Goal: Information Seeking & Learning: Learn about a topic

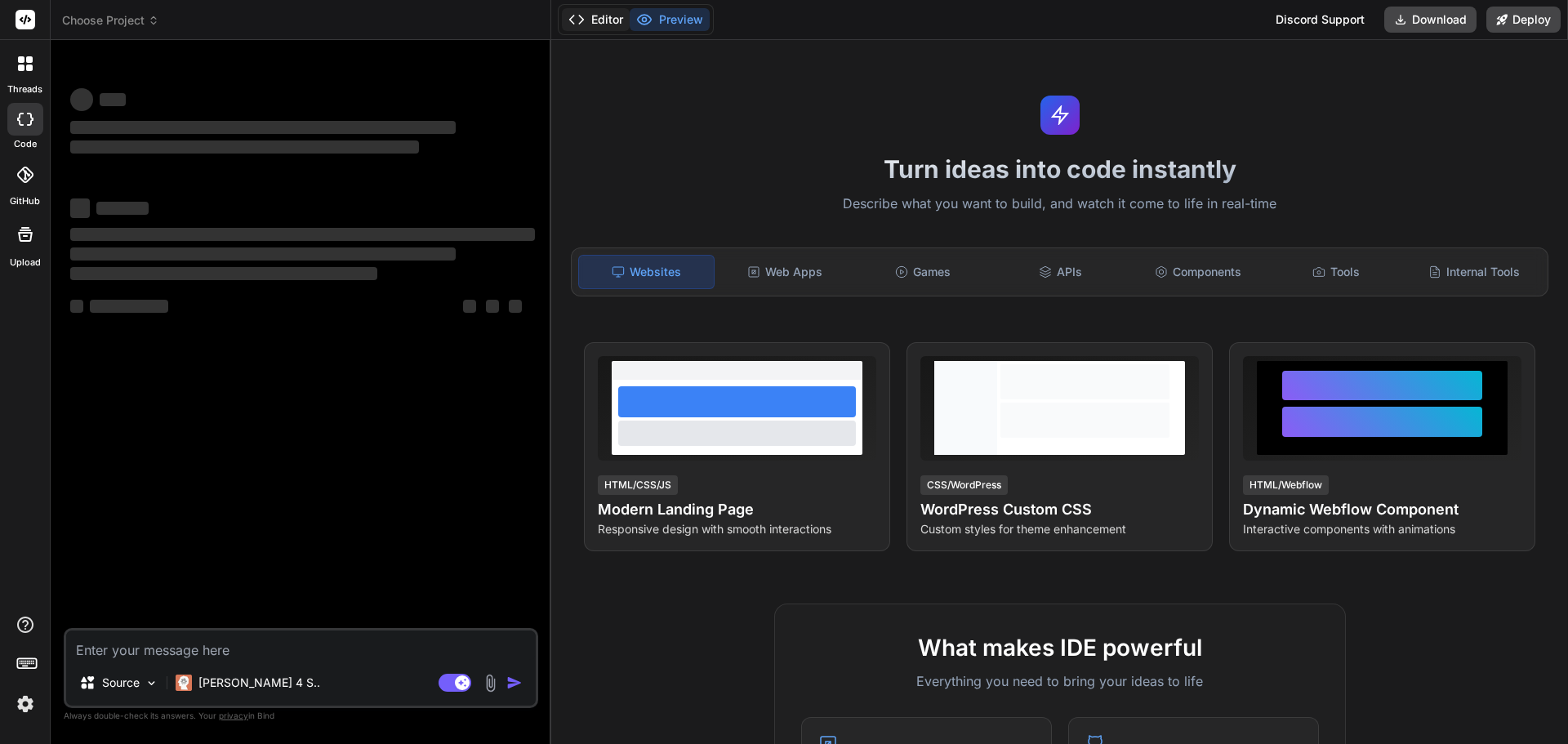
click at [593, 16] on button "Editor" at bounding box center [595, 19] width 67 height 22
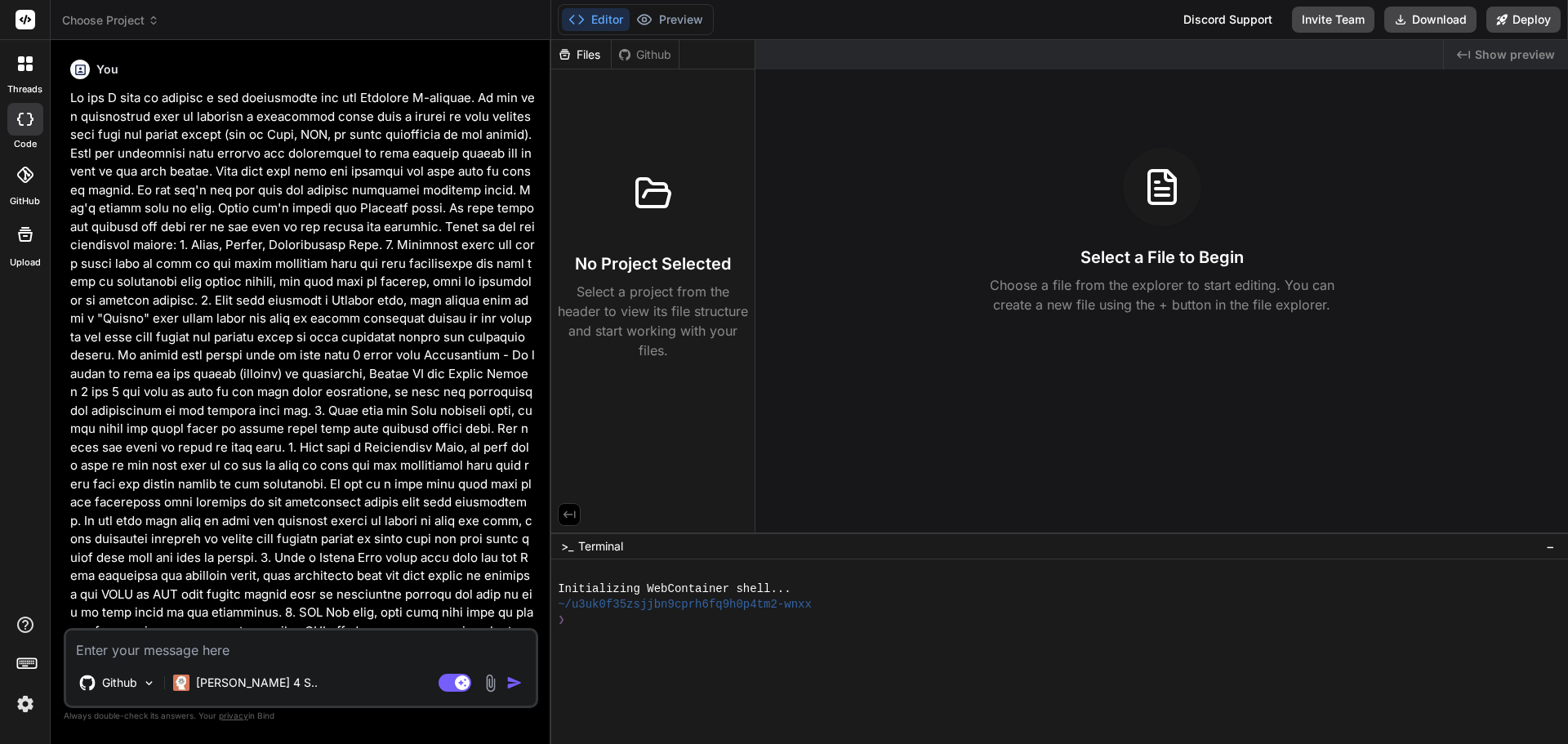
type textarea "x"
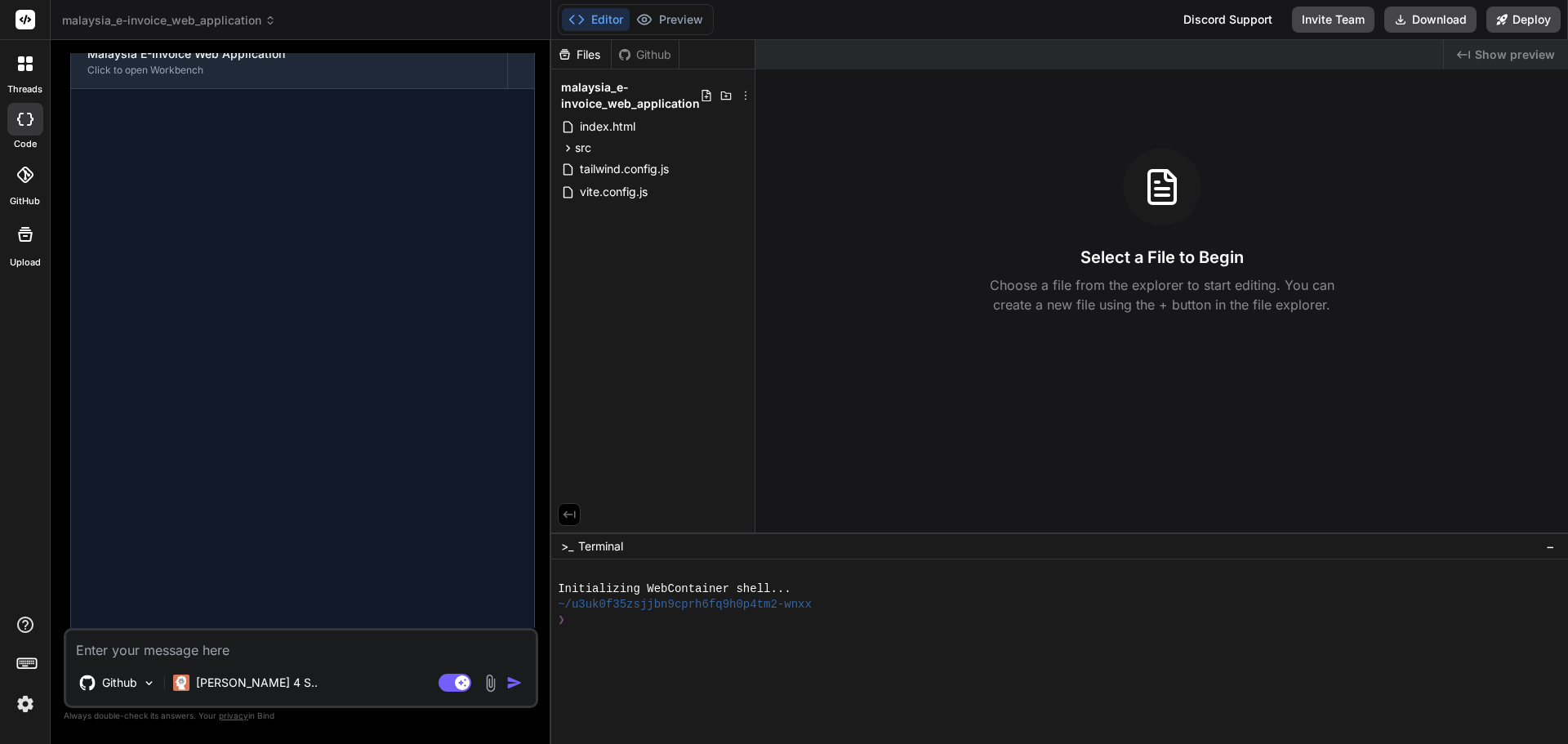
scroll to position [1357, 0]
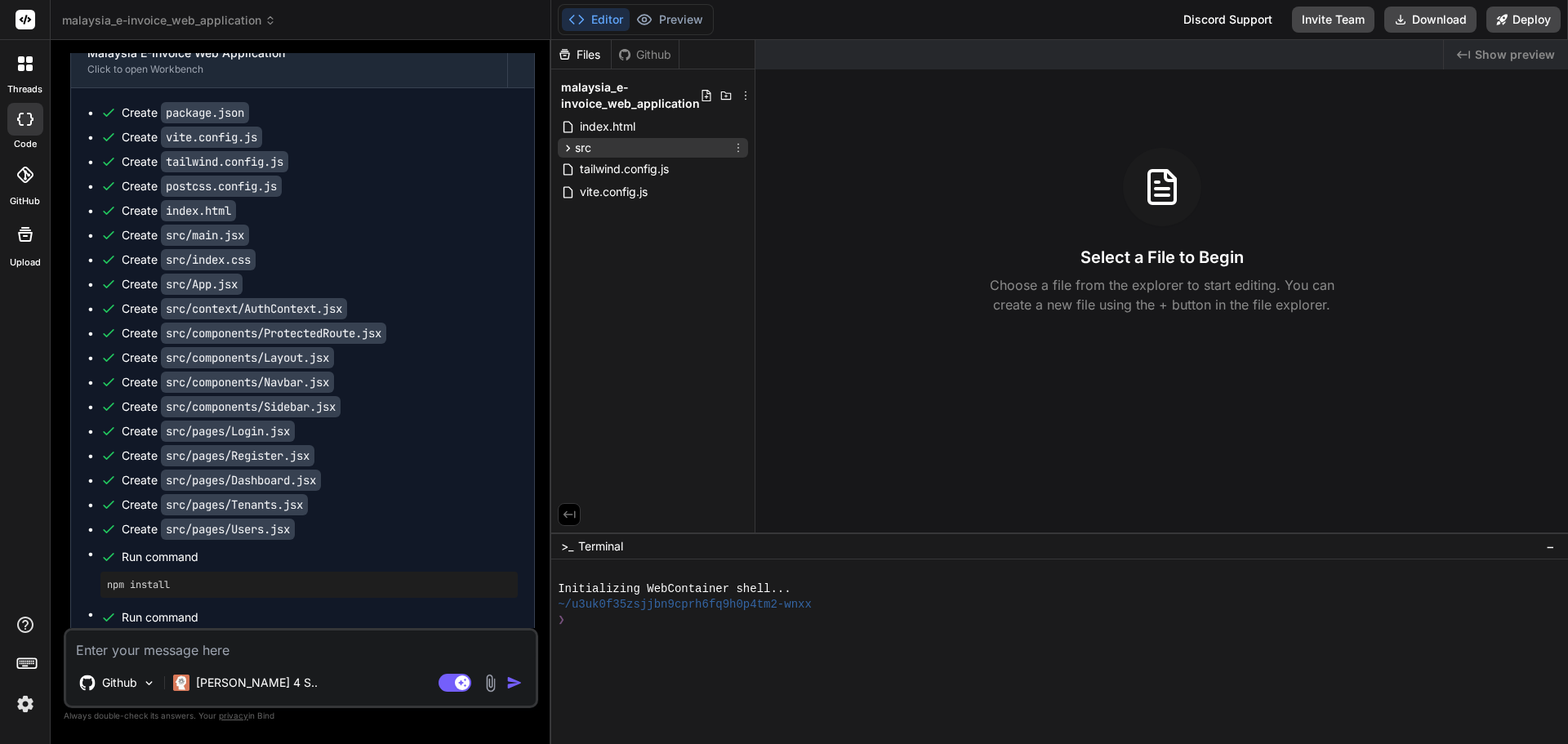
click at [564, 150] on icon at bounding box center [569, 148] width 14 height 14
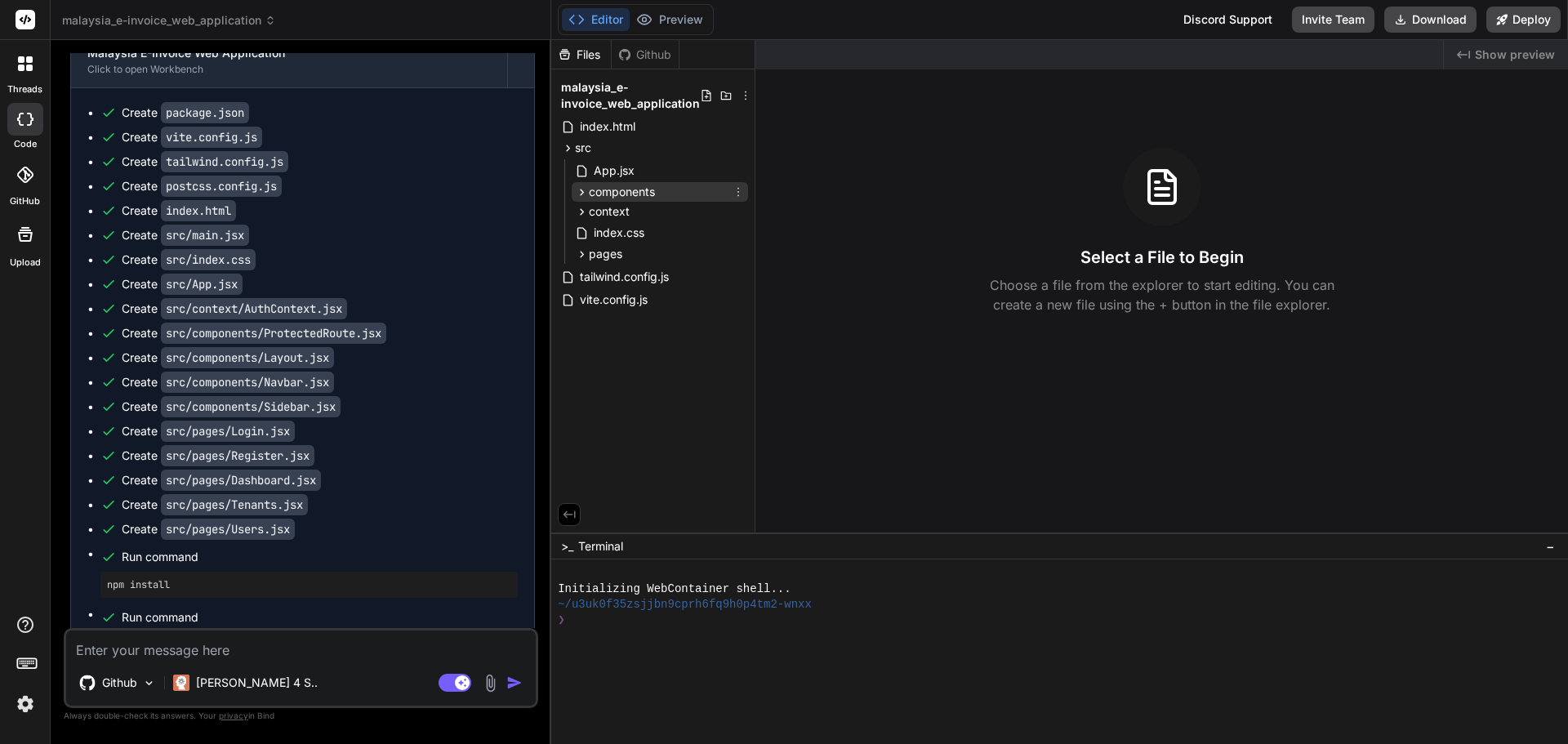
click at [578, 195] on icon at bounding box center [582, 192] width 14 height 14
click at [580, 211] on icon at bounding box center [582, 212] width 14 height 14
click at [672, 22] on button "Preview" at bounding box center [670, 19] width 80 height 22
click at [628, 618] on div "❯" at bounding box center [1052, 620] width 988 height 16
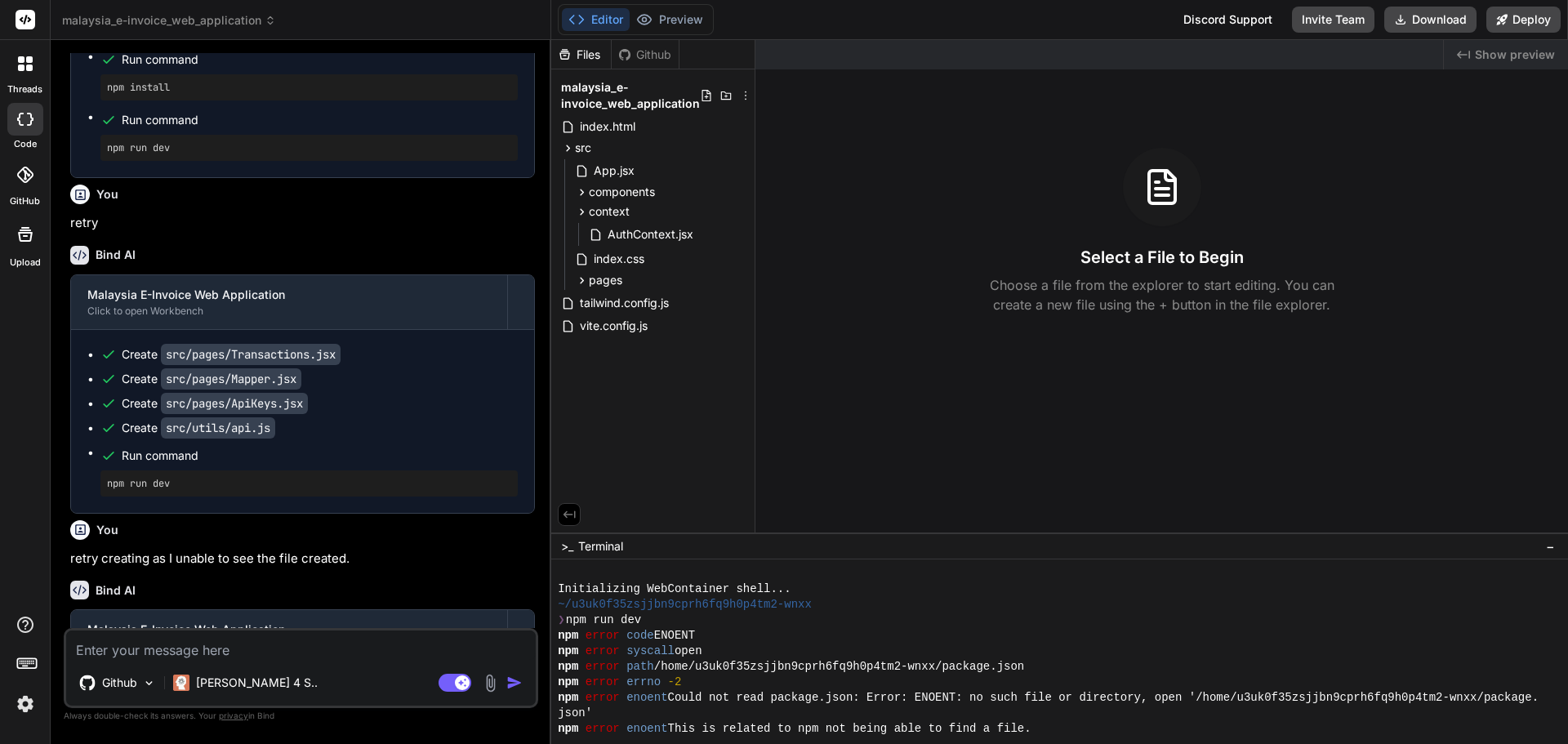
scroll to position [1556, 0]
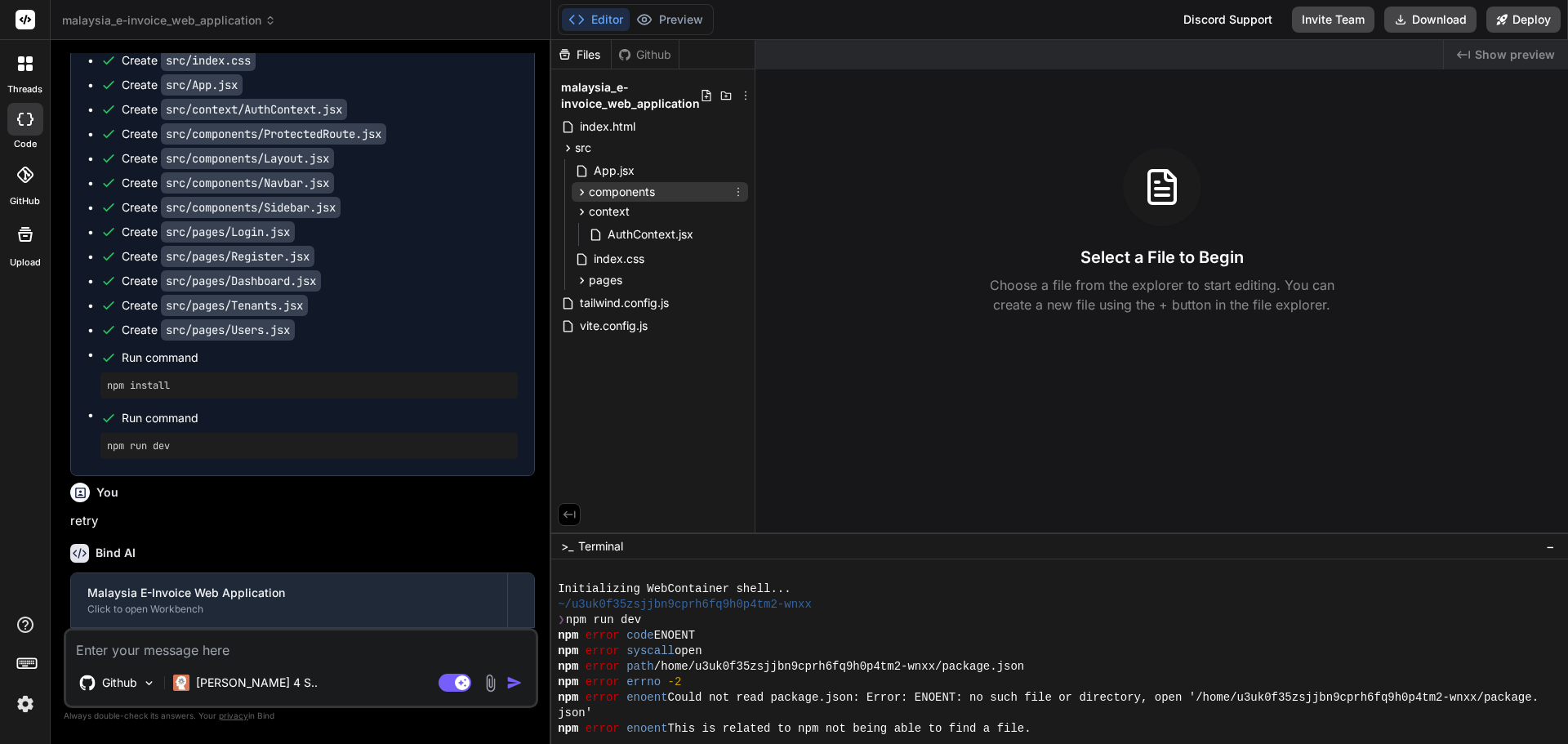
click at [581, 196] on icon at bounding box center [582, 192] width 14 height 14
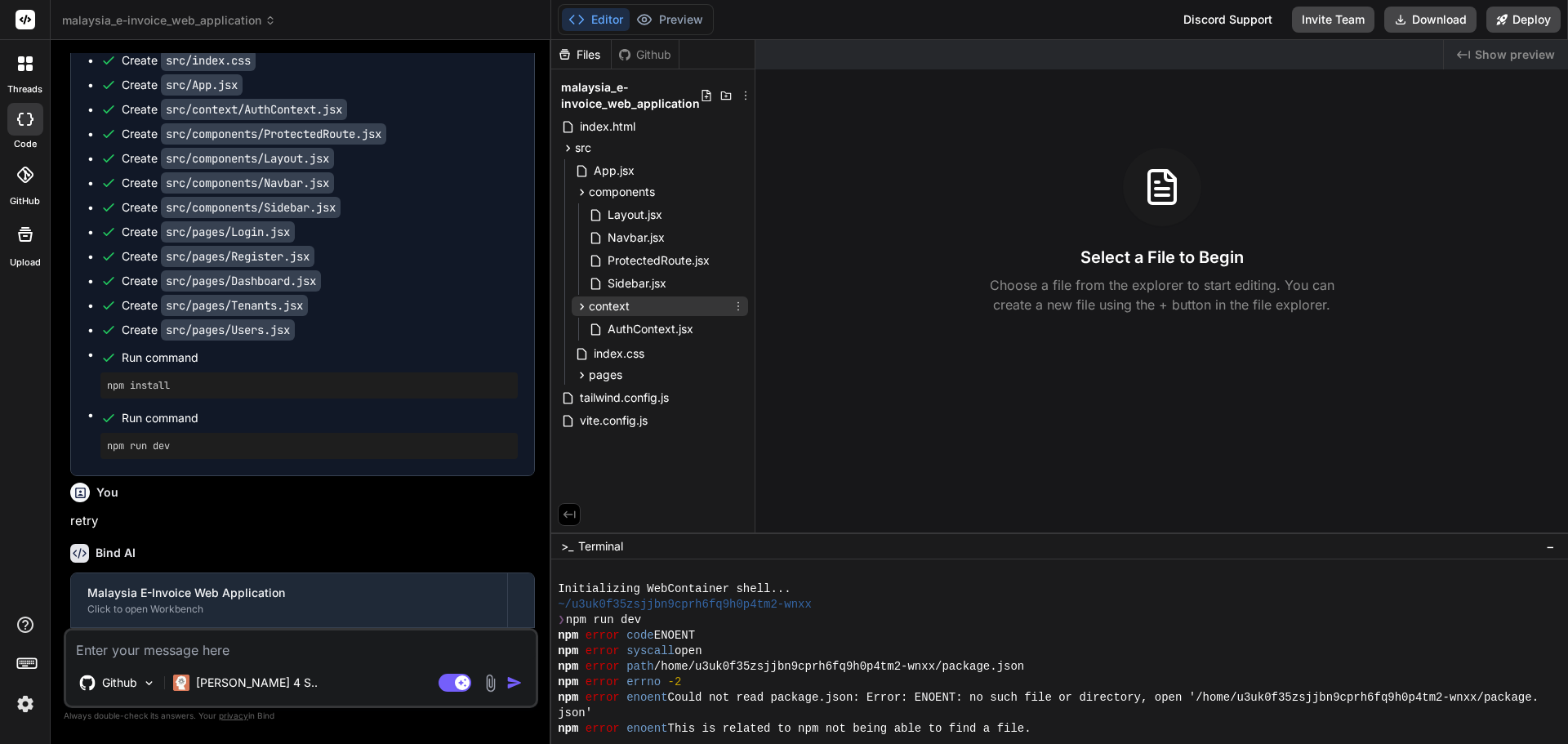
click at [582, 305] on icon at bounding box center [582, 306] width 4 height 7
click at [583, 376] on icon at bounding box center [582, 375] width 14 height 14
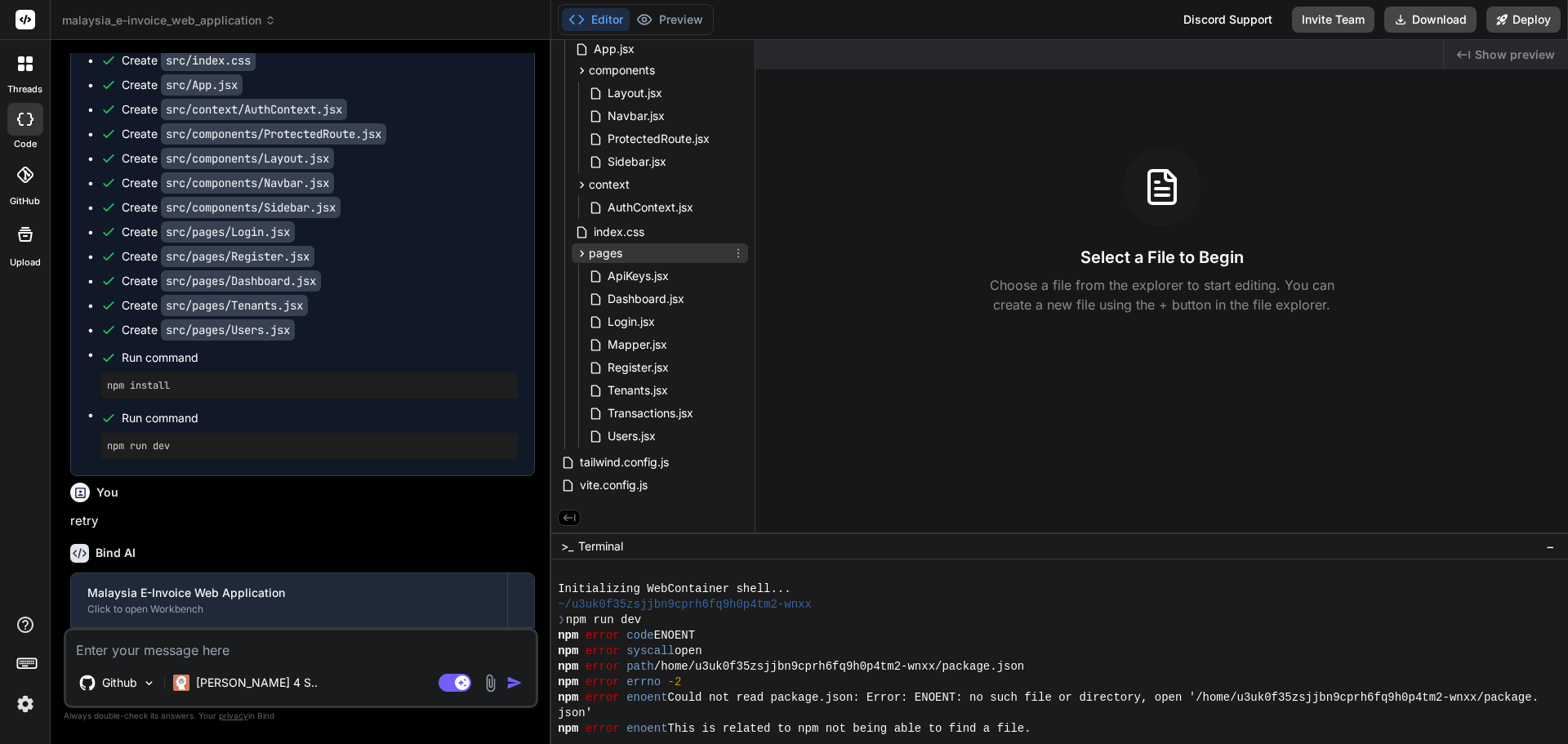
scroll to position [125, 0]
click at [623, 318] on span "Login.jsx" at bounding box center [631, 322] width 51 height 20
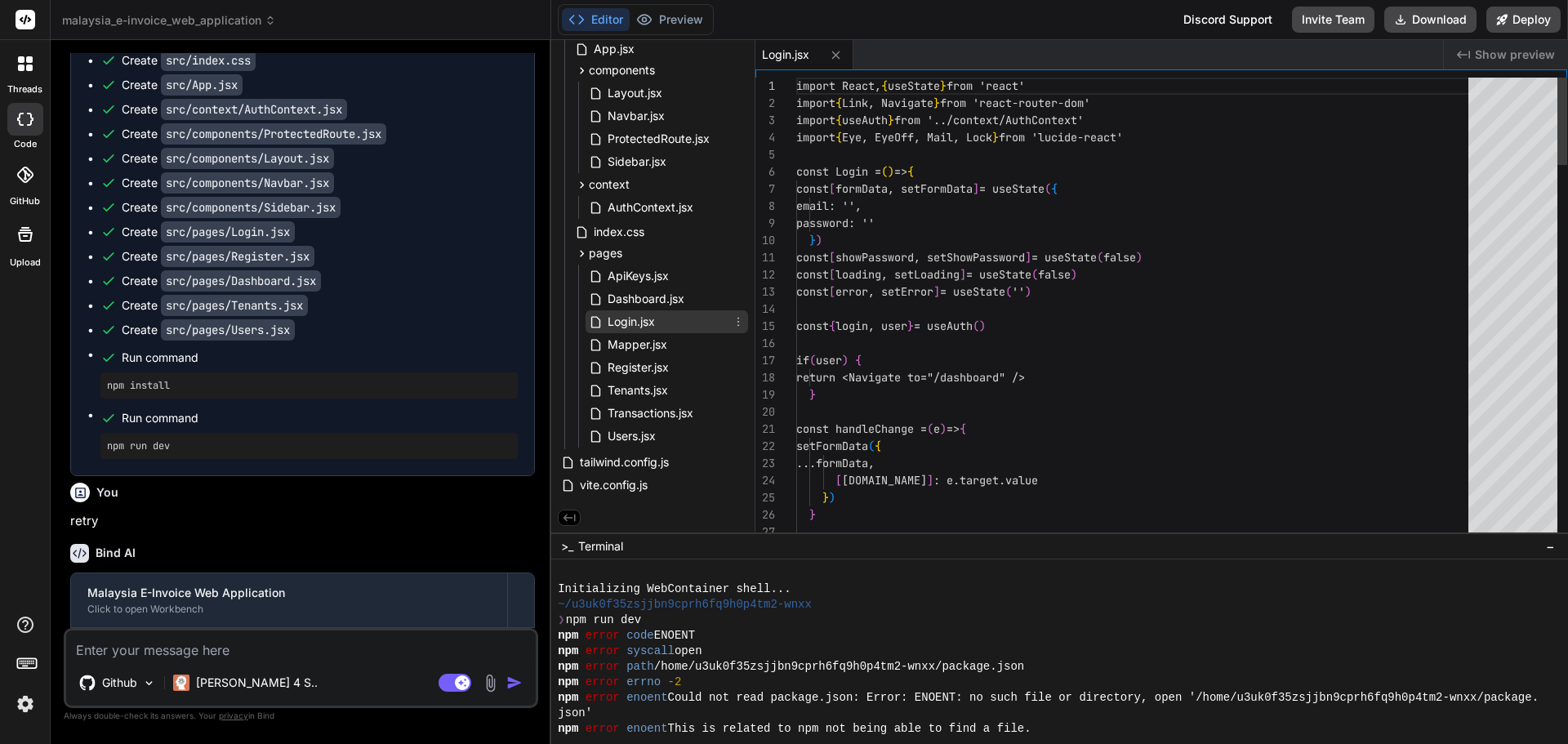
type textarea "x"
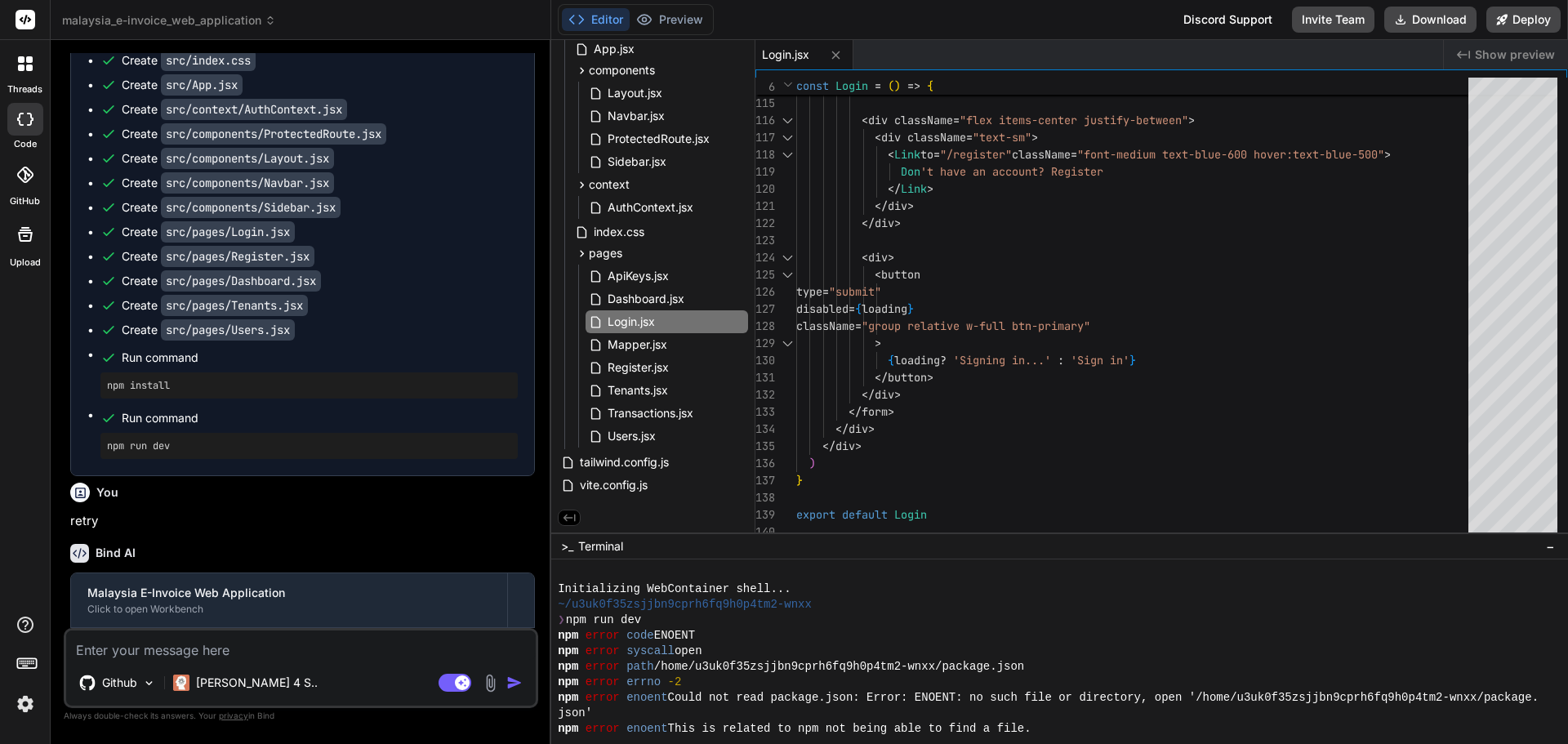
click at [258, 639] on textarea at bounding box center [300, 645] width 470 height 29
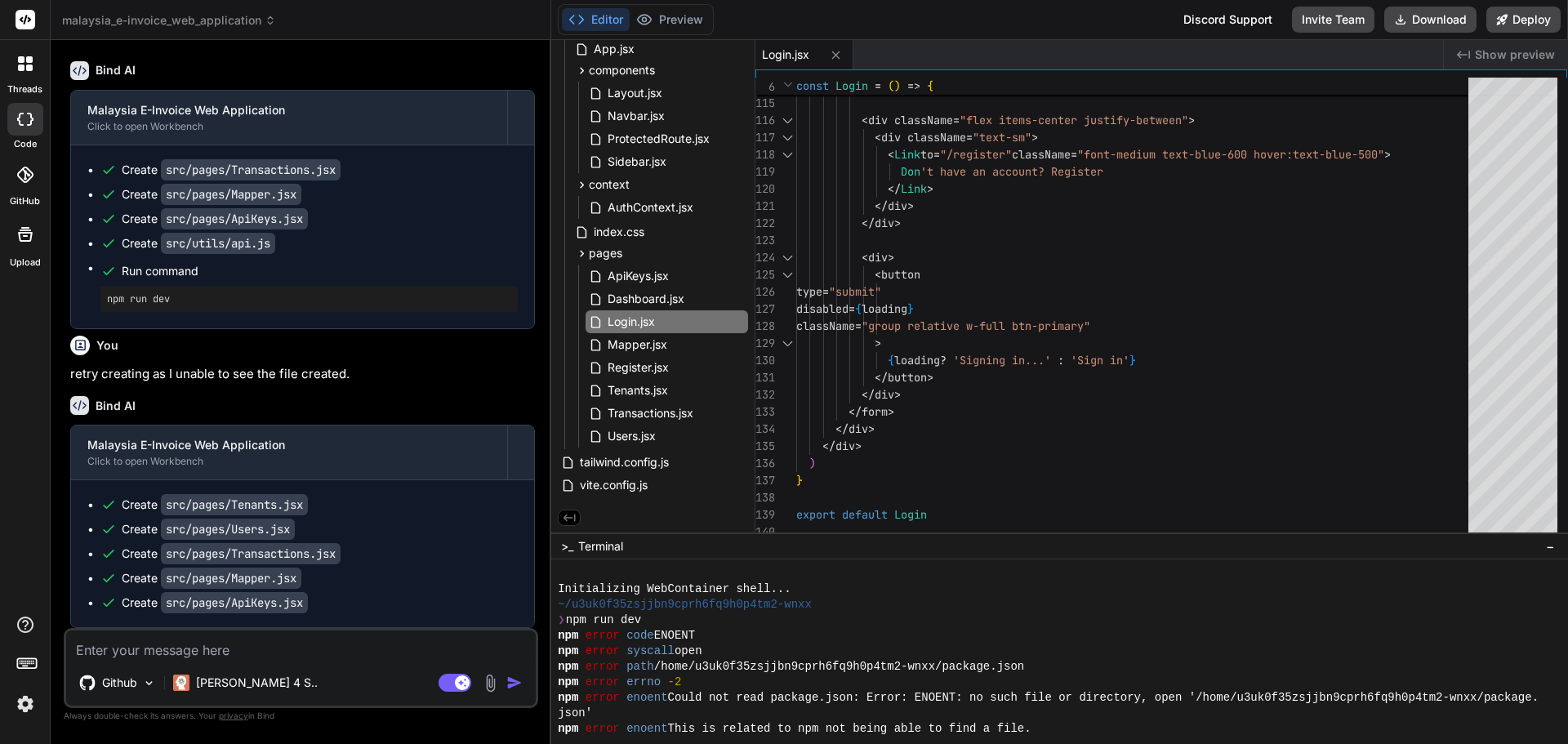
scroll to position [2276, 0]
type textarea "r"
type textarea "x"
type textarea "ru"
type textarea "x"
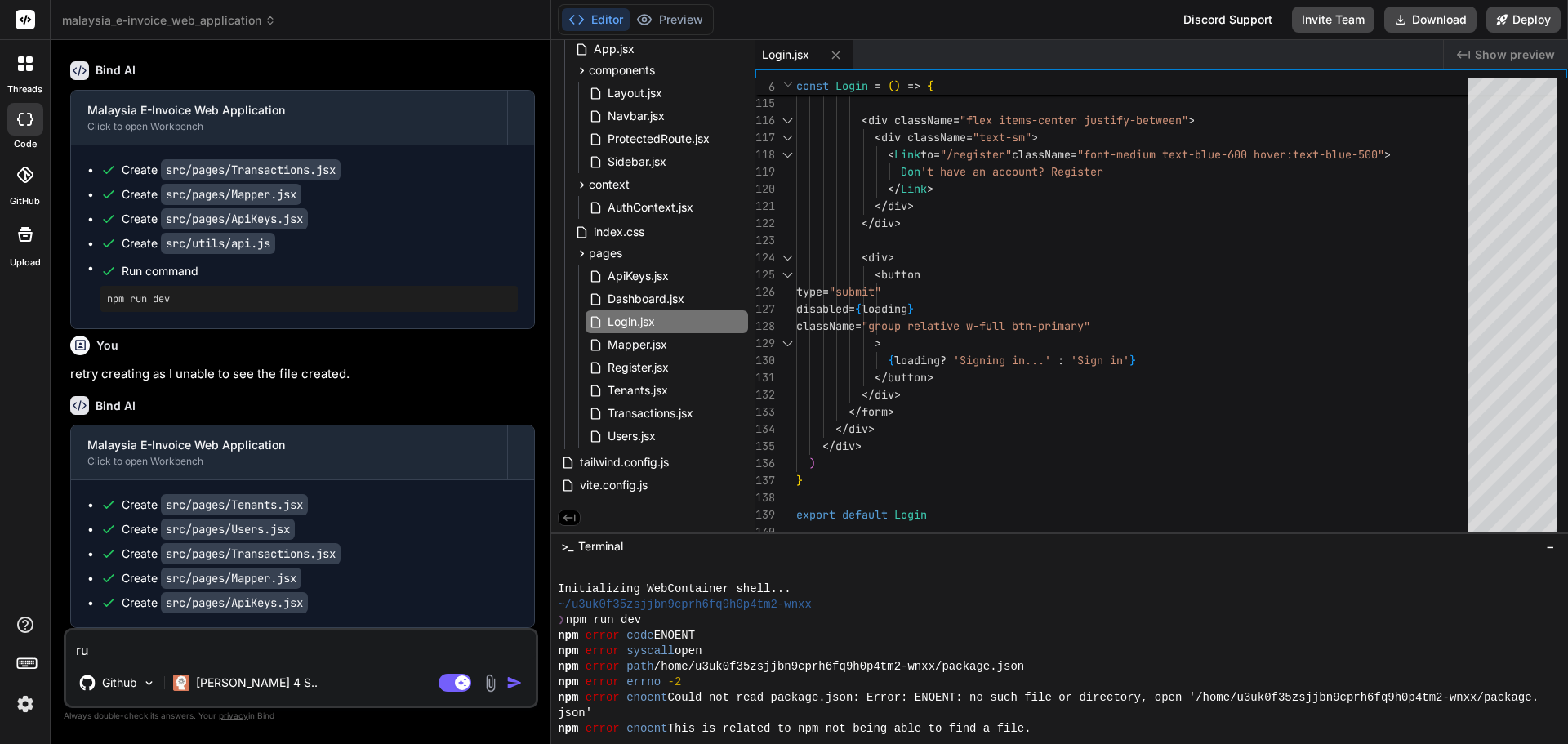
type textarea "run"
type textarea "x"
type textarea "run"
type textarea "x"
type textarea "run t"
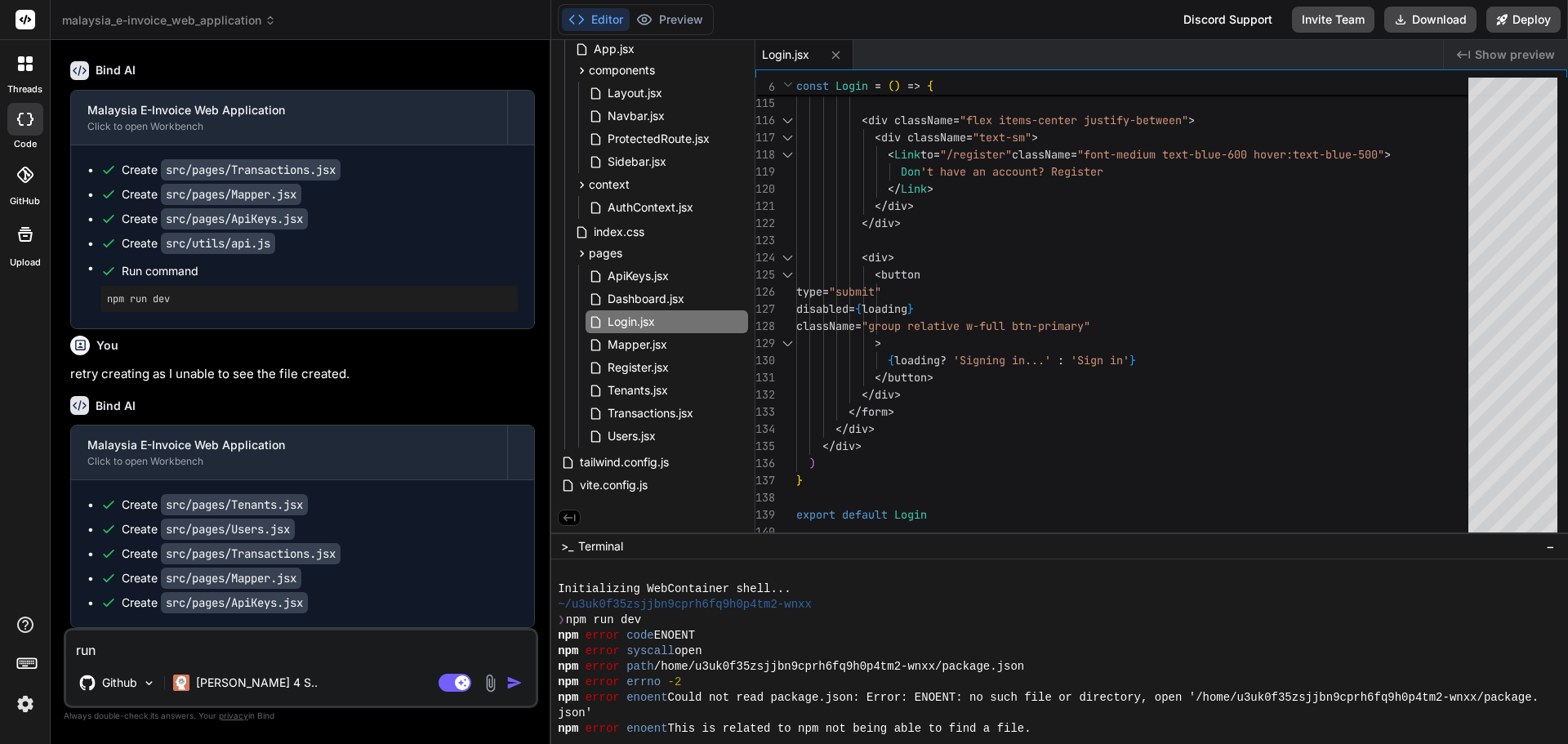
type textarea "x"
type textarea "run th"
type textarea "x"
type textarea "run the"
type textarea "x"
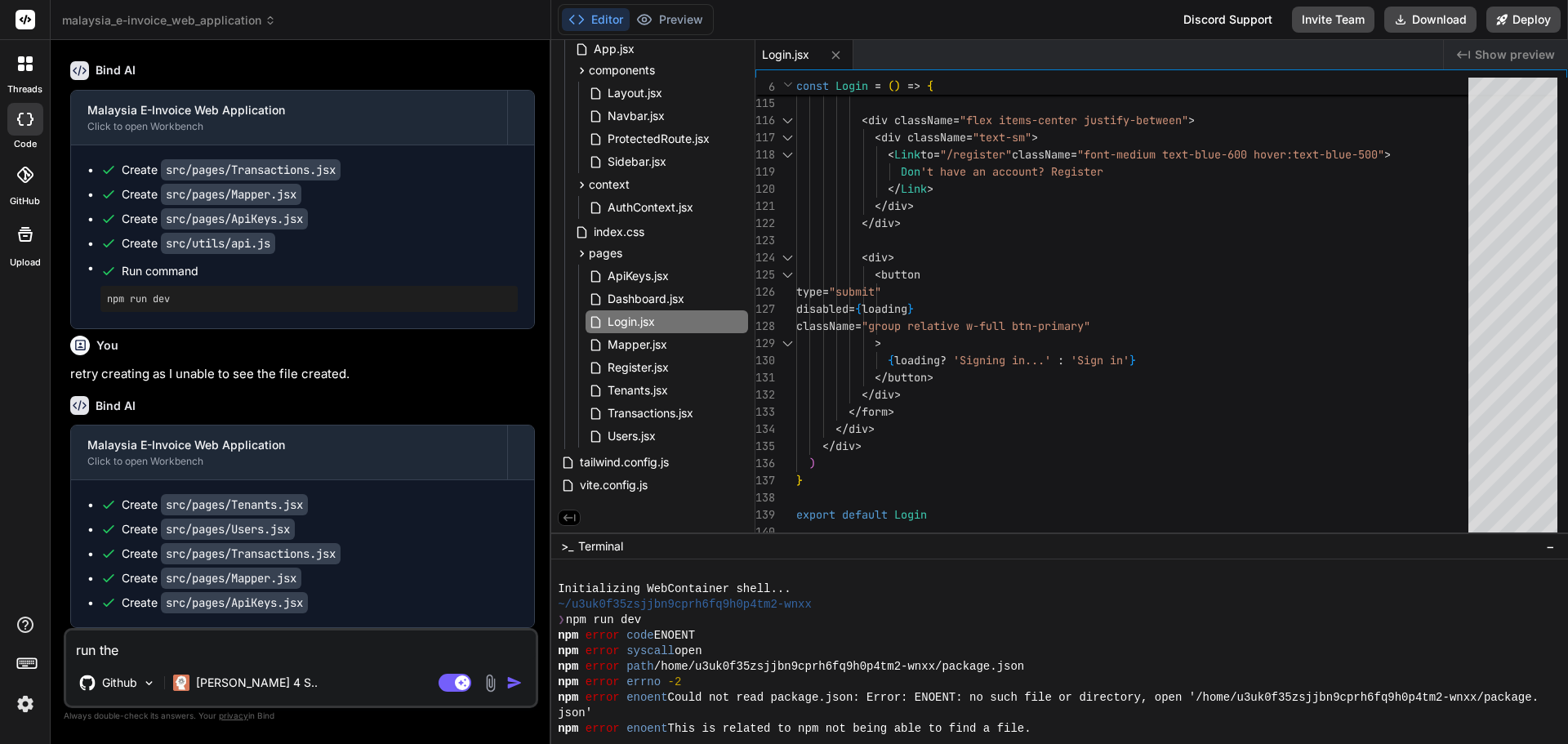
type textarea "run the"
type textarea "x"
type textarea "run the p"
type textarea "x"
type textarea "run the pr"
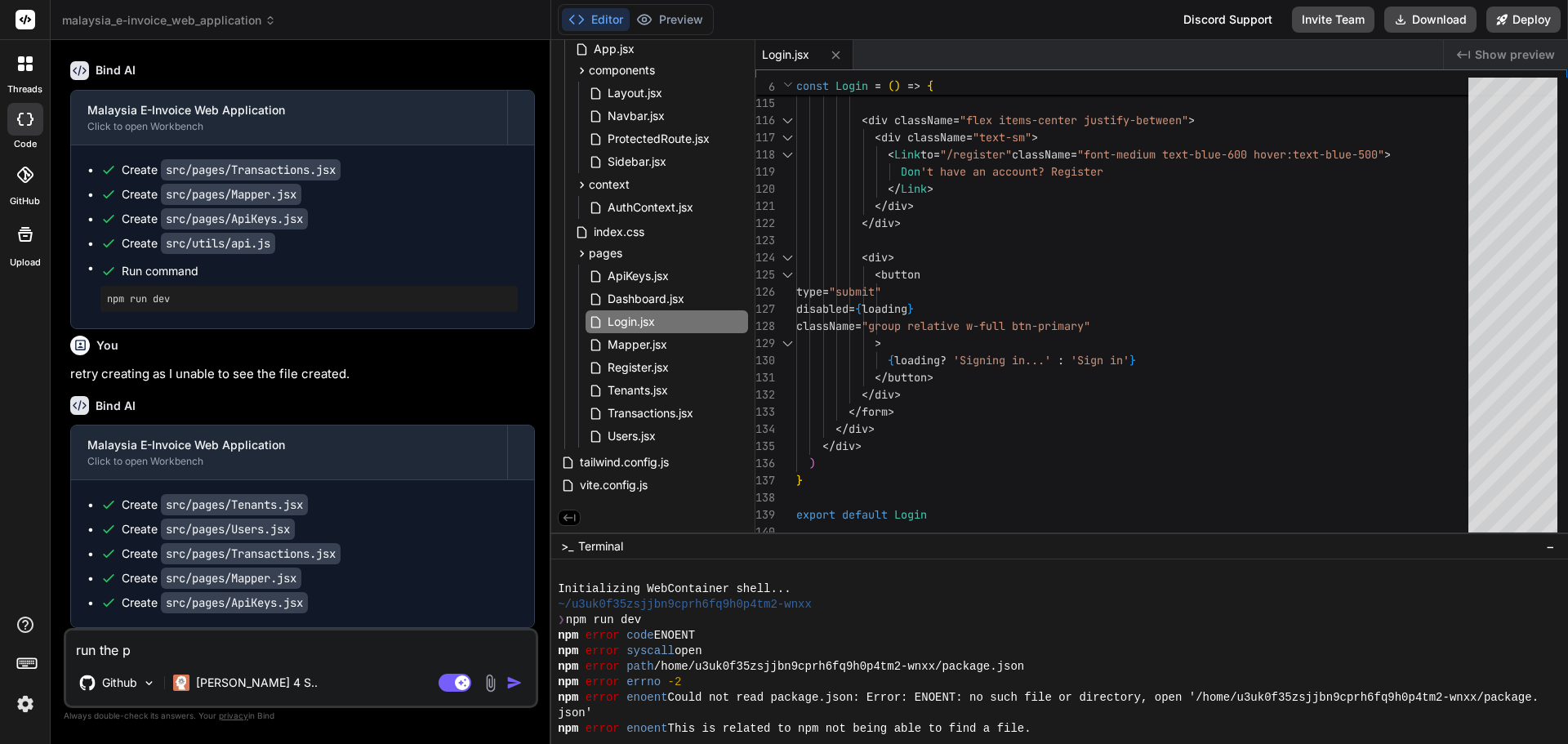
type textarea "x"
type textarea "run the pro"
type textarea "x"
type textarea "run the proj"
type textarea "x"
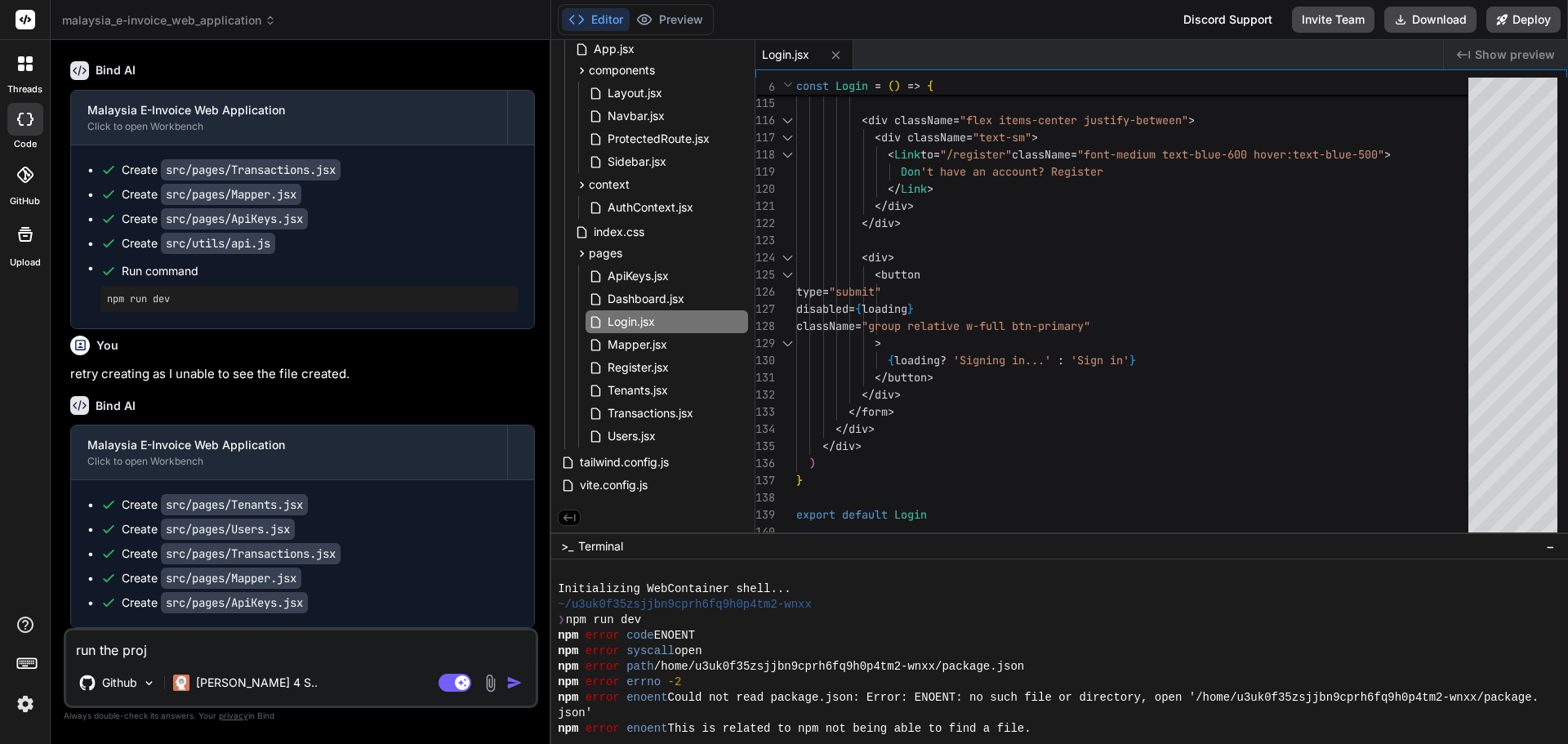
type textarea "run the proje"
type textarea "x"
type textarea "run the projec"
type textarea "x"
type textarea "run the project"
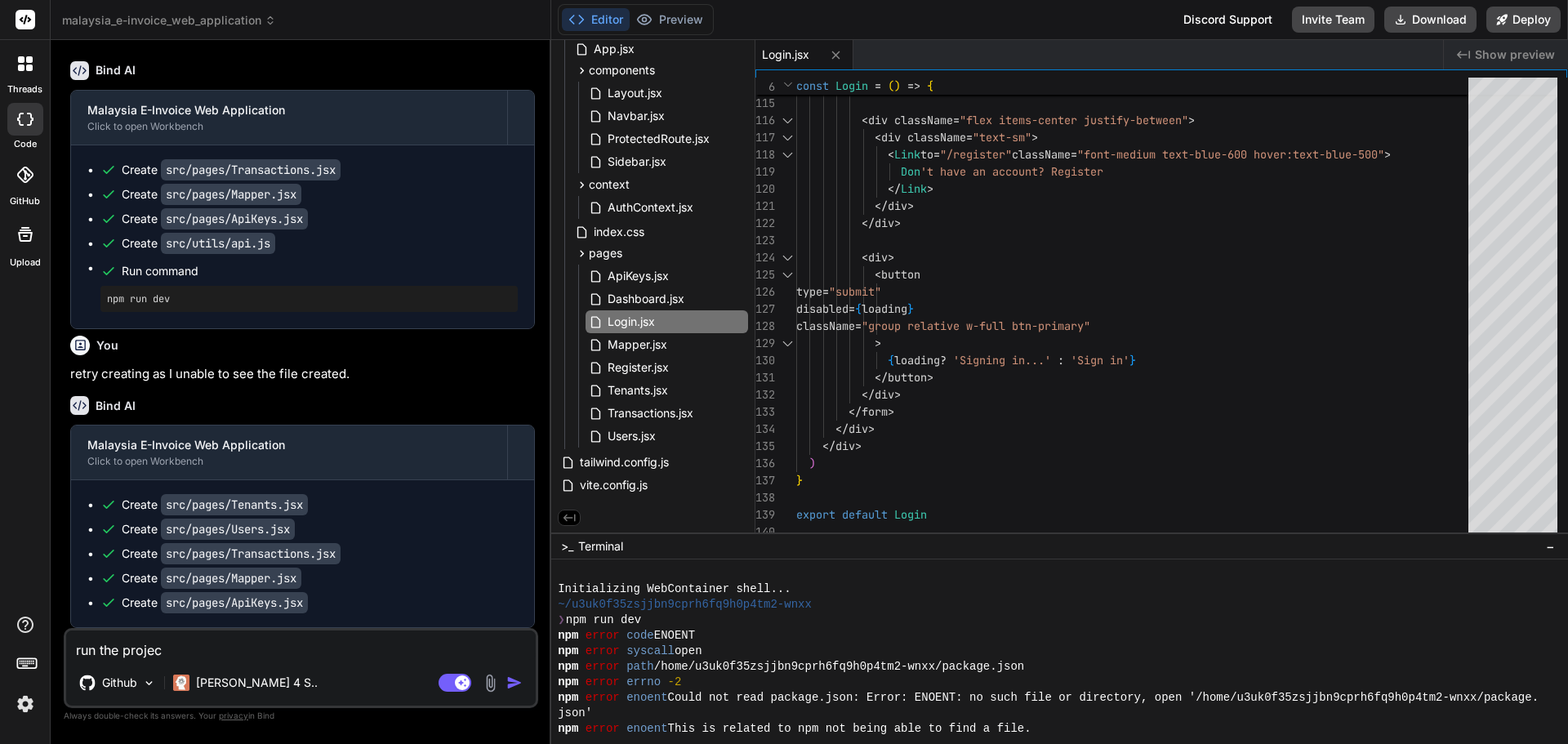
type textarea "x"
type textarea "run the project,"
type textarea "x"
type textarea "run the project,"
type textarea "x"
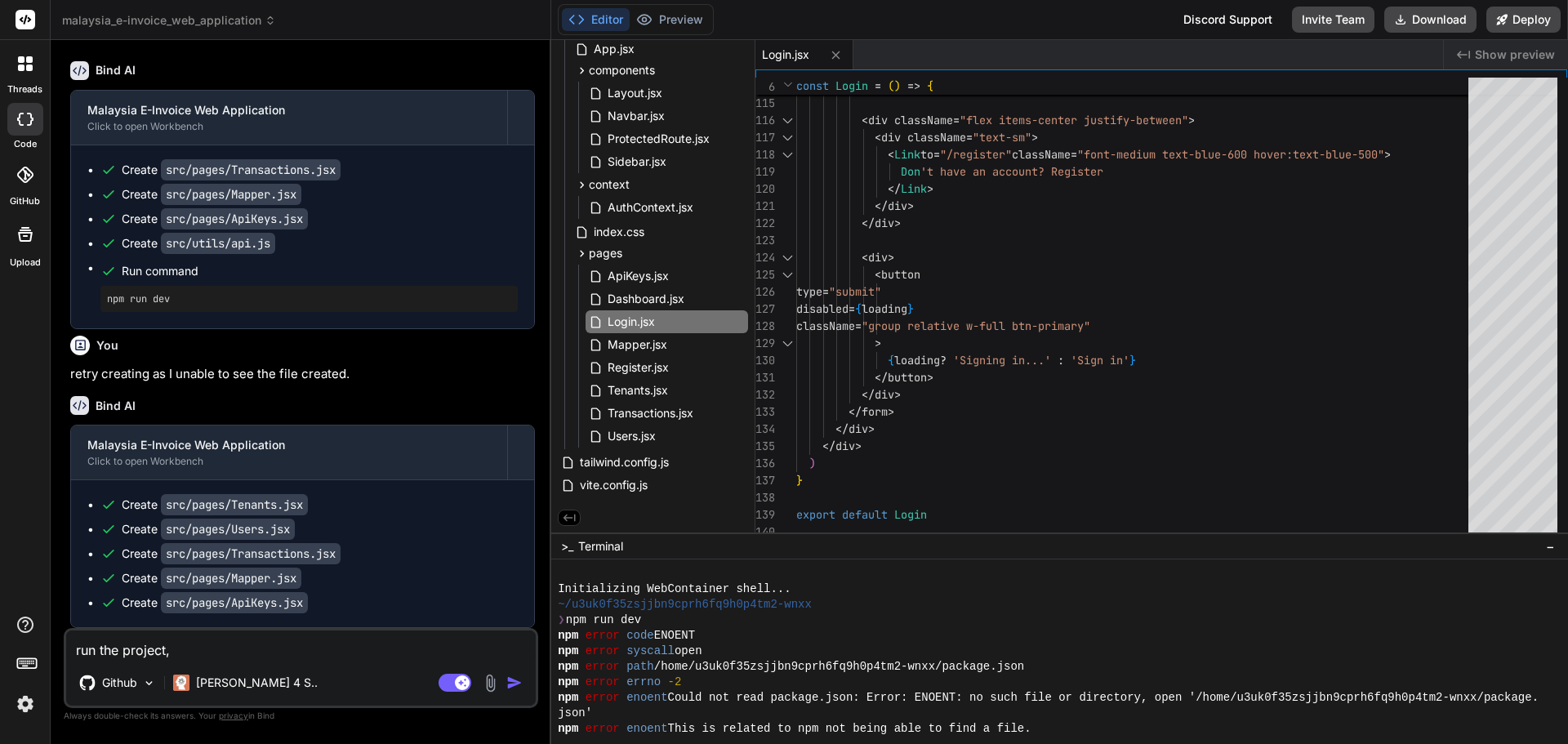
type textarea "run the project, a"
type textarea "x"
type textarea "run the project, an"
type textarea "x"
type textarea "run the project, and"
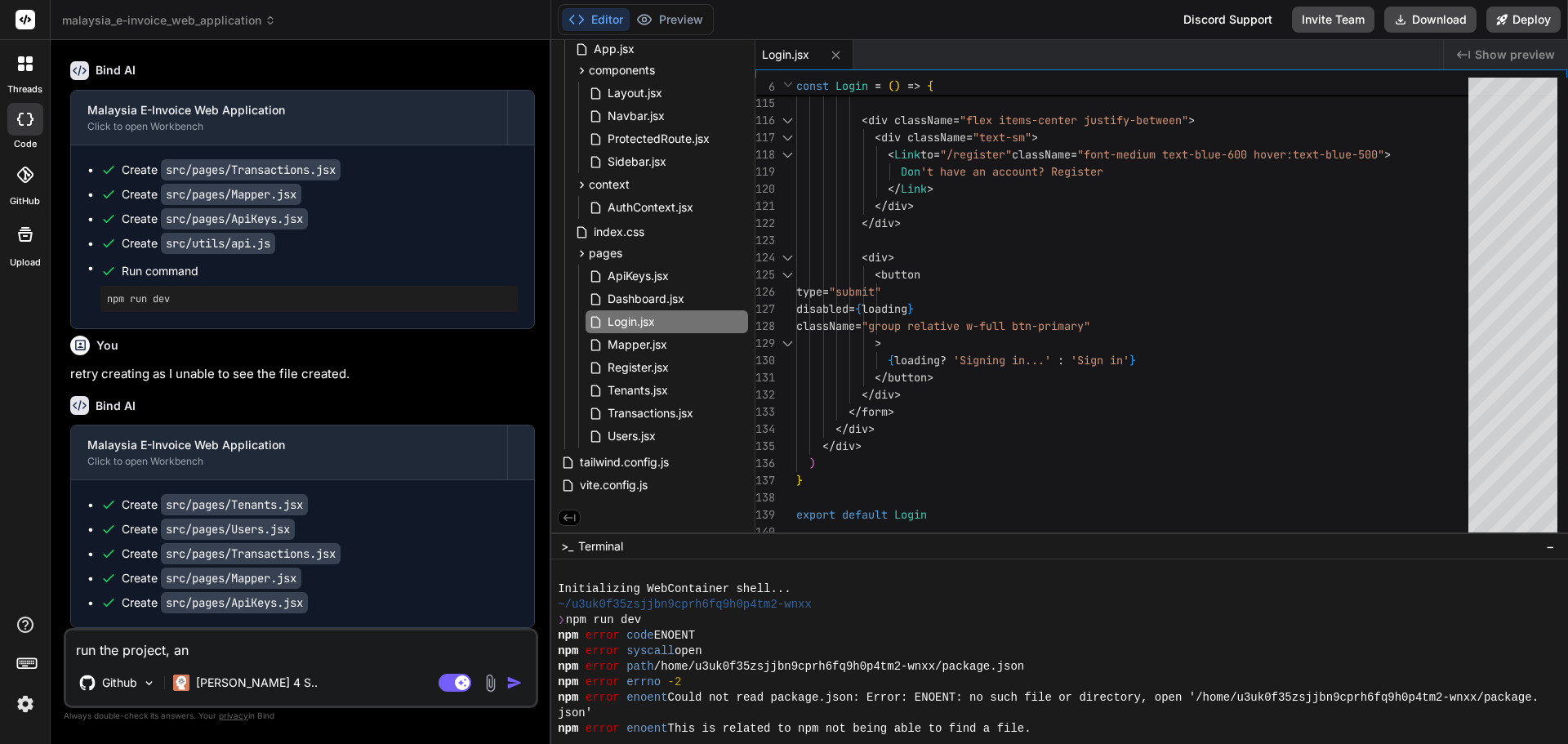
type textarea "x"
type textarea "run the project, and"
type textarea "x"
type textarea "run the project, and w"
type textarea "x"
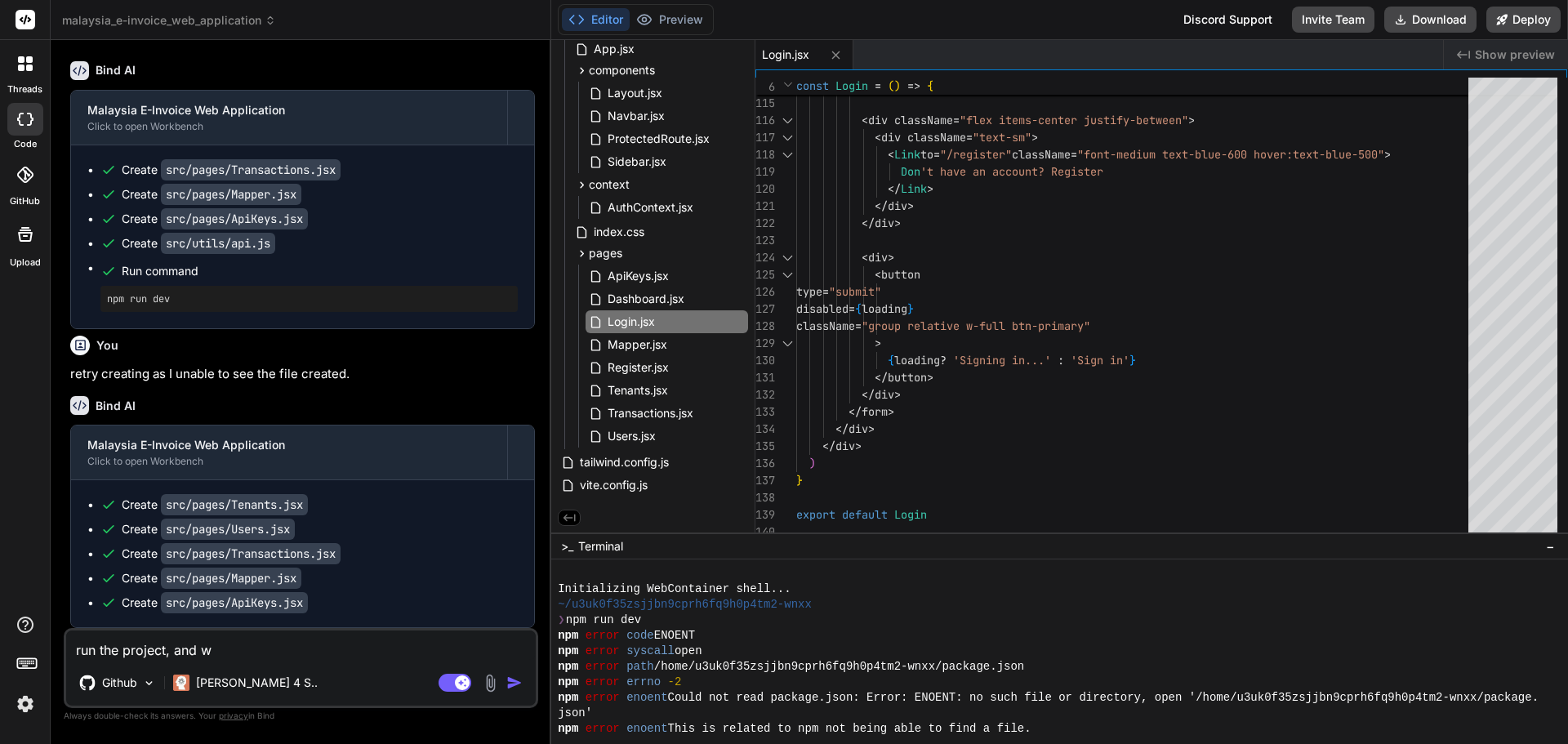
type textarea "run the project, and wh"
type textarea "x"
type textarea "run the project, and wha"
type textarea "x"
type textarea "run the project, and what"
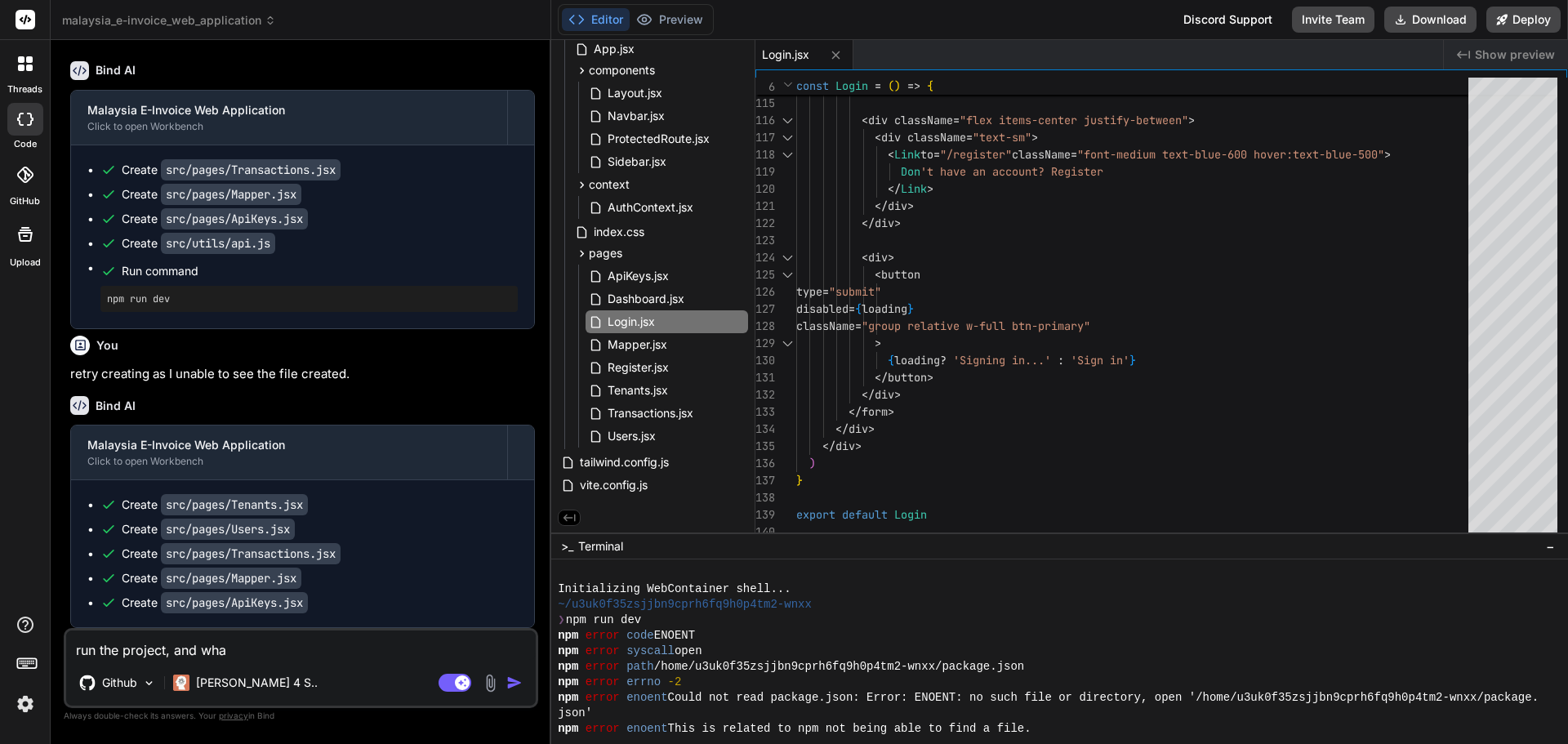
type textarea "x"
type textarea "run the project, and what"
type textarea "x"
type textarea "run the project, and what i"
type textarea "x"
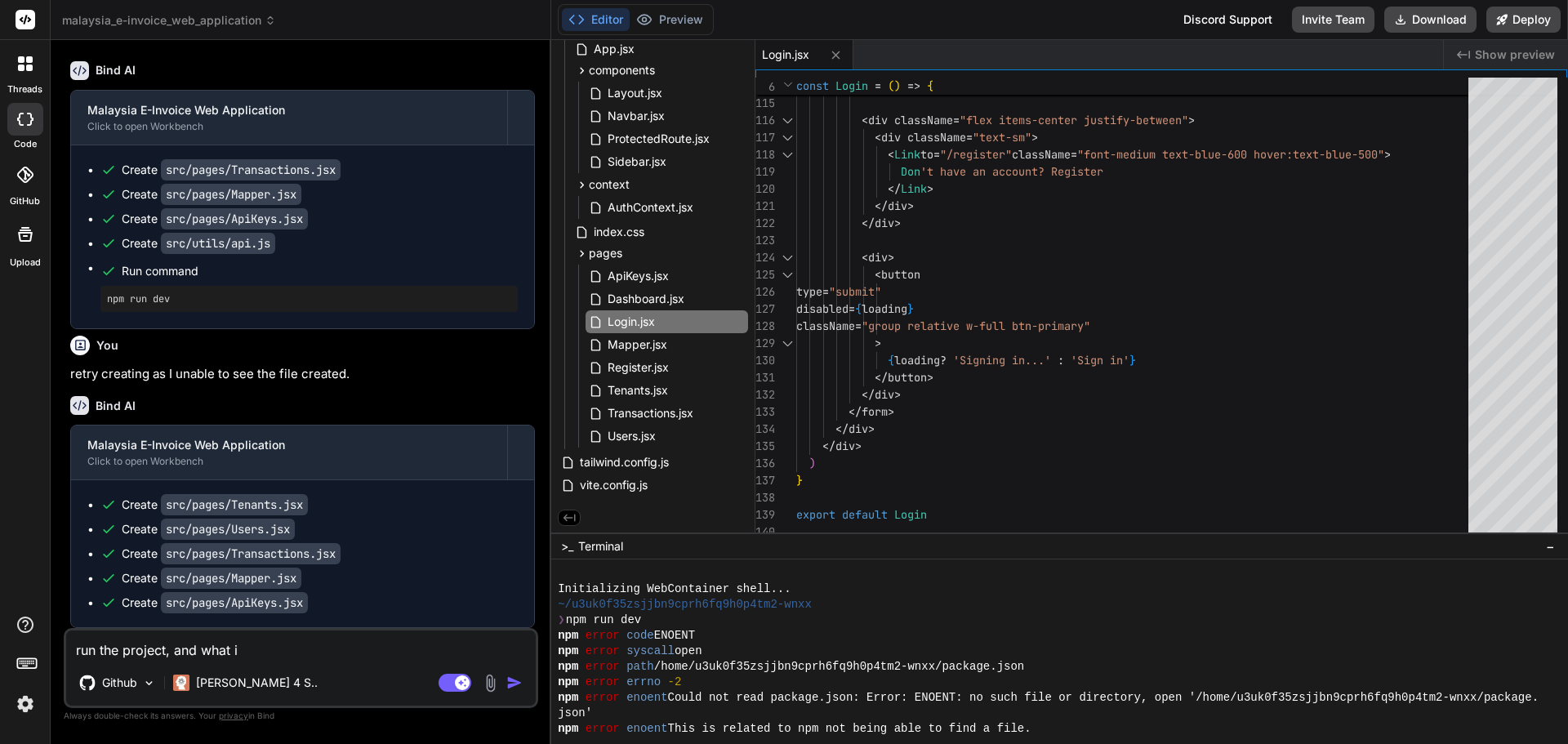
type textarea "run the project, and what is"
type textarea "x"
type textarea "run the project, and what is"
type textarea "x"
type textarea "run the project, and what is t"
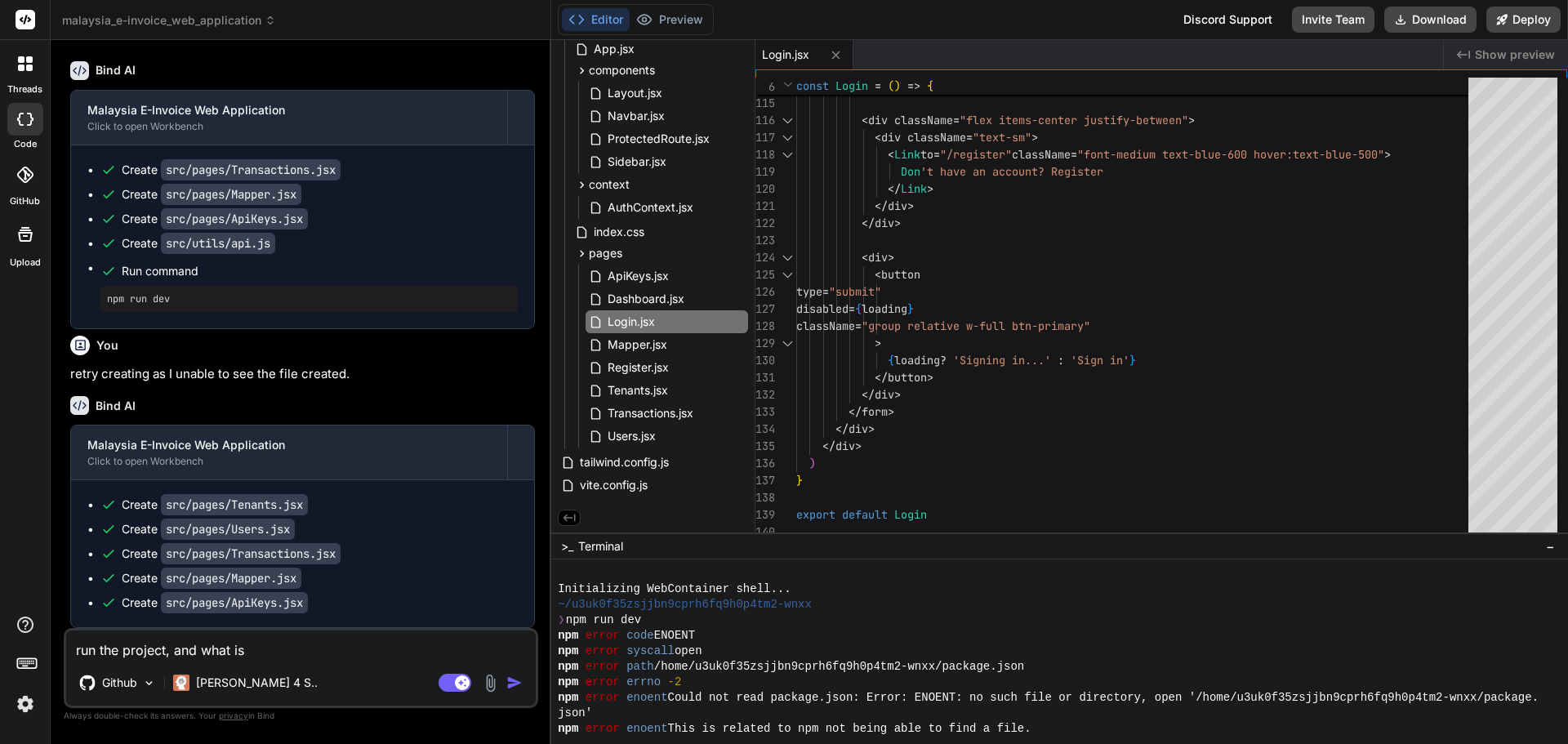
type textarea "x"
type textarea "run the project, and what is th"
type textarea "x"
type textarea "run the project, and what is the"
type textarea "x"
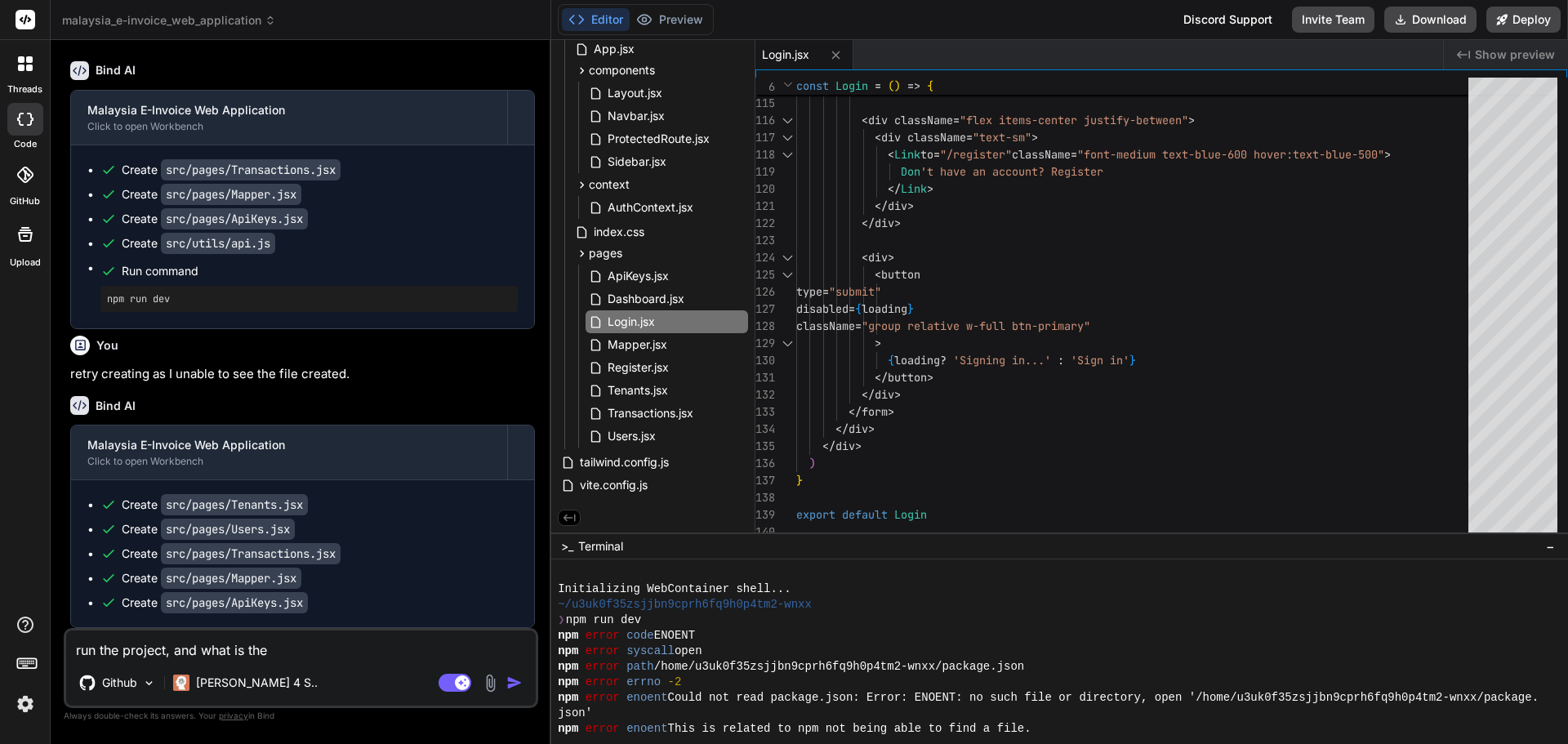
type textarea "run the project, and what is the"
type textarea "x"
type textarea "run the project, and what is the l"
type textarea "x"
type textarea "run the project, and what is the lo"
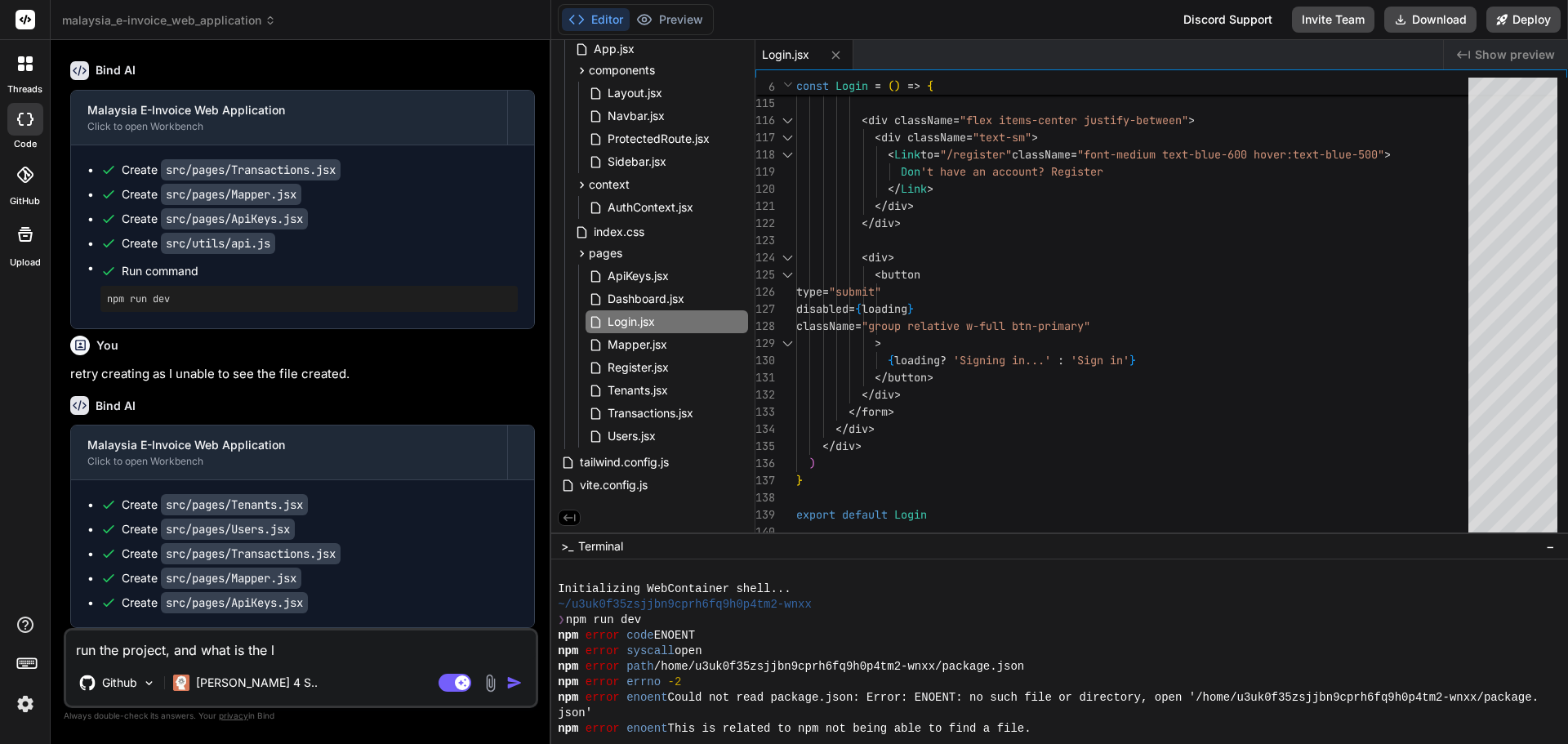
type textarea "x"
type textarea "run the project, and what is the log"
type textarea "x"
type textarea "run the project, and what is the logi"
type textarea "x"
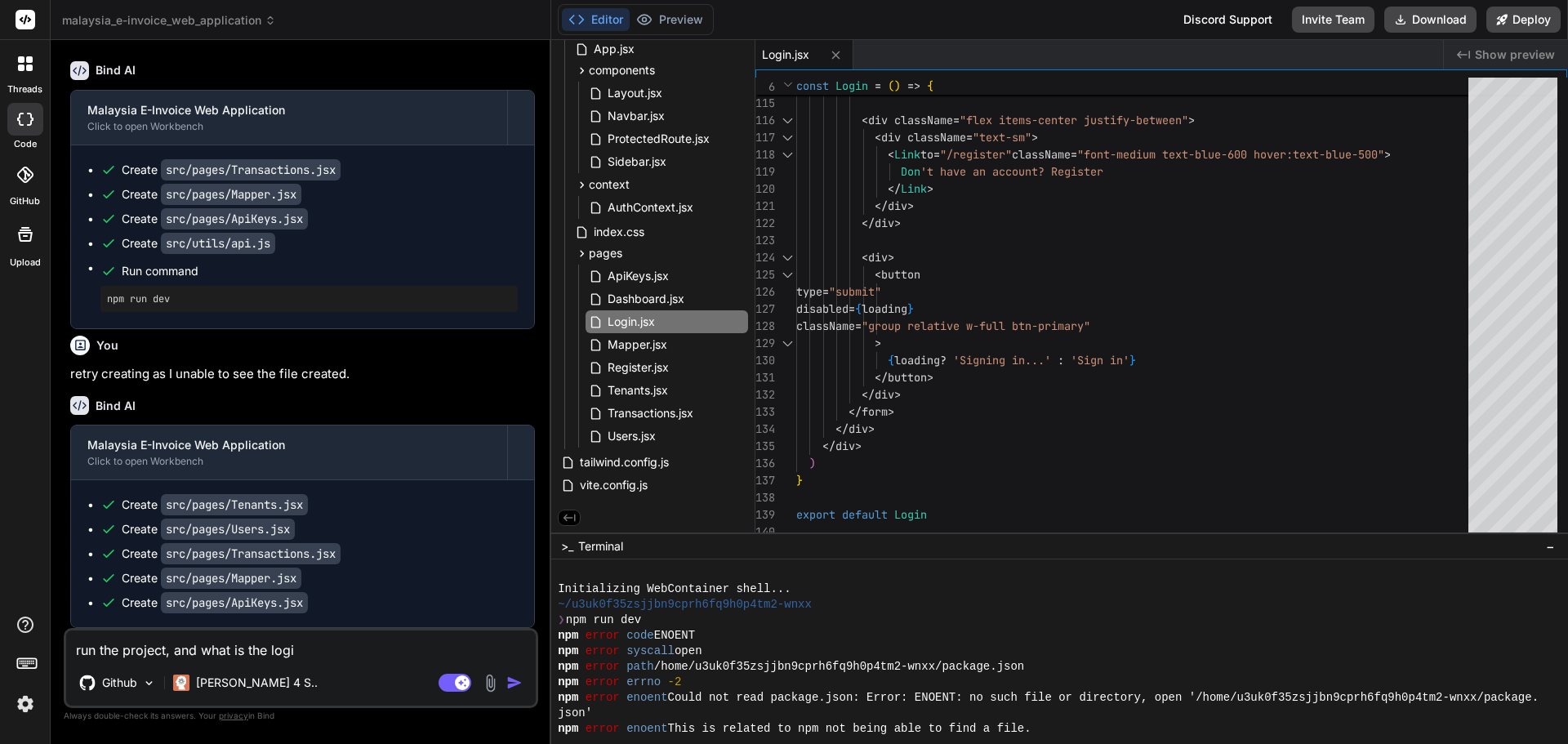
type textarea "run the project, and what is the login"
type textarea "x"
type textarea "run the project, and what is the login"
type textarea "x"
type textarea "run the project, and what is the login p"
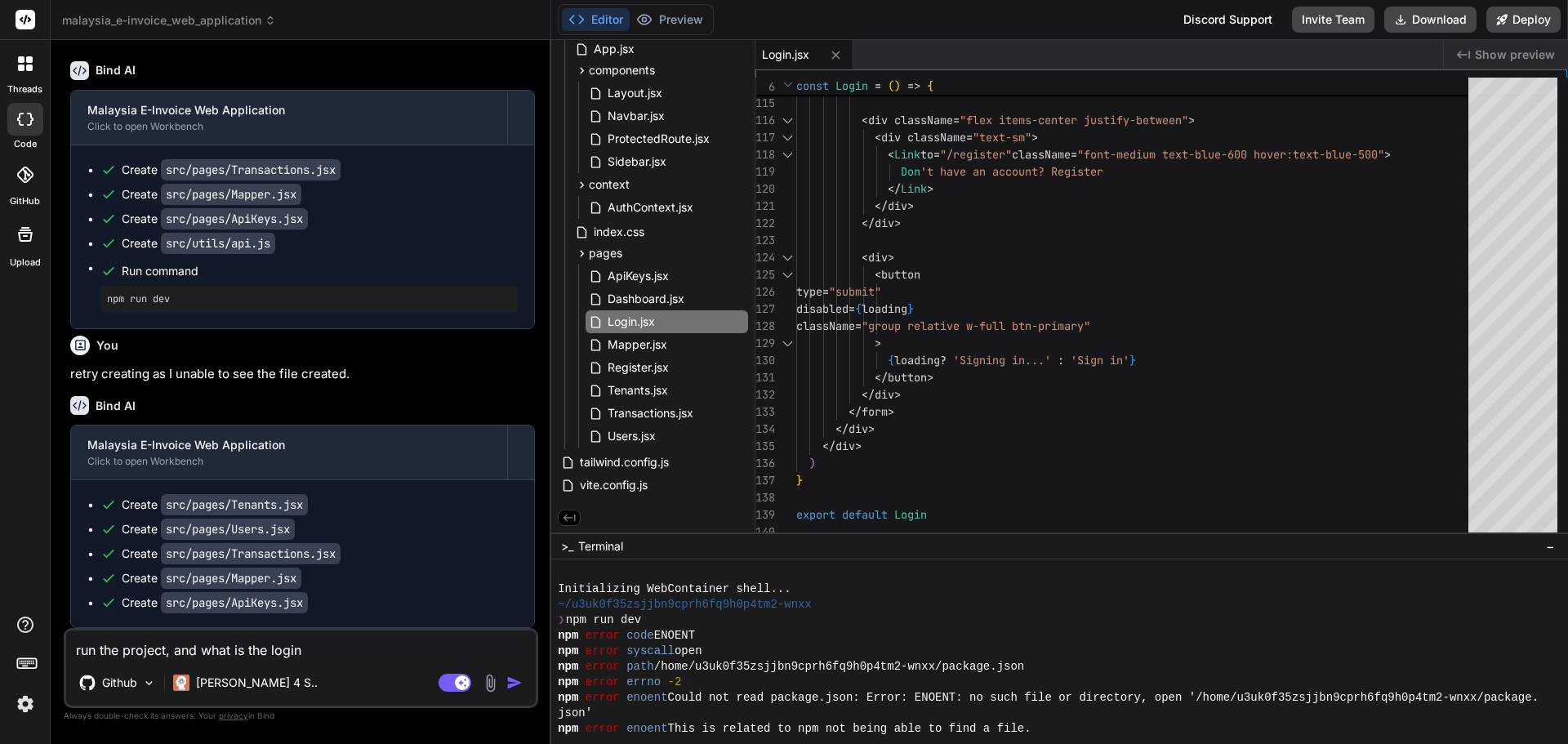
type textarea "x"
type textarea "run the project, and what is the login pa"
type textarea "x"
type textarea "run the project, and what is the login pas"
type textarea "x"
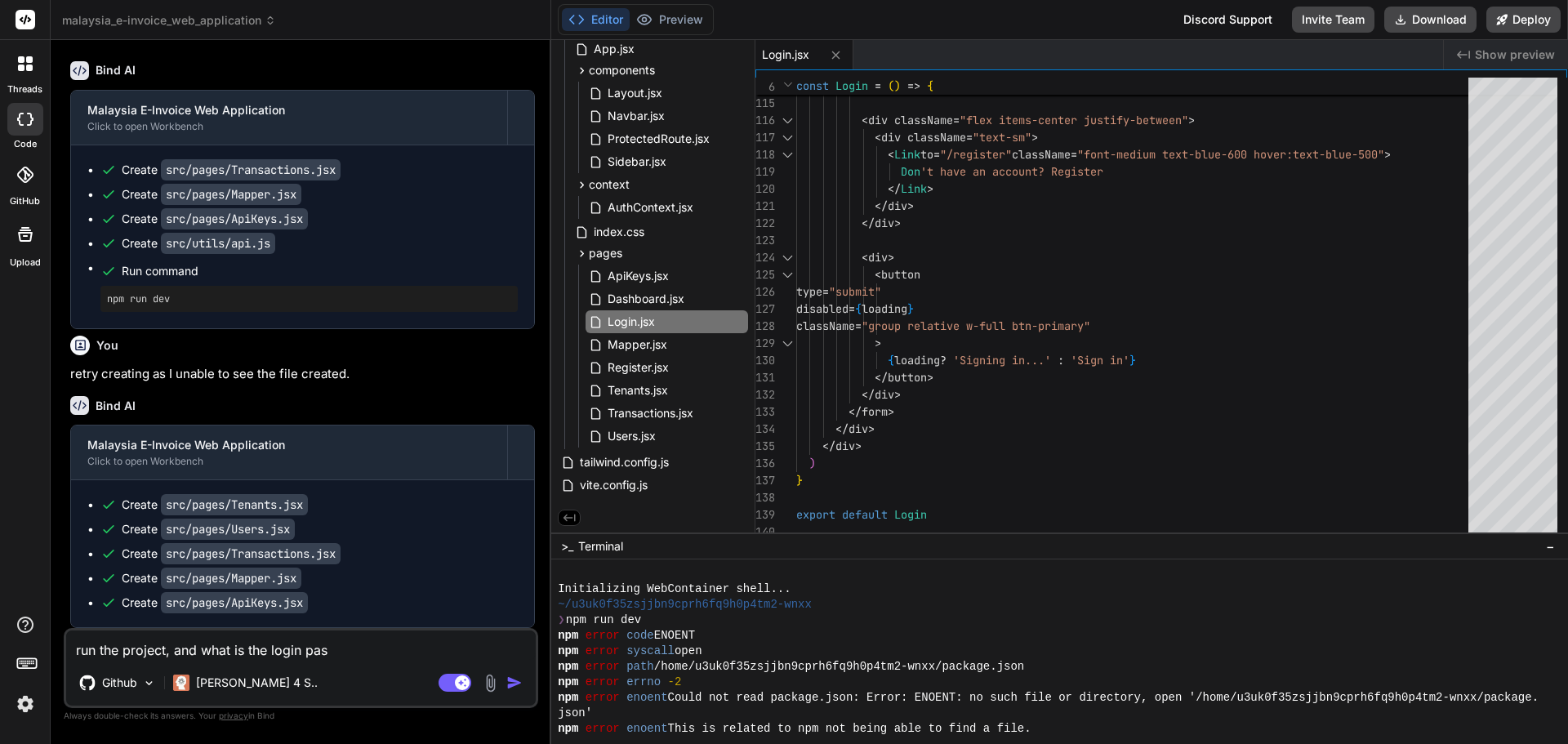
type textarea "run the project, and what is the login pass"
type textarea "x"
type textarea "run the project, and what is the login passw"
type textarea "x"
type textarea "run the project, and what is the login passwo"
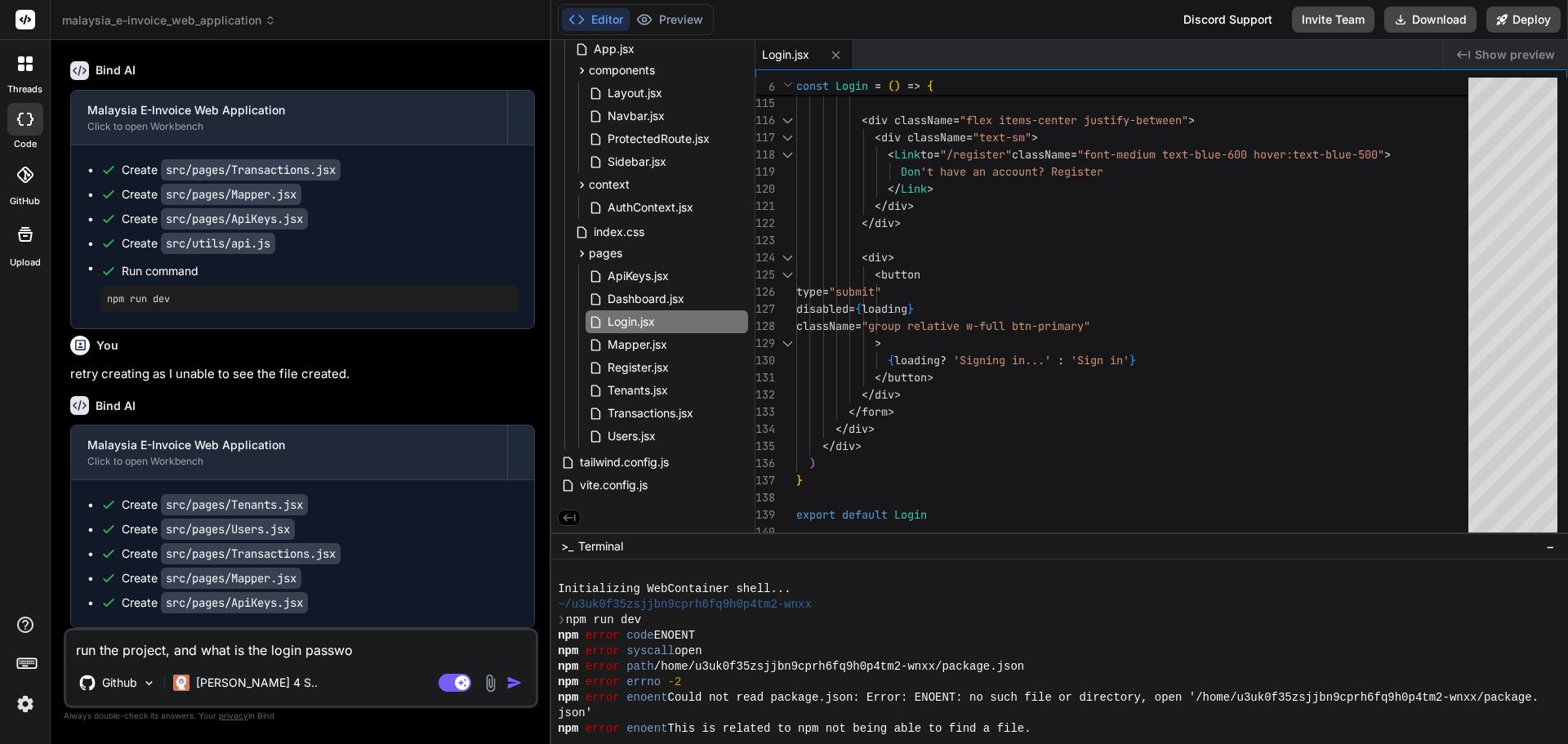
type textarea "x"
type textarea "run the project, and what is the login passwor"
type textarea "x"
type textarea "run the project, and what is the login password"
type textarea "x"
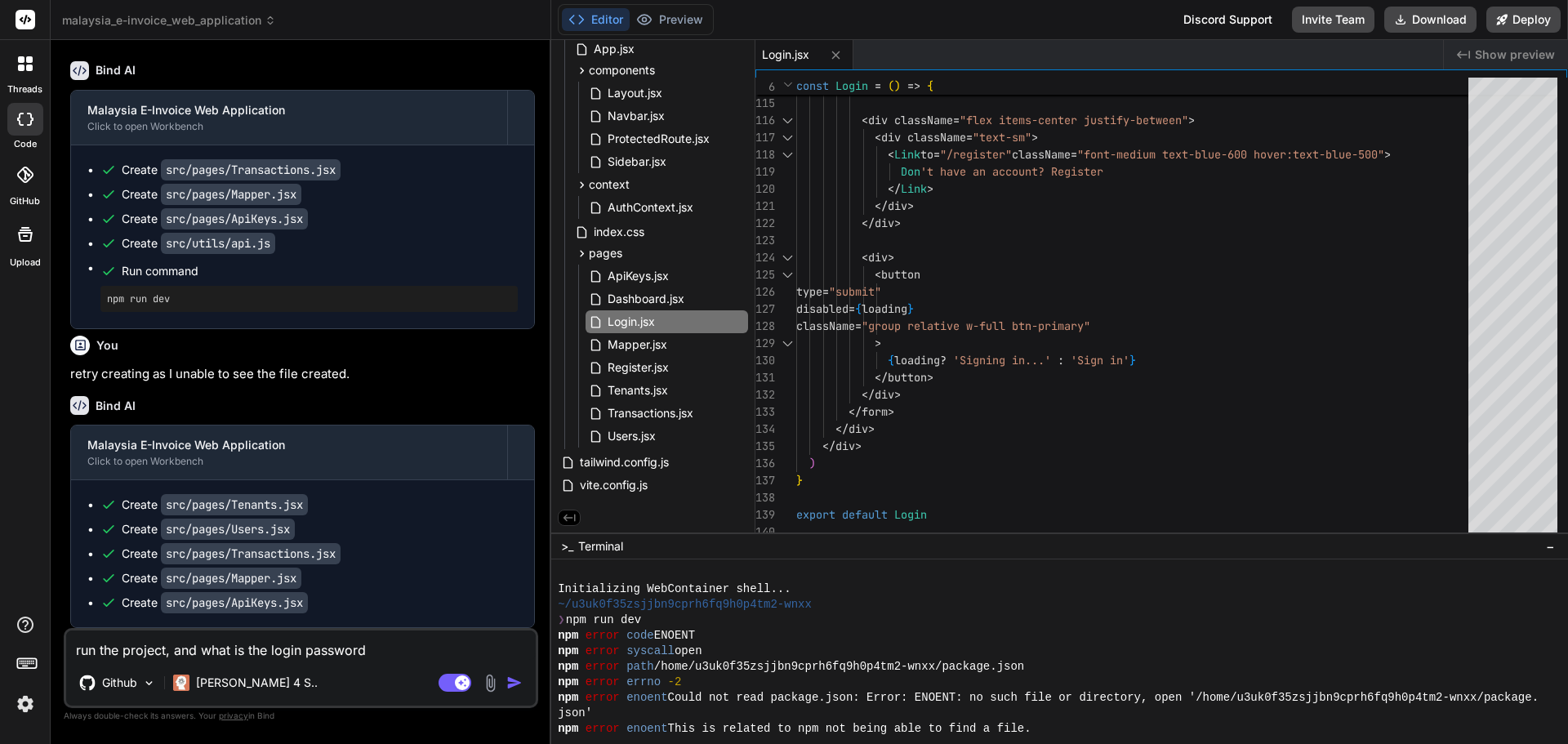
type textarea "run the project, and what is the login password"
type textarea "x"
type textarea "run the project, and what is the login password a"
type textarea "x"
type textarea "run the project, and what is the login password an"
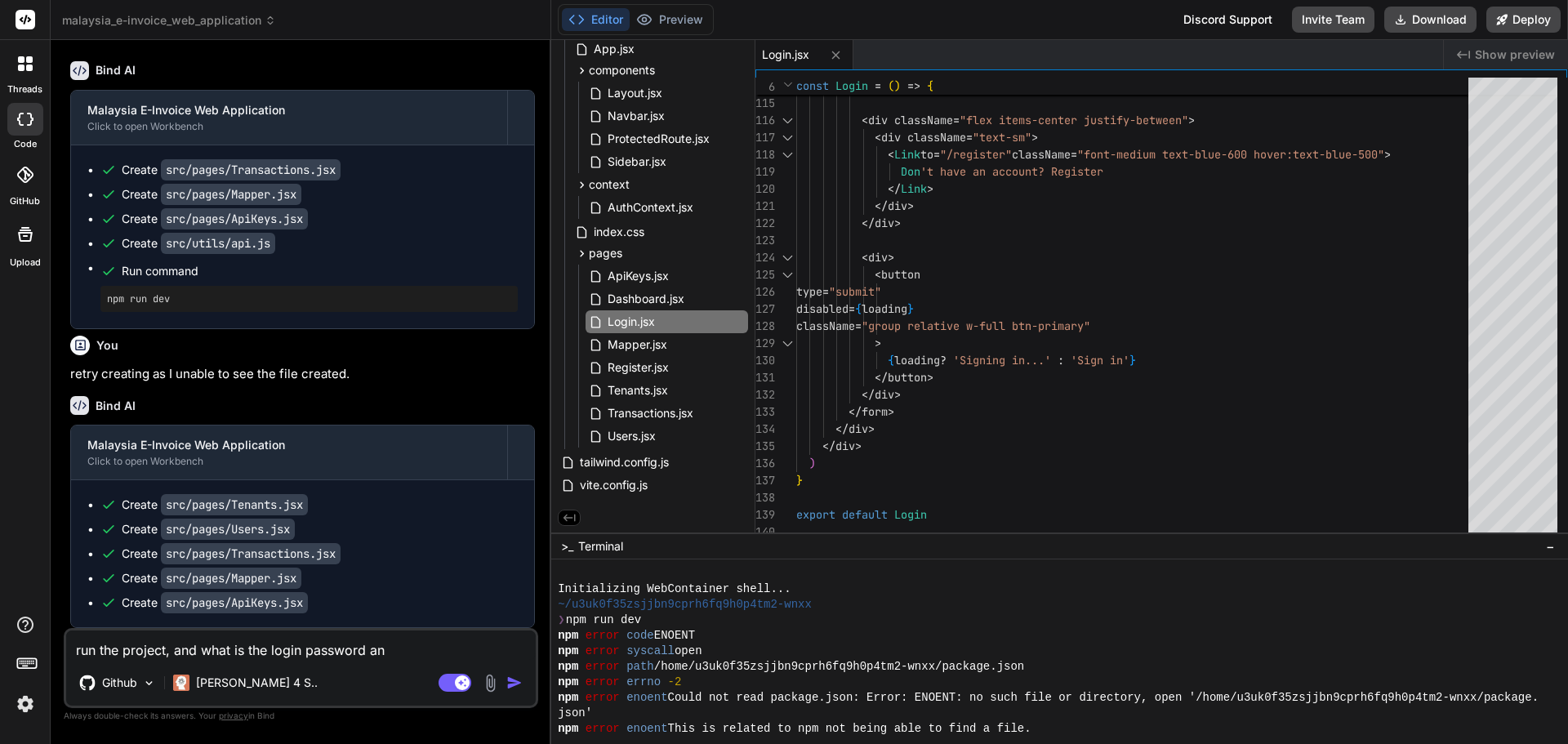
type textarea "x"
type textarea "run the project, and what is the login password and"
type textarea "x"
type textarea "run the project, and what is the login password and"
type textarea "x"
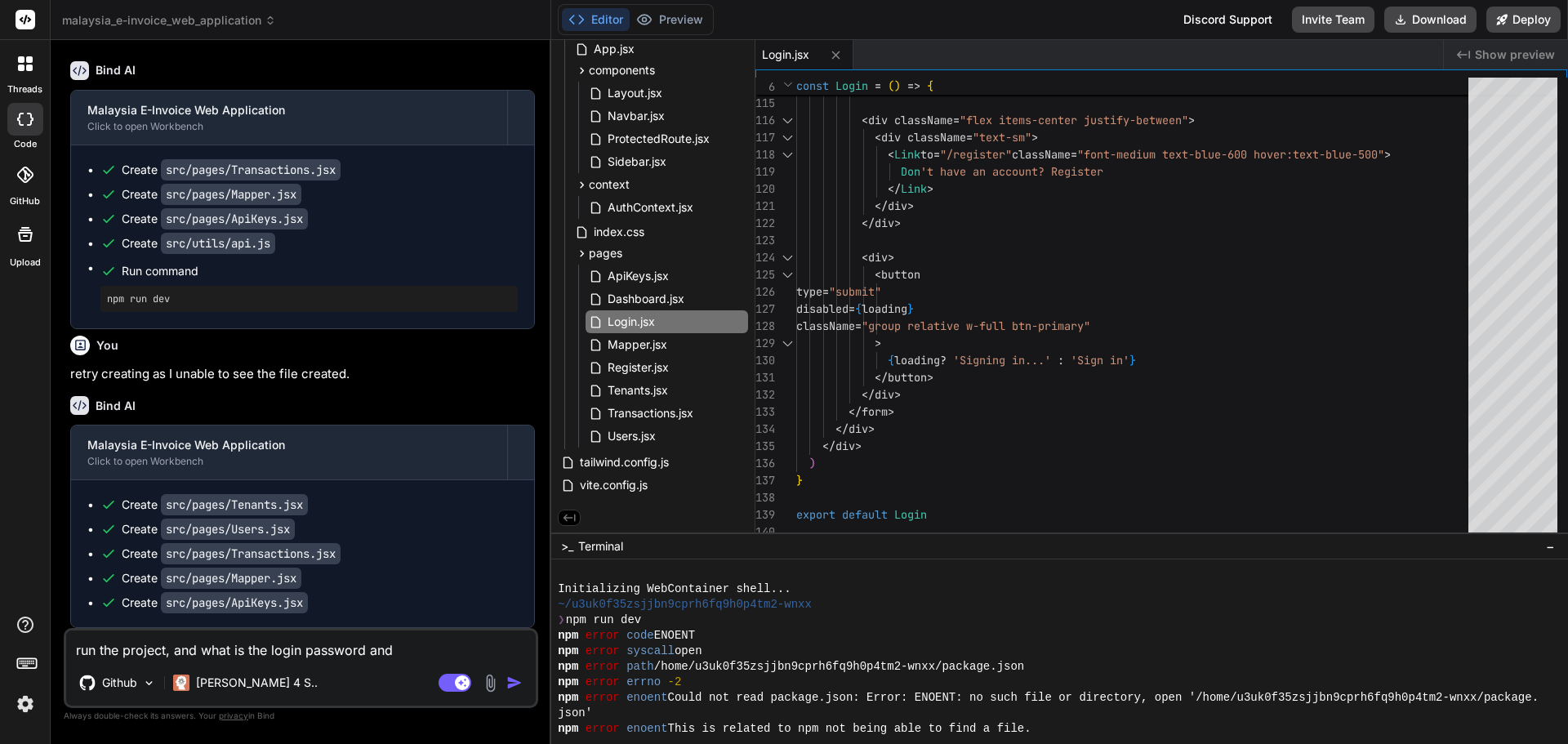
type textarea "run the project, and what is the login password and i"
type textarea "x"
type textarea "run the project, and what is the login password and id"
type textarea "x"
type textarea "run the project, and what is the login password and i"
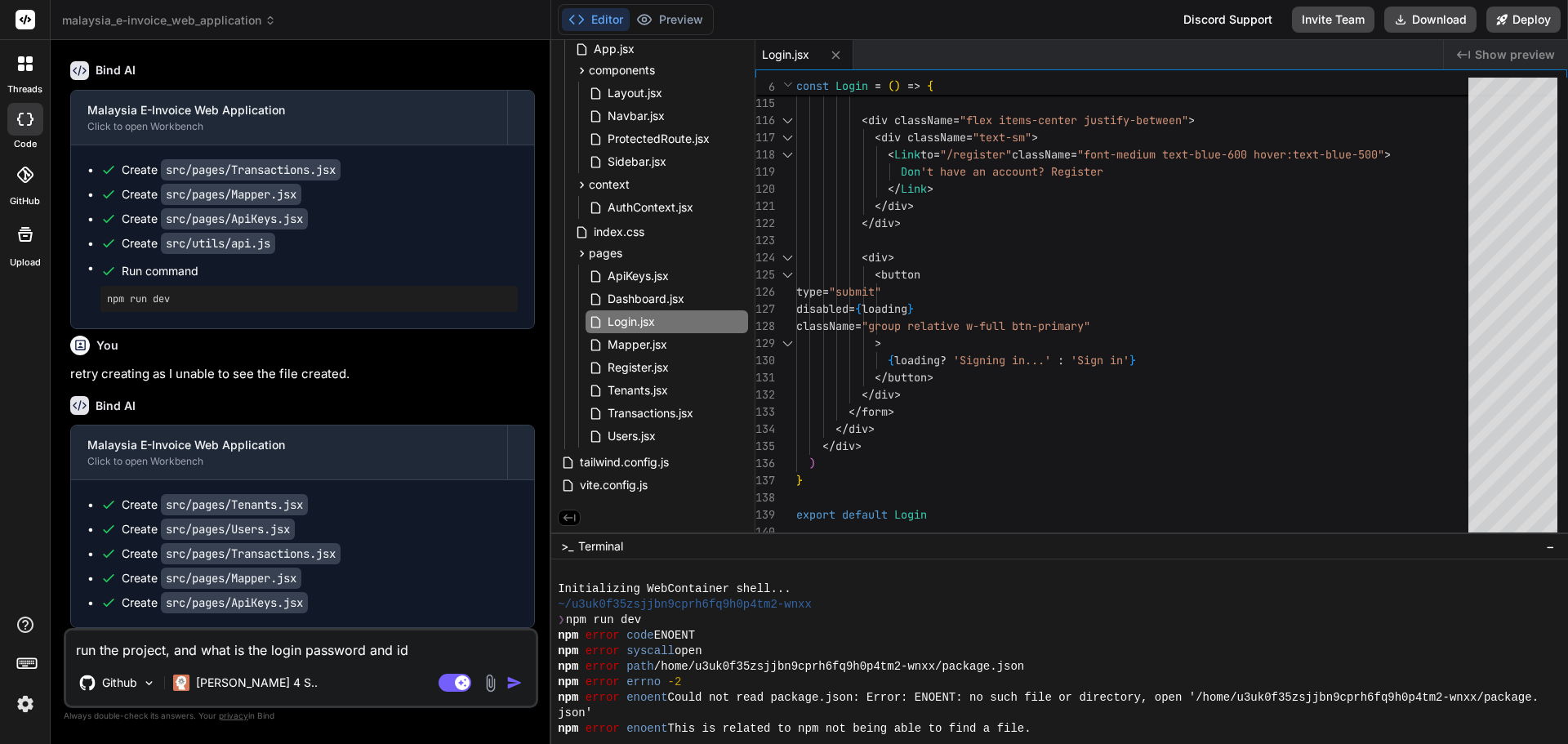
type textarea "x"
type textarea "run the project, and what is the login password and"
type textarea "x"
type textarea "run the project, and what is the login password and u"
type textarea "x"
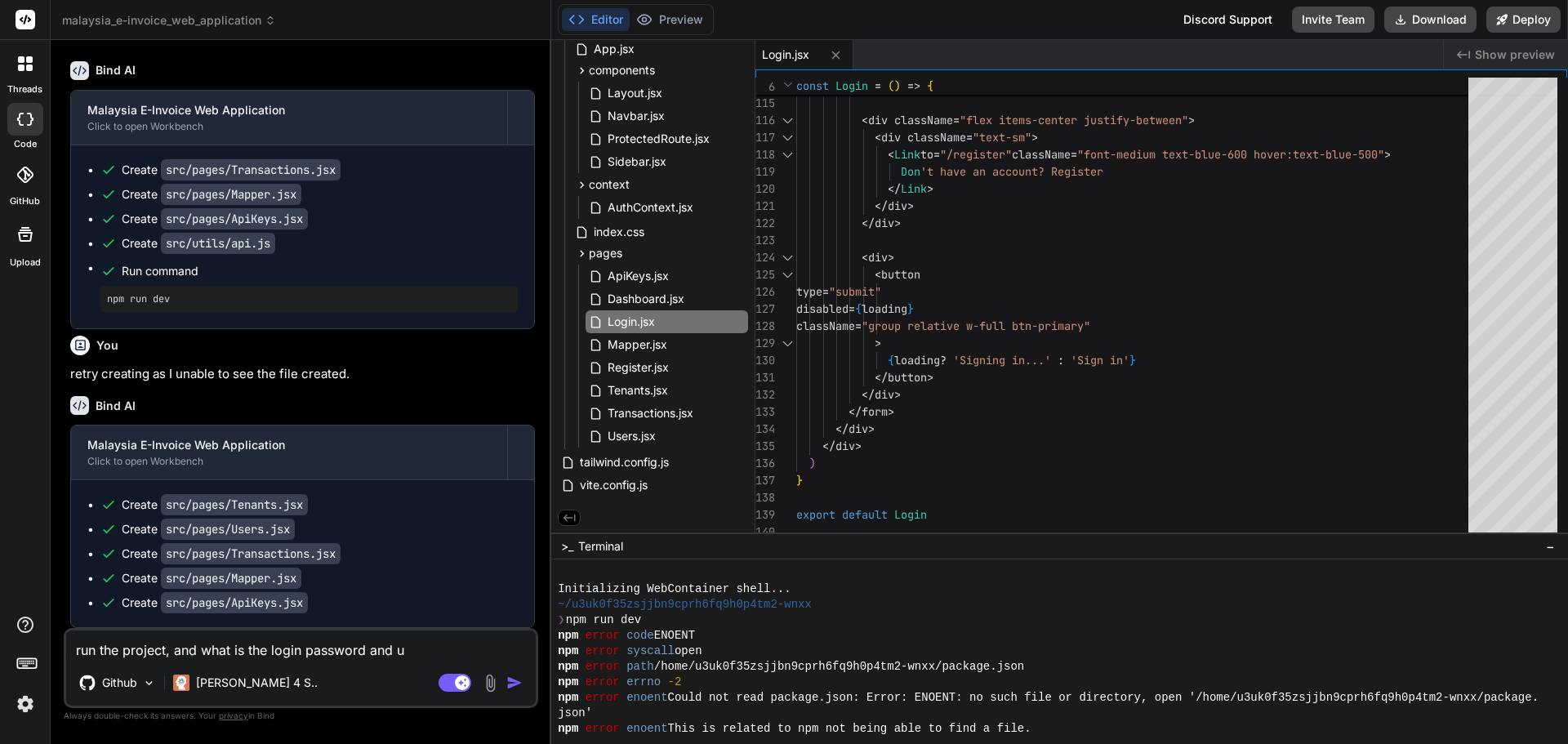
type textarea "run the project, and what is the login password and us"
type textarea "x"
type textarea "run the project, and what is the login password and u"
type textarea "x"
type textarea "run the project, and what is the login password and"
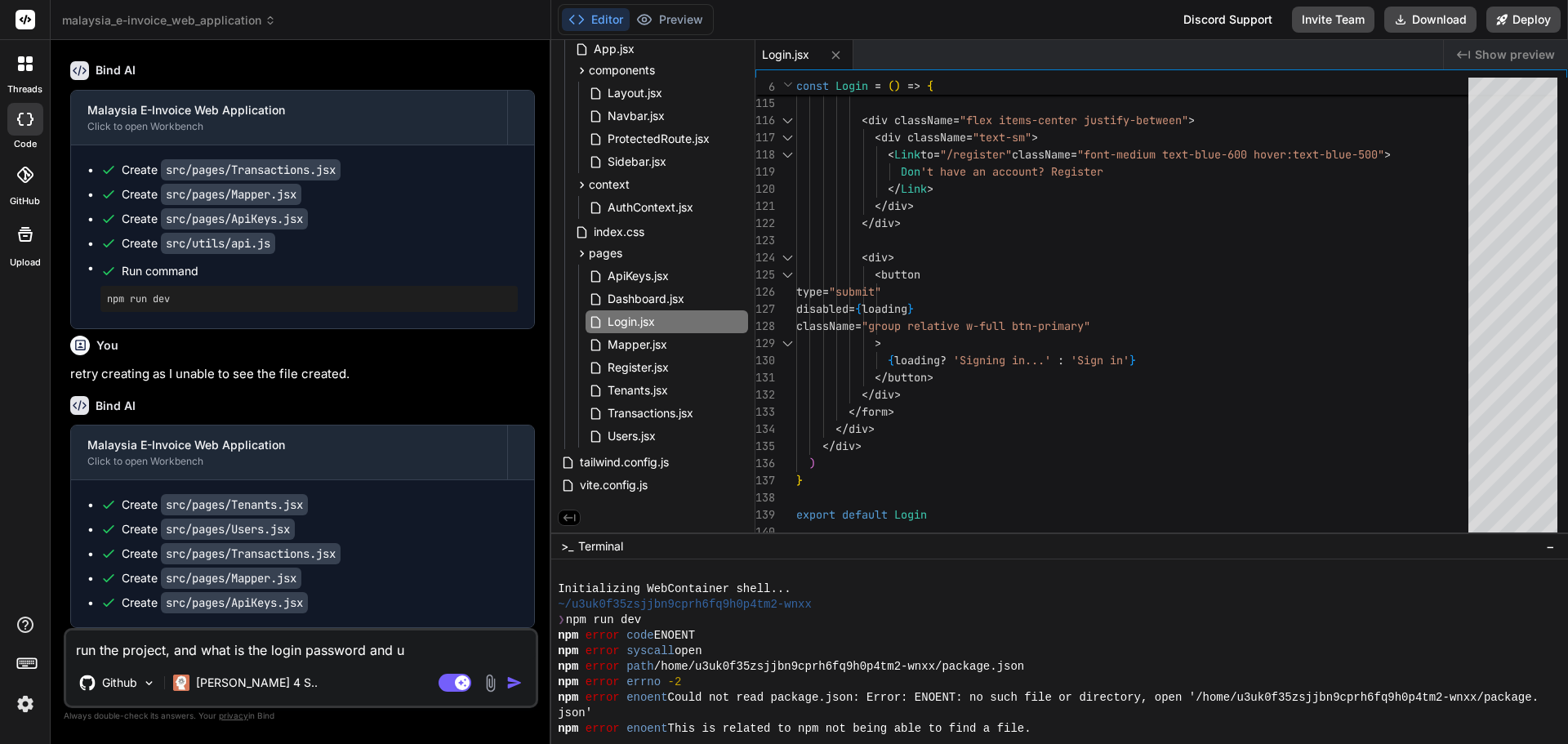
type textarea "x"
type textarea "run the project, and what is the login password and e"
type textarea "x"
type textarea "run the project, and what is the login password and em"
type textarea "x"
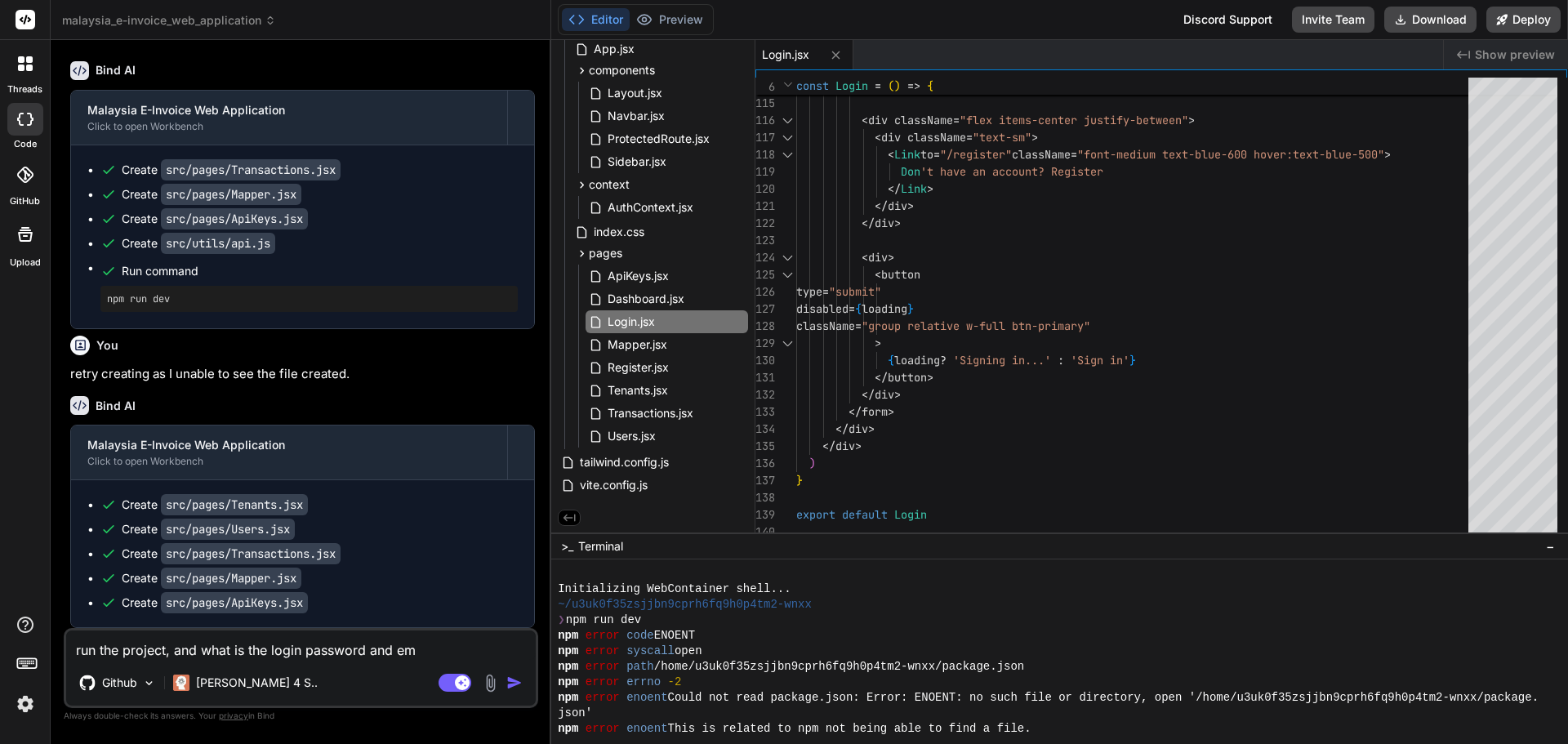
type textarea "run the project, and what is the login password and ema"
type textarea "x"
type textarea "run the project, and what is the login password and emai"
type textarea "x"
type textarea "run the project, and what is the login password and email"
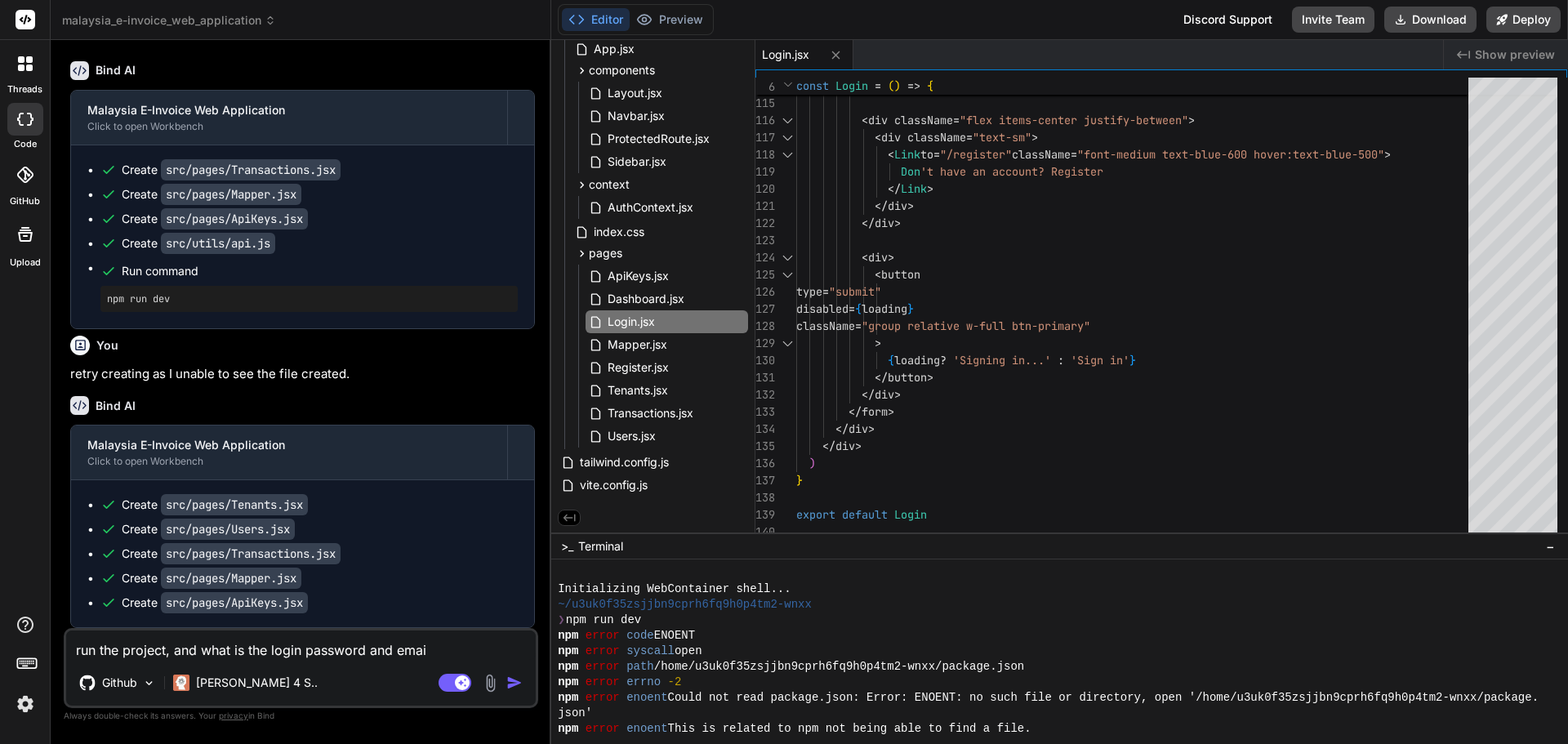
type textarea "x"
type textarea "run the project, and what is the login password and email?"
type textarea "x"
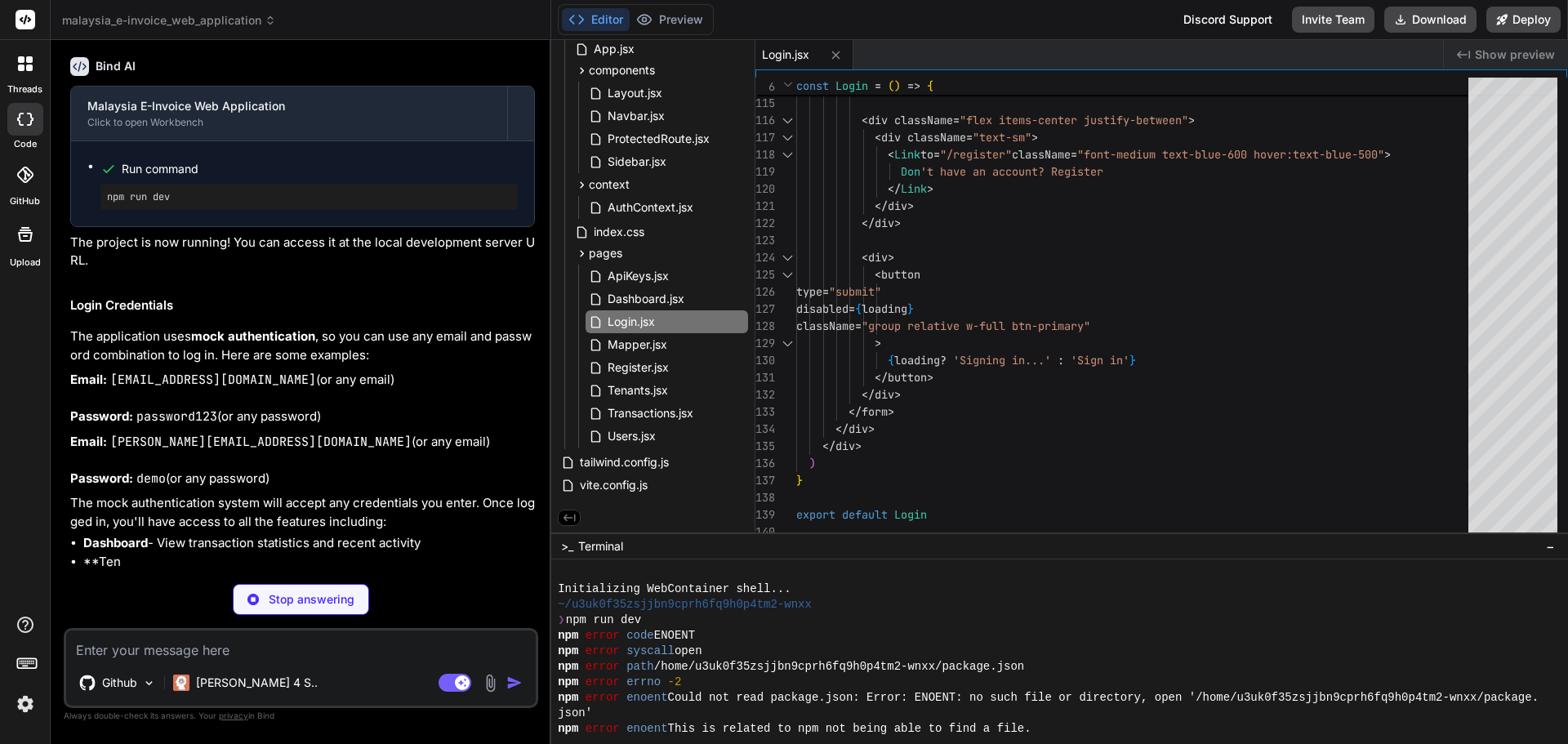
scroll to position [2915, 0]
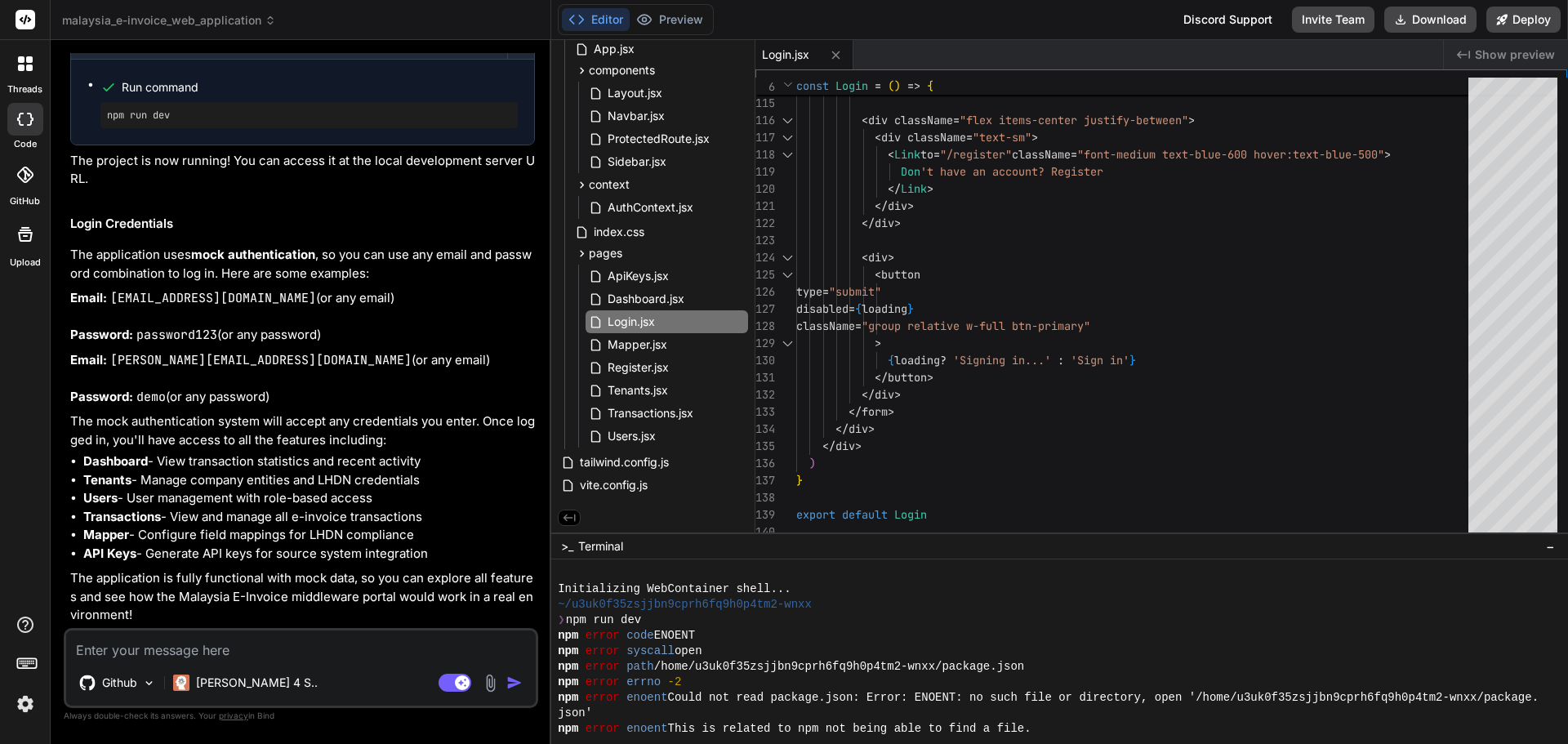
type textarea "x"
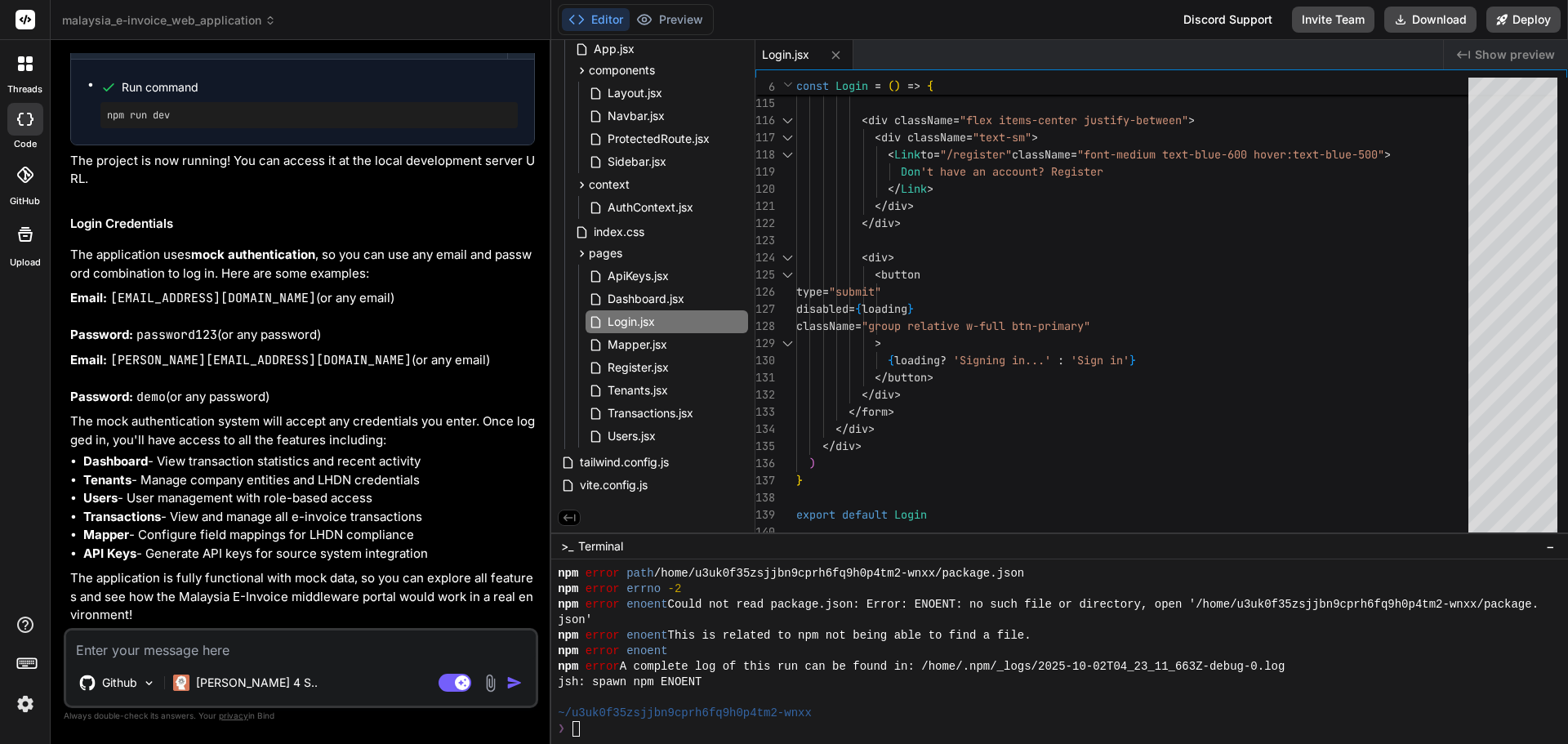
scroll to position [559, 0]
click at [1494, 60] on span "Show preview" at bounding box center [1515, 55] width 80 height 16
type textarea "<Link to="/register" className="font-medium text-blue-600 hover:text-blue-500">…"
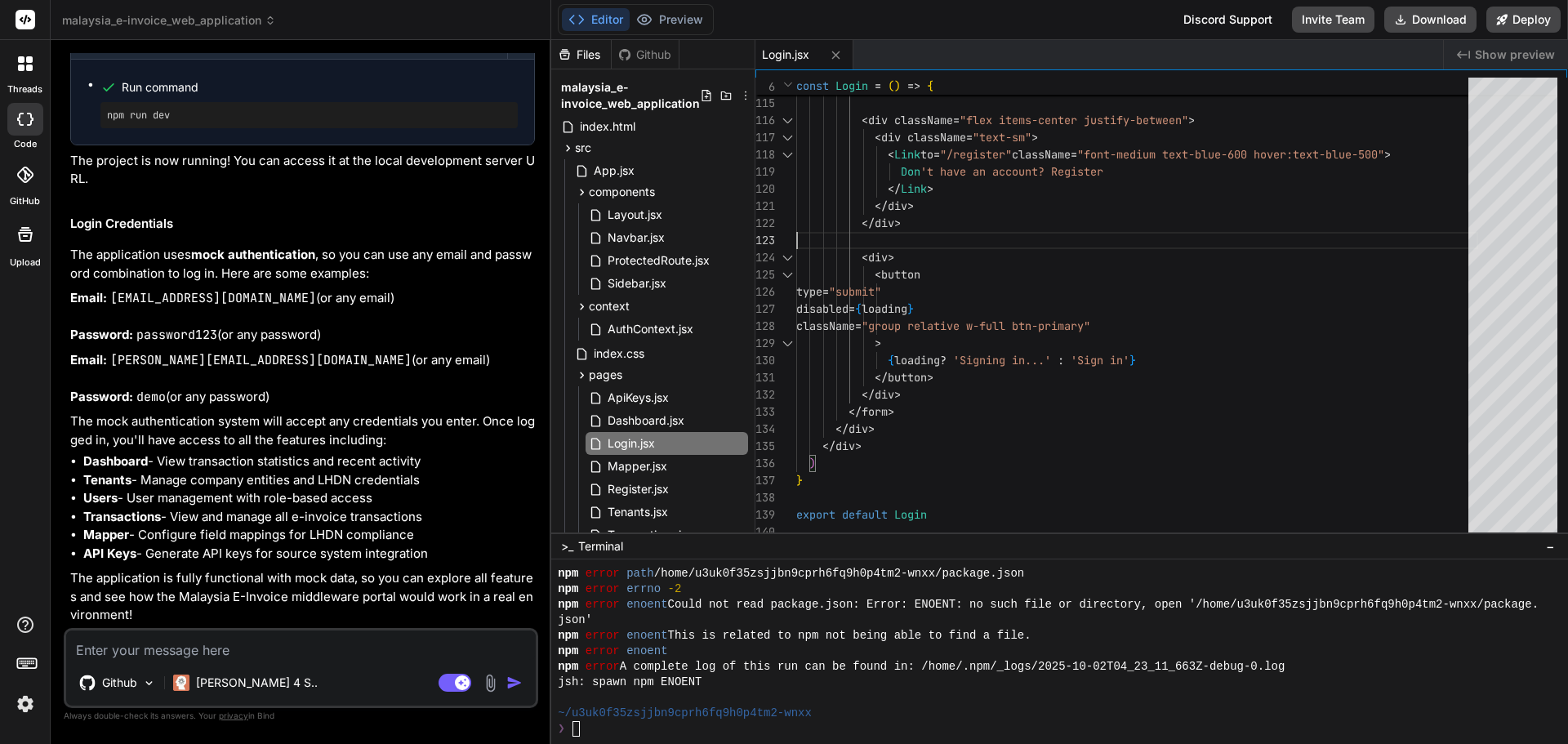
click at [235, 10] on header "malaysia_e-invoice_web_application Created with Pixso." at bounding box center [301, 20] width 501 height 40
click at [225, 20] on span "malaysia_e-invoice_web_application" at bounding box center [169, 20] width 214 height 16
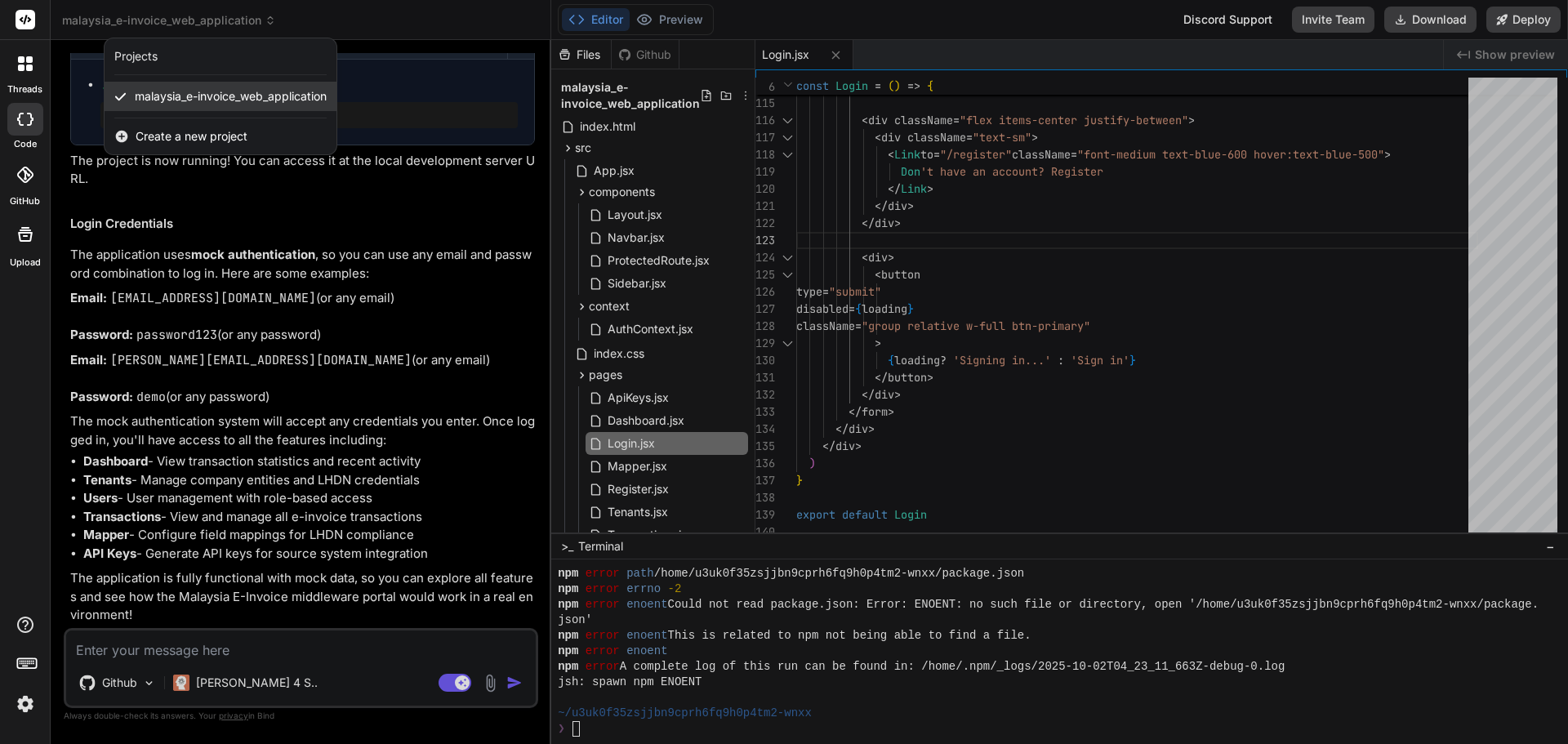
click at [200, 99] on span "malaysia_e-invoice_web_application" at bounding box center [231, 96] width 192 height 16
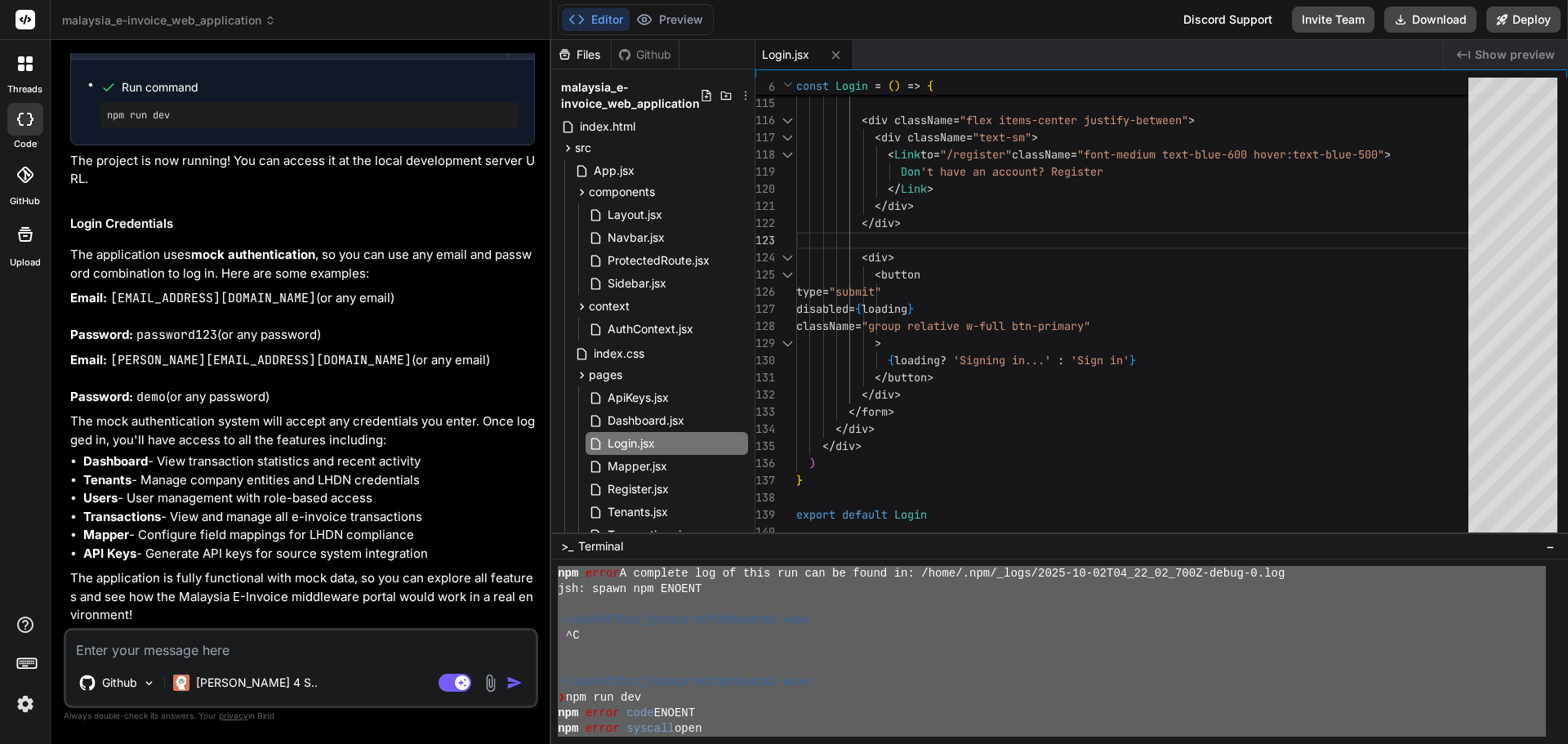
scroll to position [388, 0]
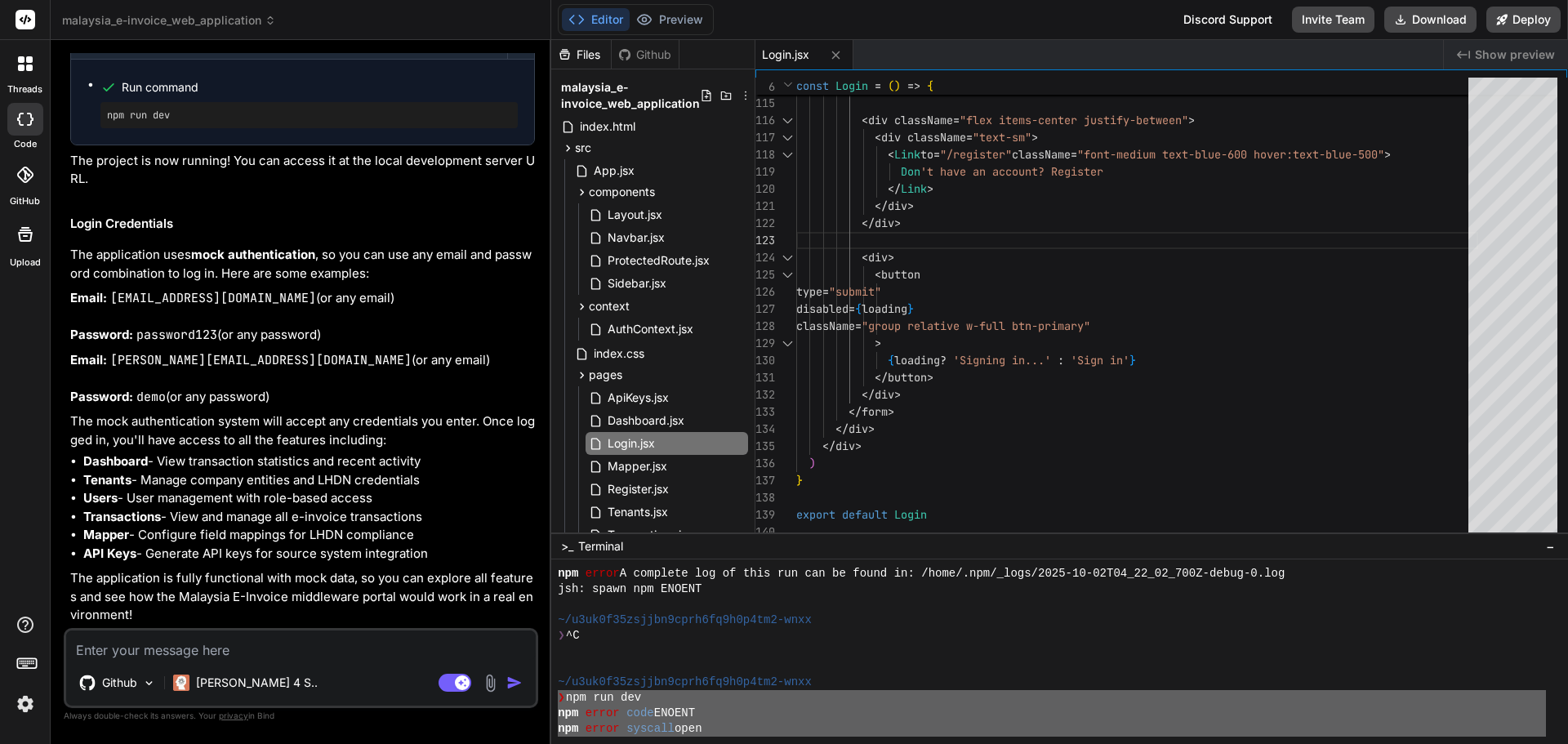
drag, startPoint x: 607, startPoint y: 700, endPoint x: 557, endPoint y: 692, distance: 50.6
click at [557, 692] on div "^^^^^^^^^^^^^^^^^^^^^^^^^^^^^^^^ mmmmmmmmmmmmmmmmmmmmmmmmmmmmmmmm npm error A c…" at bounding box center [1059, 651] width 1017 height 184
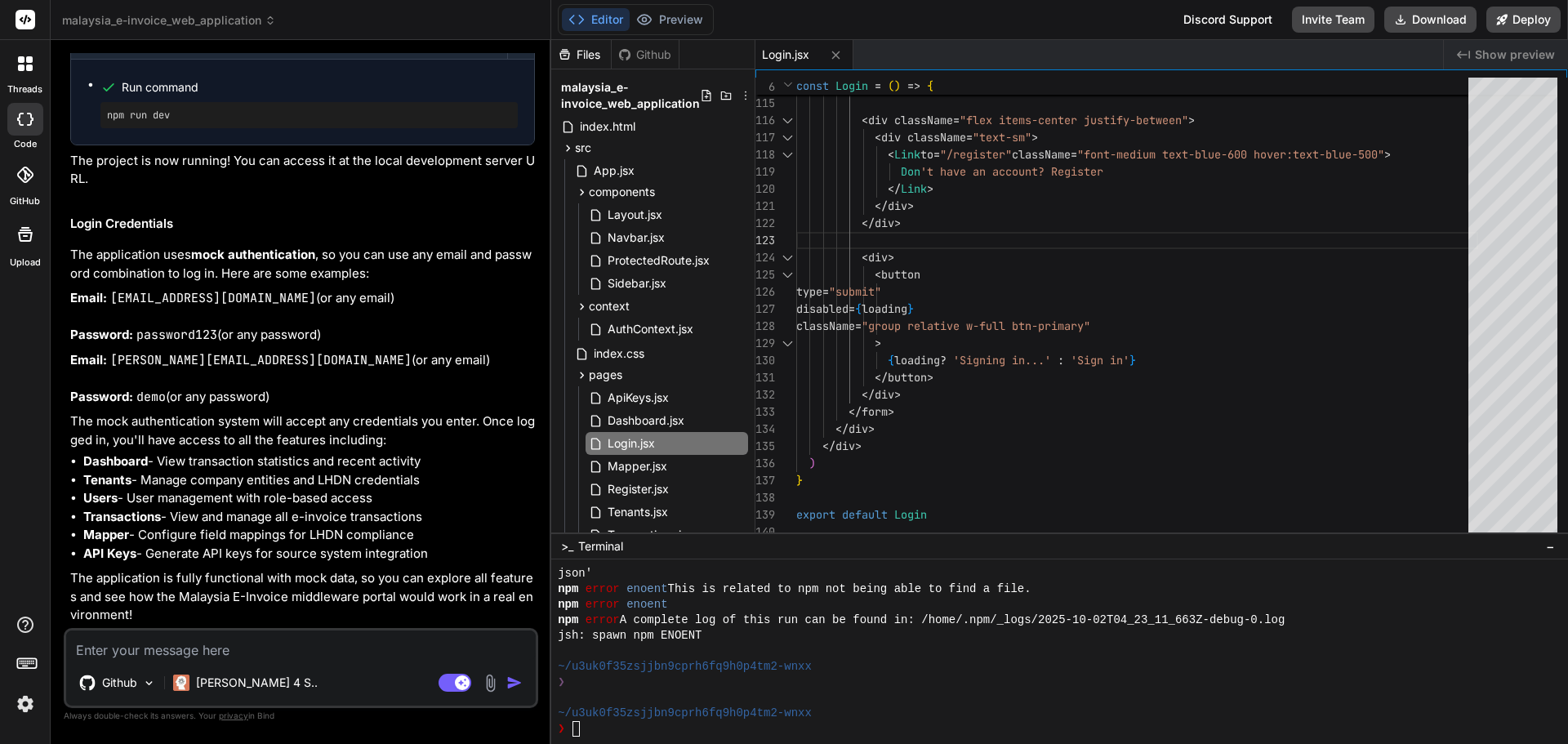
click at [394, 646] on textarea at bounding box center [300, 645] width 470 height 29
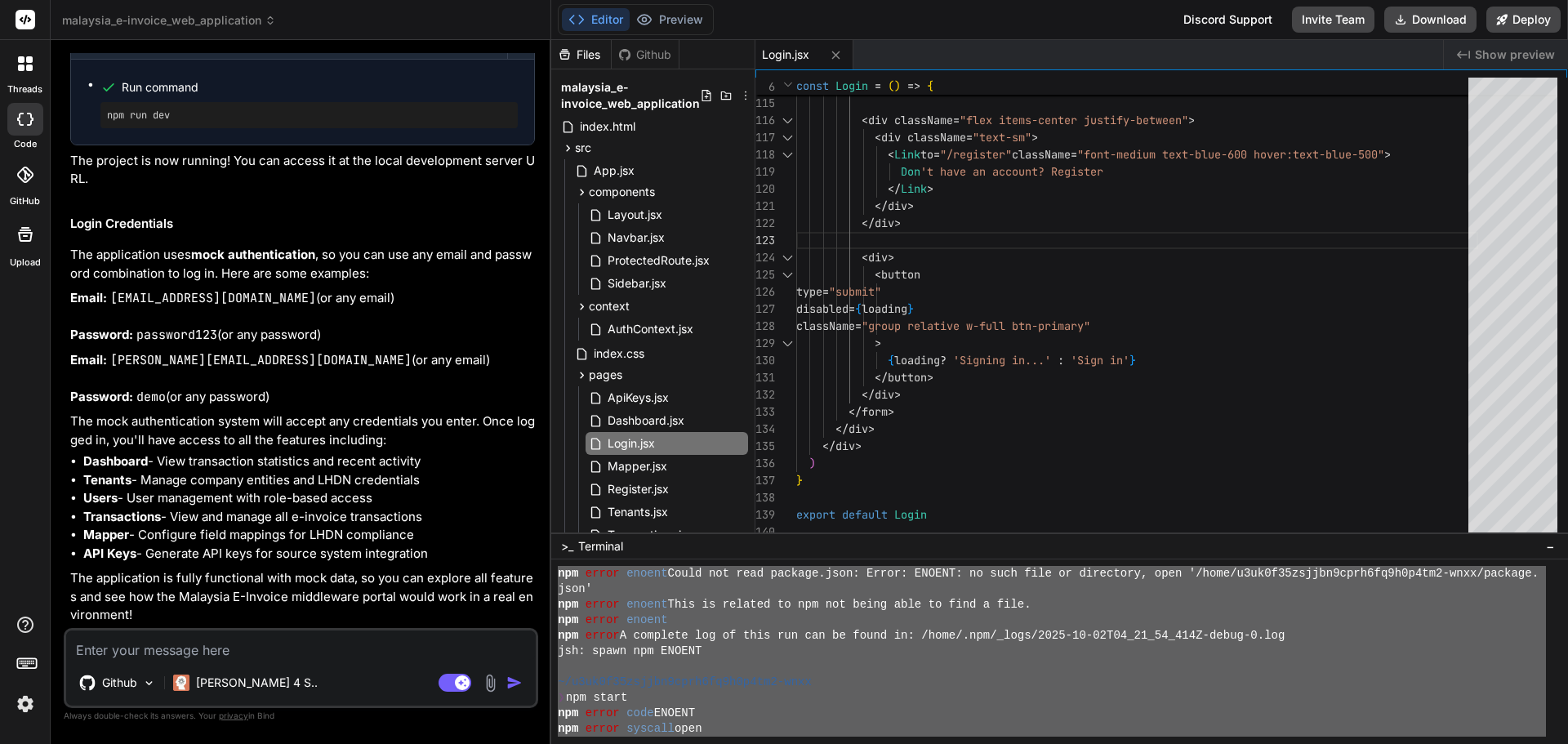
scroll to position [0, 0]
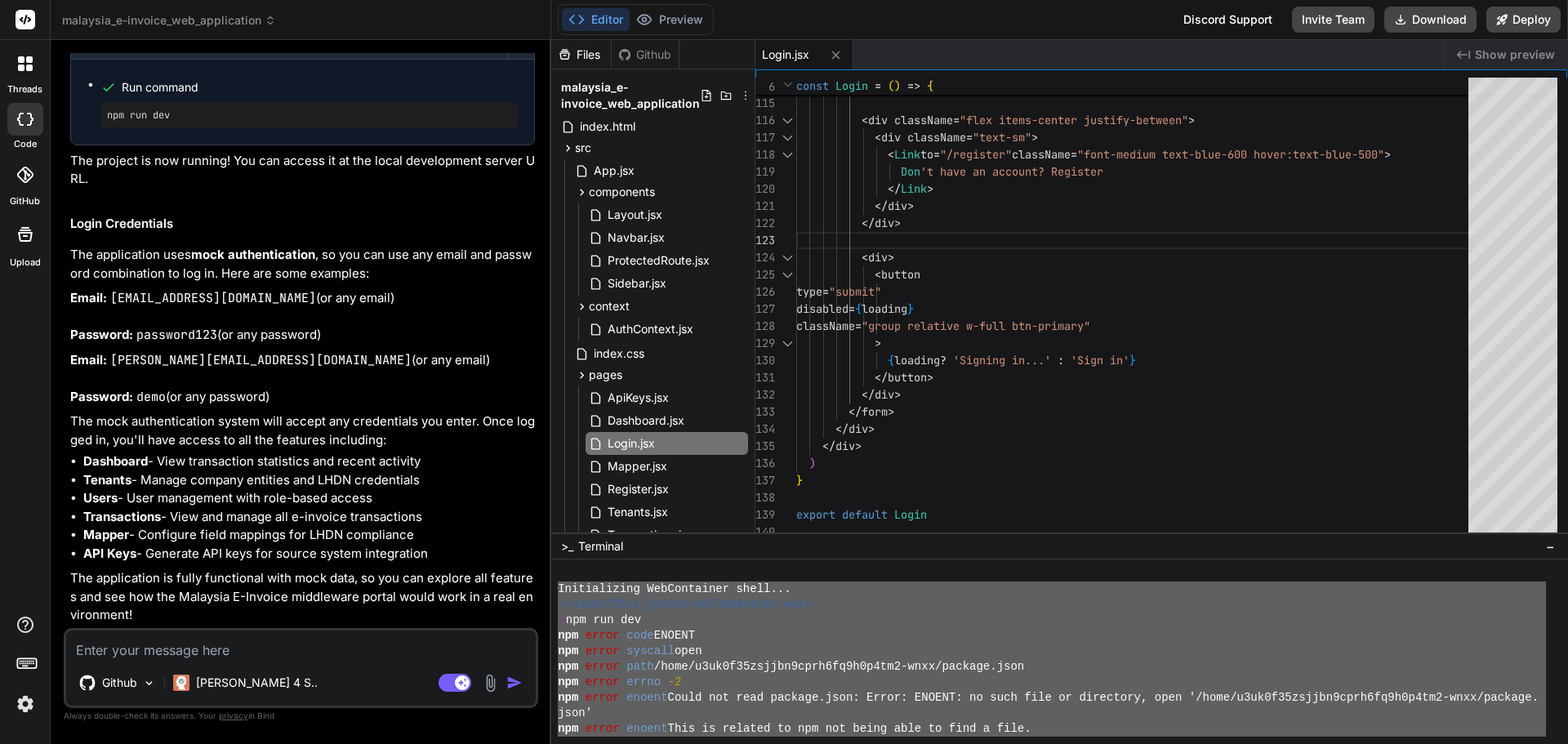
drag, startPoint x: 695, startPoint y: 704, endPoint x: 549, endPoint y: 596, distance: 181.6
click at [549, 596] on div "malaysia_e-invoice_web_application Created with Pixso. Bind AI Web Search Creat…" at bounding box center [810, 372] width 1518 height 744
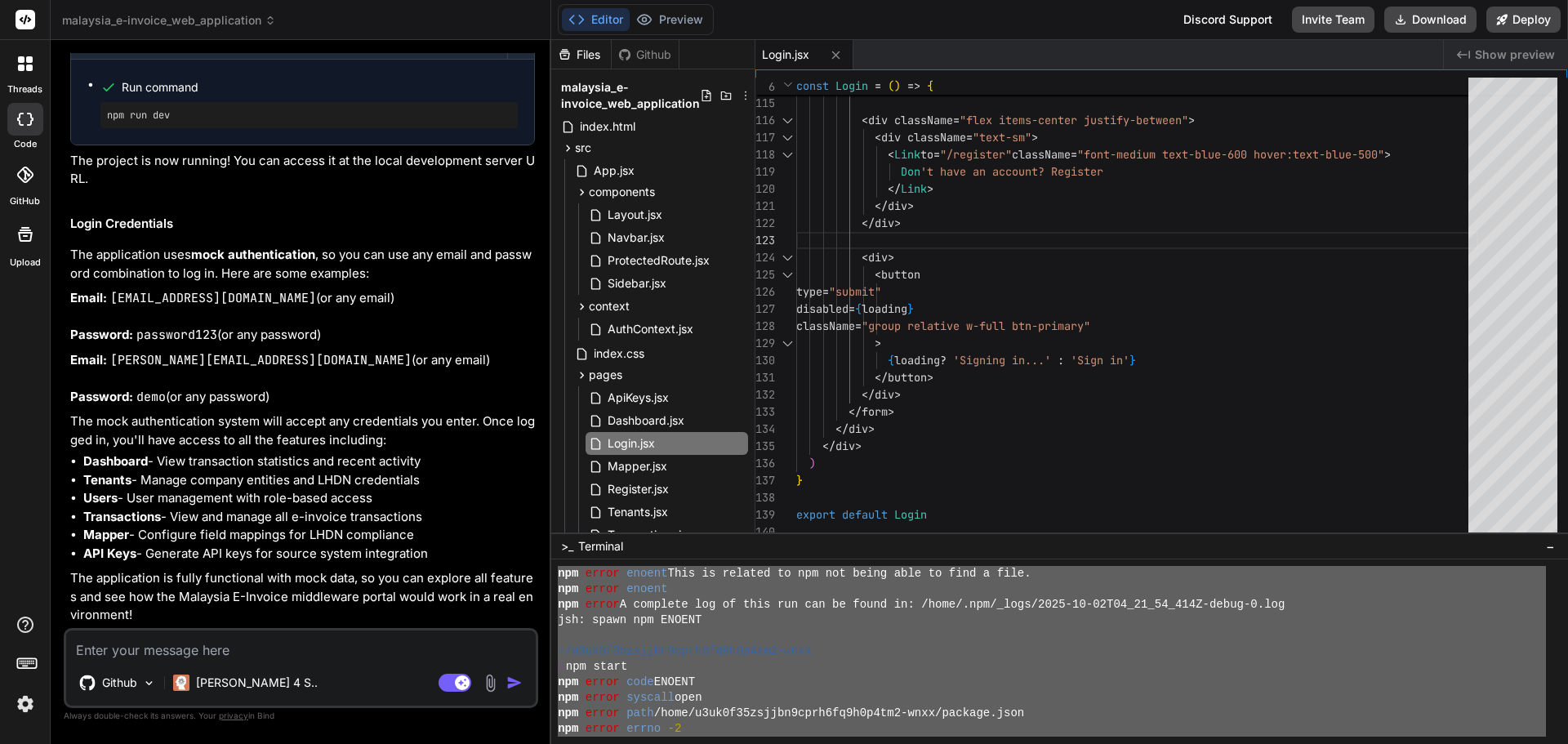
scroll to position [153, 0]
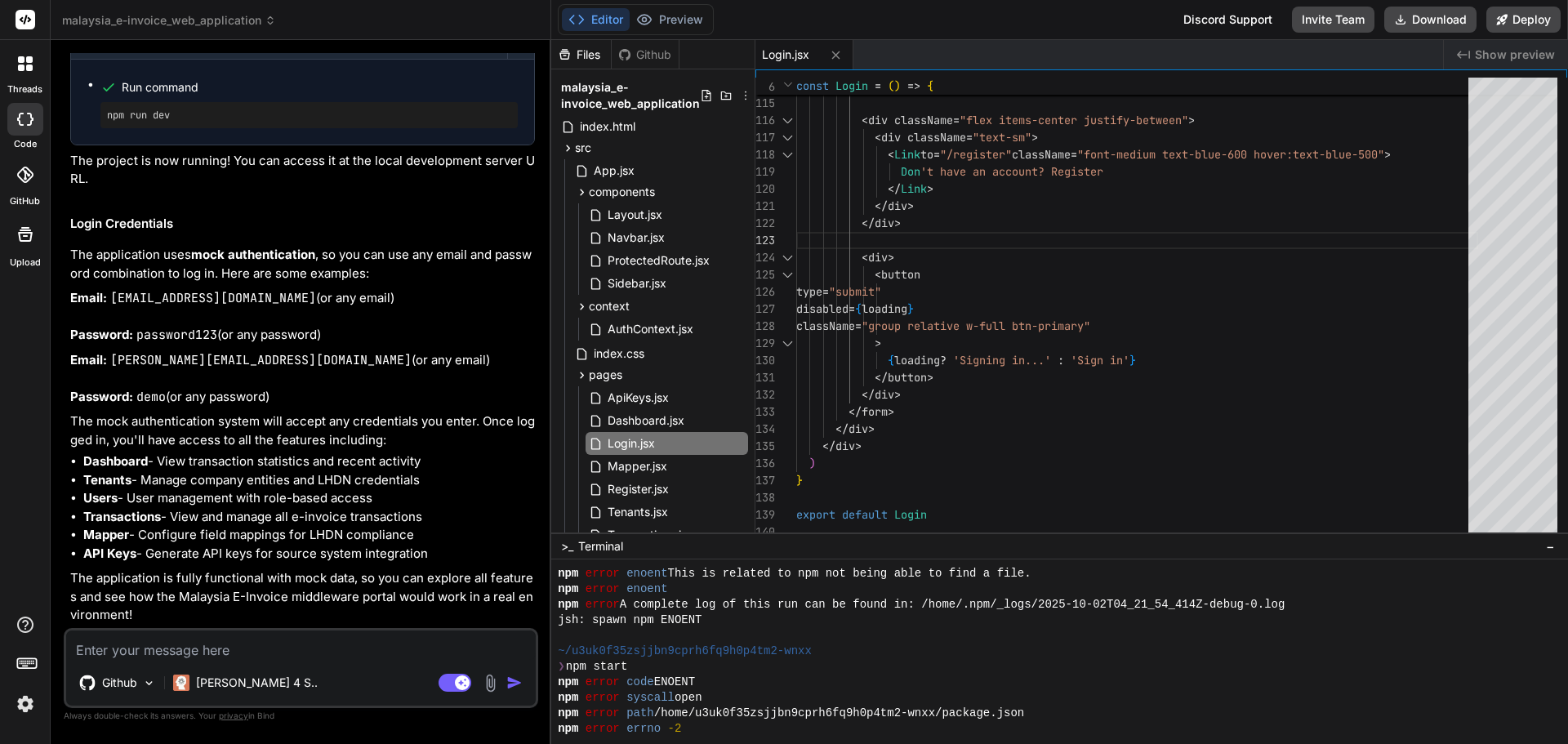
click at [650, 638] on div at bounding box center [1052, 636] width 988 height 16
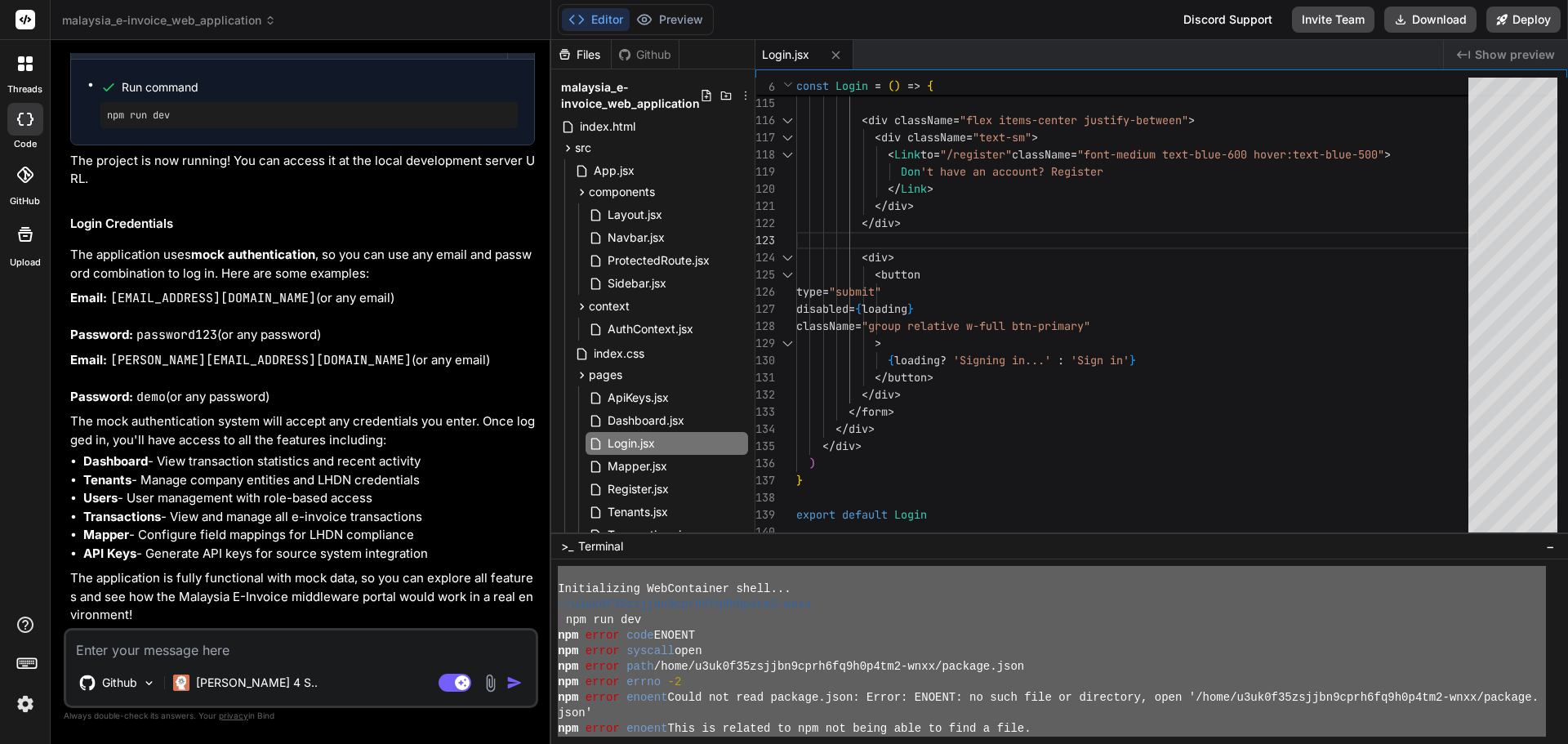
scroll to position [0, 0]
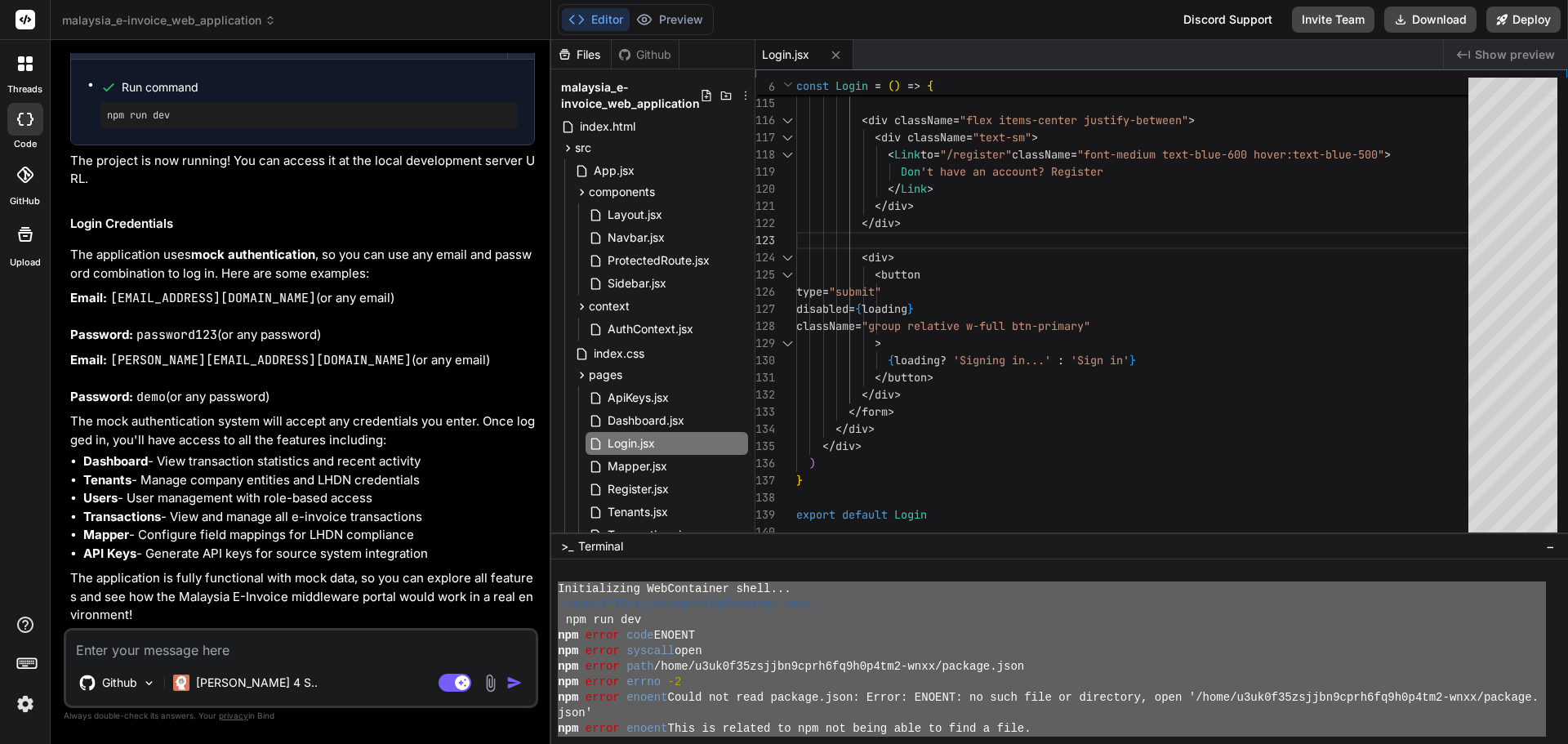
drag, startPoint x: 628, startPoint y: 632, endPoint x: 556, endPoint y: 588, distance: 84.4
click at [556, 588] on div "^^^^^^^^^^^^^^^^^^^^^^^^^^^^^^^^ mmmmmmmmmmmmmmmmmmmmmmmmmmmmmmmm Initializing …" at bounding box center [1059, 651] width 1017 height 184
type textarea "Initializing WebContainer shell... ~/u3uk0f35zsjjbn9cprh6fq9h0p4tm2-wnxx ❯ npm …"
click at [300, 634] on textarea at bounding box center [300, 645] width 470 height 29
paste textarea "Initializing WebContainer shell... ~/u3uk0f35zsjjbn9cprh6fq9h0p4tm2-wnxx ❯ npm …"
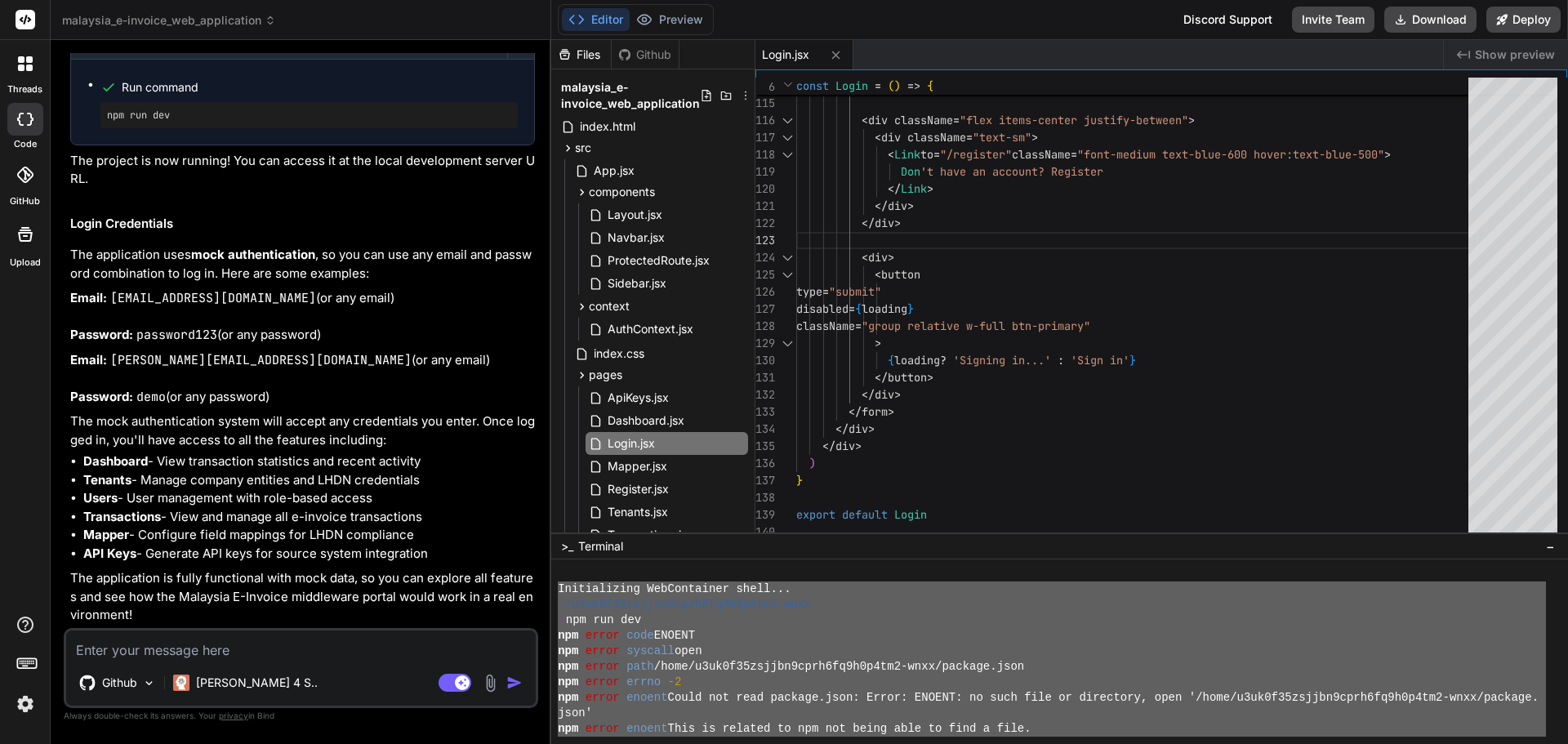
type textarea "Initializing WebContainer shell... ~/u3uk0f35zsjjbn9cprh6fq9h0p4tm2-wnxx ❯ npm …"
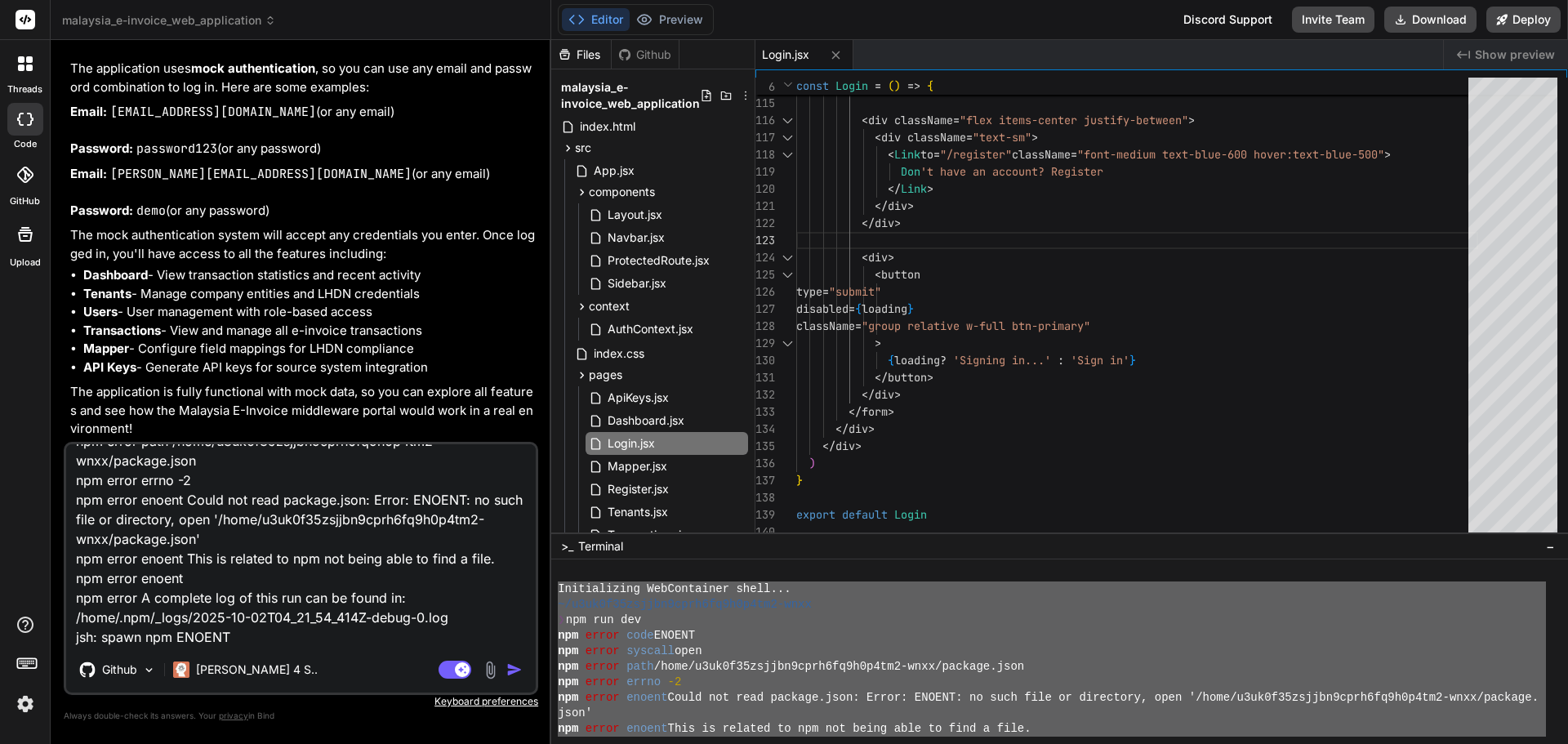
type textarea "x"
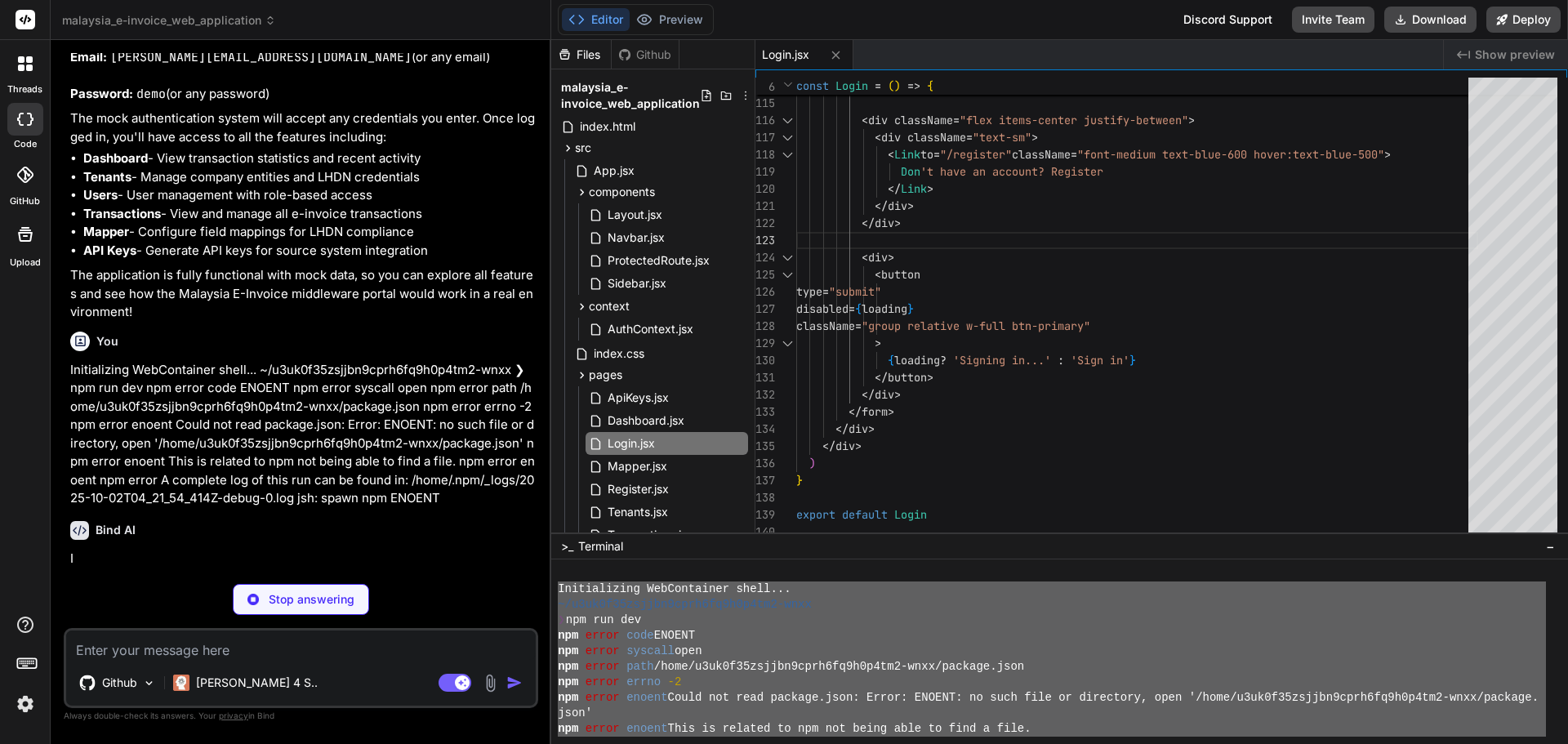
scroll to position [3293, 0]
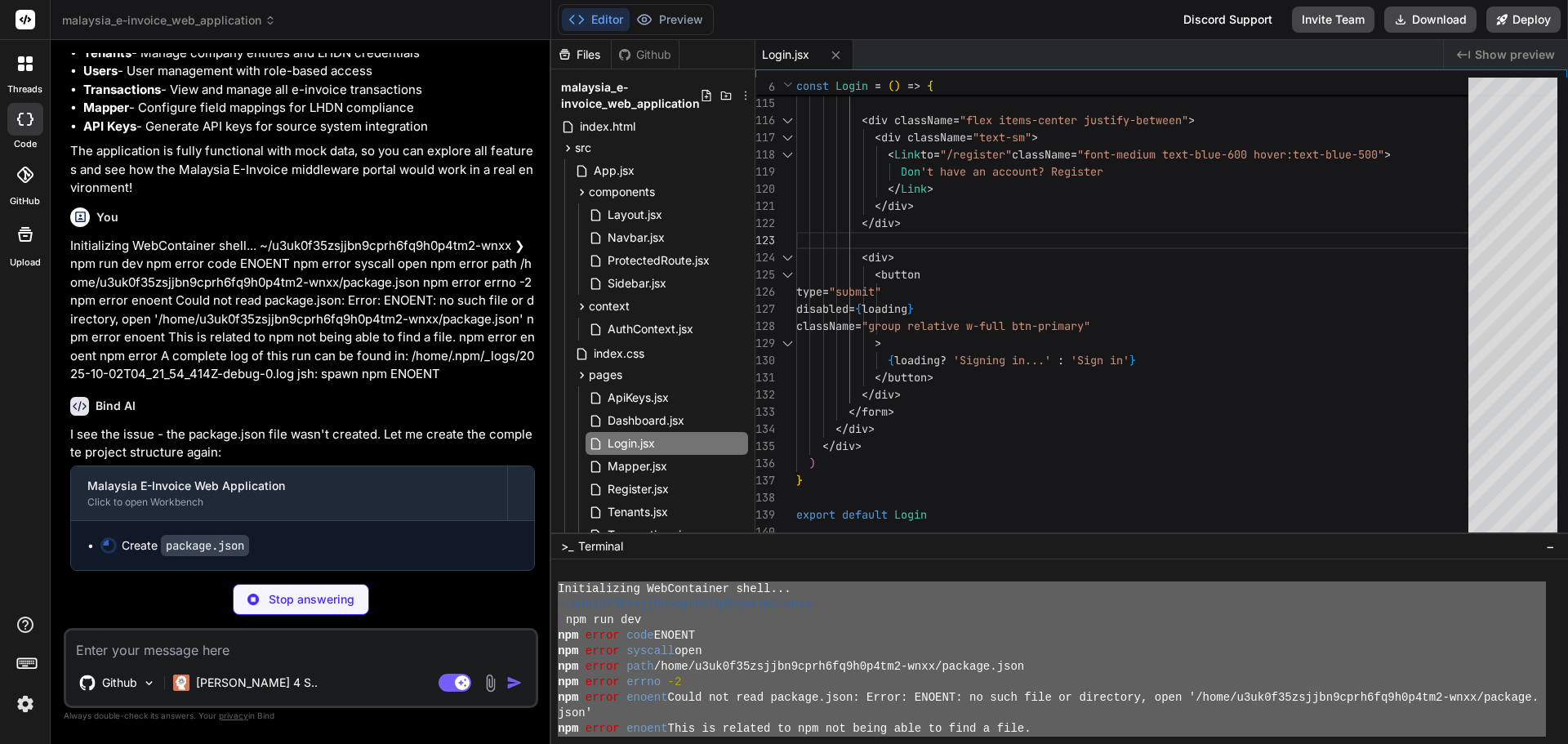
type textarea "x"
type textarea ""autoprefixer": "^[DATE]", "postcss": "^[DATE]", "tailwindcss": "^3.3.0", "vite…"
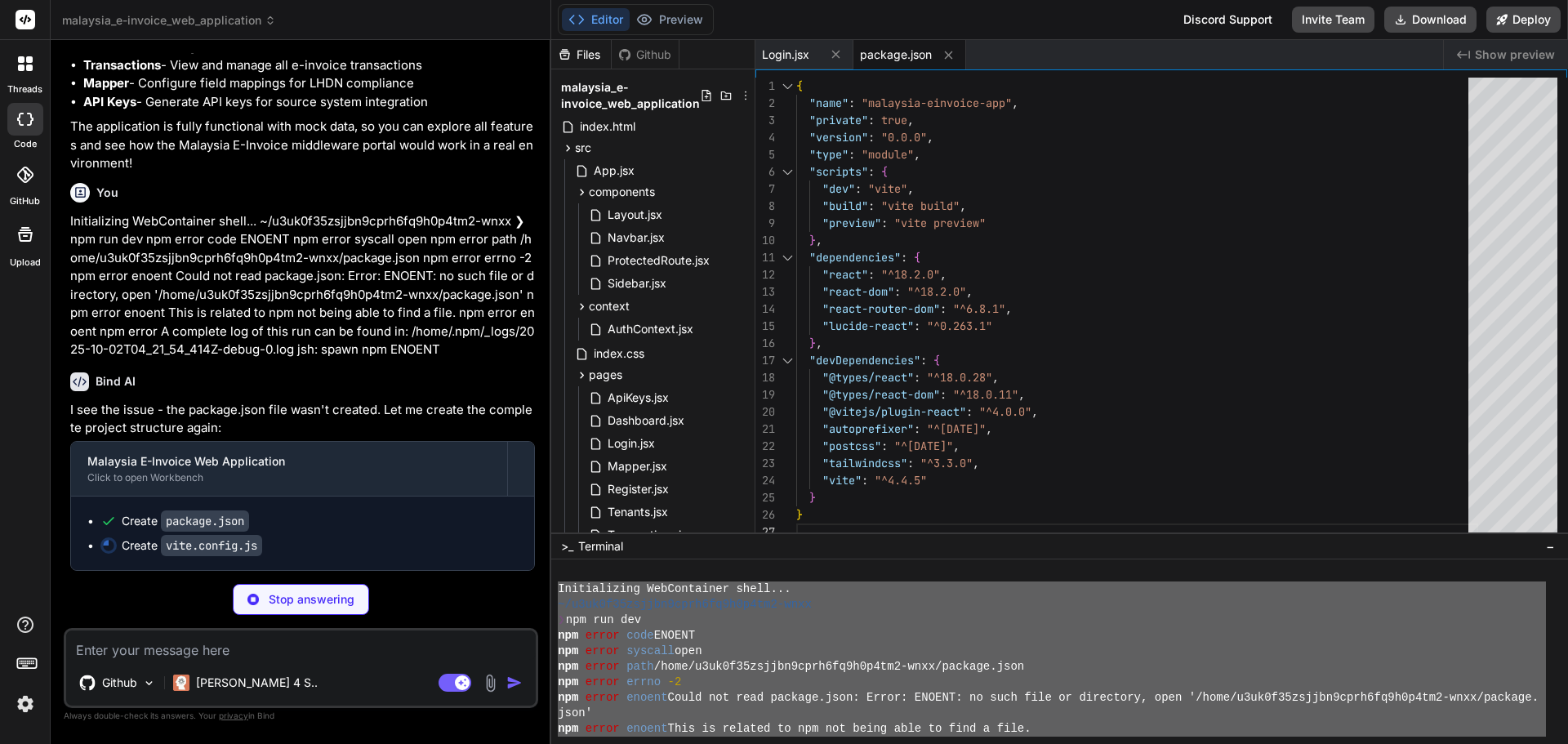
type textarea "x"
type textarea "import { defineConfig } from 'vite' import react from '@vitejs/plugin-react' ex…"
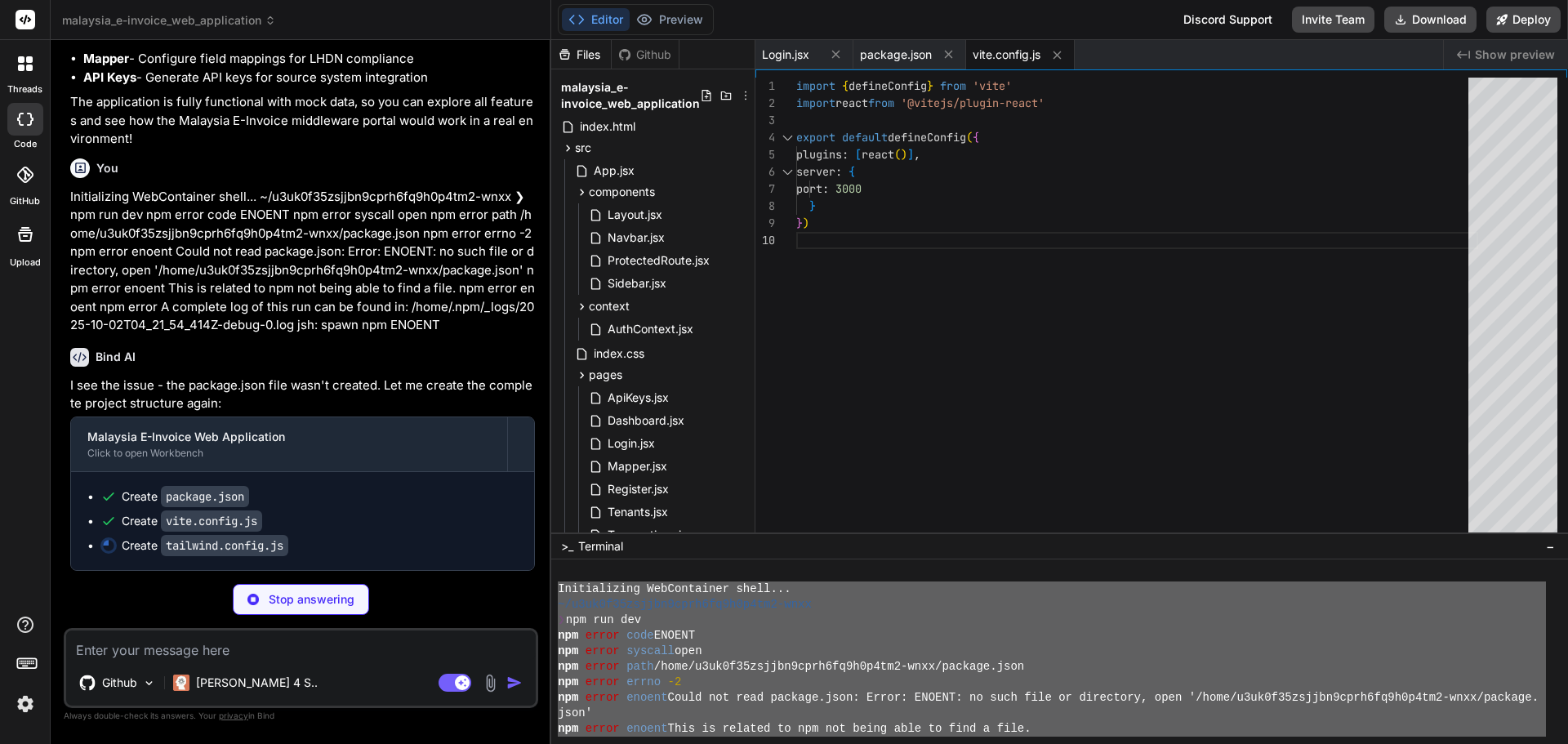
type textarea "x"
type textarea "}"
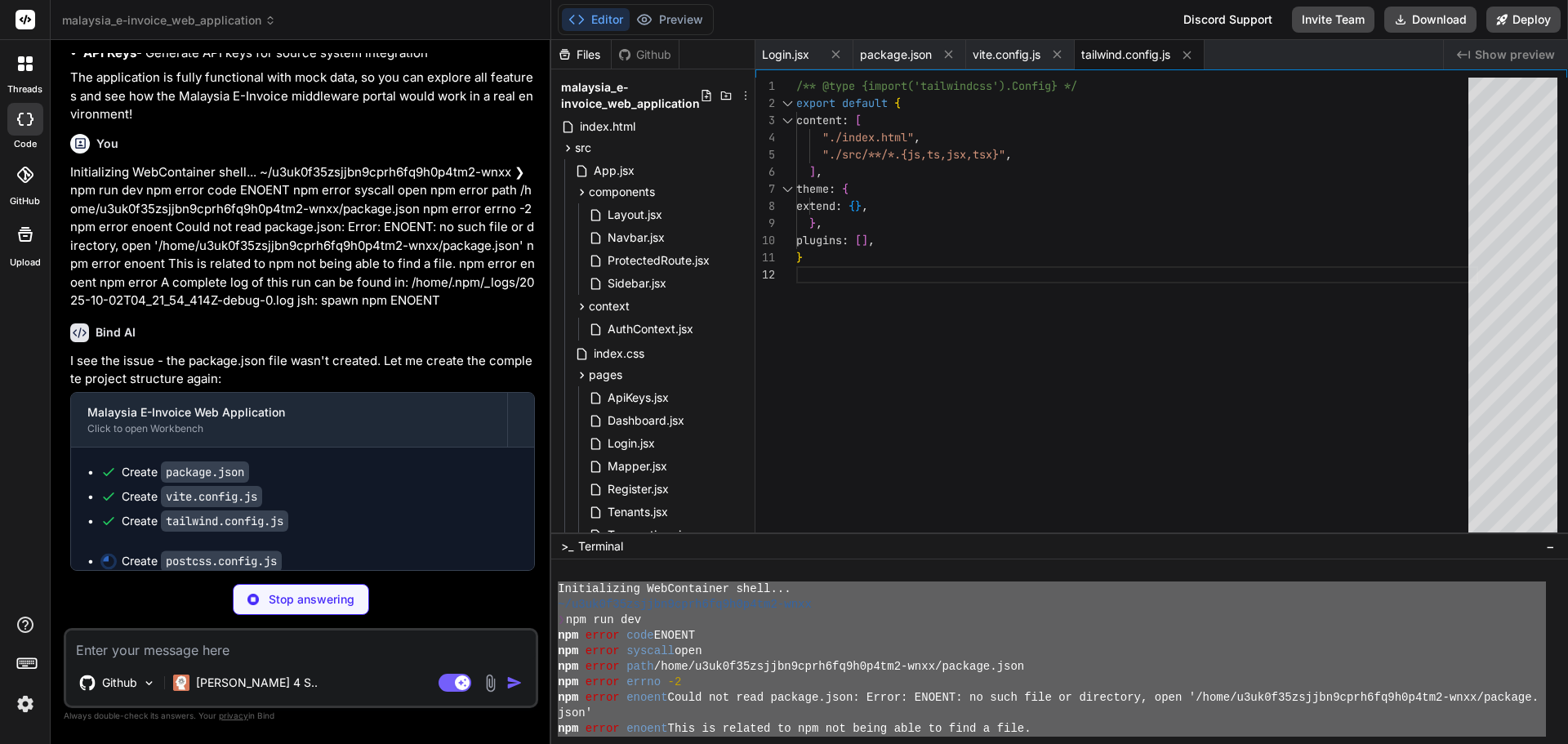
type textarea "x"
type textarea "export default { plugins: { tailwindcss: {}, autoprefixer: {}, }, }"
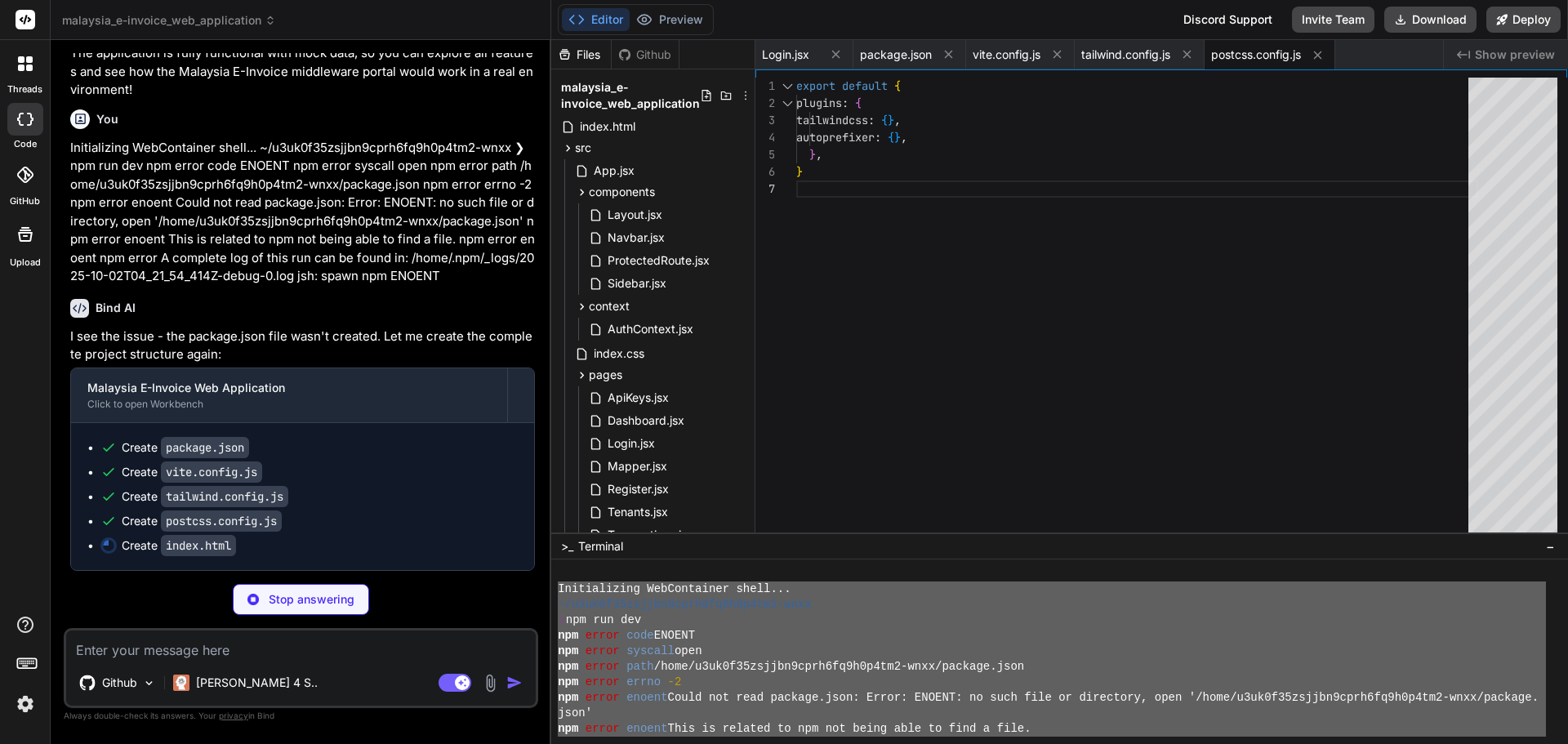
type textarea "x"
type textarea "<script type="module" src="/src/main.jsx"></script> </body> </html>"
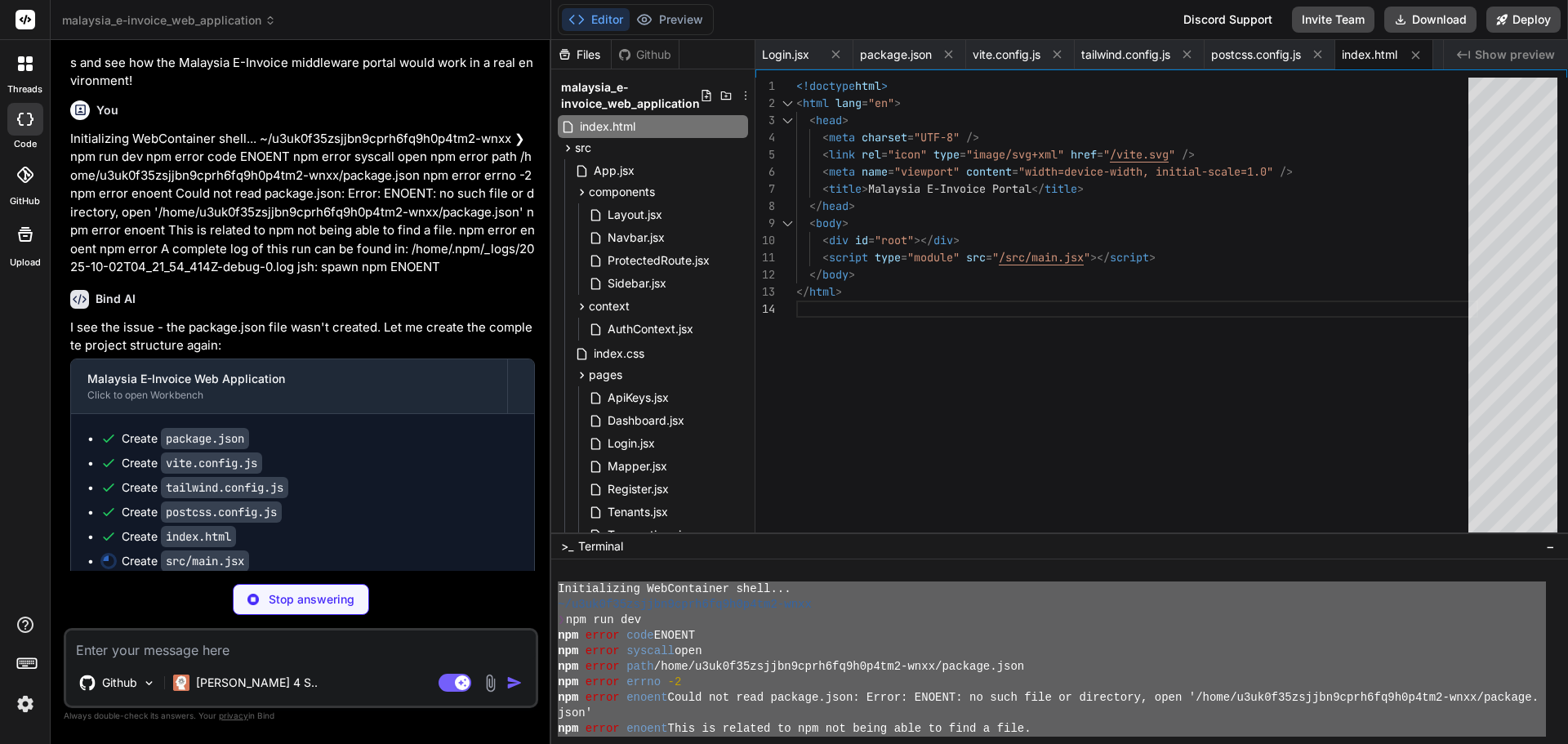
type textarea "x"
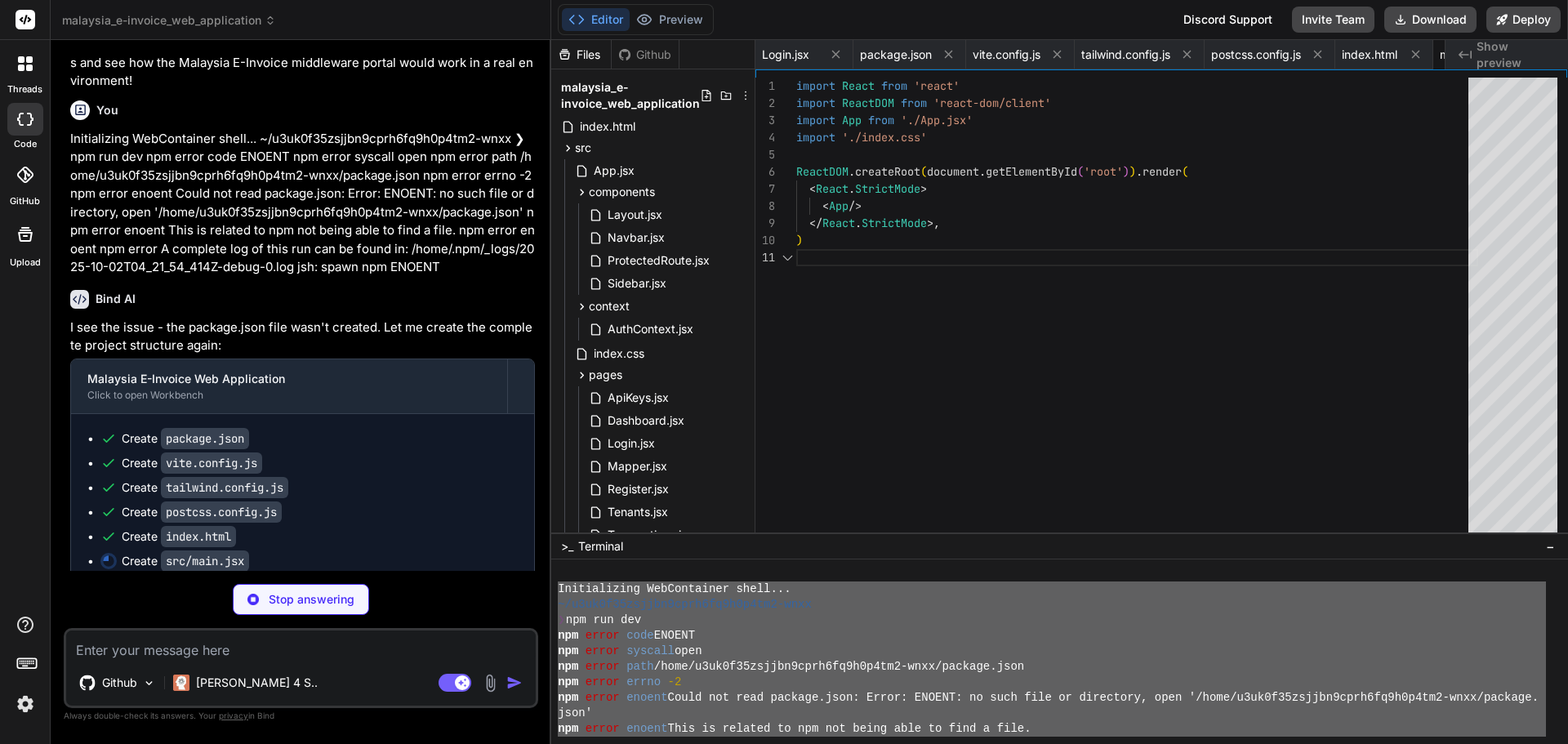
scroll to position [0, 93]
type textarea "x"
type textarea ".sidebar-item { @apply flex items-center space-x-3 px-4 py-3 text-gray-700 hove…"
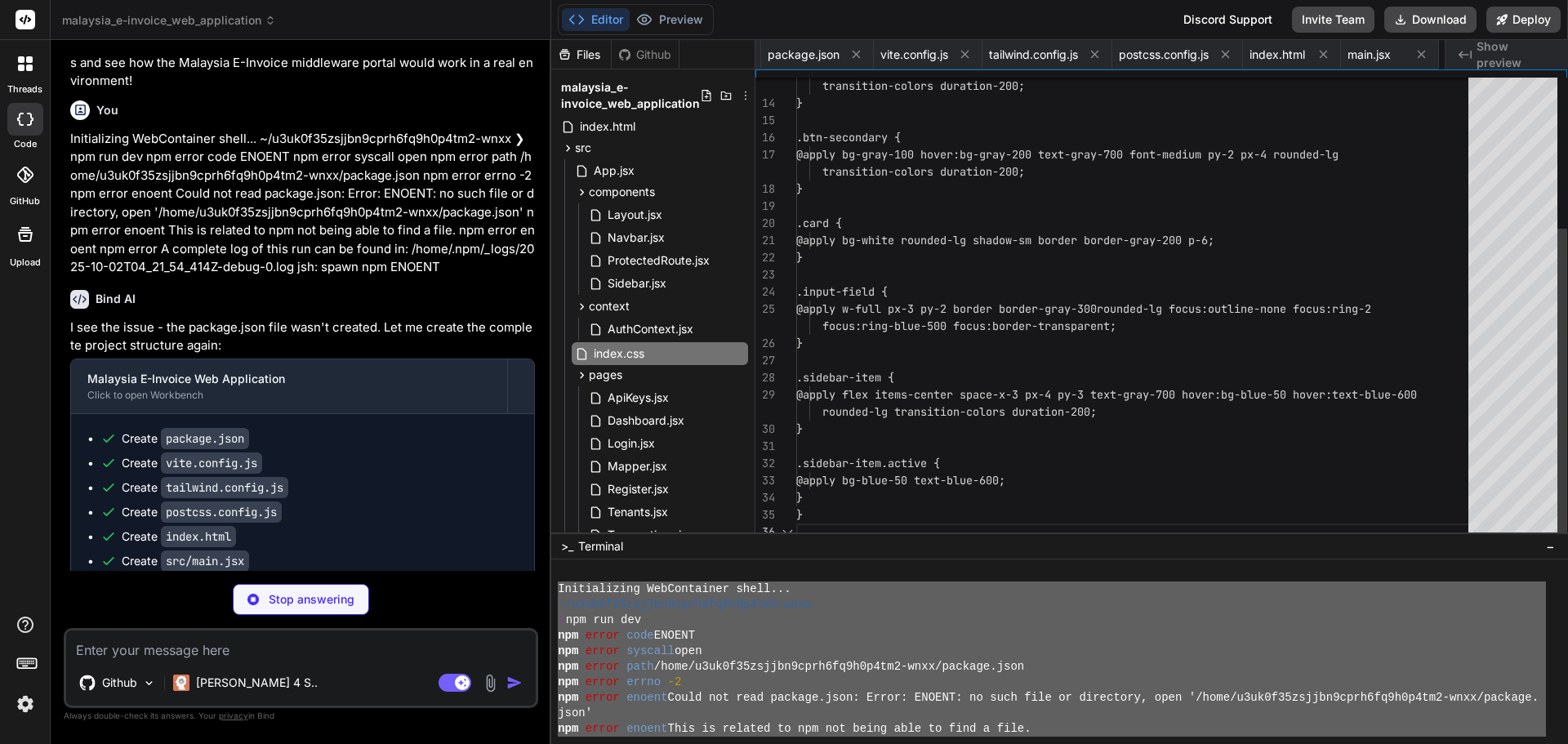
scroll to position [0, 190]
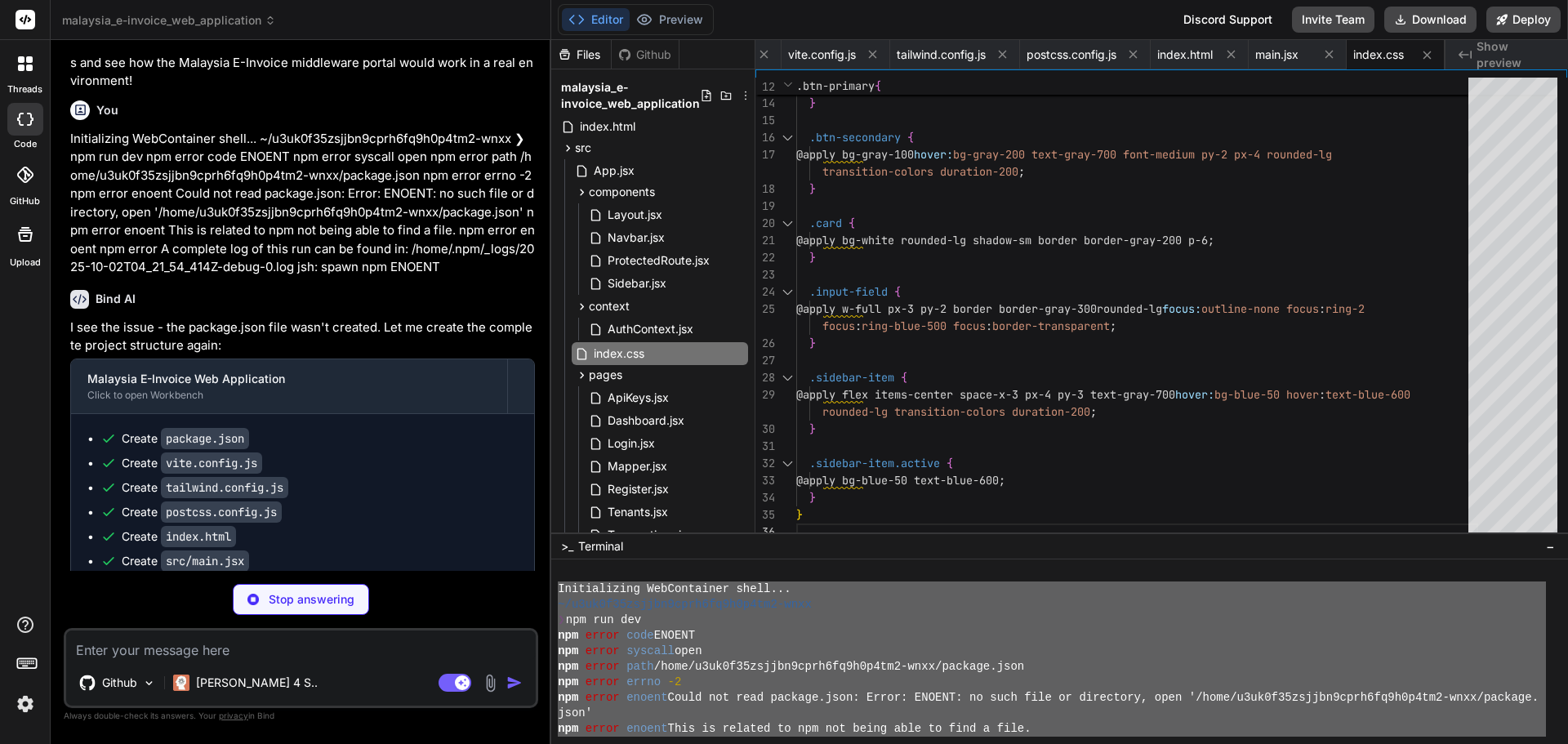
type textarea "x"
type textarea "</Routes> </Router> </AuthProvider> ) } export default App"
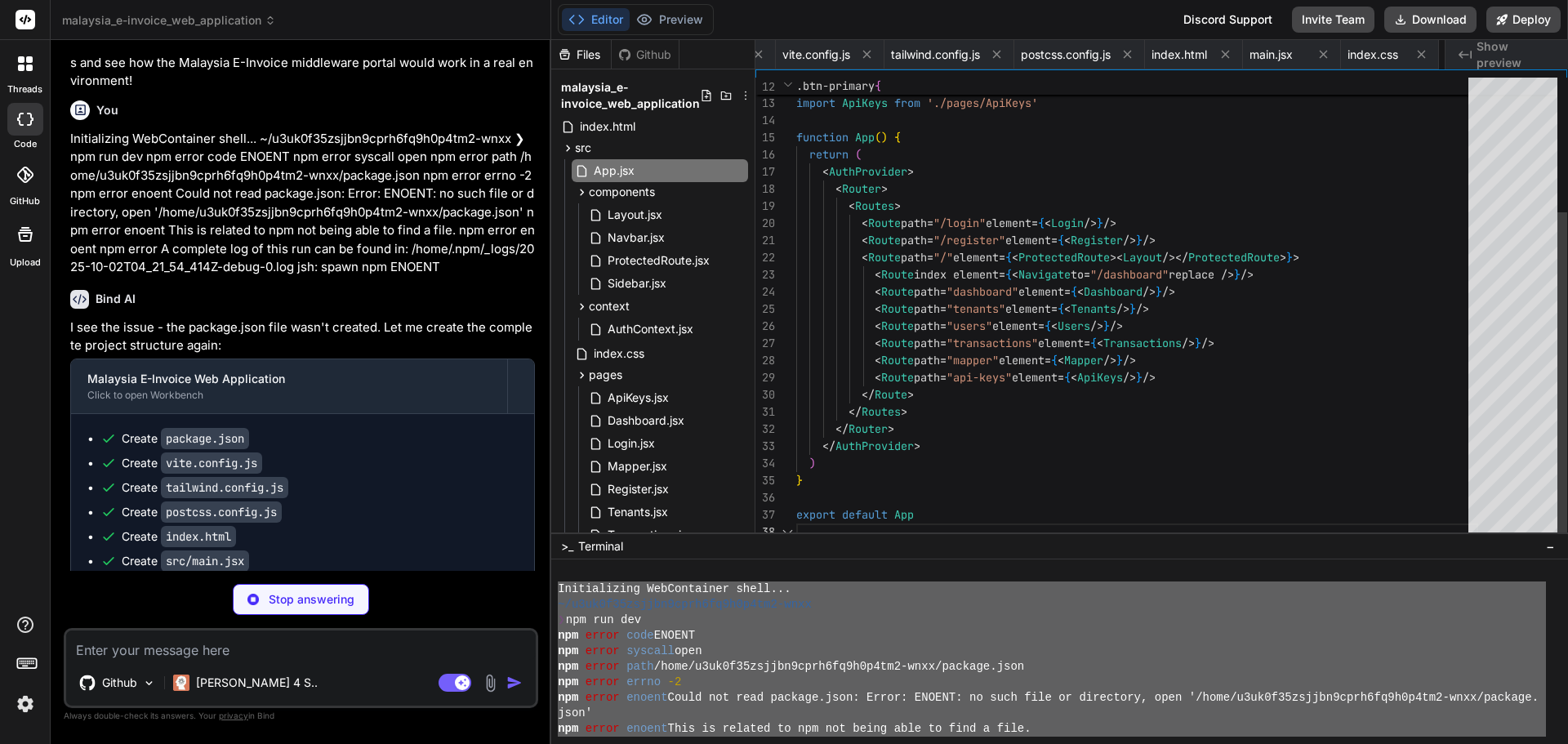
scroll to position [0, 288]
type textarea "x"
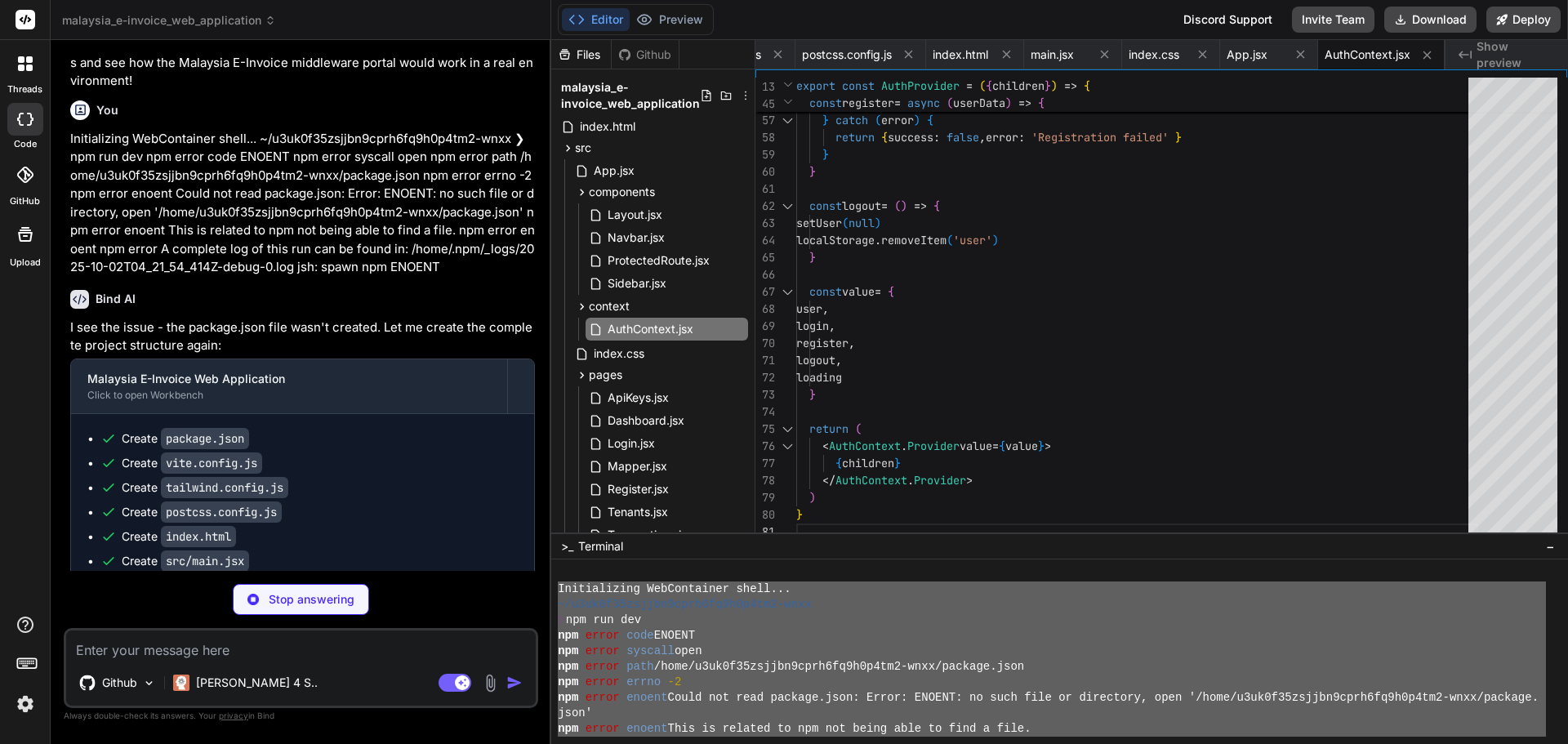
type textarea "x"
type textarea "<div className="animate-spin rounded-full h-8 w-8 border-b-2 border-blue-600"><…"
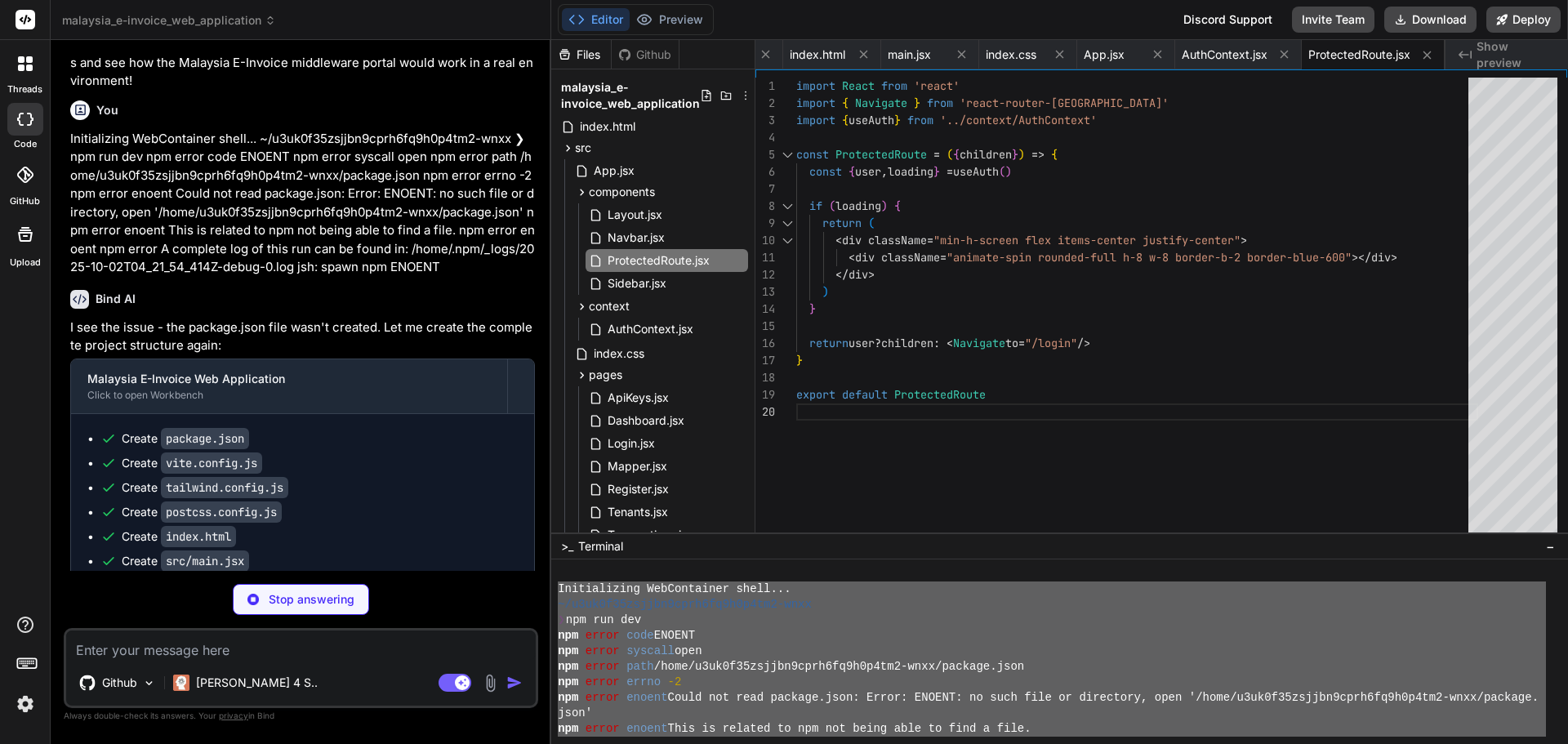
type textarea "x"
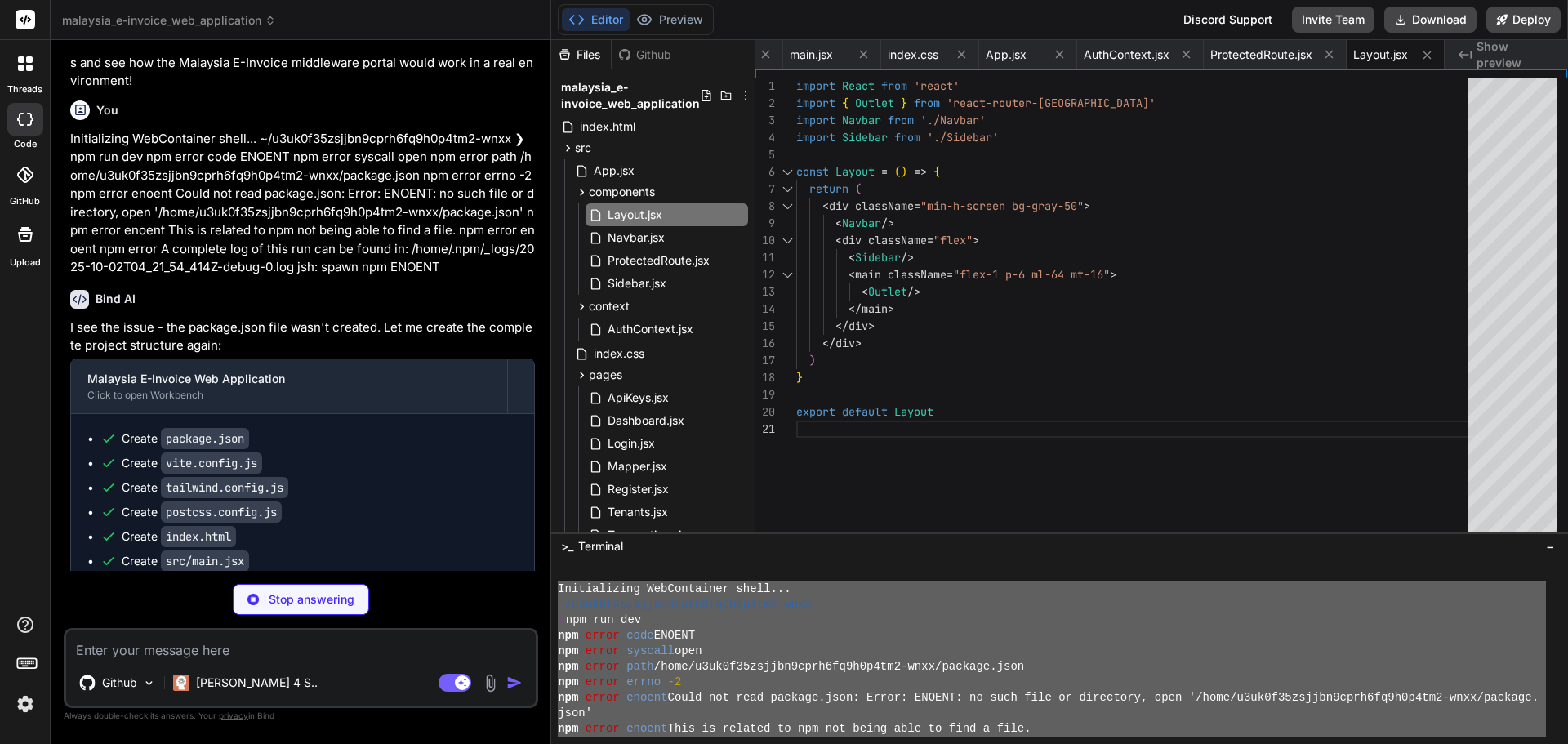
type textarea "x"
type textarea ") } export default Navbar"
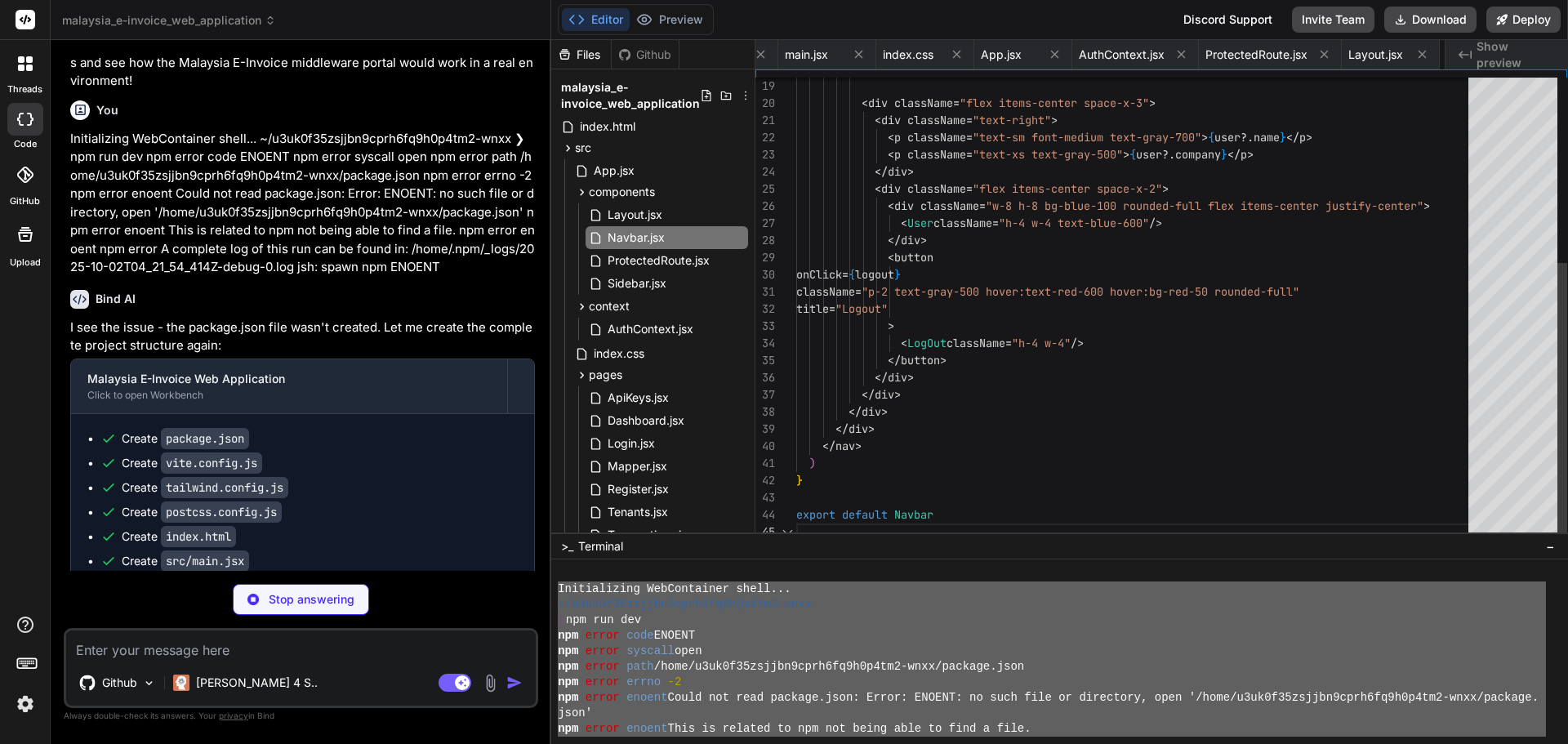
scroll to position [0, 753]
click at [338, 514] on div "Bind AI I see the issue - the package.json file wasn't created. Let me create t…" at bounding box center [302, 517] width 465 height 481
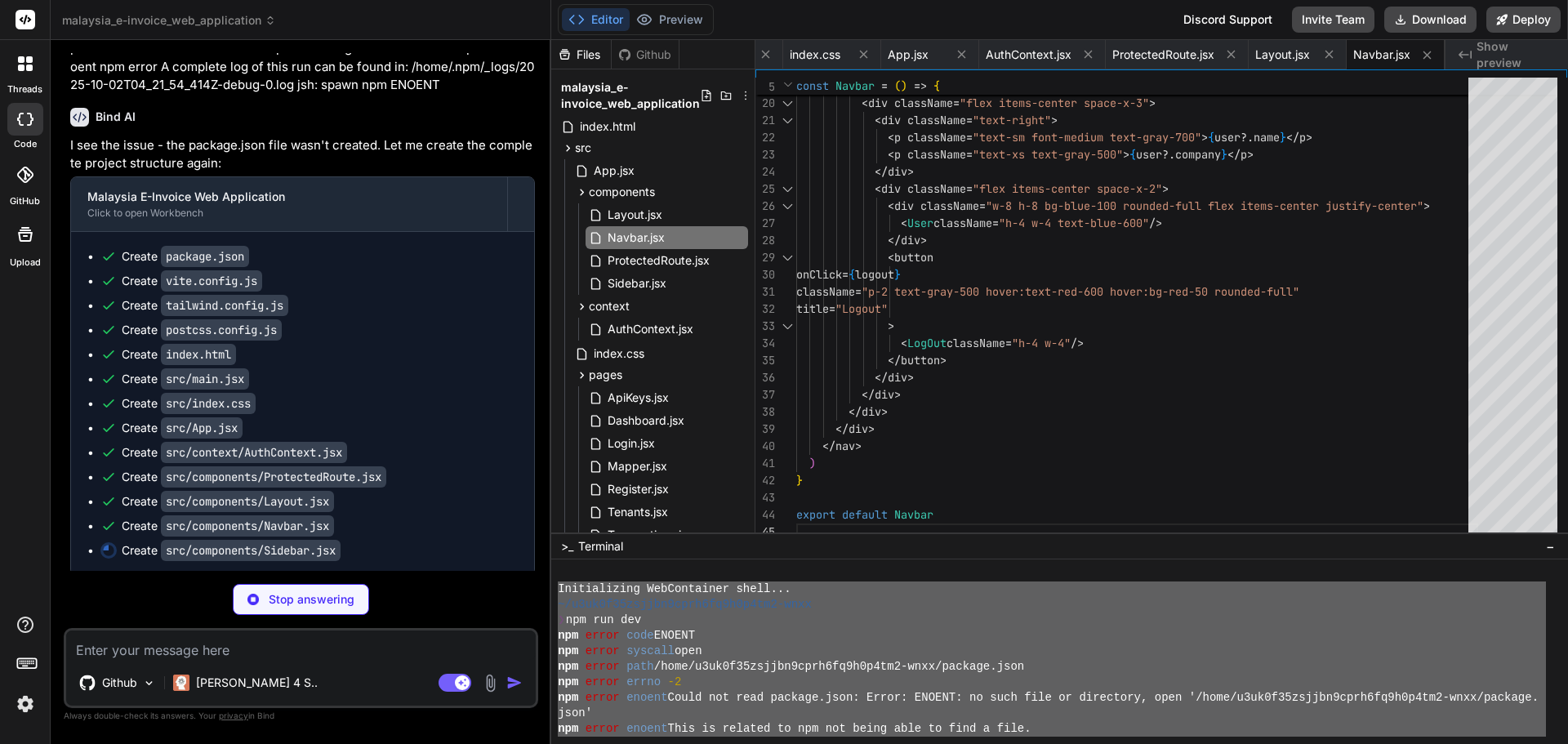
scroll to position [3717, 0]
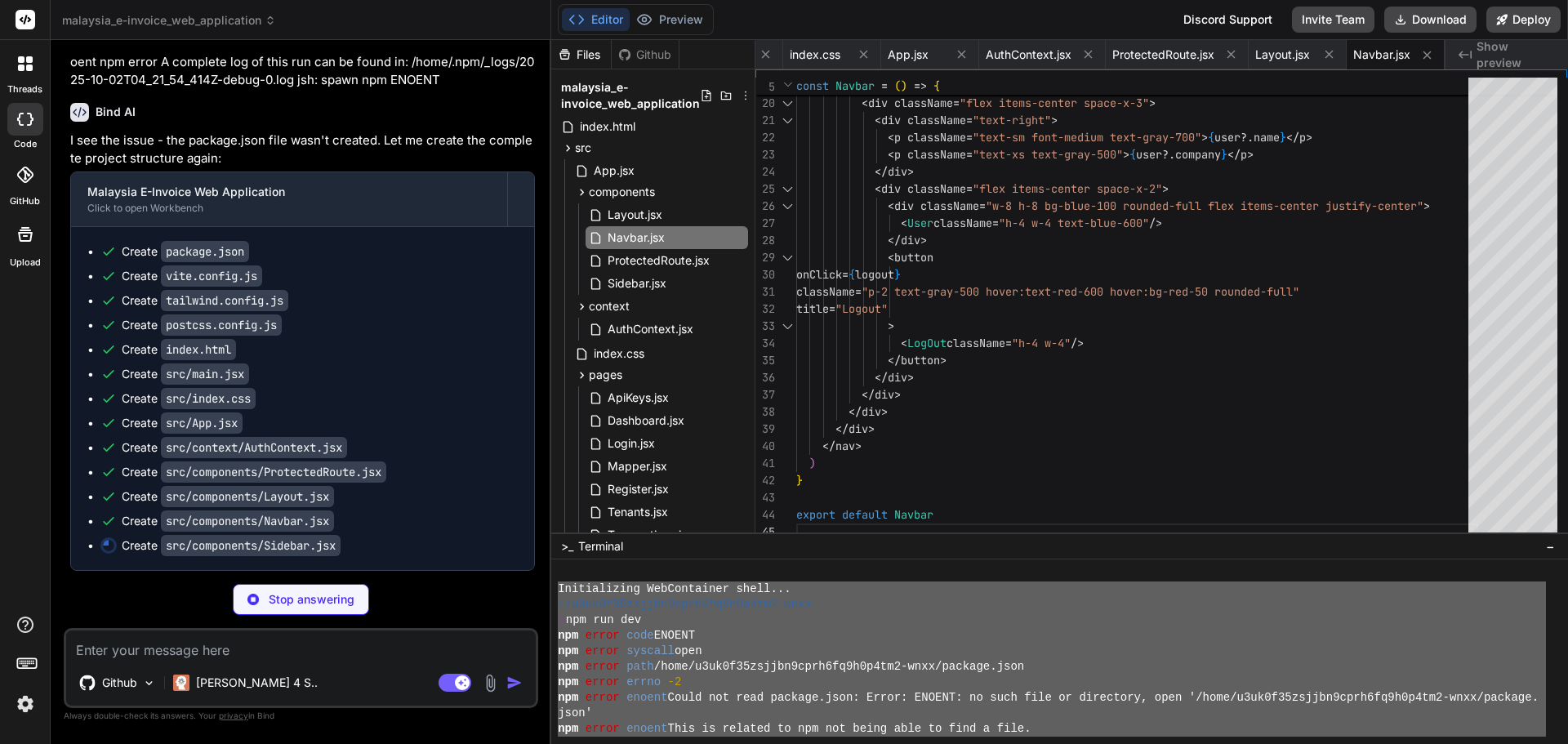
type textarea "x"
type textarea "})} </nav> </div> </aside> ) } export default Sidebar"
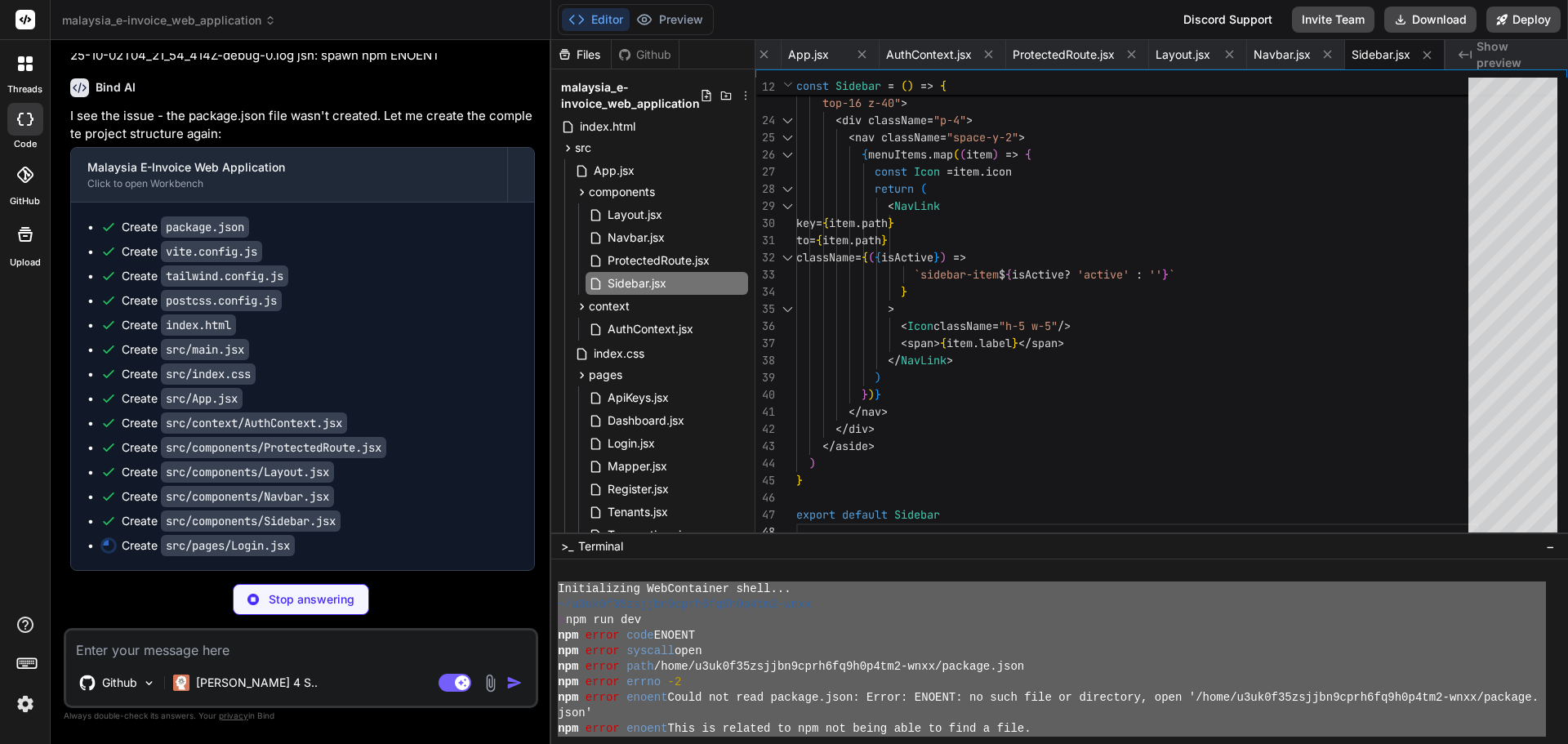
type textarea "x"
type textarea "export default Login"
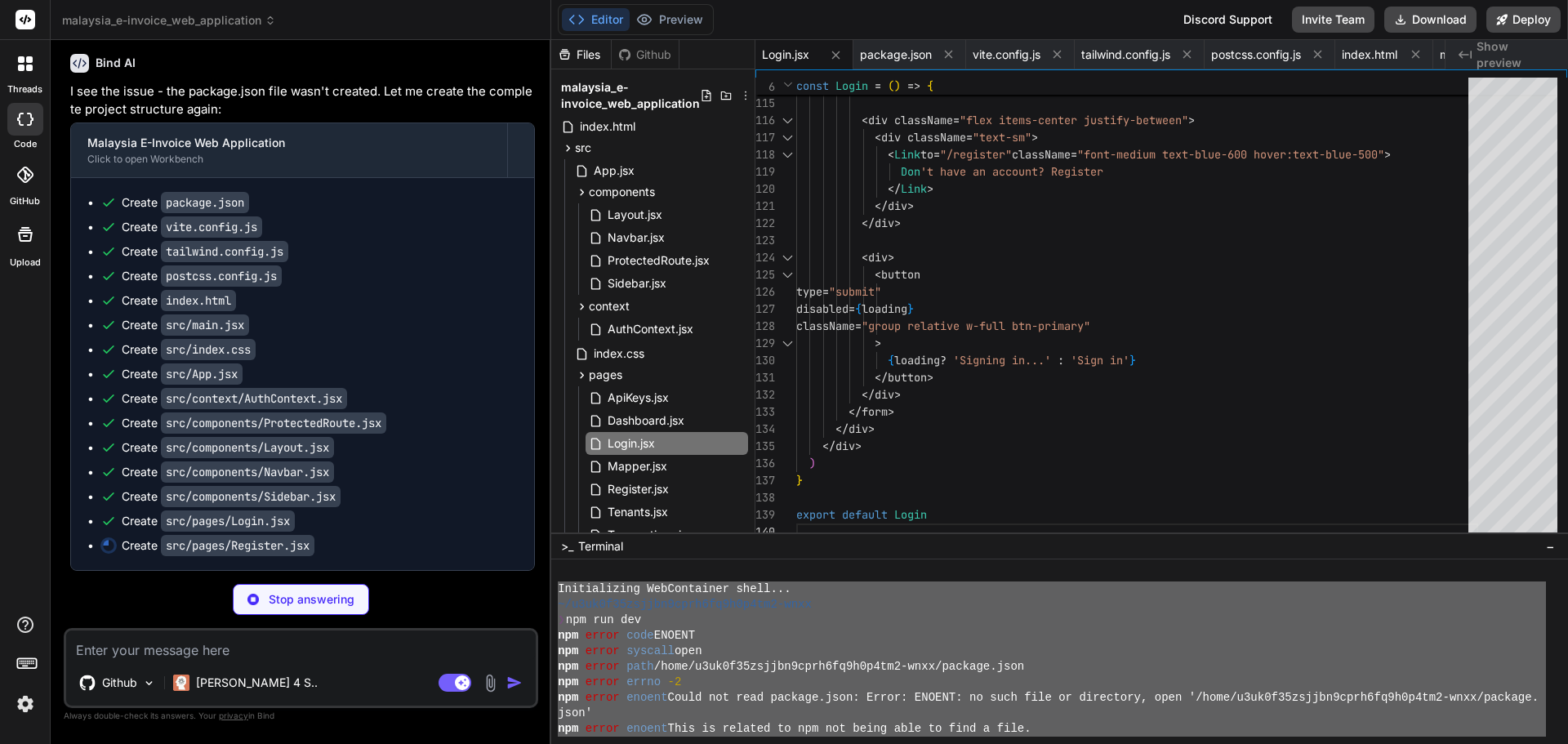
type textarea "x"
type textarea "</form> </div> </div> ) } export default Register"
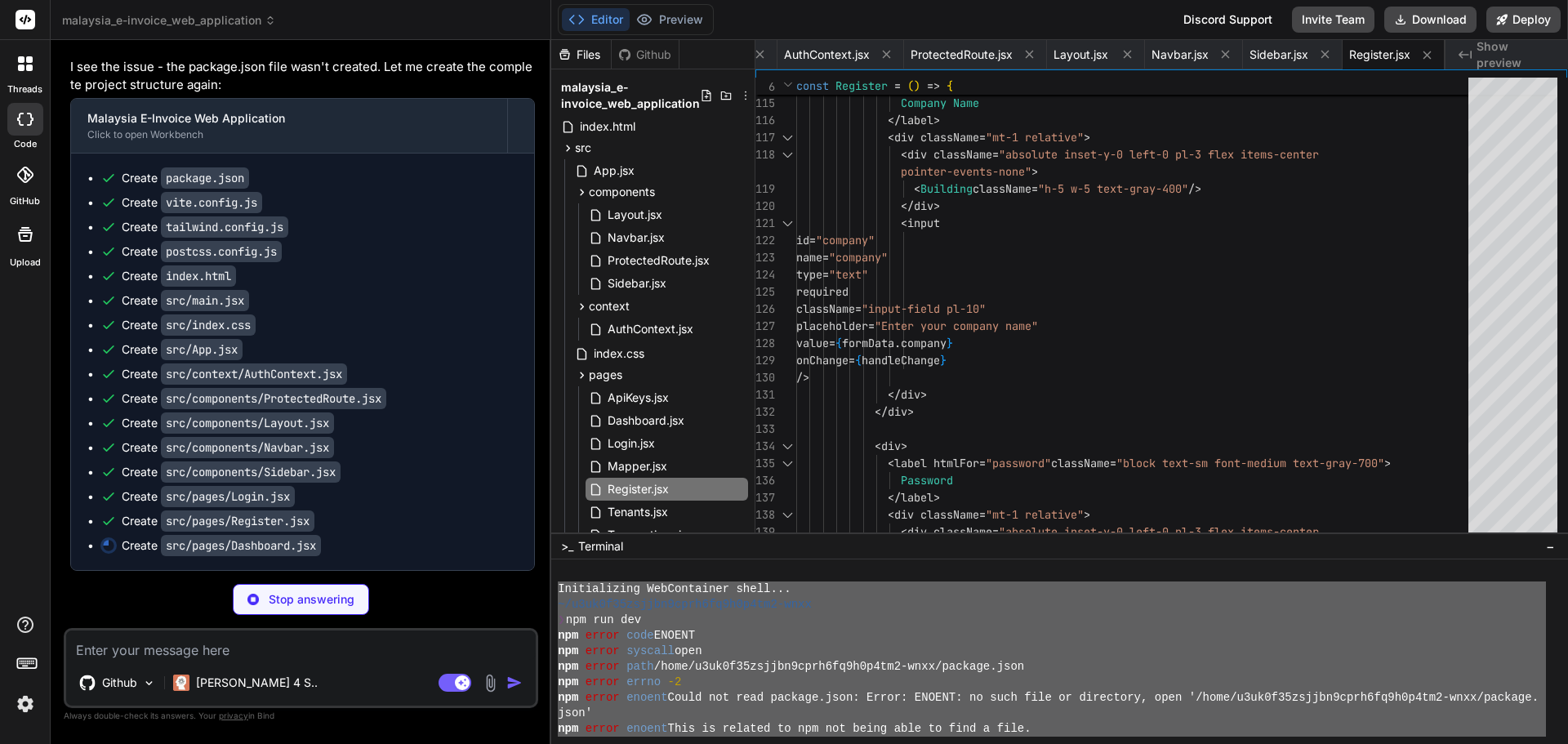
scroll to position [3790, 0]
type textarea "x"
type textarea "</div> </div> ) } export default Dashboard"
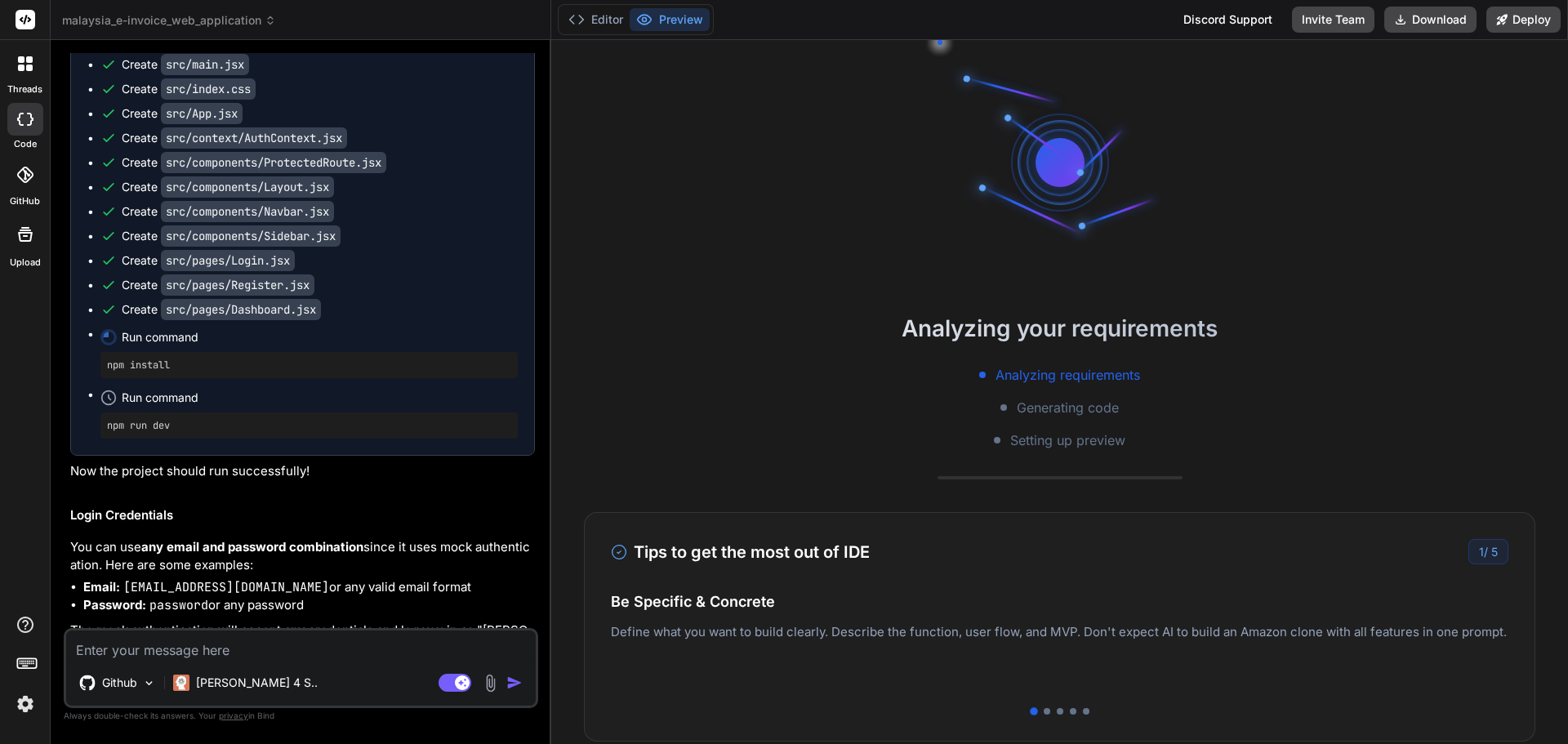
type textarea "x"
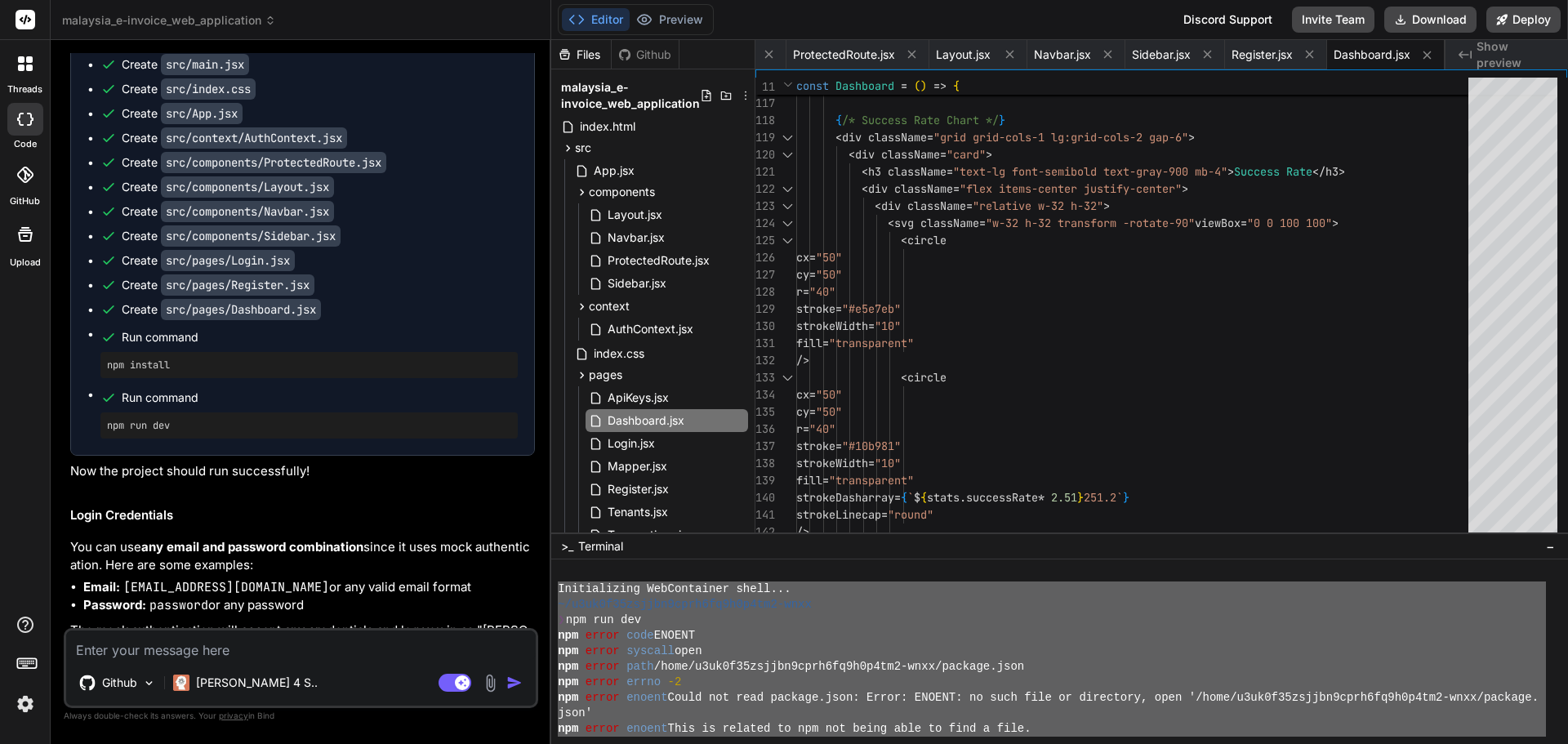
scroll to position [4195, 0]
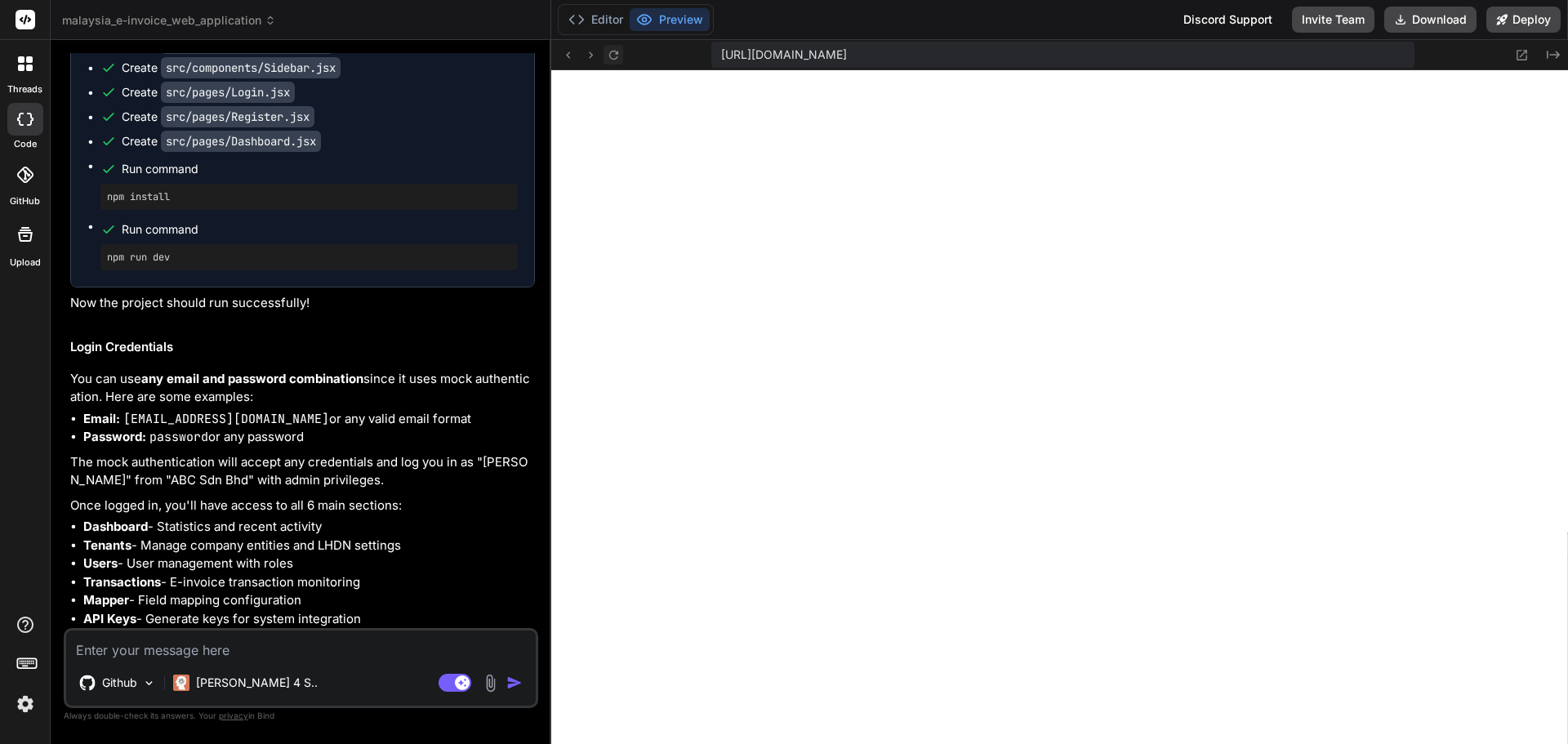
click at [607, 49] on icon at bounding box center [614, 55] width 14 height 14
click at [240, 650] on textarea at bounding box center [300, 645] width 470 height 29
click at [246, 648] on textarea at bounding box center [300, 645] width 470 height 29
type textarea "I"
type textarea "x"
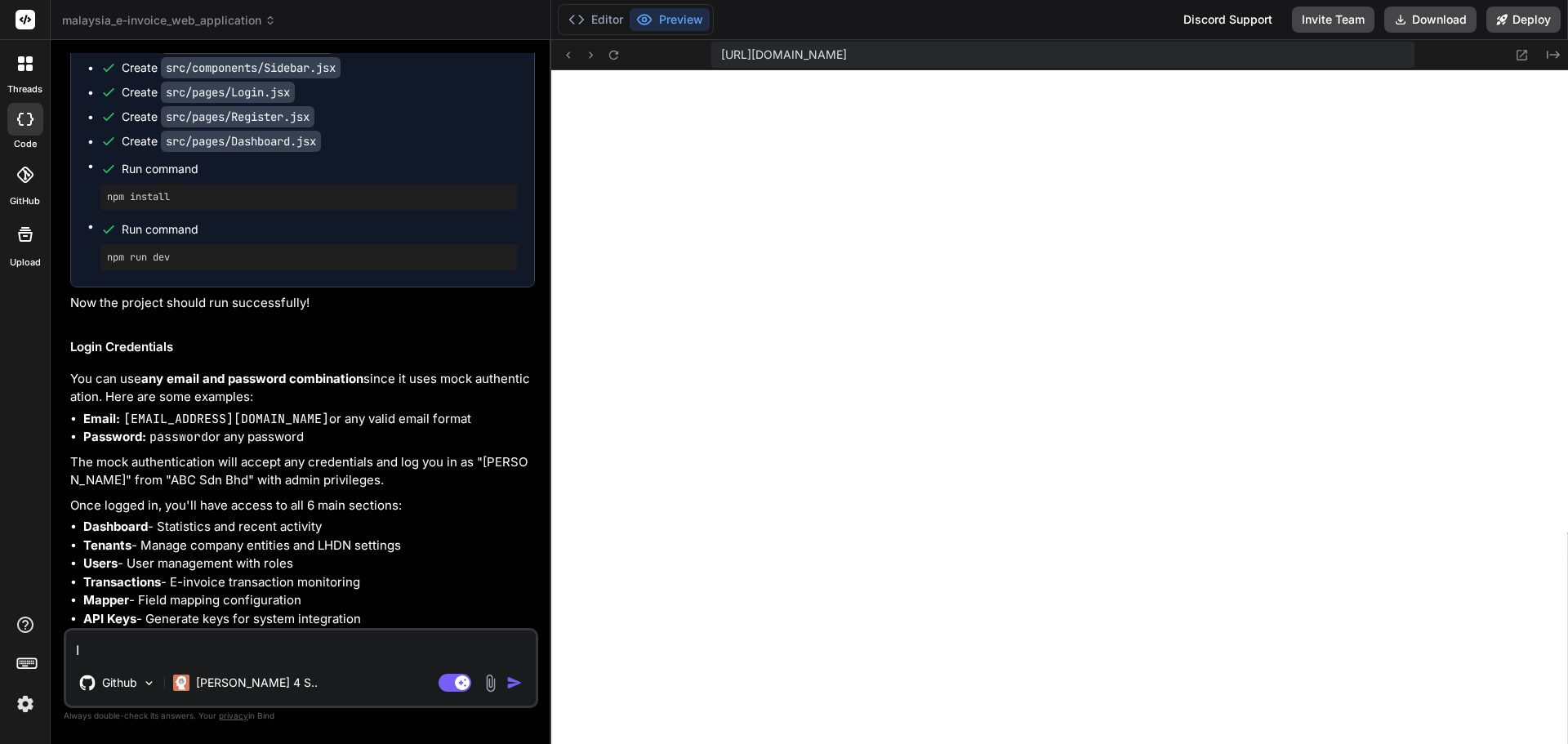
type textarea "In"
type textarea "x"
type textarea "In"
type textarea "x"
type textarea "In t"
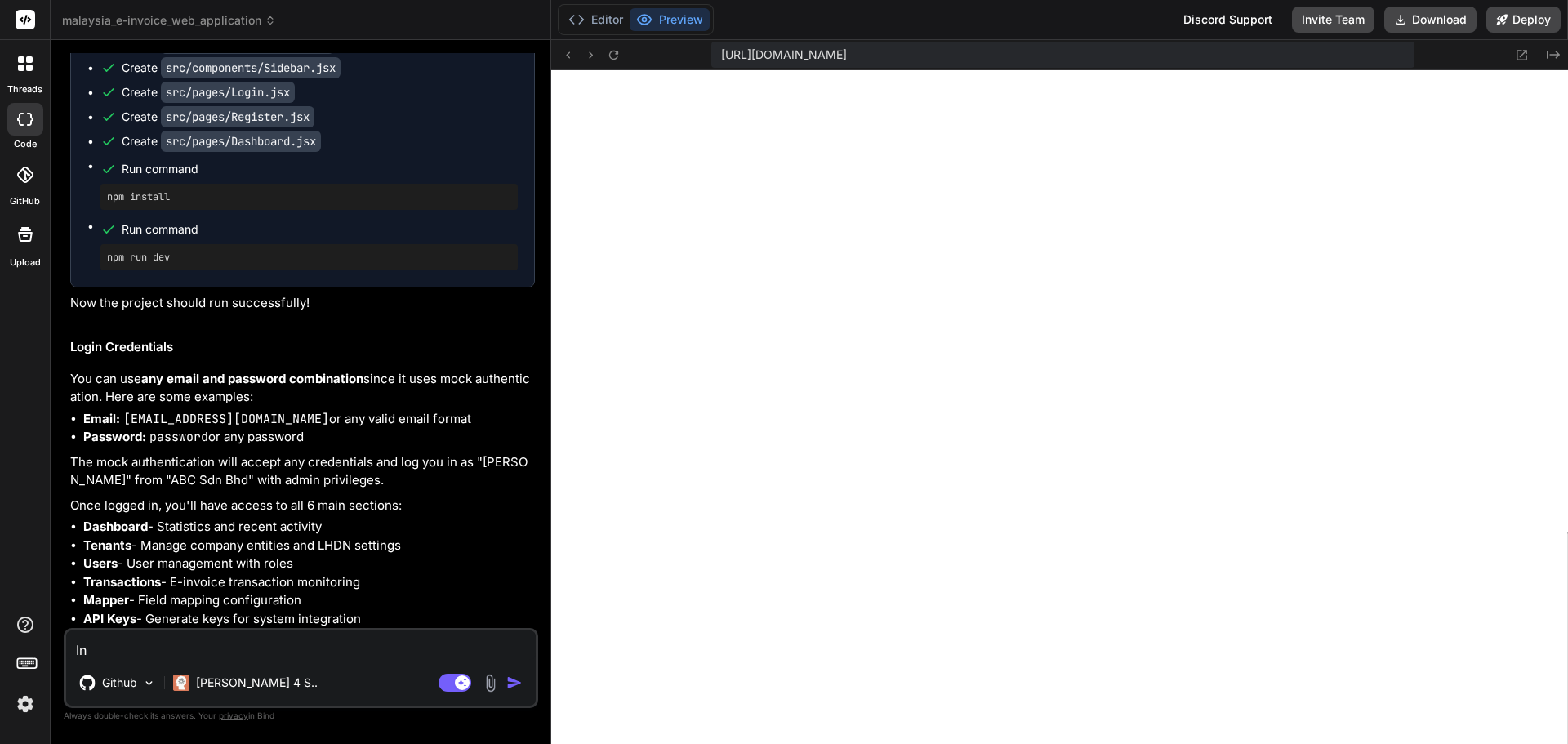
type textarea "x"
type textarea "In th"
type textarea "x"
type textarea "In the"
type textarea "x"
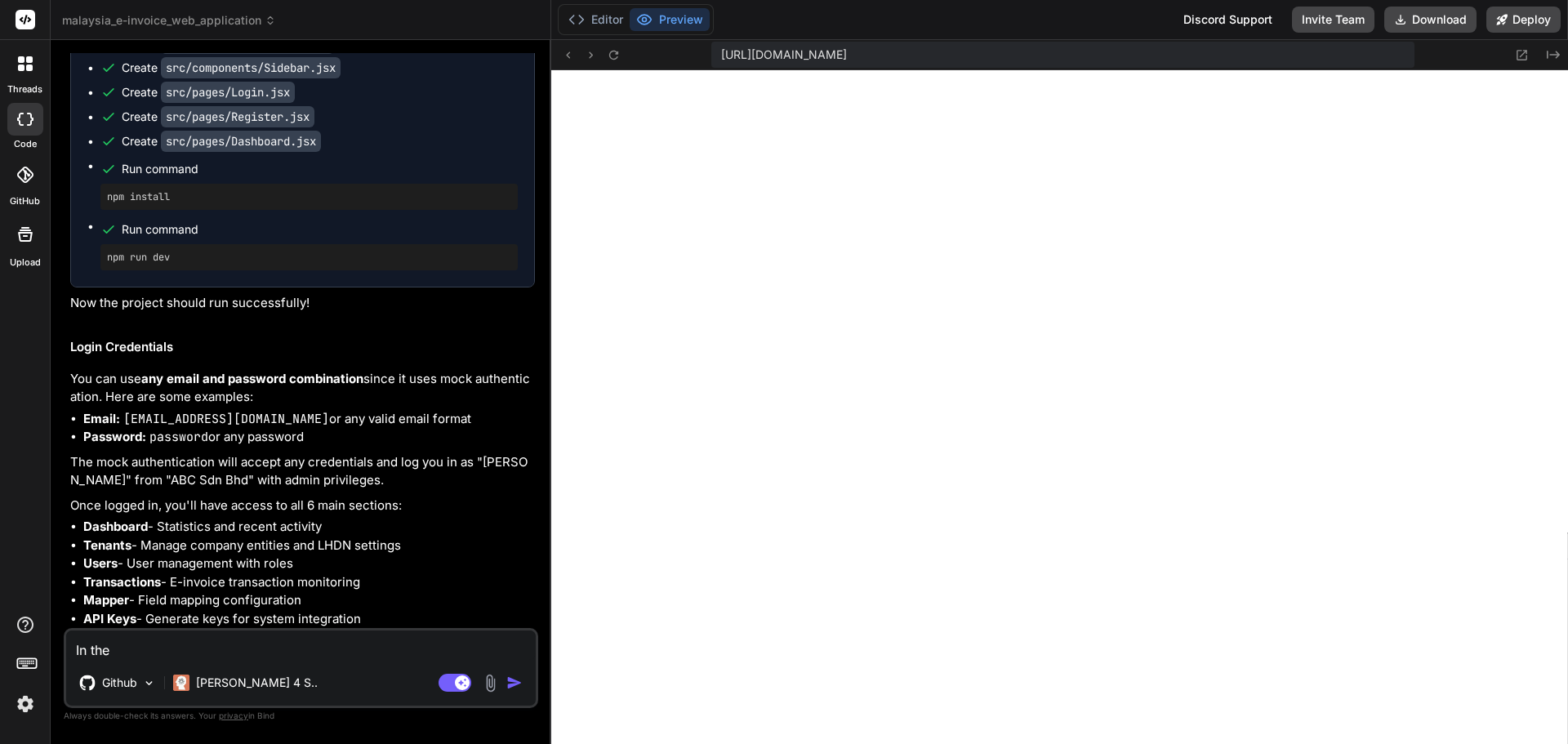
type textarea "In the"
type textarea "x"
type textarea "In the t"
type textarea "x"
type textarea "In the tr"
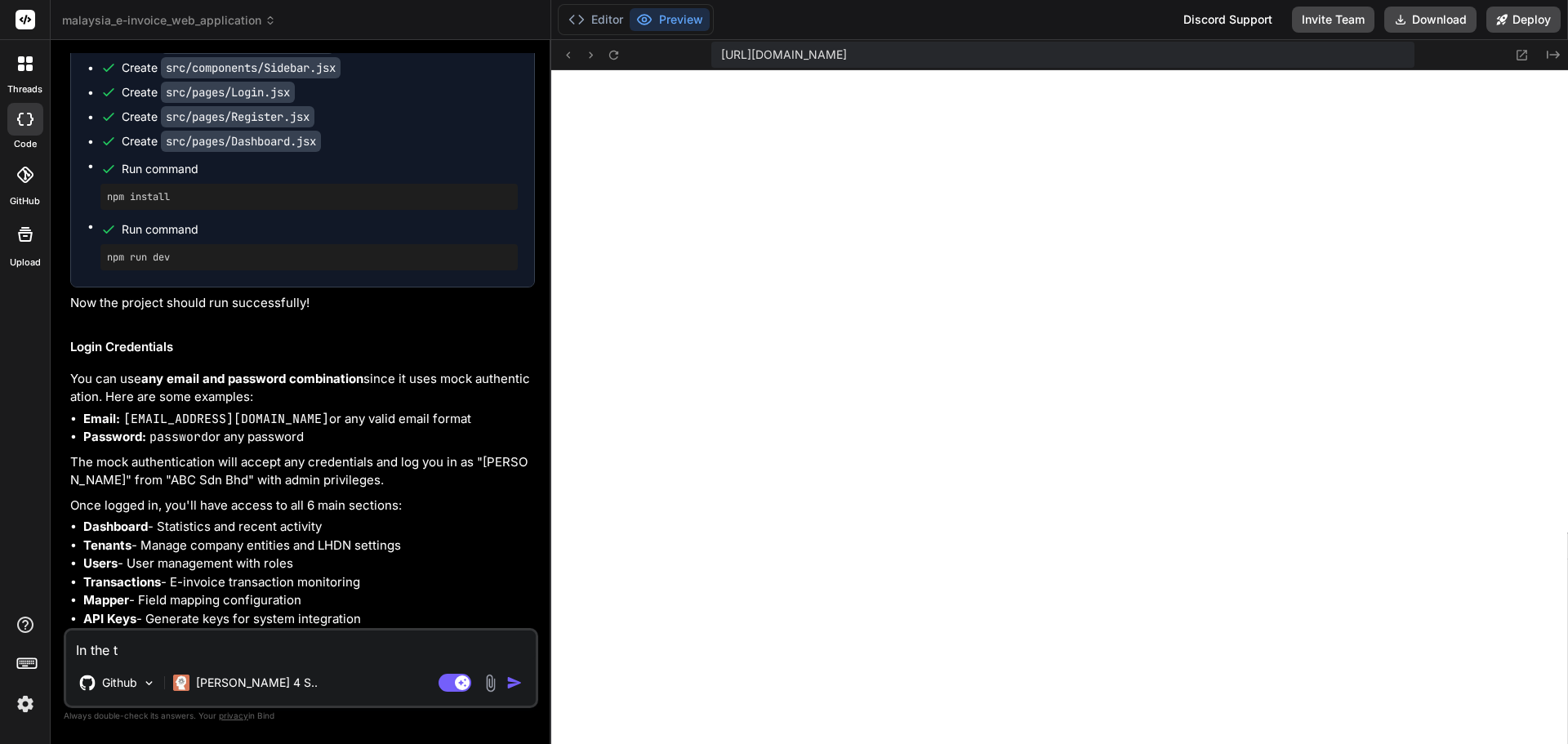
type textarea "x"
type textarea "In the tra"
type textarea "x"
type textarea "In the [PERSON_NAME]"
type textarea "x"
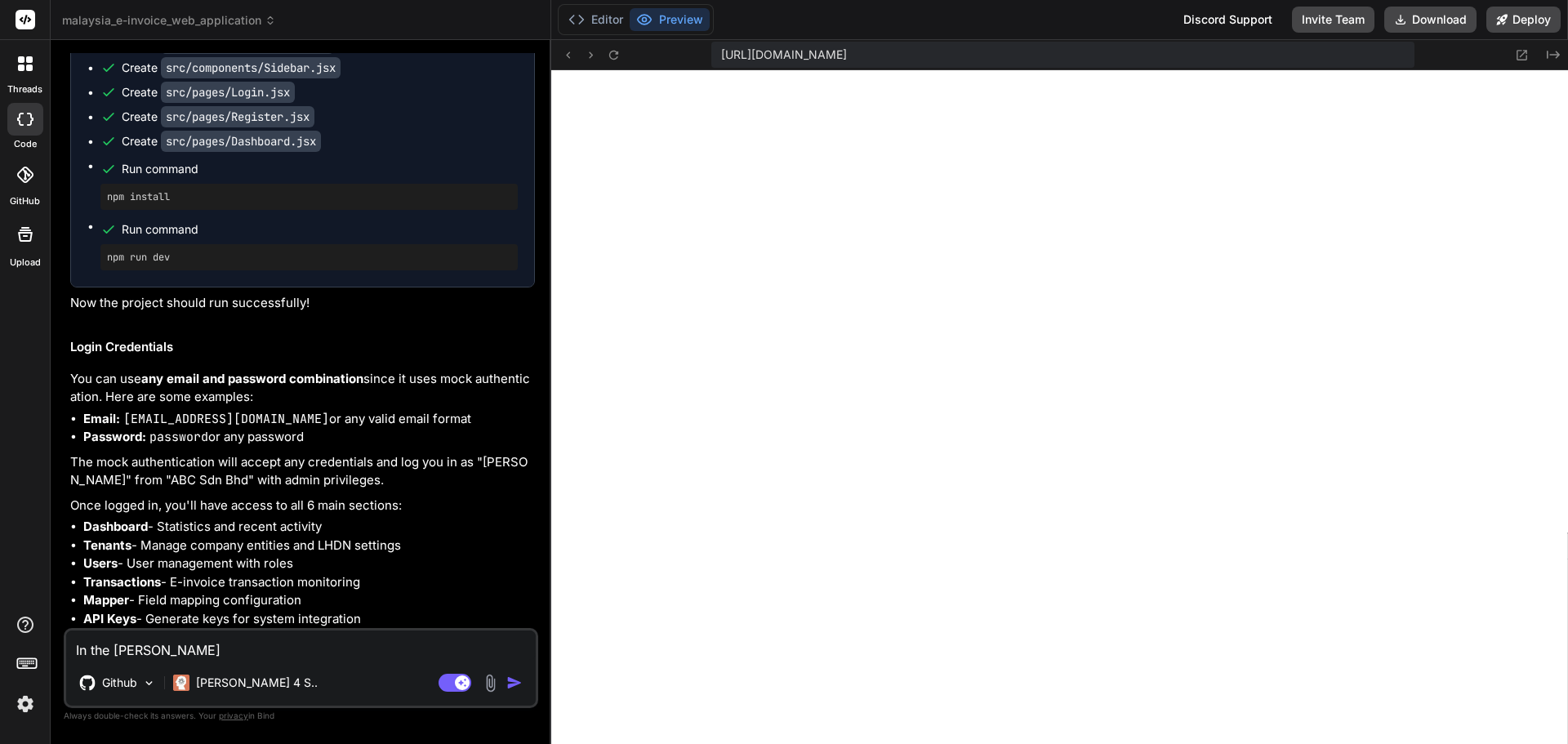
type textarea "In the trans"
type textarea "x"
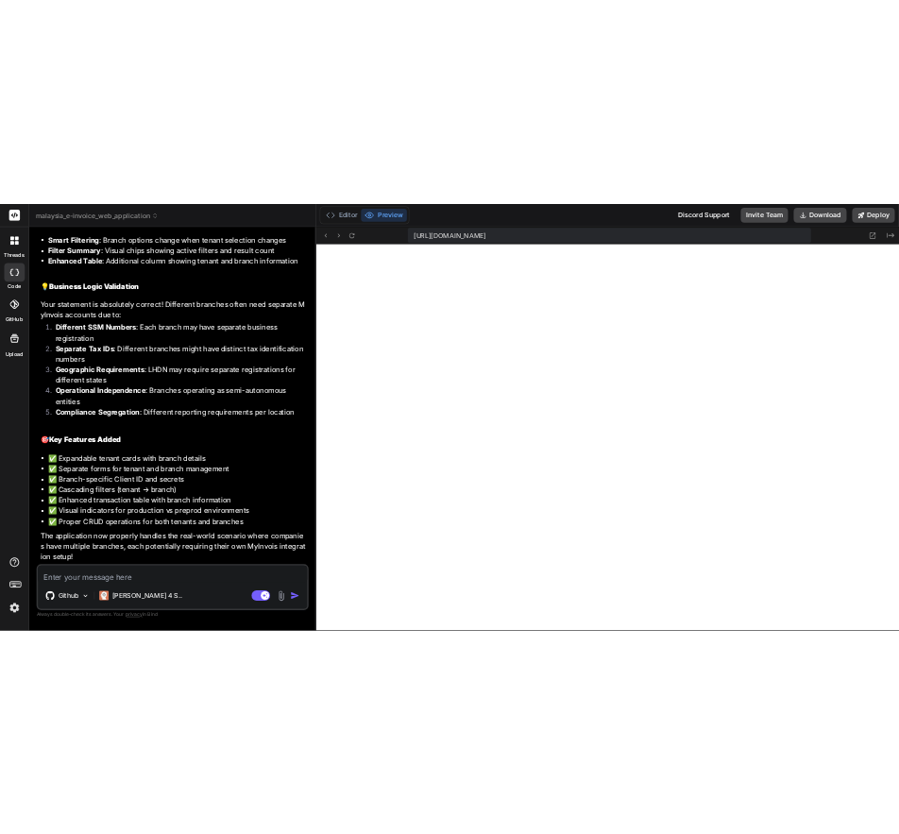
scroll to position [6487, 0]
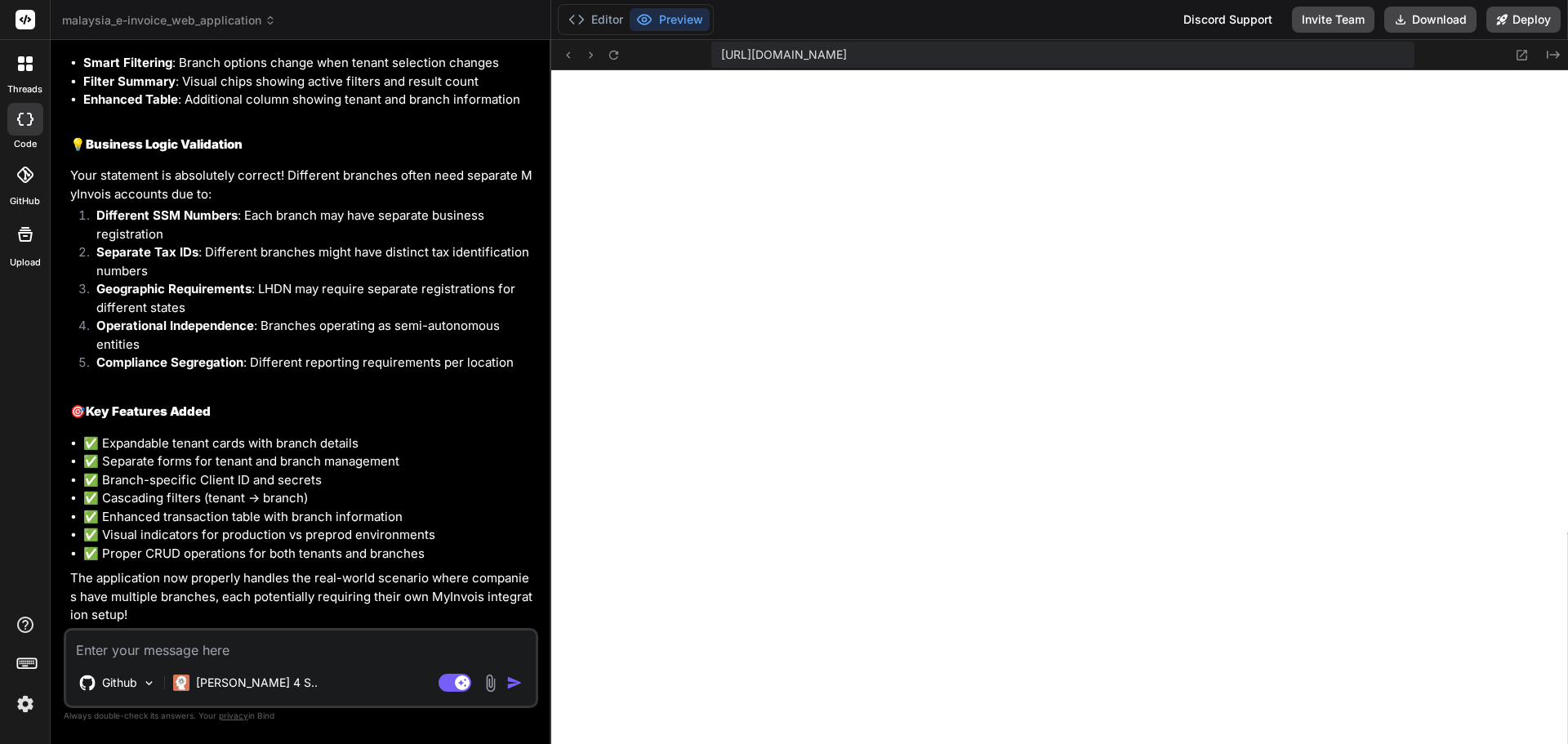
click at [298, 642] on textarea at bounding box center [300, 645] width 470 height 29
click at [489, 687] on img at bounding box center [491, 683] width 19 height 19
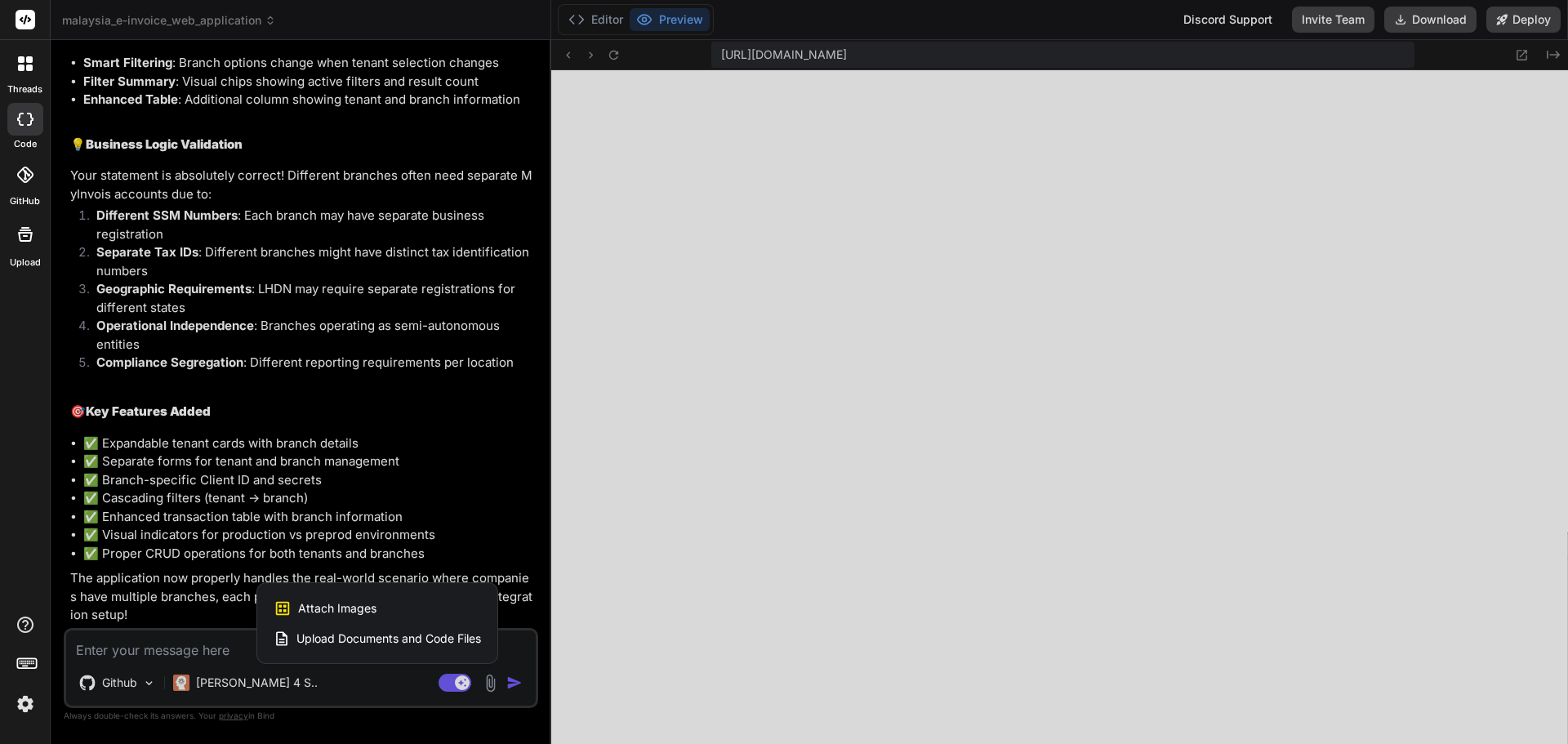
click at [638, 602] on div at bounding box center [784, 372] width 1568 height 744
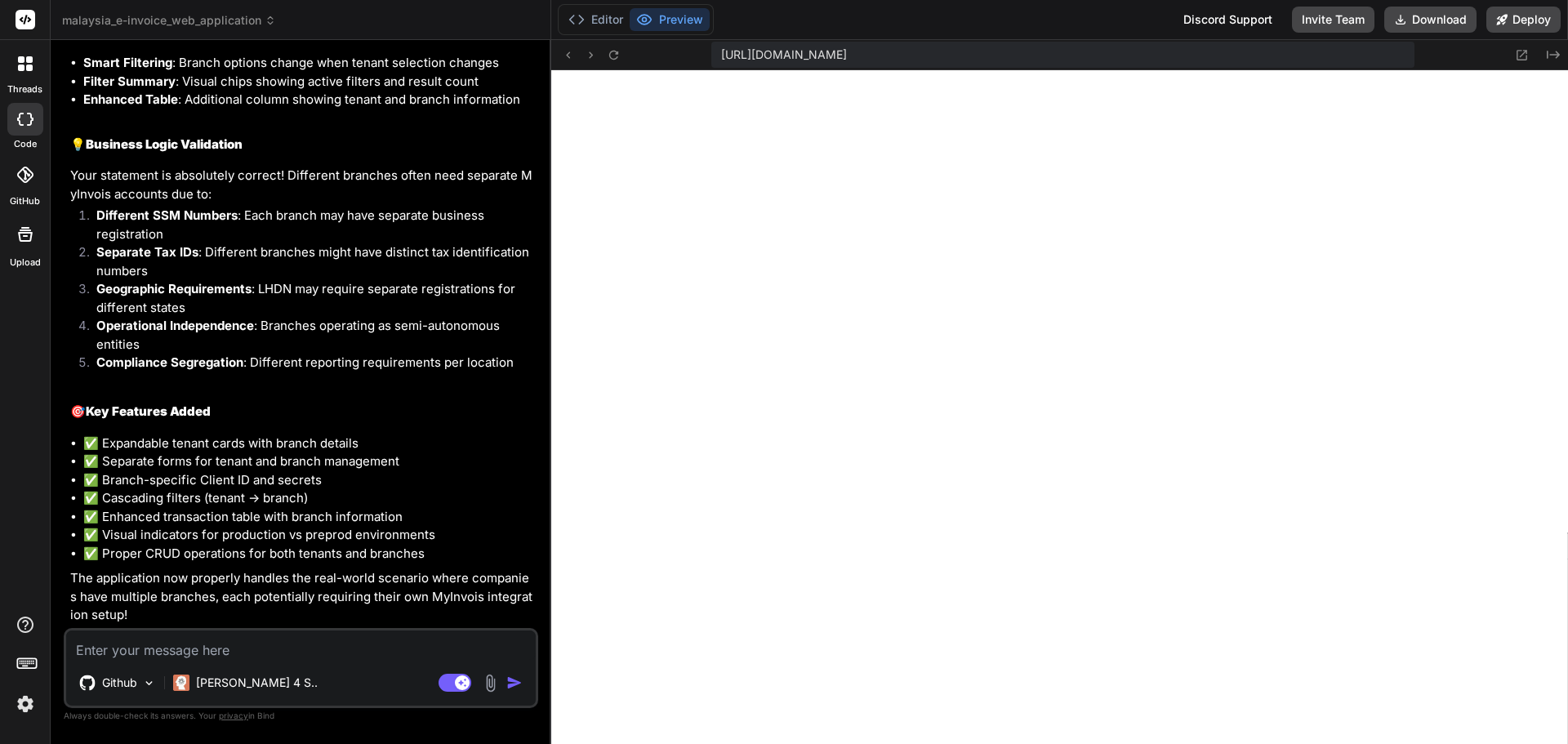
click at [372, 612] on p "The application now properly handles the real-world scenario where companies ha…" at bounding box center [302, 597] width 465 height 55
click at [492, 692] on img at bounding box center [491, 683] width 19 height 19
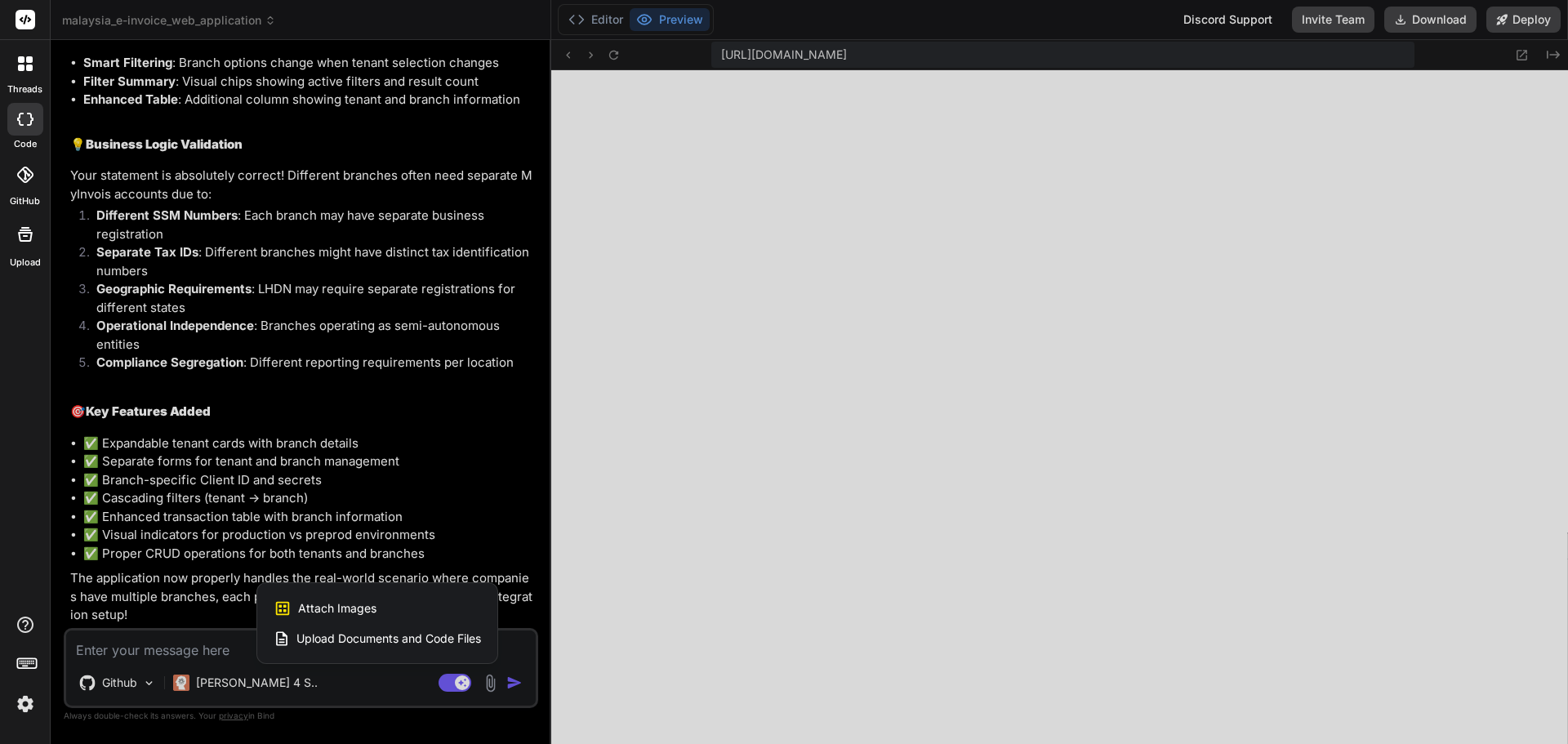
click at [577, 631] on div at bounding box center [784, 372] width 1568 height 744
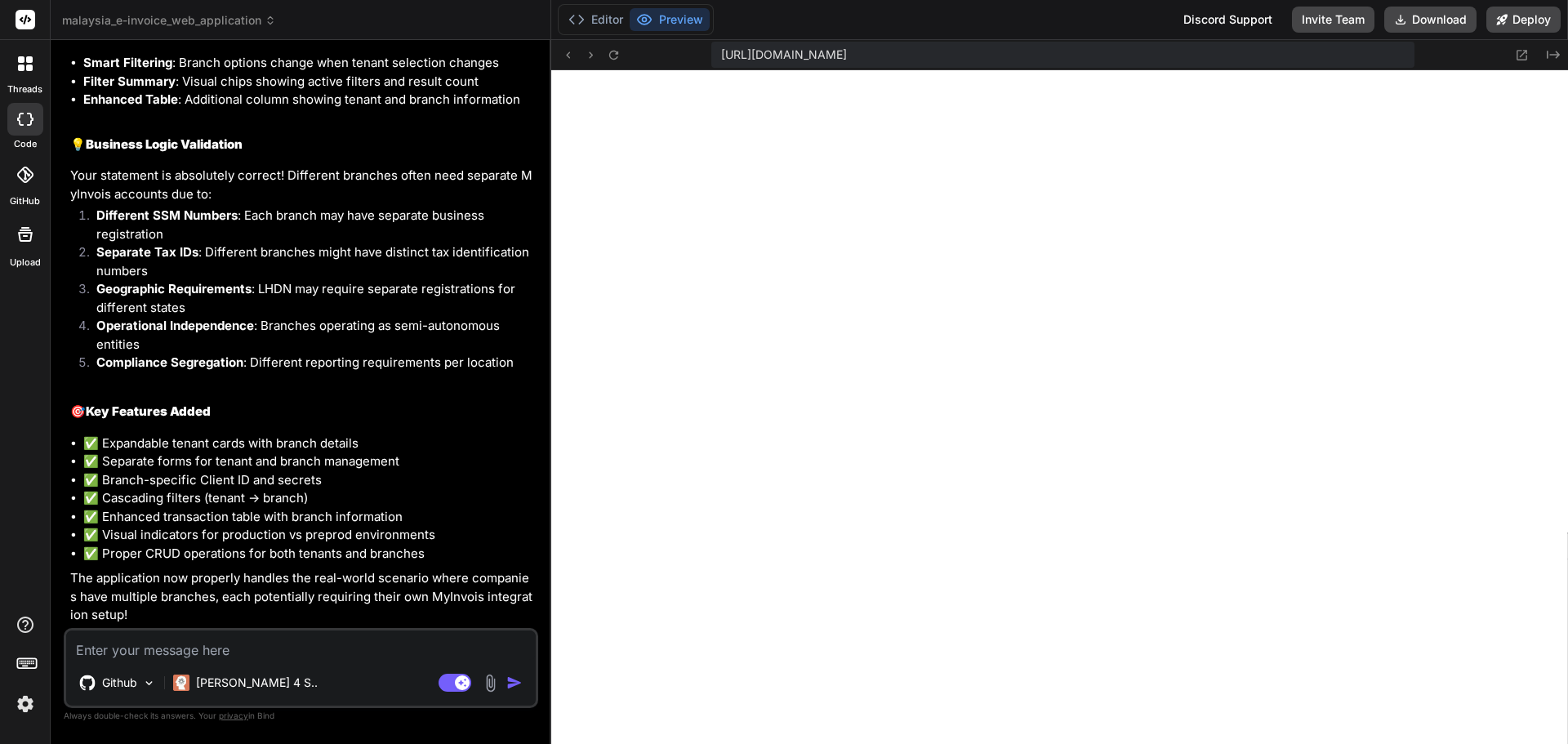
click at [194, 653] on textarea at bounding box center [300, 645] width 470 height 29
click at [492, 683] on img at bounding box center [491, 683] width 19 height 19
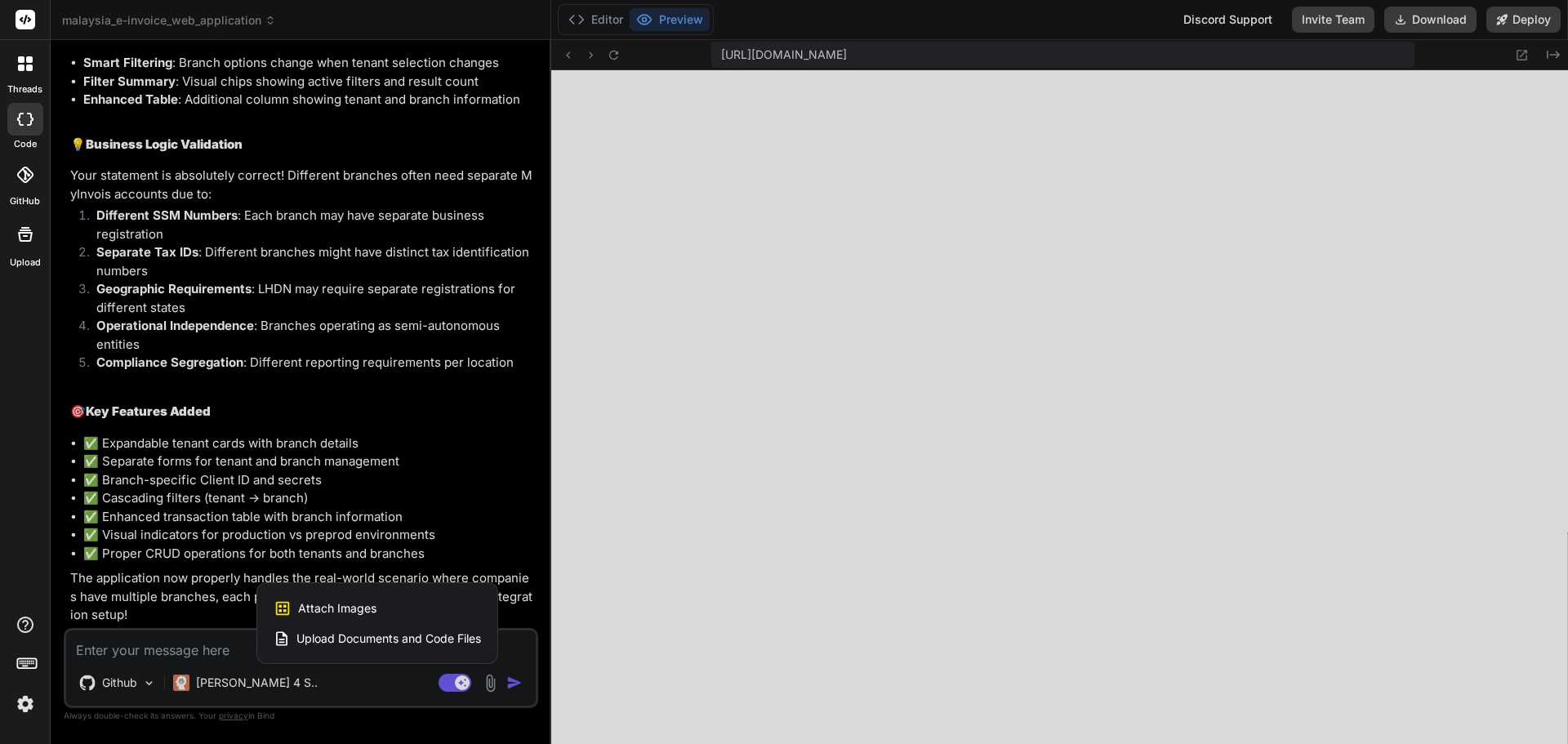
click at [427, 641] on span "Upload Documents and Code Files" at bounding box center [389, 638] width 184 height 16
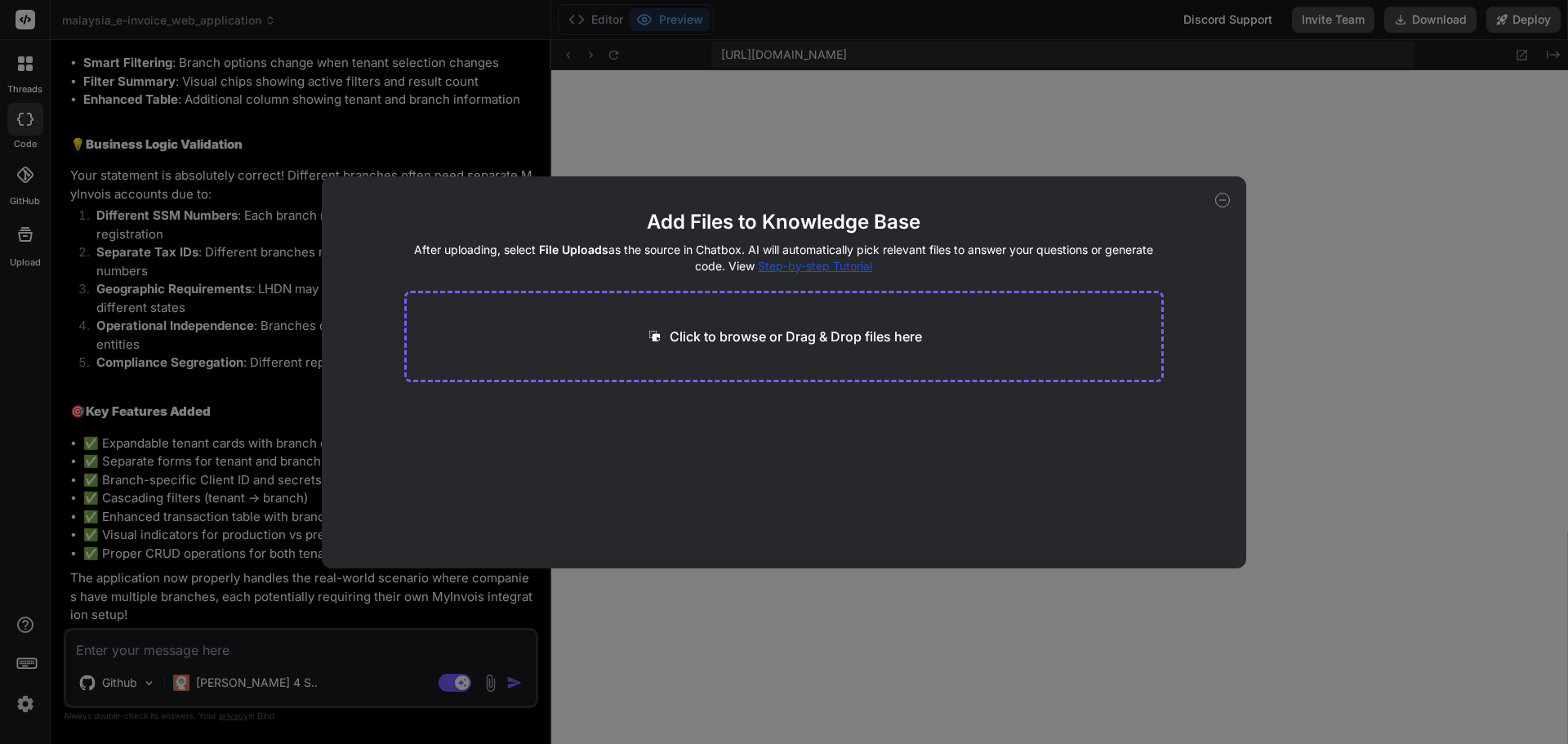
click at [814, 316] on div "Click to browse or Drag & Drop files here" at bounding box center [784, 337] width 761 height 92
click at [745, 446] on div "Generating Embedding... xlsx 15.88 KB" at bounding box center [784, 451] width 761 height 105
click at [572, 407] on div at bounding box center [563, 411] width 20 height 20
click at [627, 427] on icon at bounding box center [629, 426] width 14 height 14
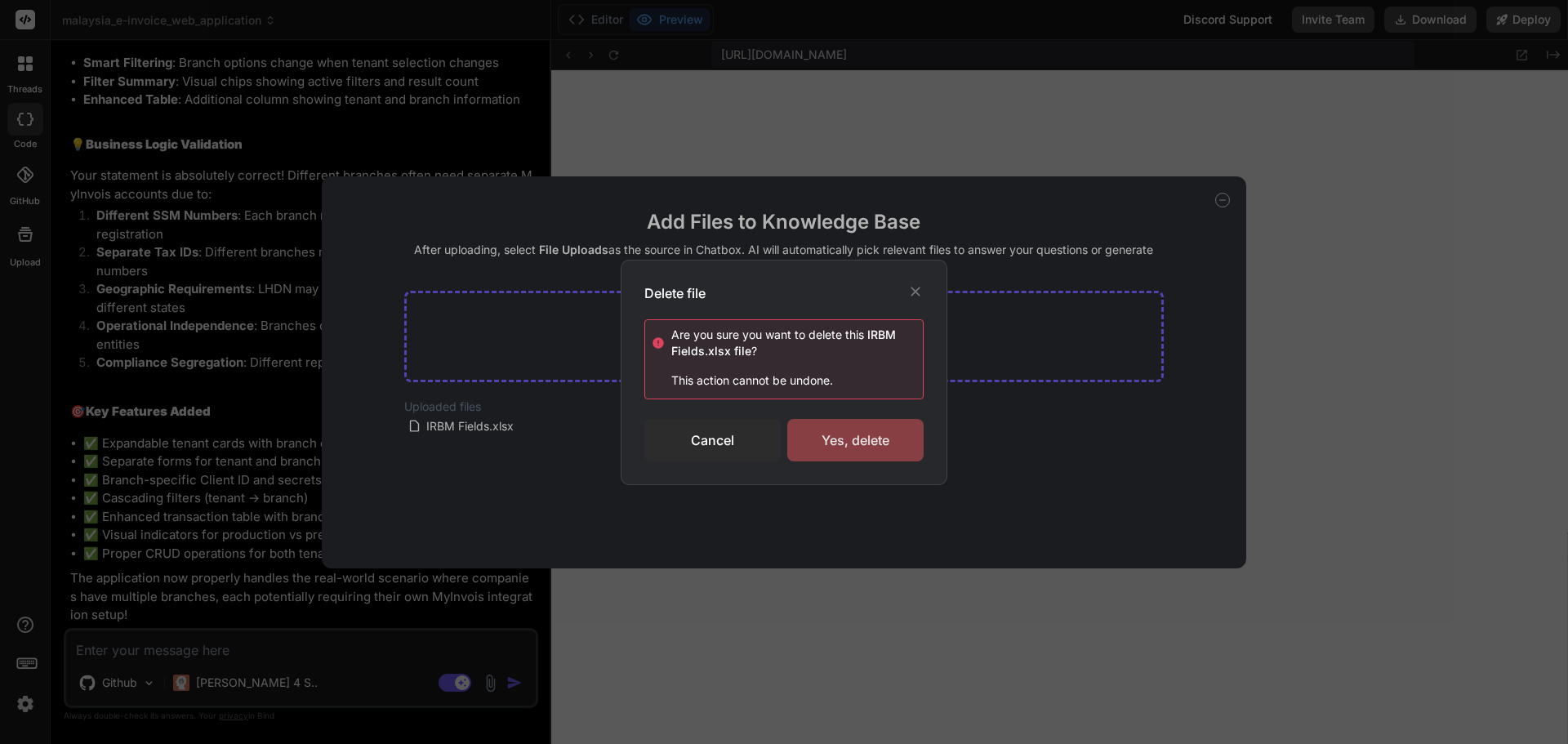
click at [835, 445] on div "Yes, delete" at bounding box center [856, 439] width 137 height 42
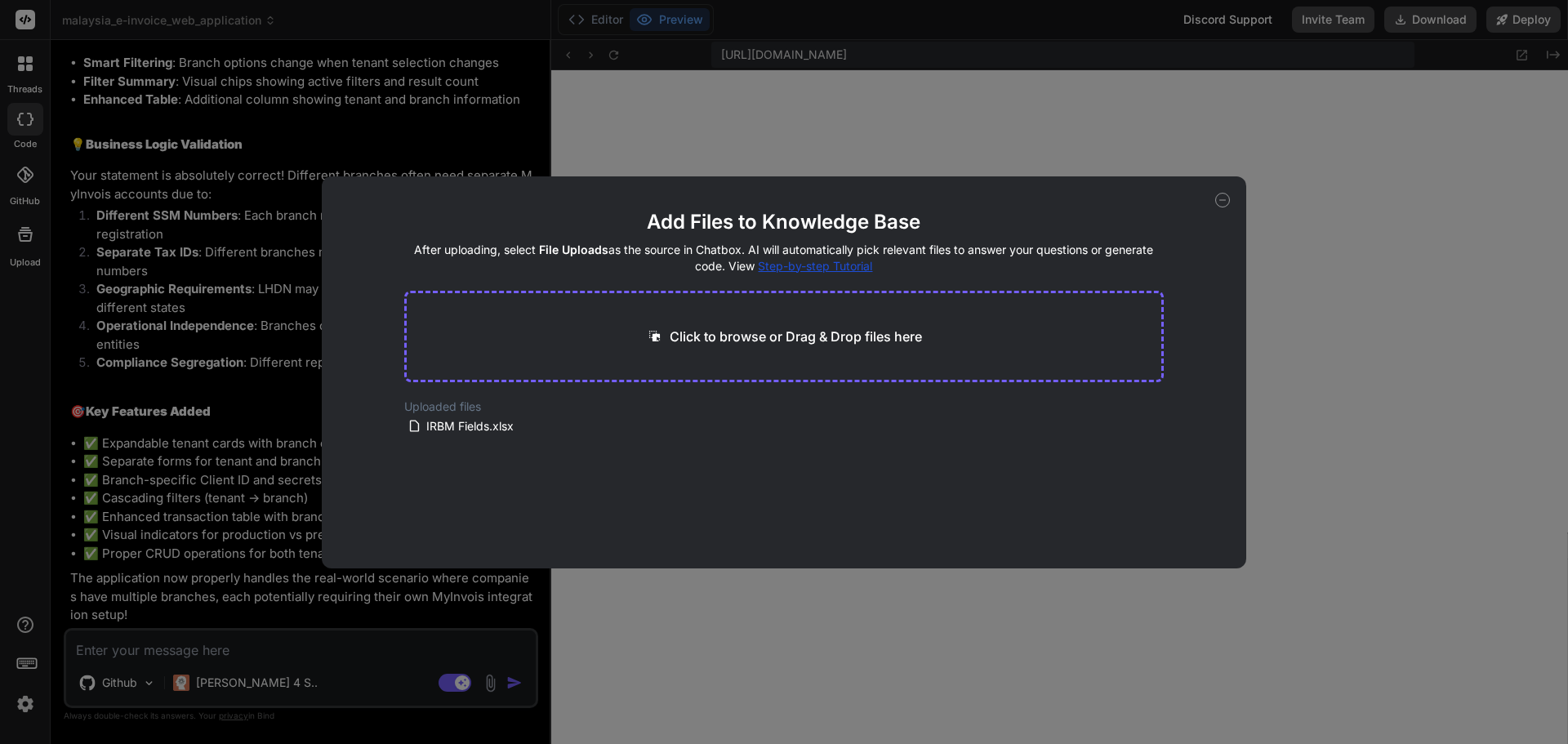
click at [1223, 200] on icon at bounding box center [1223, 200] width 6 height 0
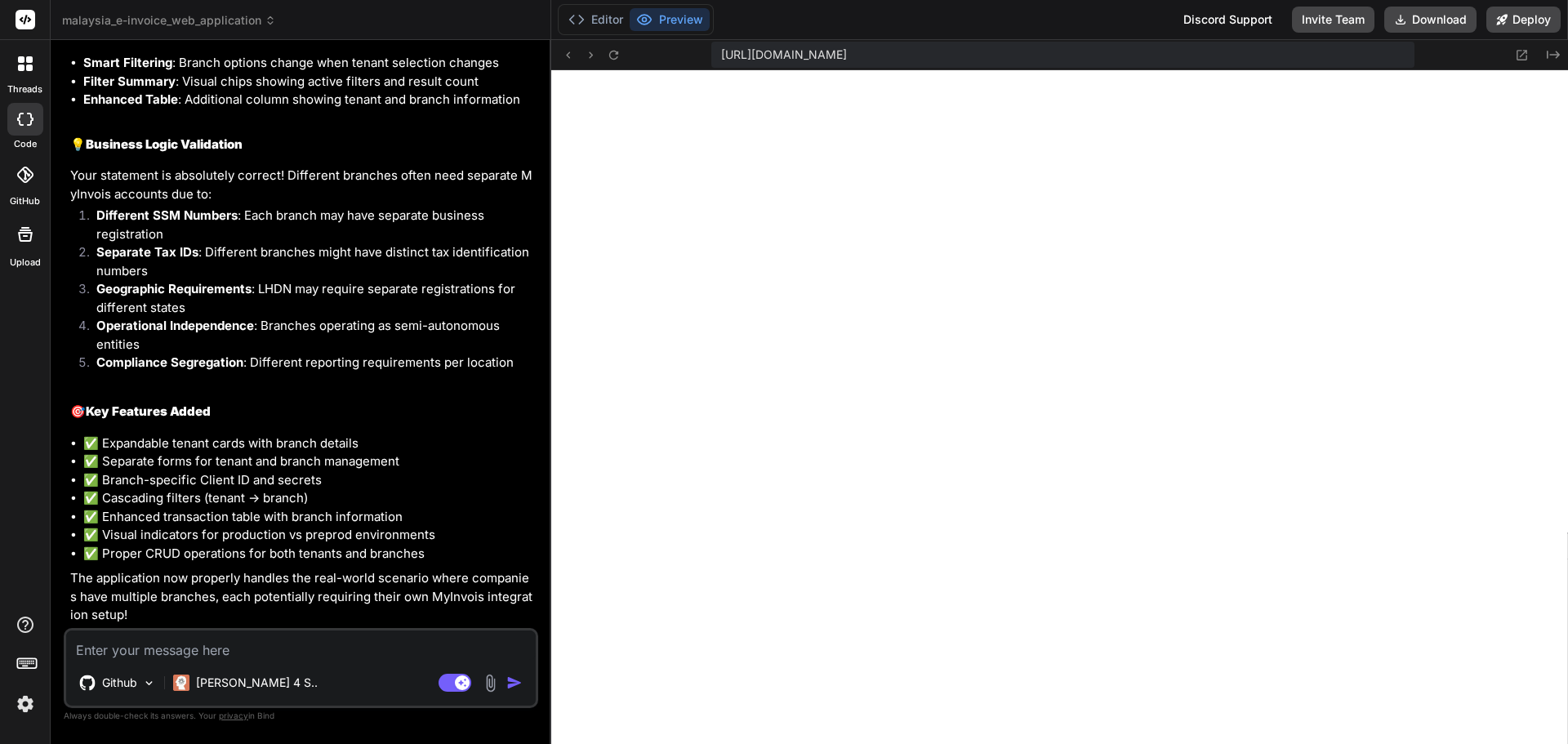
click at [487, 688] on img at bounding box center [491, 683] width 19 height 19
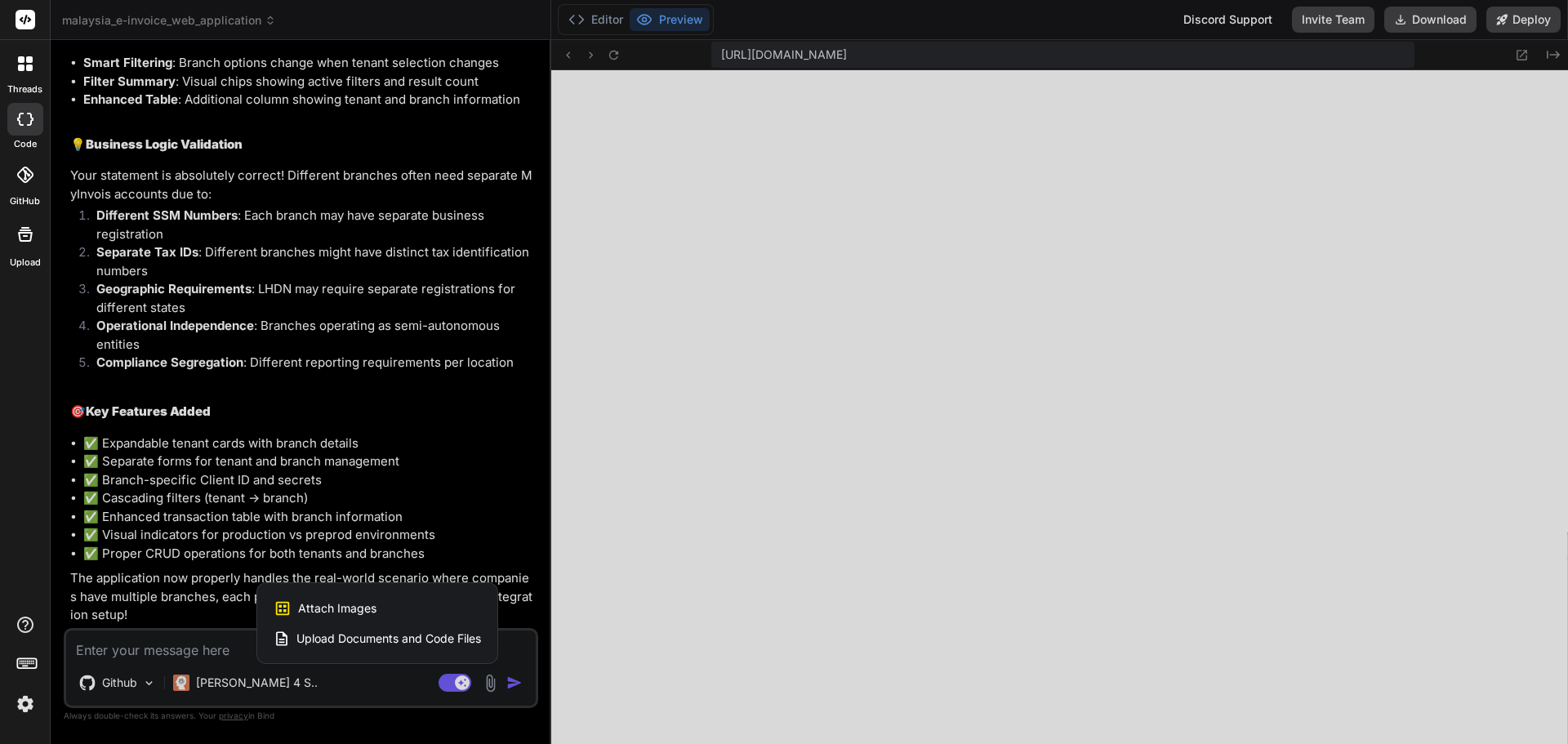
click at [451, 627] on div "Upload Documents and Code Files" at bounding box center [377, 638] width 208 height 29
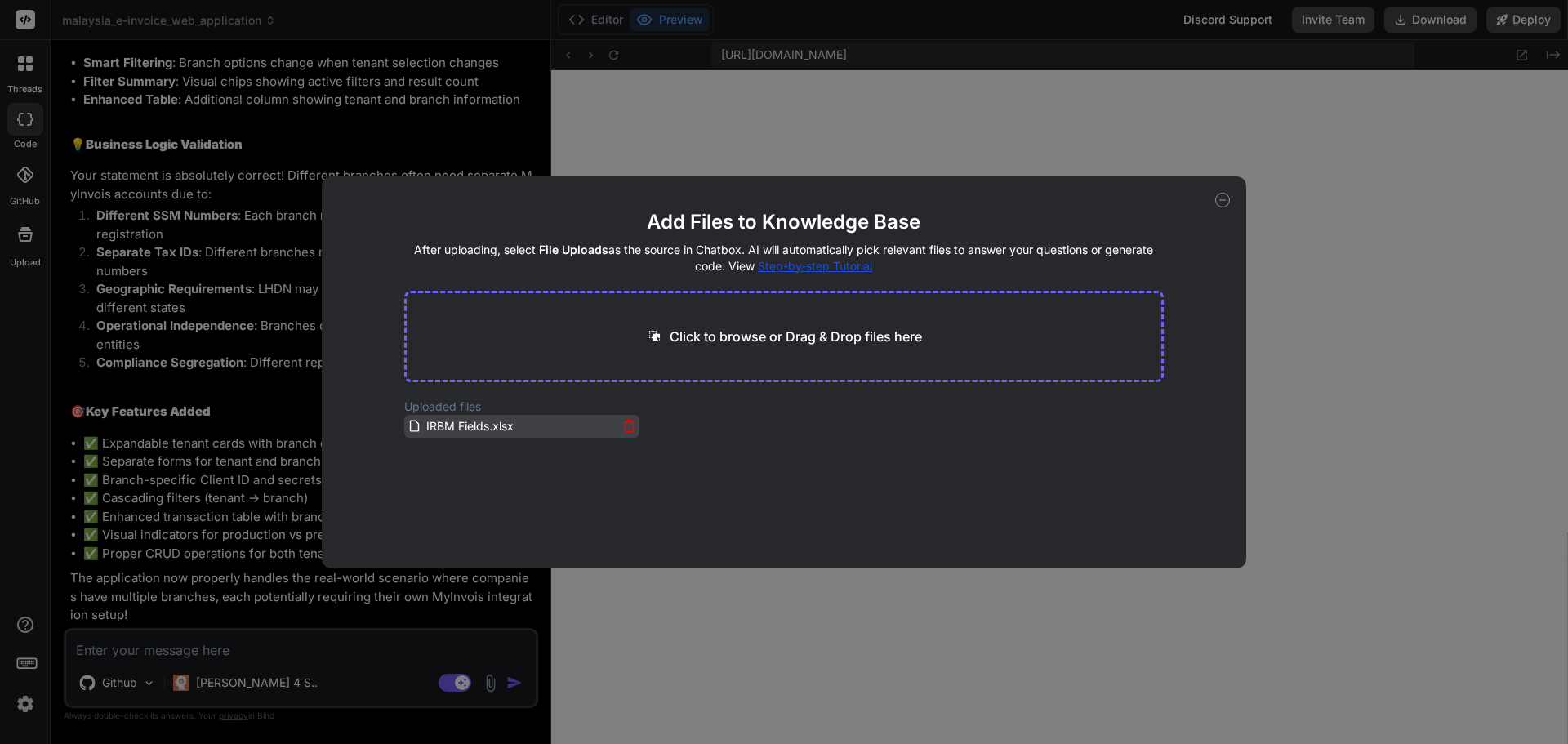
click at [624, 426] on icon at bounding box center [629, 426] width 14 height 14
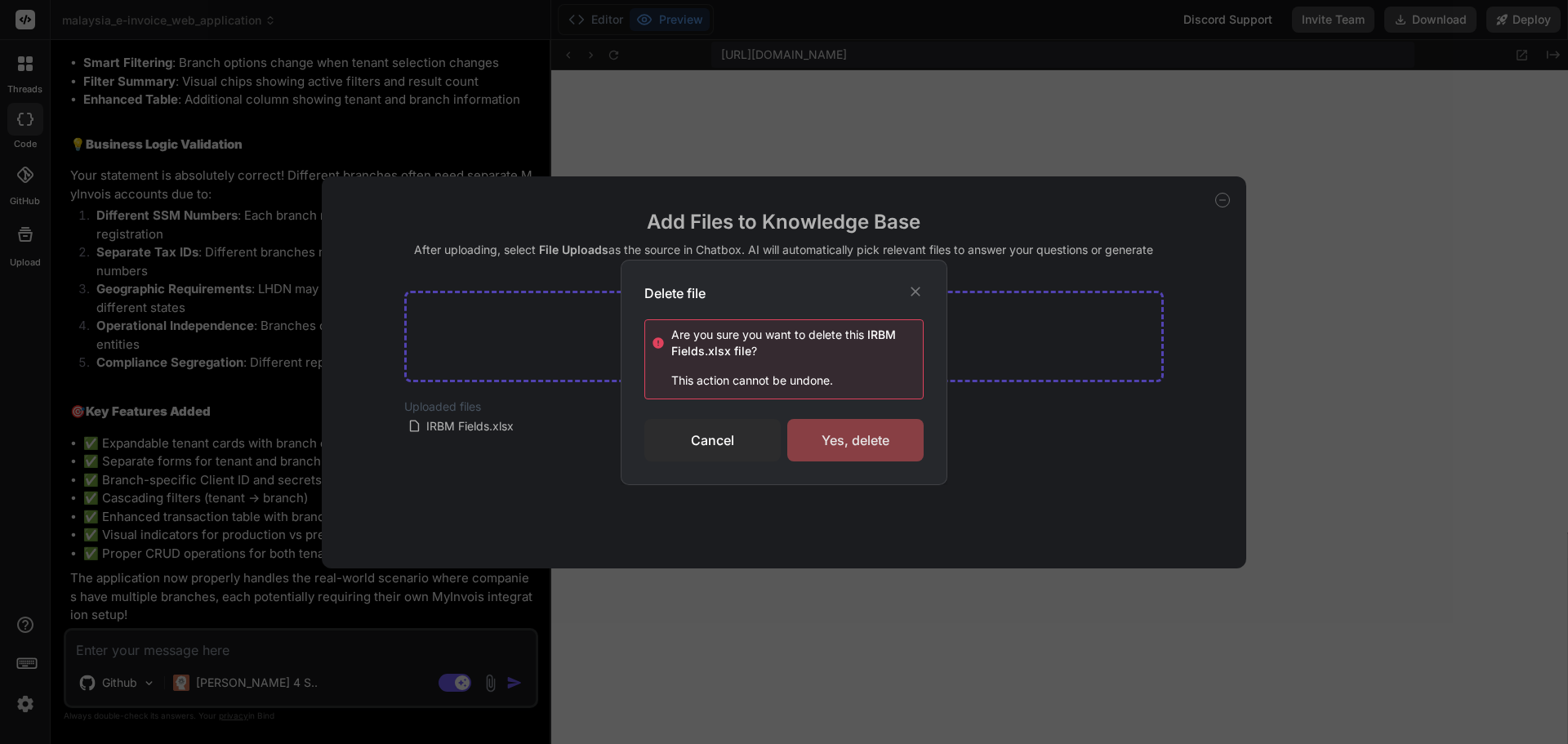
click at [825, 430] on div "Yes, delete" at bounding box center [856, 439] width 137 height 42
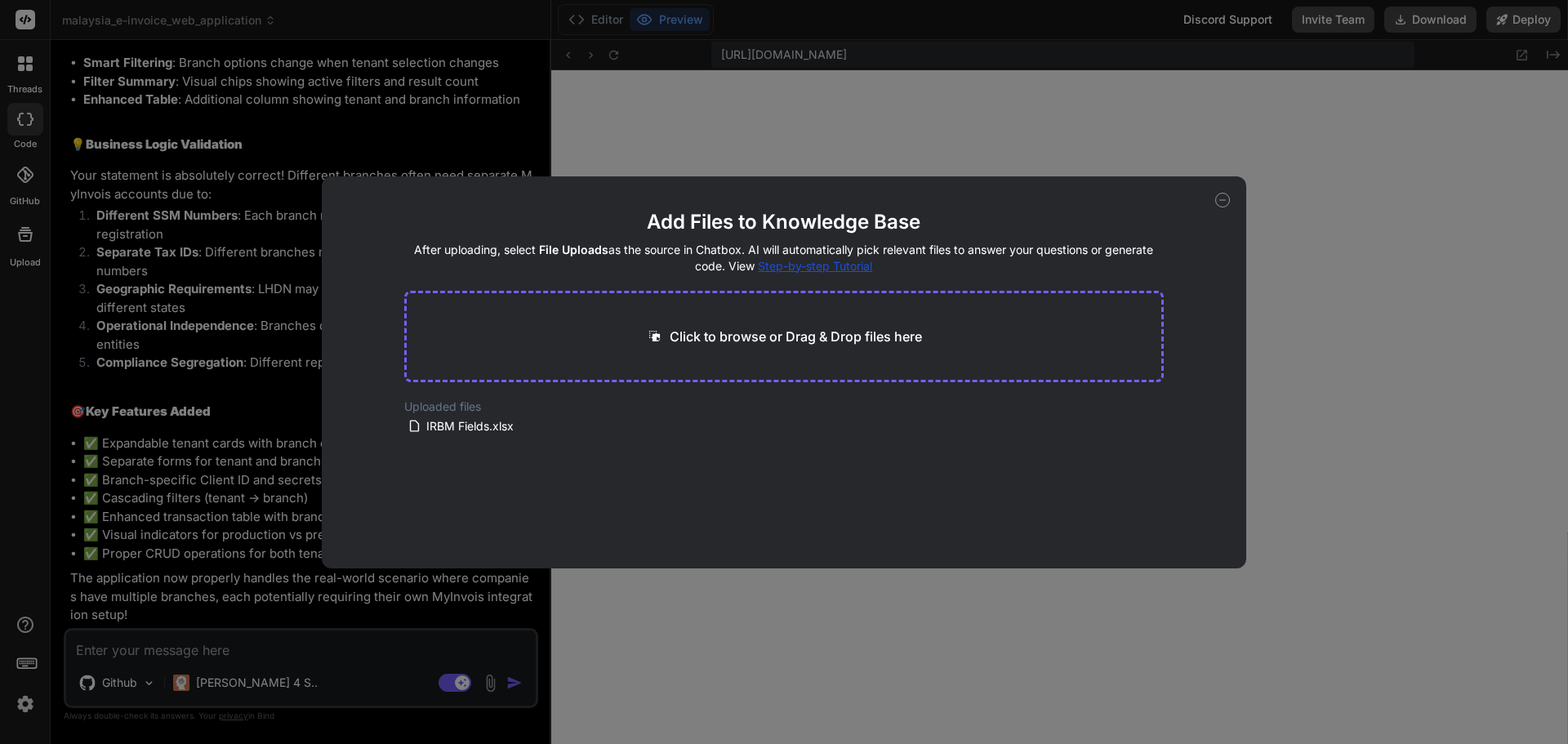
click at [787, 343] on p "Click to browse or Drag & Drop files here" at bounding box center [796, 337] width 253 height 20
click at [704, 377] on div "Click to browse or Drag & Drop files here" at bounding box center [784, 337] width 761 height 92
click at [1224, 196] on icon at bounding box center [1223, 200] width 15 height 15
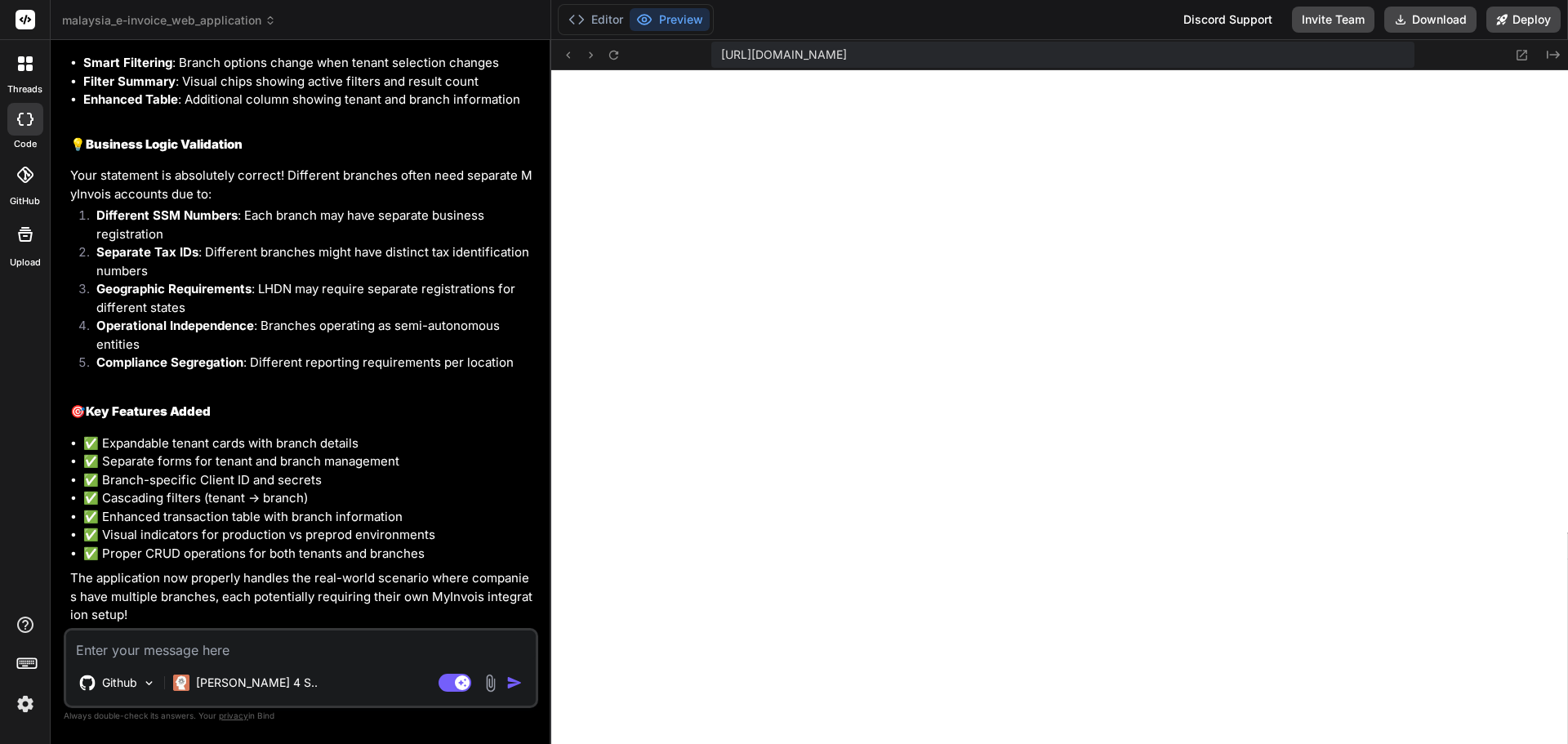
click at [320, 646] on textarea at bounding box center [300, 645] width 470 height 29
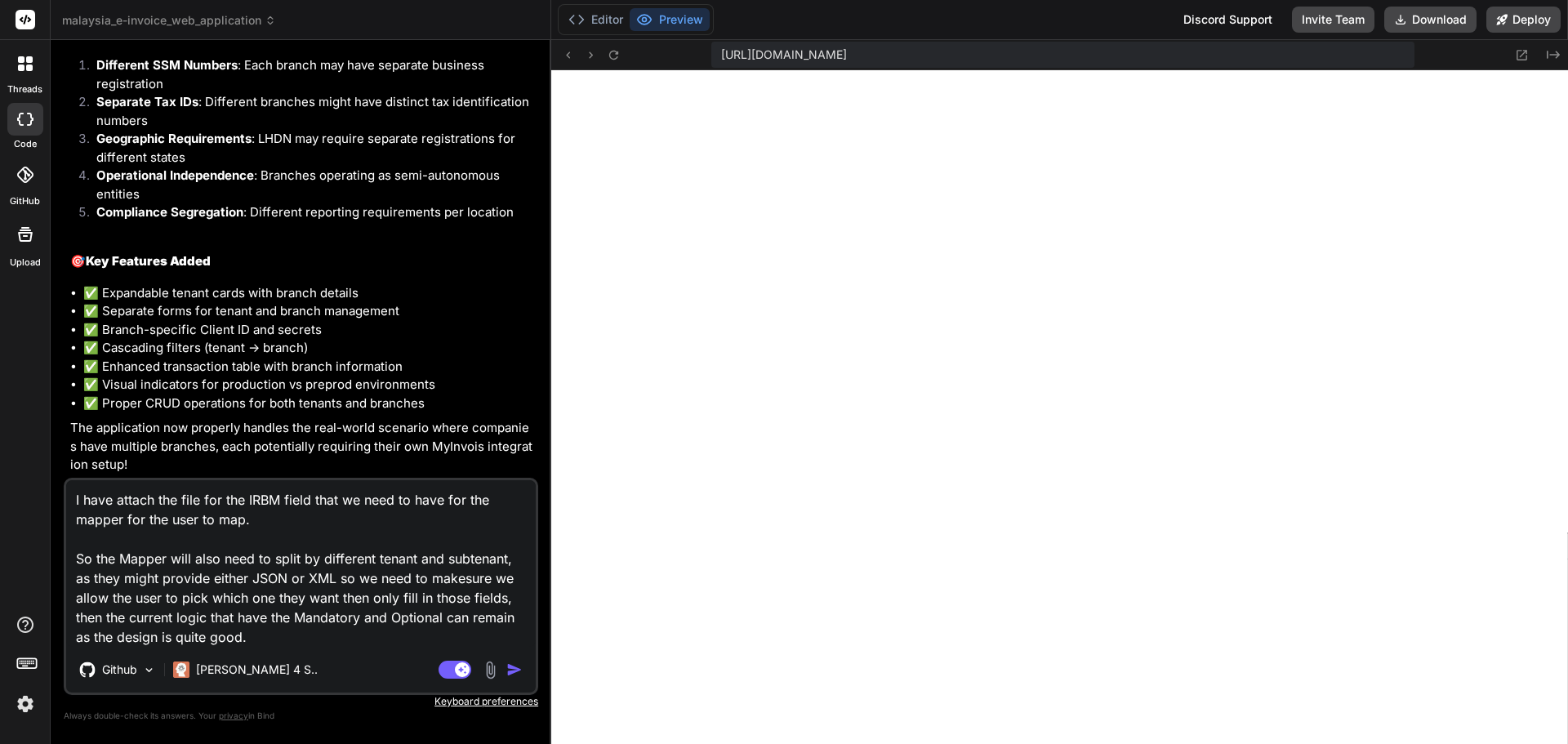
click at [490, 664] on img at bounding box center [491, 670] width 19 height 19
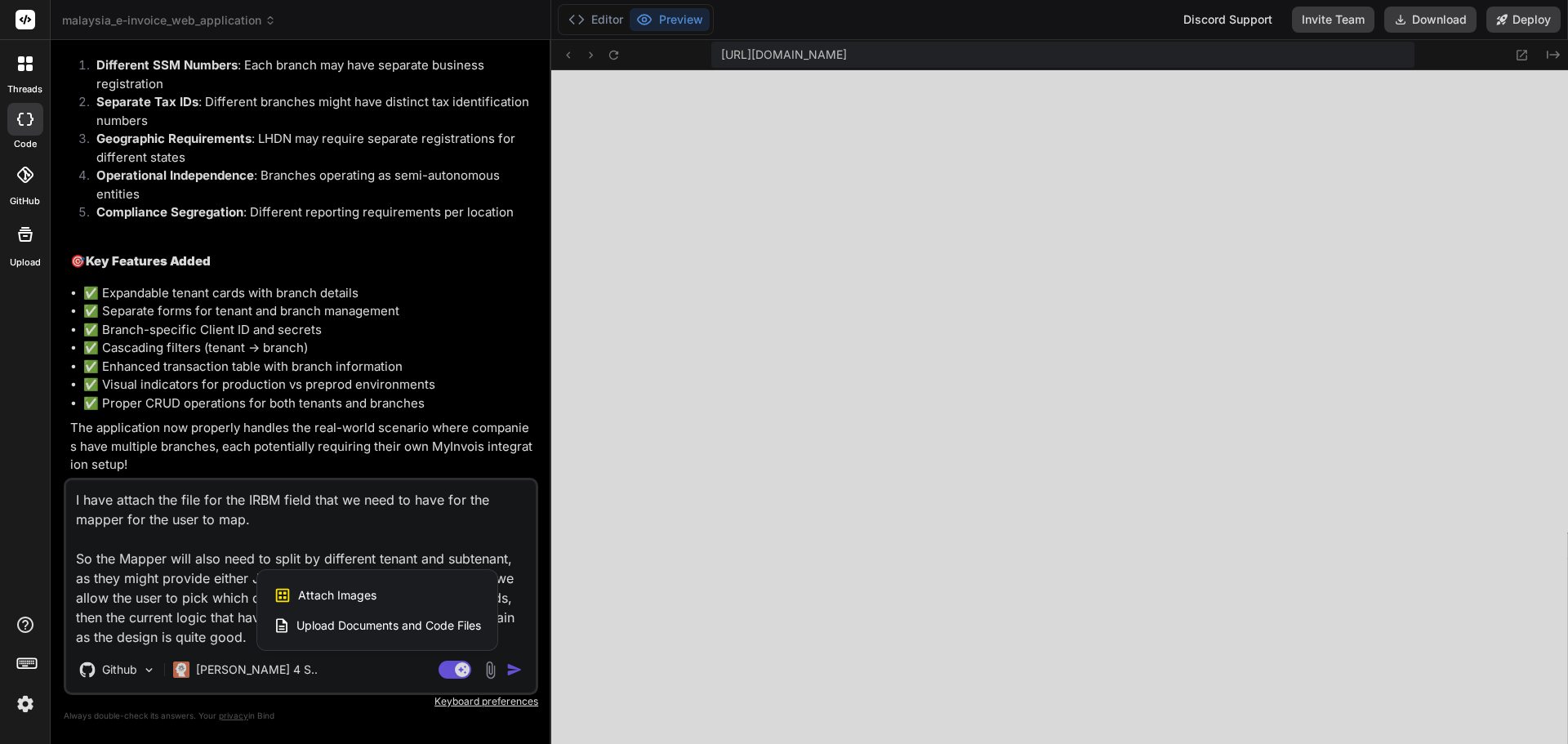
click at [459, 621] on span "Upload Documents and Code Files" at bounding box center [389, 625] width 184 height 16
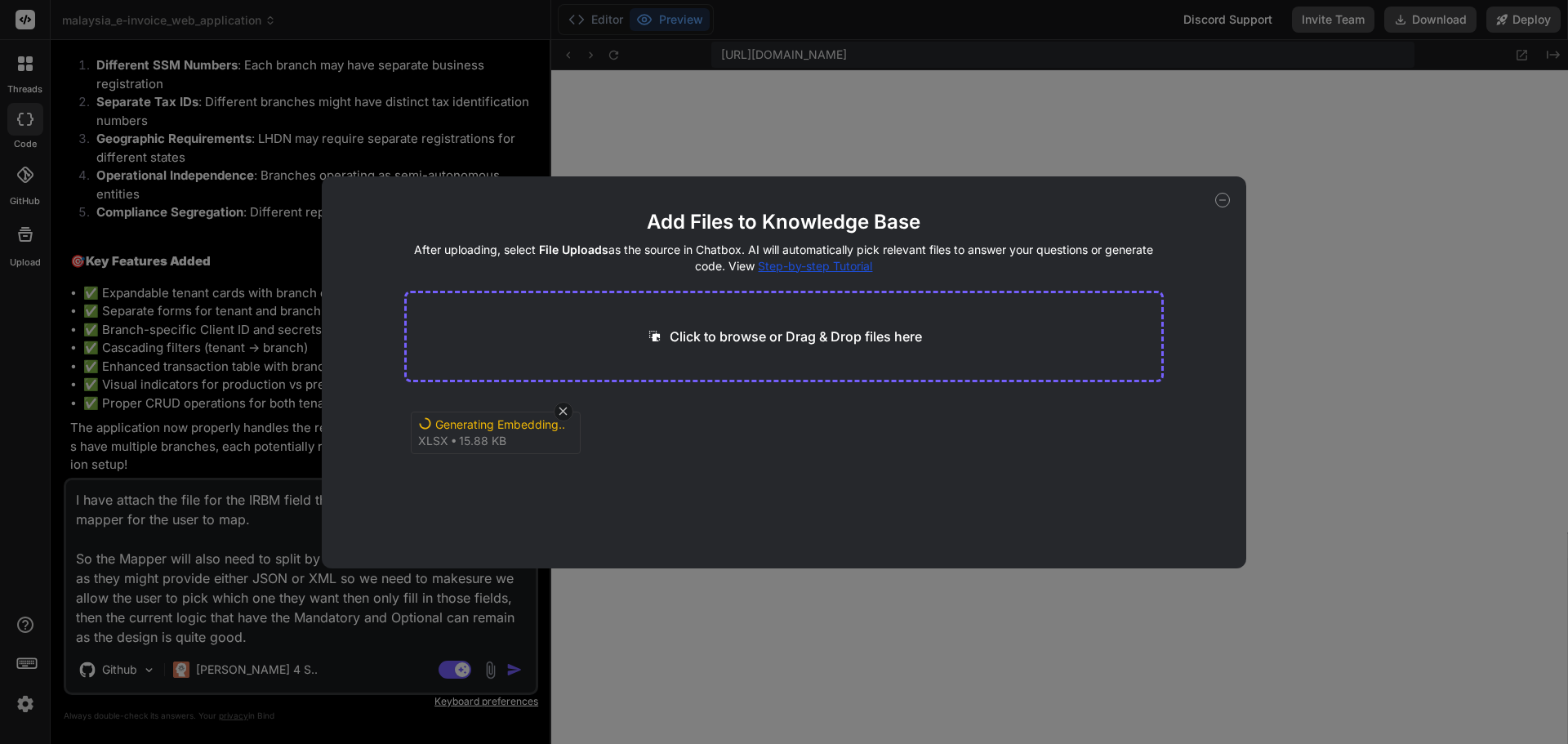
click at [523, 465] on div "Generating Embedding... xlsx 15.88 KB" at bounding box center [784, 451] width 761 height 105
click at [1222, 195] on icon at bounding box center [1223, 200] width 15 height 15
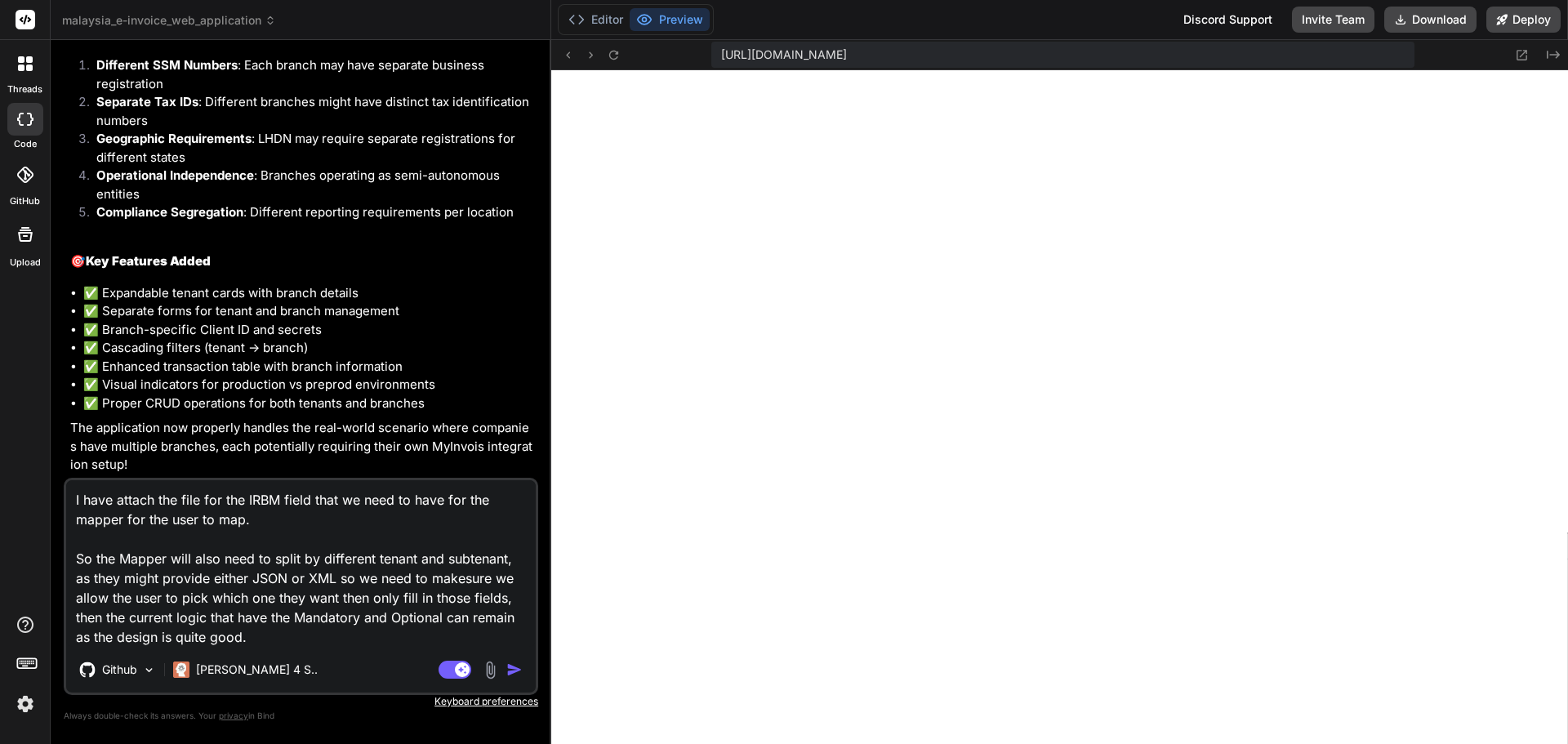
click at [337, 542] on textarea "I have attach the file for the IRBM field that we need to have for the mapper f…" at bounding box center [300, 563] width 470 height 167
click at [287, 630] on textarea "I have attach the file for the IRBM field that we need to have for the mapper f…" at bounding box center [300, 563] width 470 height 167
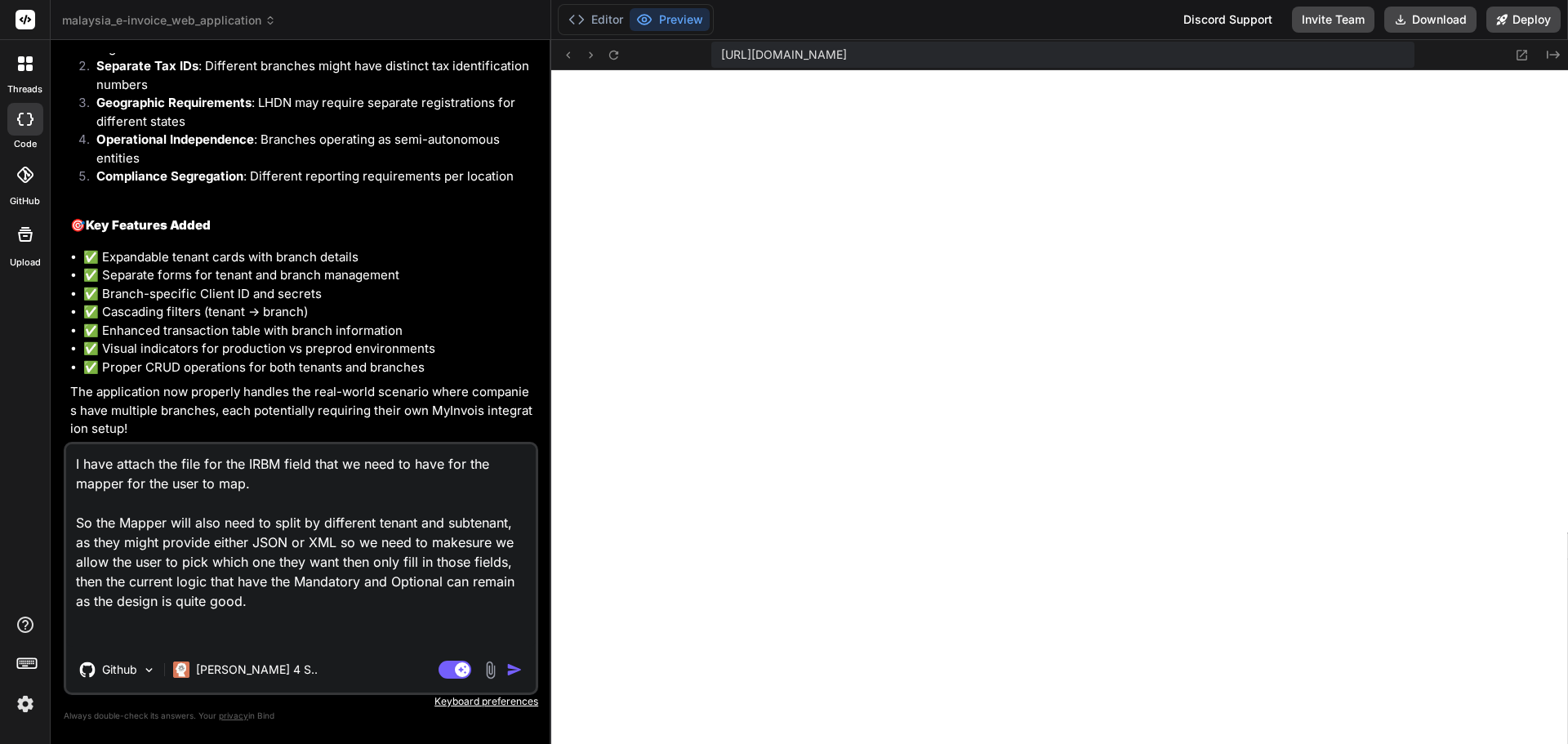
paste textarea "Loremip Dolors Ametcon Adip Elit Seddoei Temporin’u Labo Etd Ma Aliqu’e Admi Ve…"
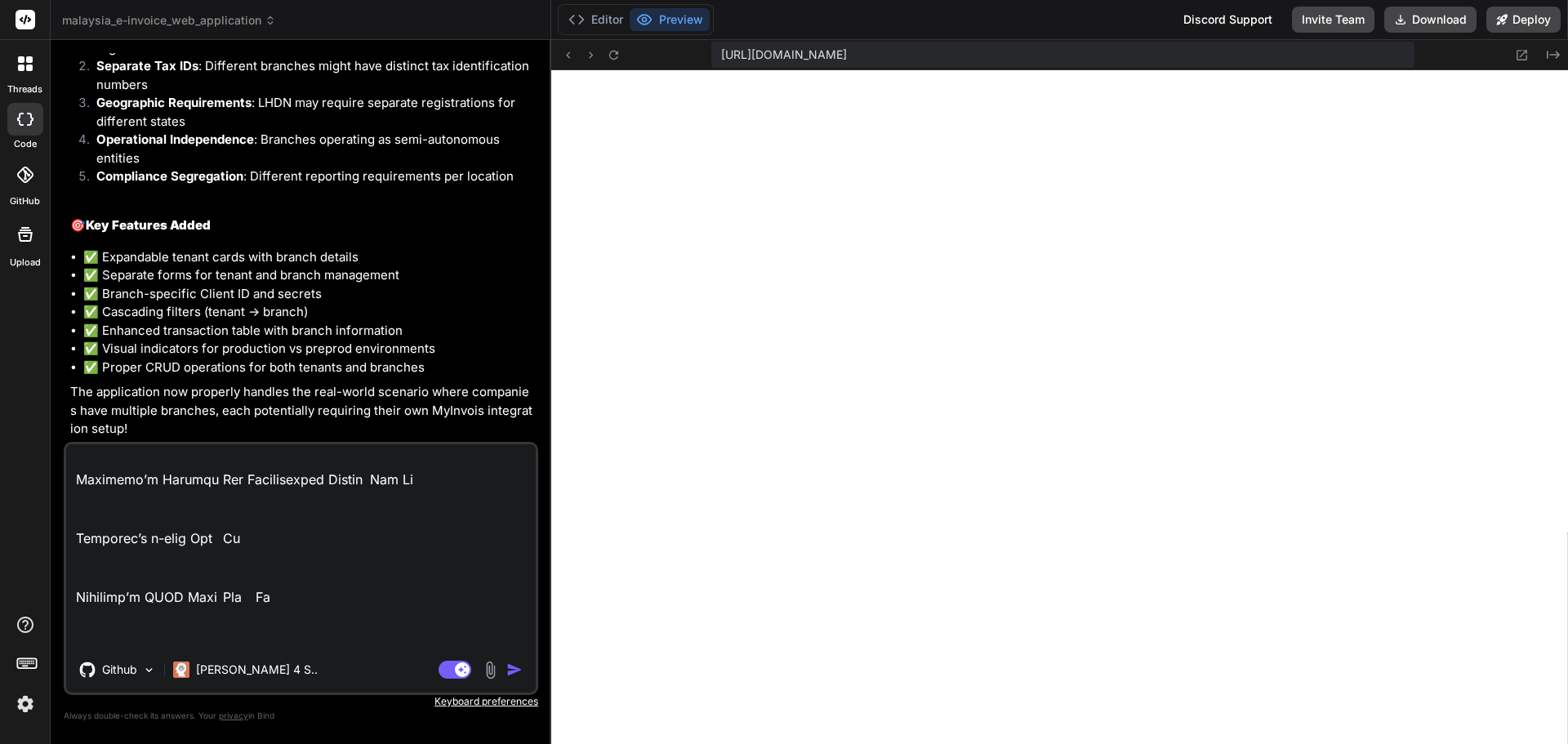
scroll to position [0, 0]
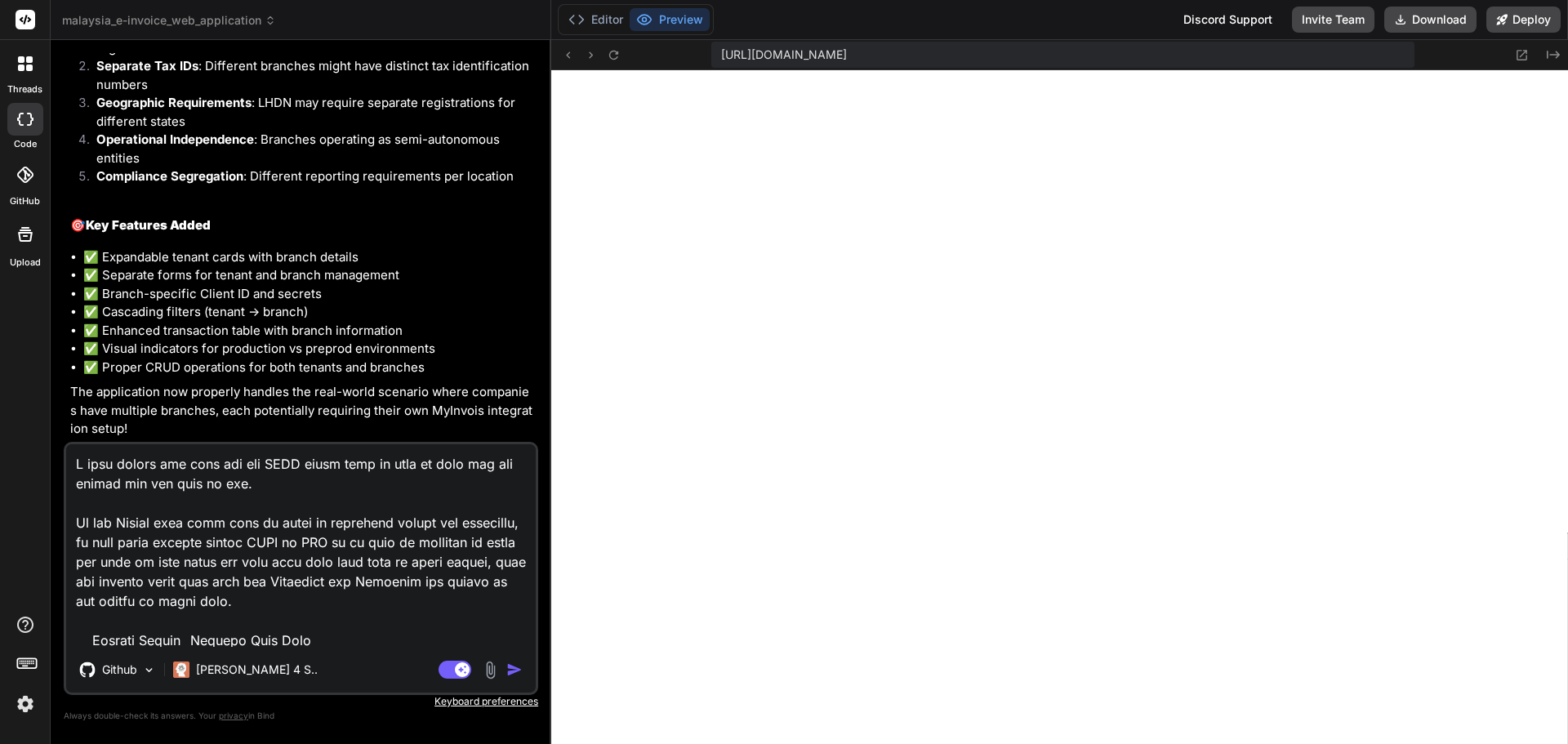
drag, startPoint x: 80, startPoint y: 465, endPoint x: 245, endPoint y: 468, distance: 165.0
click at [245, 468] on textarea at bounding box center [300, 546] width 470 height 202
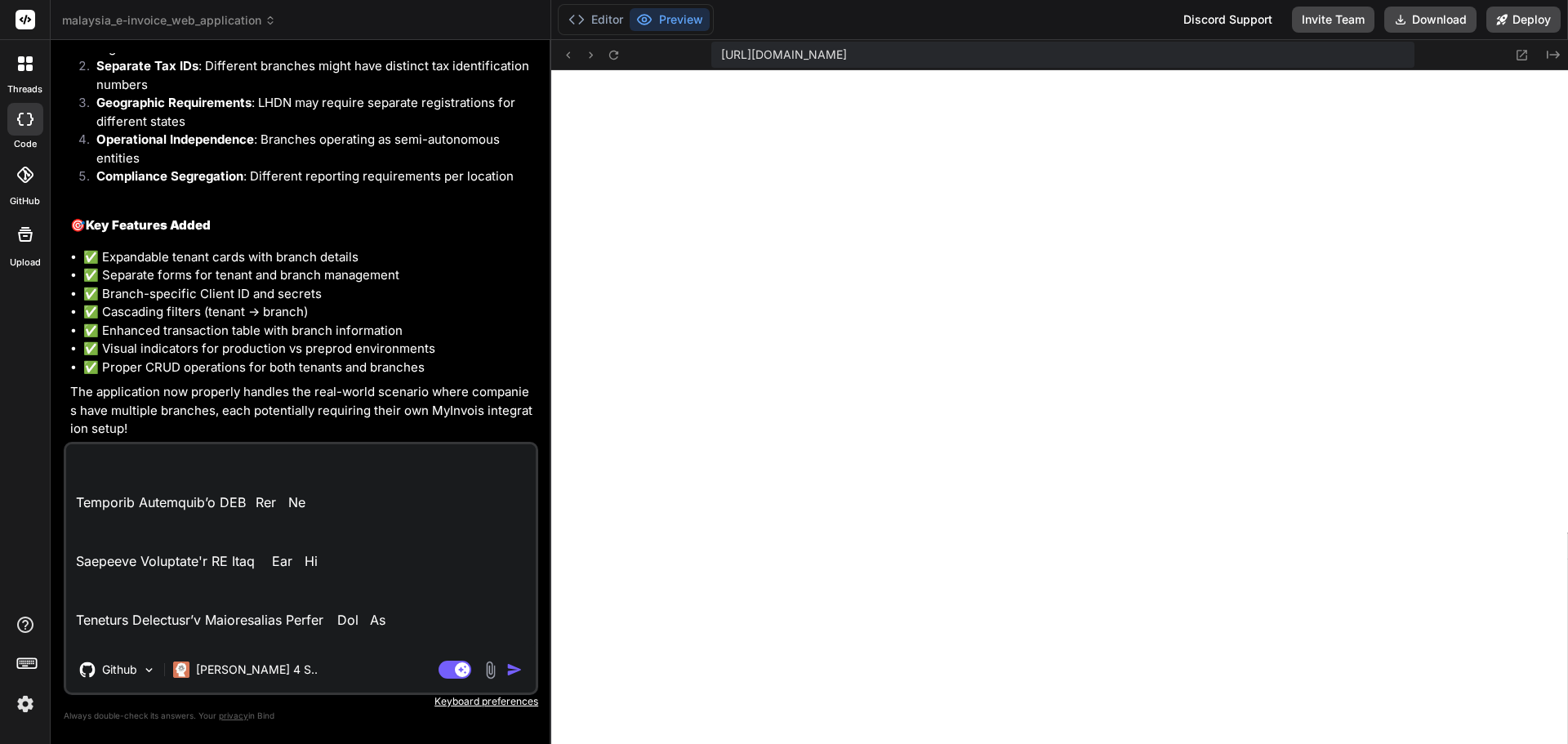
scroll to position [5373, 0]
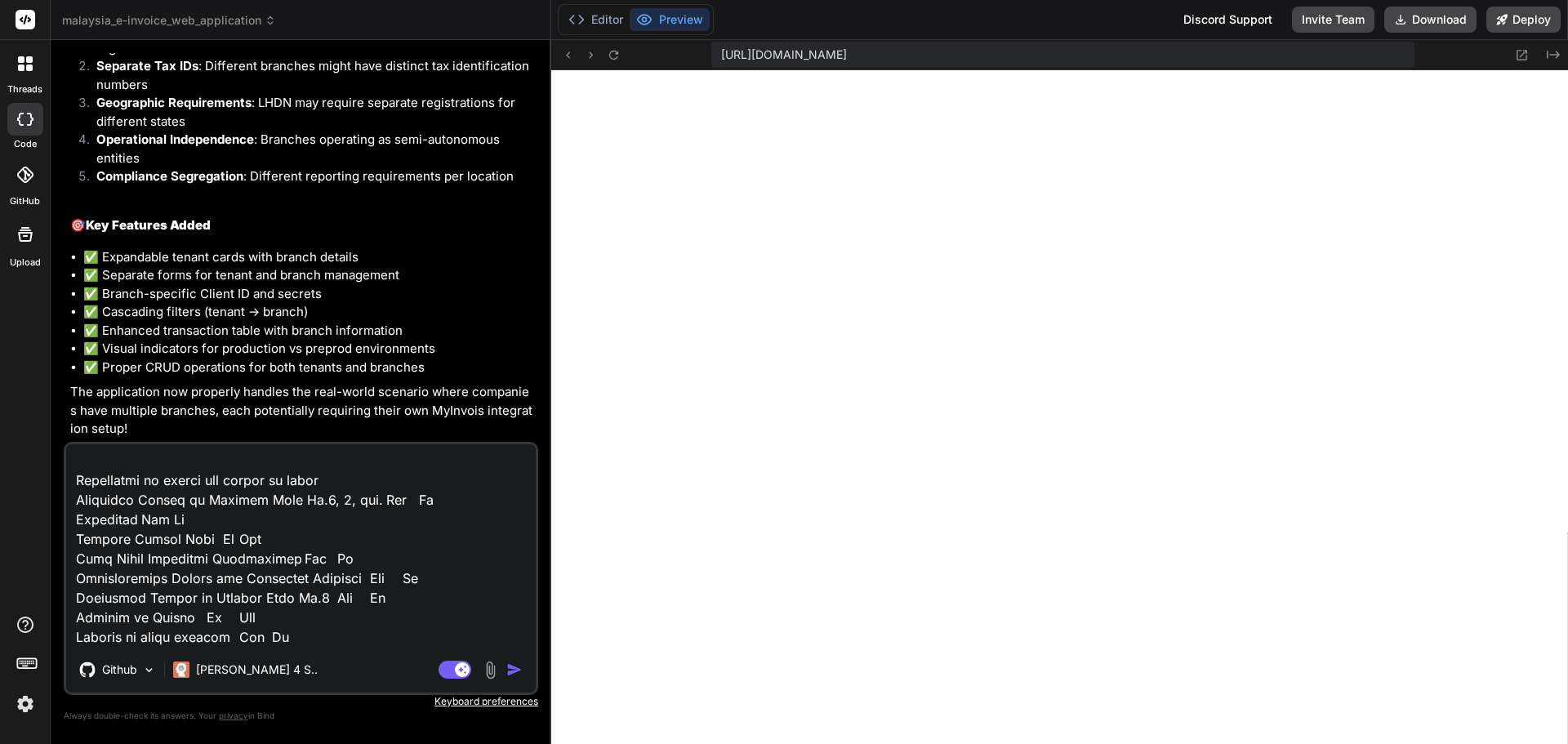
click at [495, 670] on img at bounding box center [491, 670] width 19 height 19
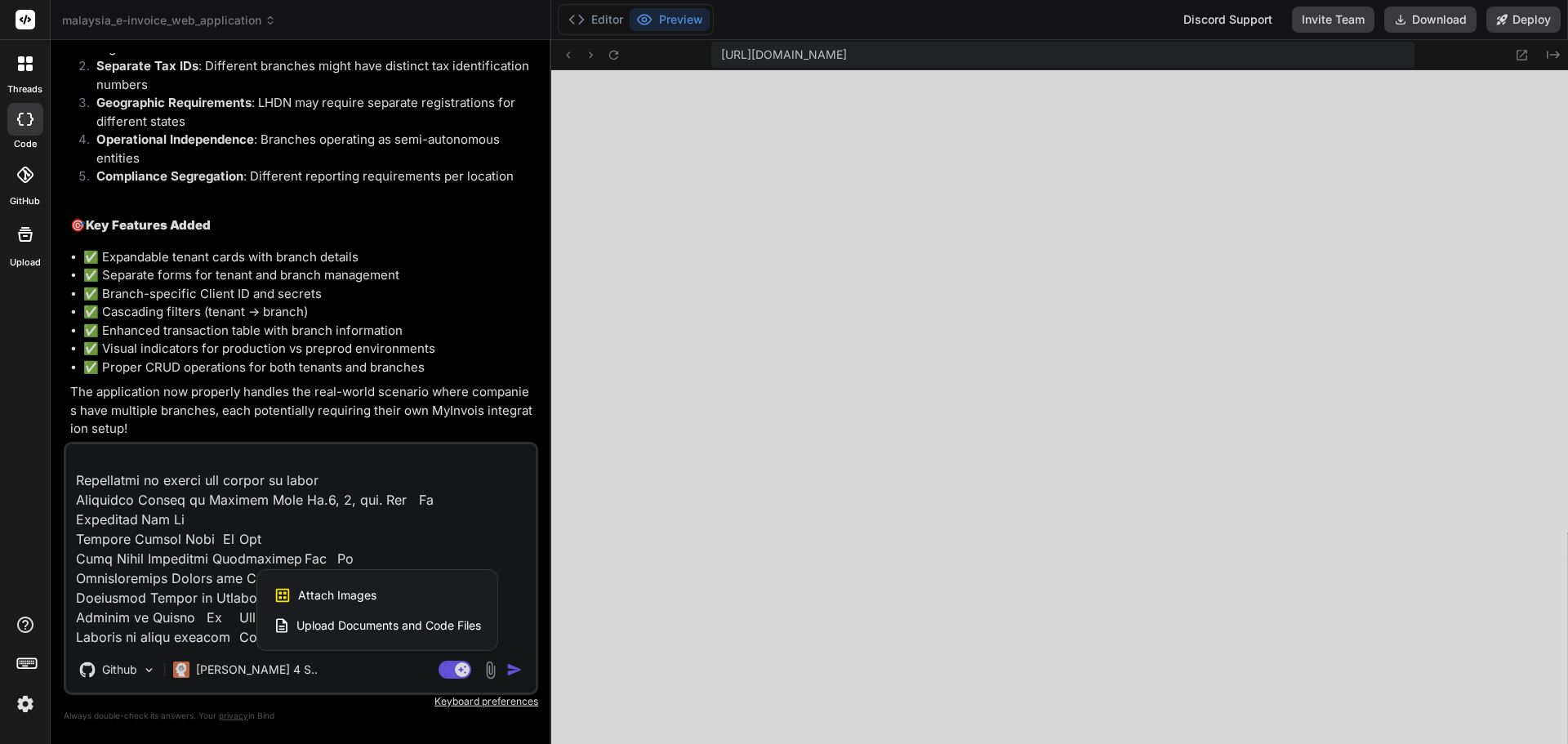
click at [459, 631] on span "Upload Documents and Code Files" at bounding box center [389, 625] width 184 height 16
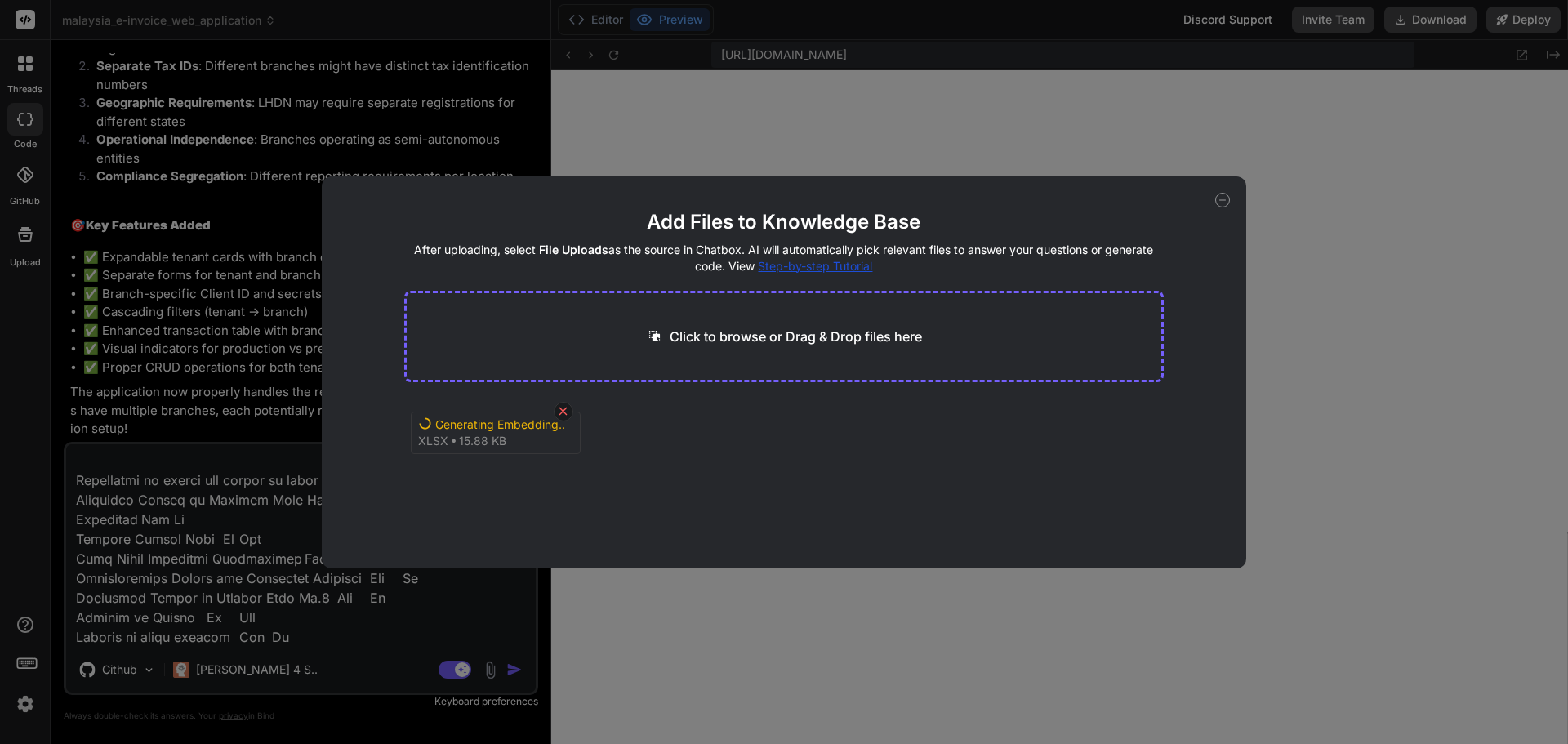
click at [565, 409] on icon at bounding box center [563, 411] width 8 height 8
click at [627, 429] on icon at bounding box center [629, 426] width 14 height 14
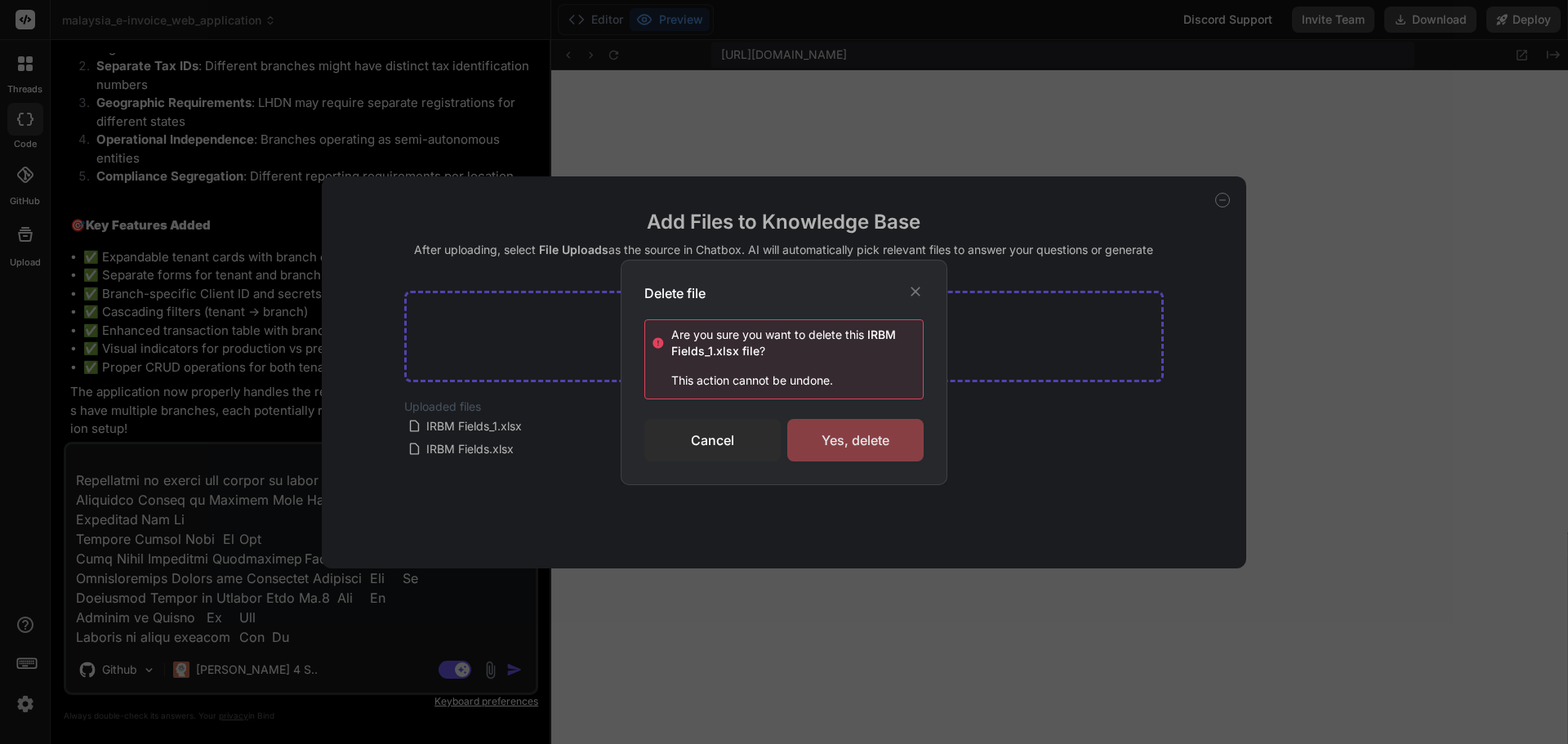
click at [826, 448] on div "Yes, delete" at bounding box center [856, 439] width 137 height 42
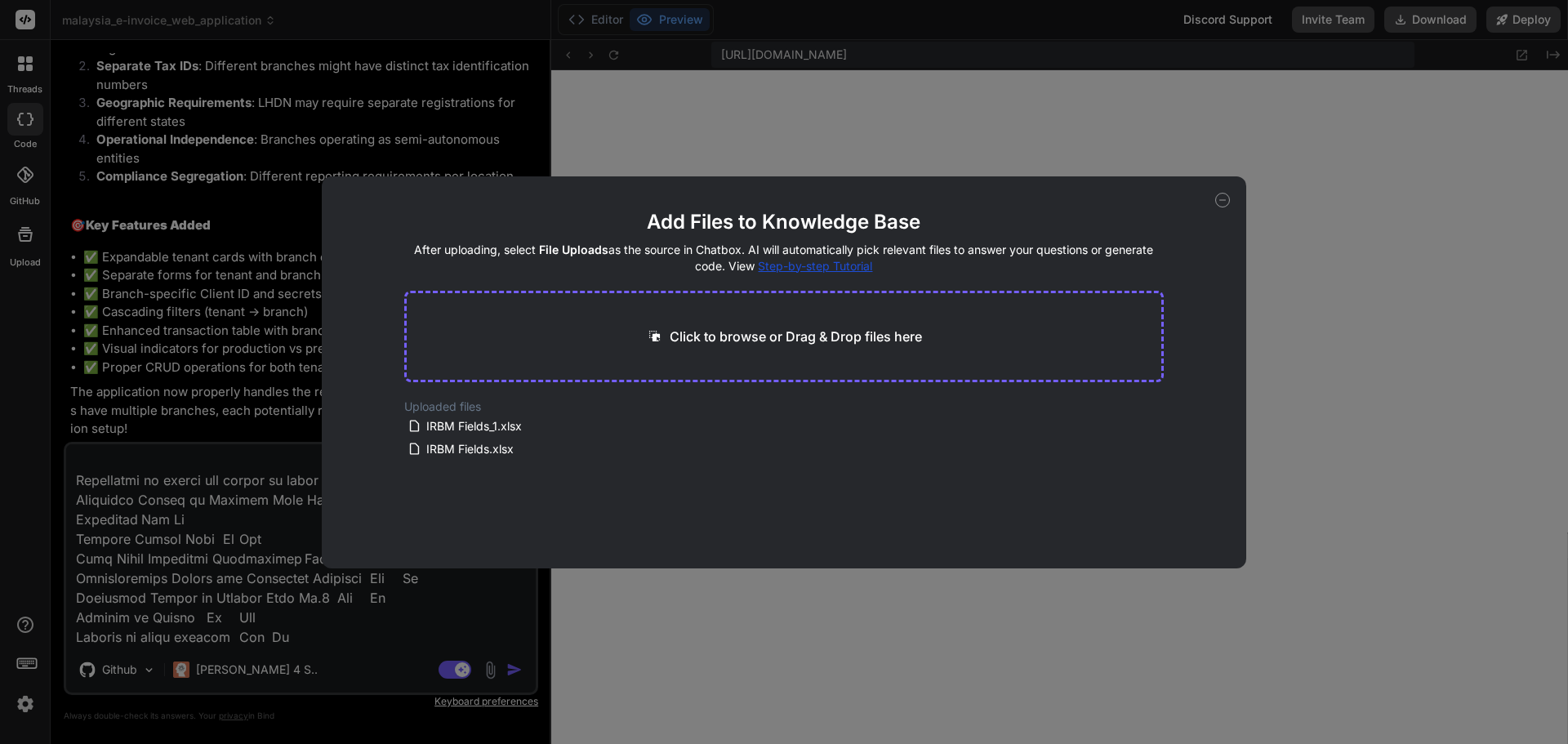
click at [1218, 202] on icon at bounding box center [1223, 200] width 15 height 15
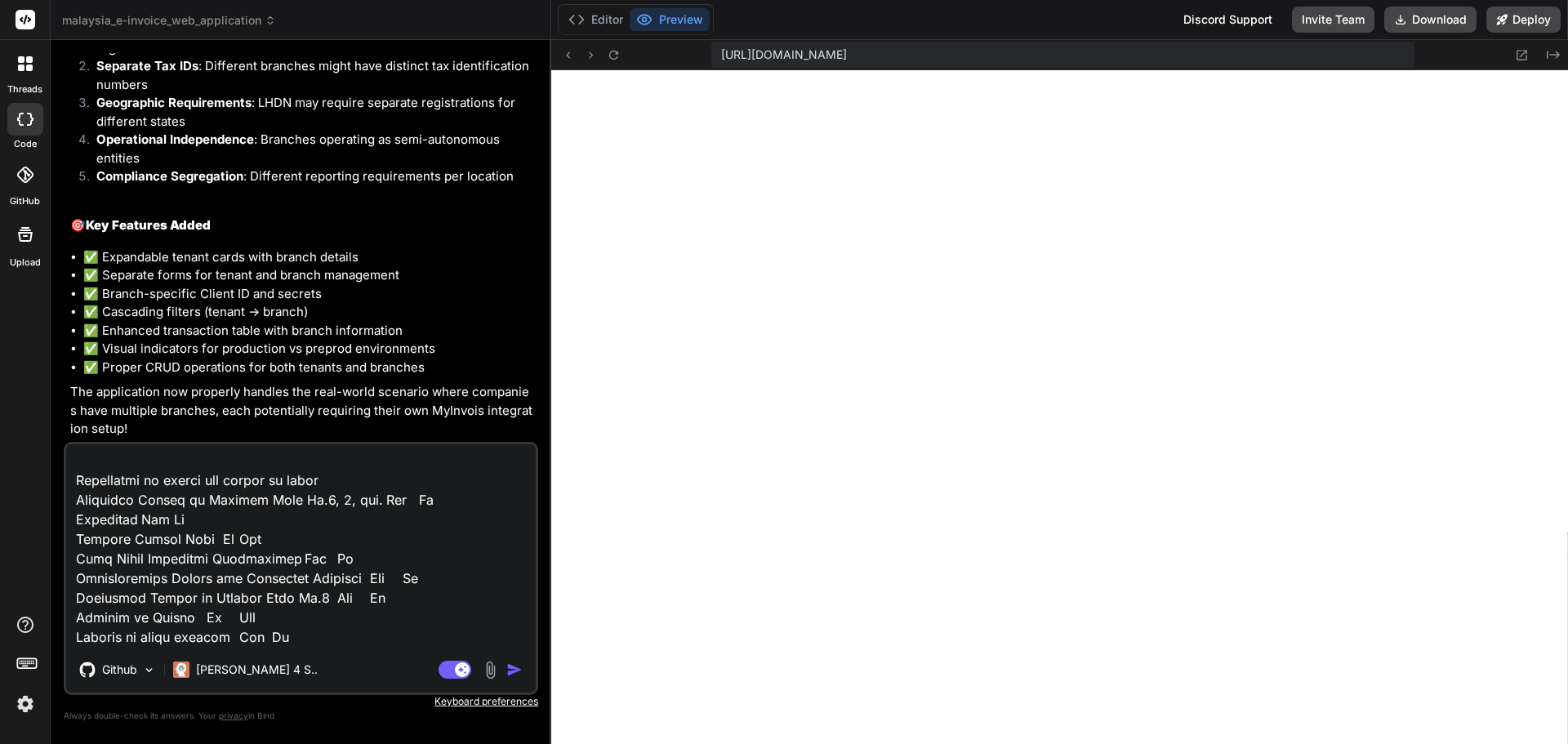
click at [520, 677] on img "button" at bounding box center [514, 670] width 16 height 16
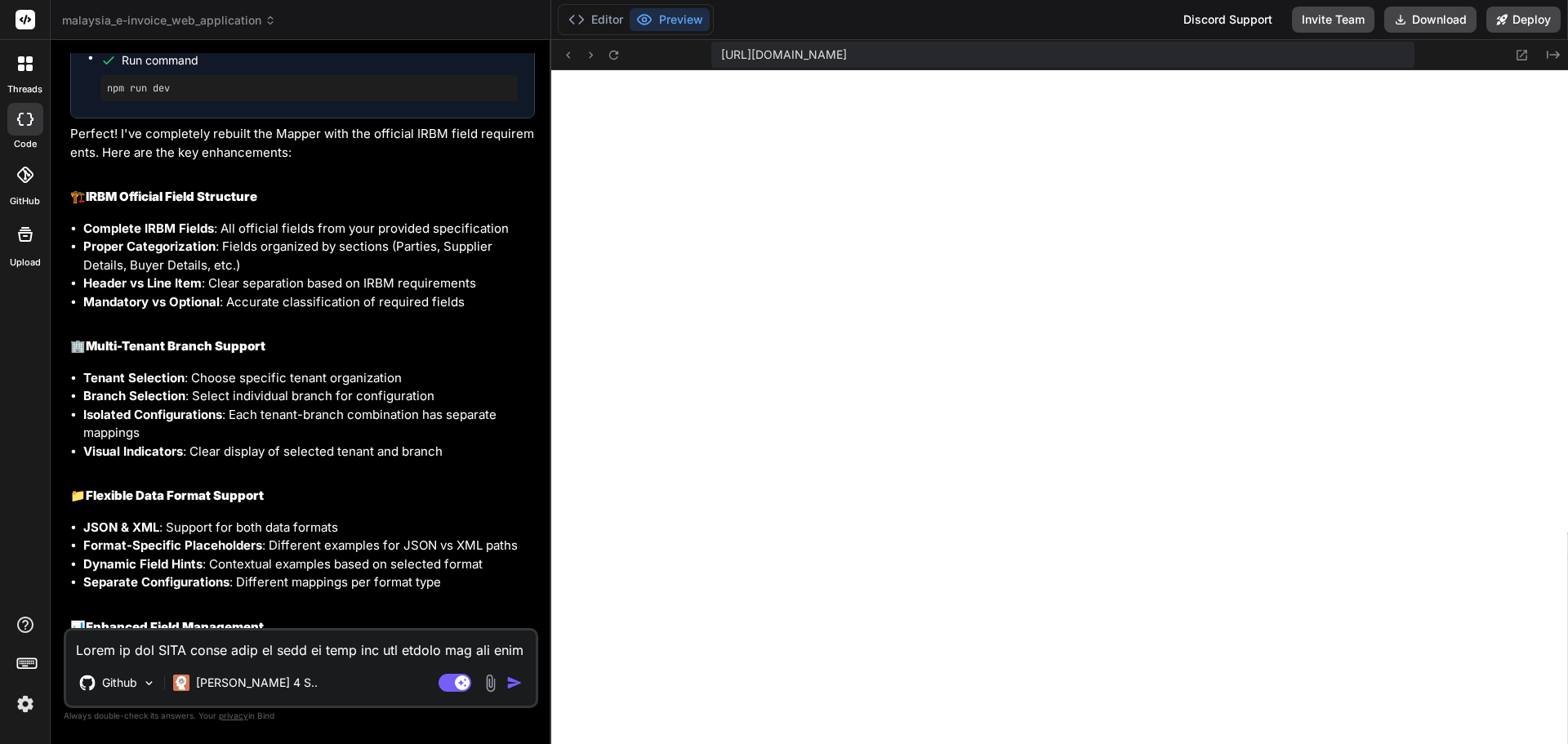
scroll to position [8122, 0]
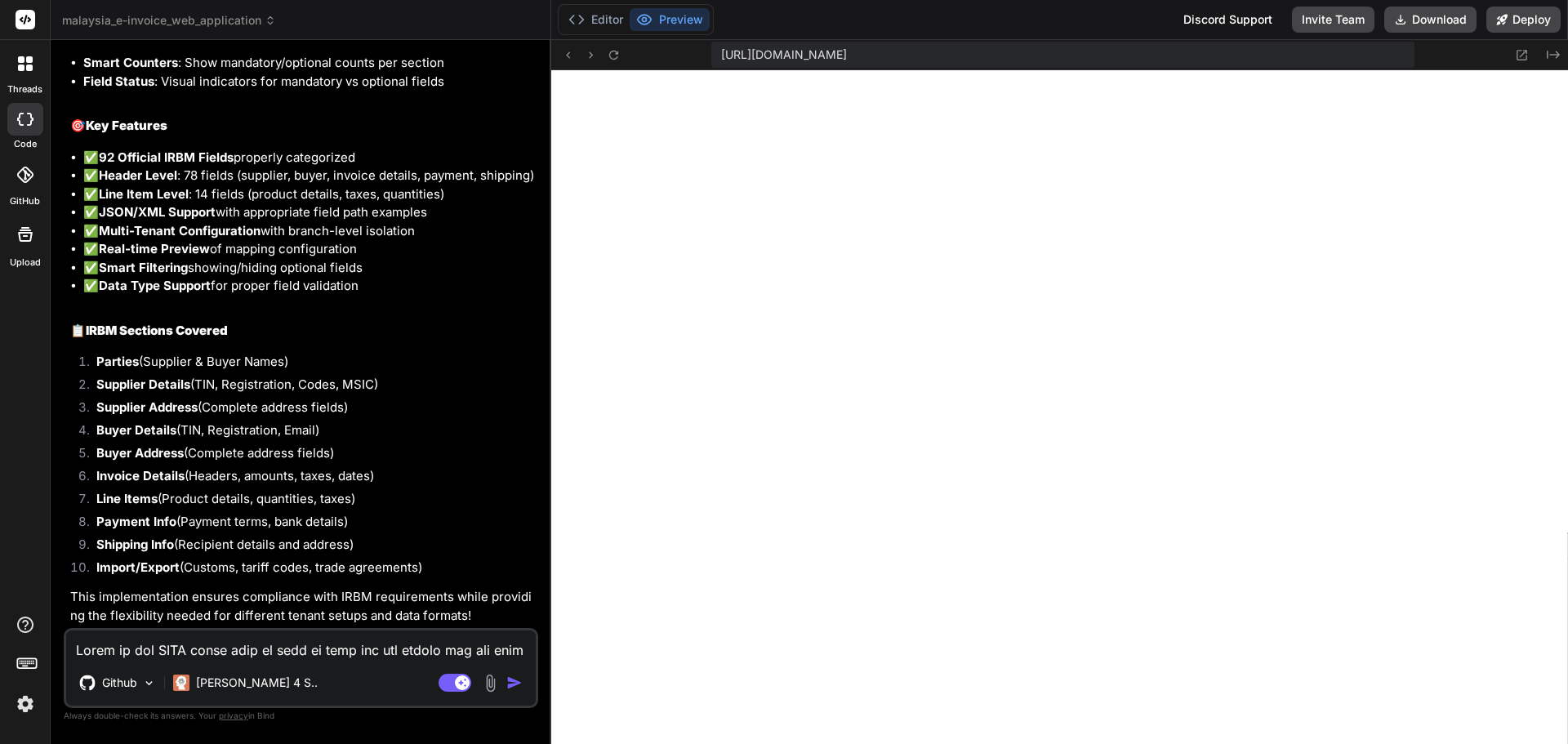
click at [344, 632] on textarea at bounding box center [300, 645] width 470 height 29
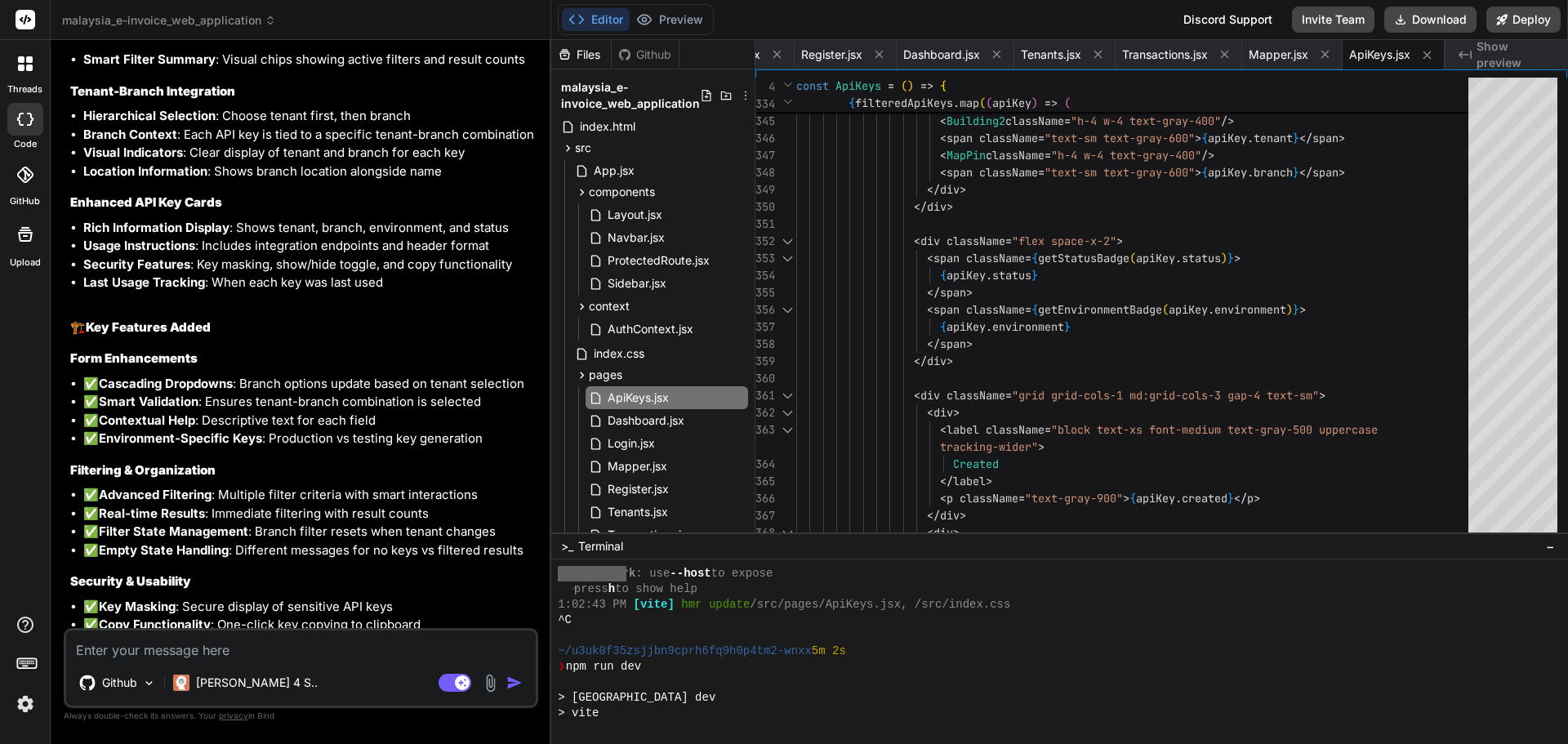
scroll to position [1955, 0]
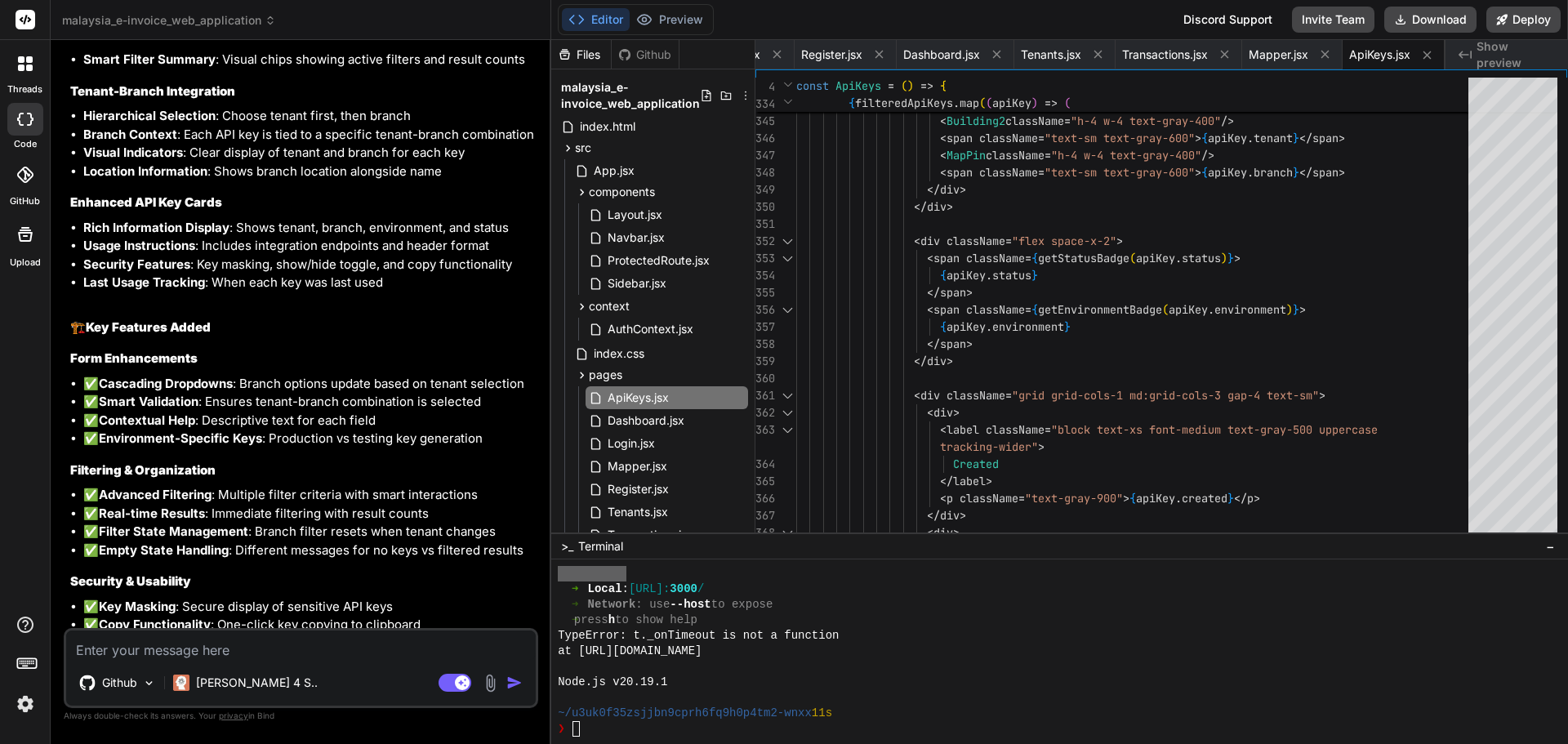
click at [787, 735] on div "❯" at bounding box center [1052, 729] width 988 height 16
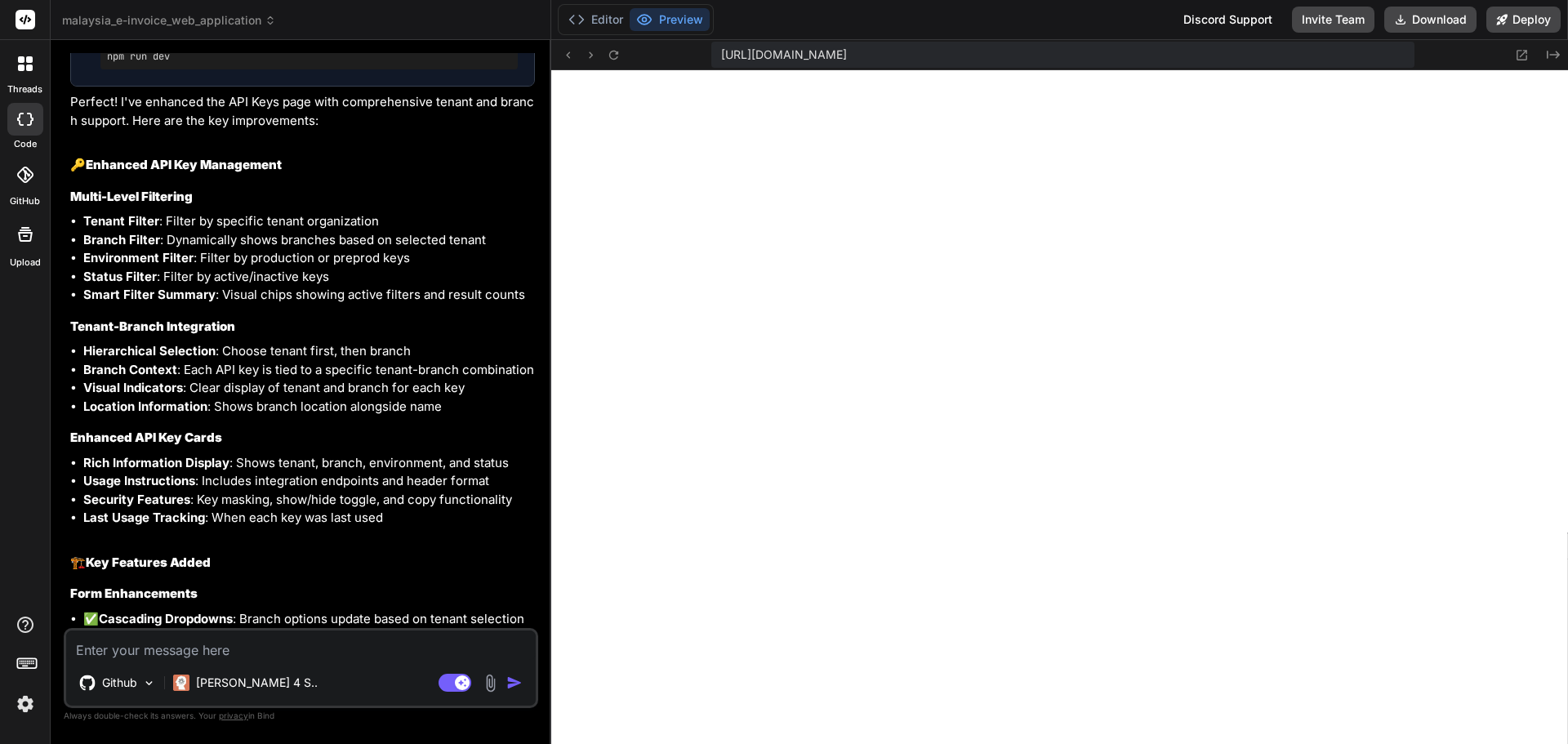
scroll to position [8700, 0]
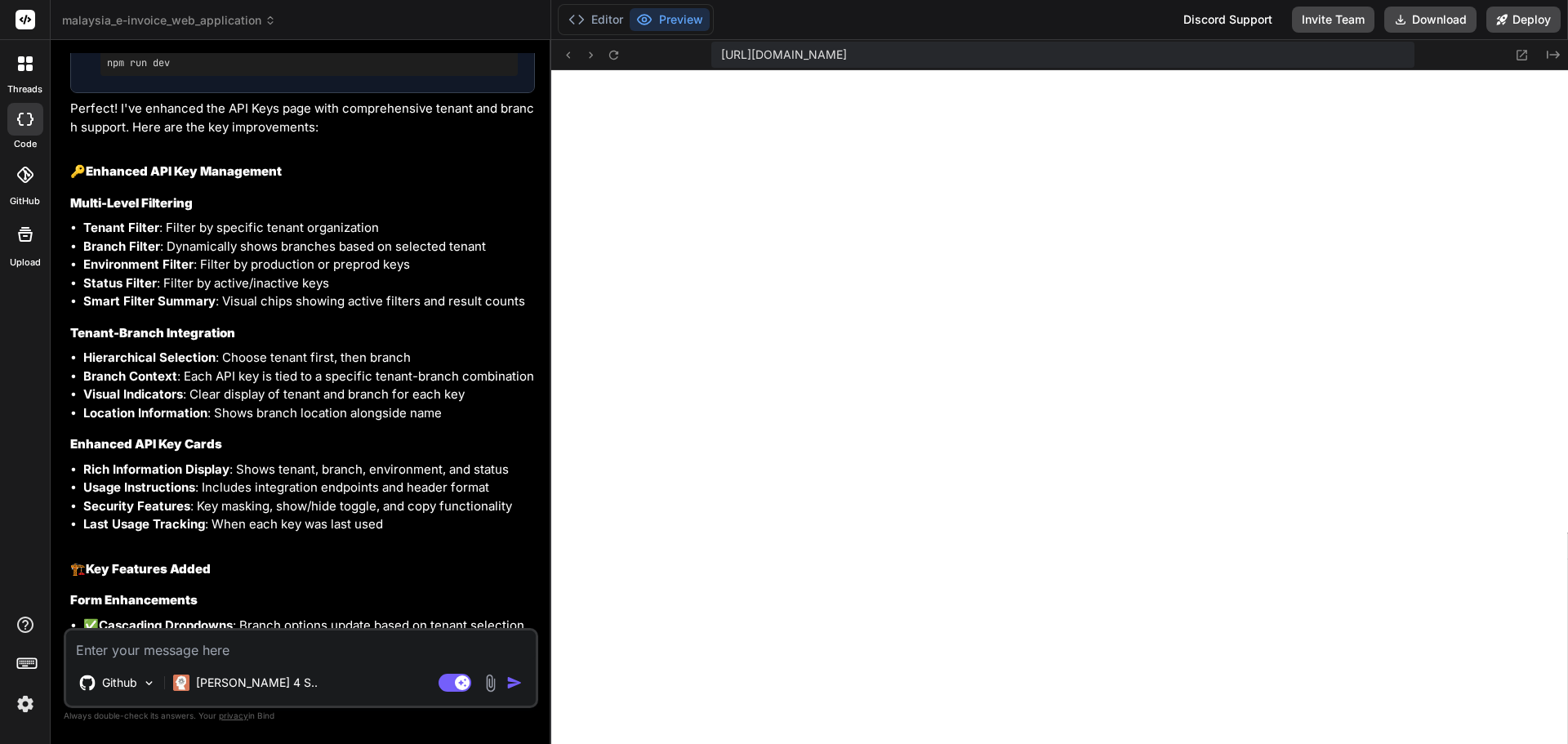
click at [255, 650] on textarea at bounding box center [300, 645] width 470 height 29
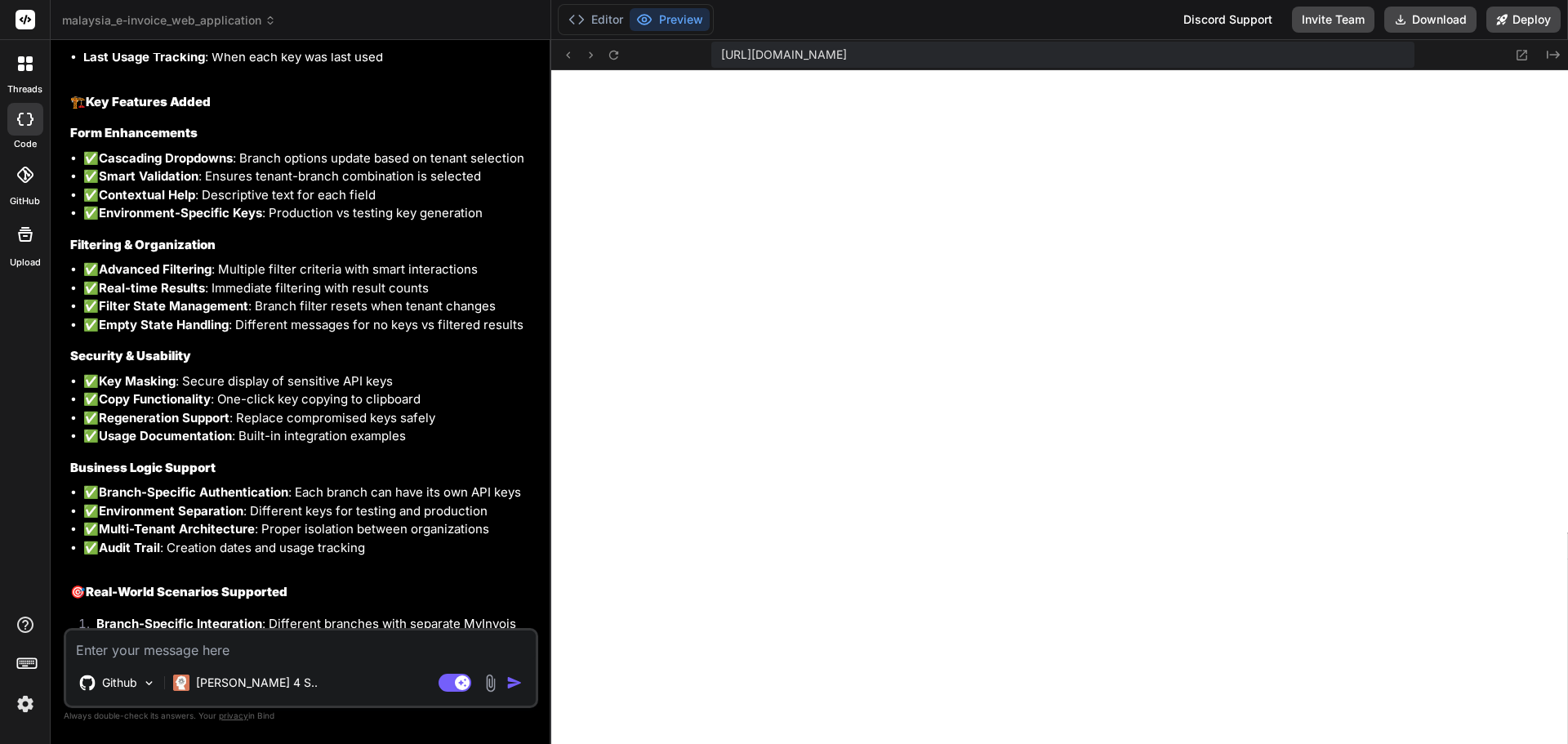
scroll to position [9620, 0]
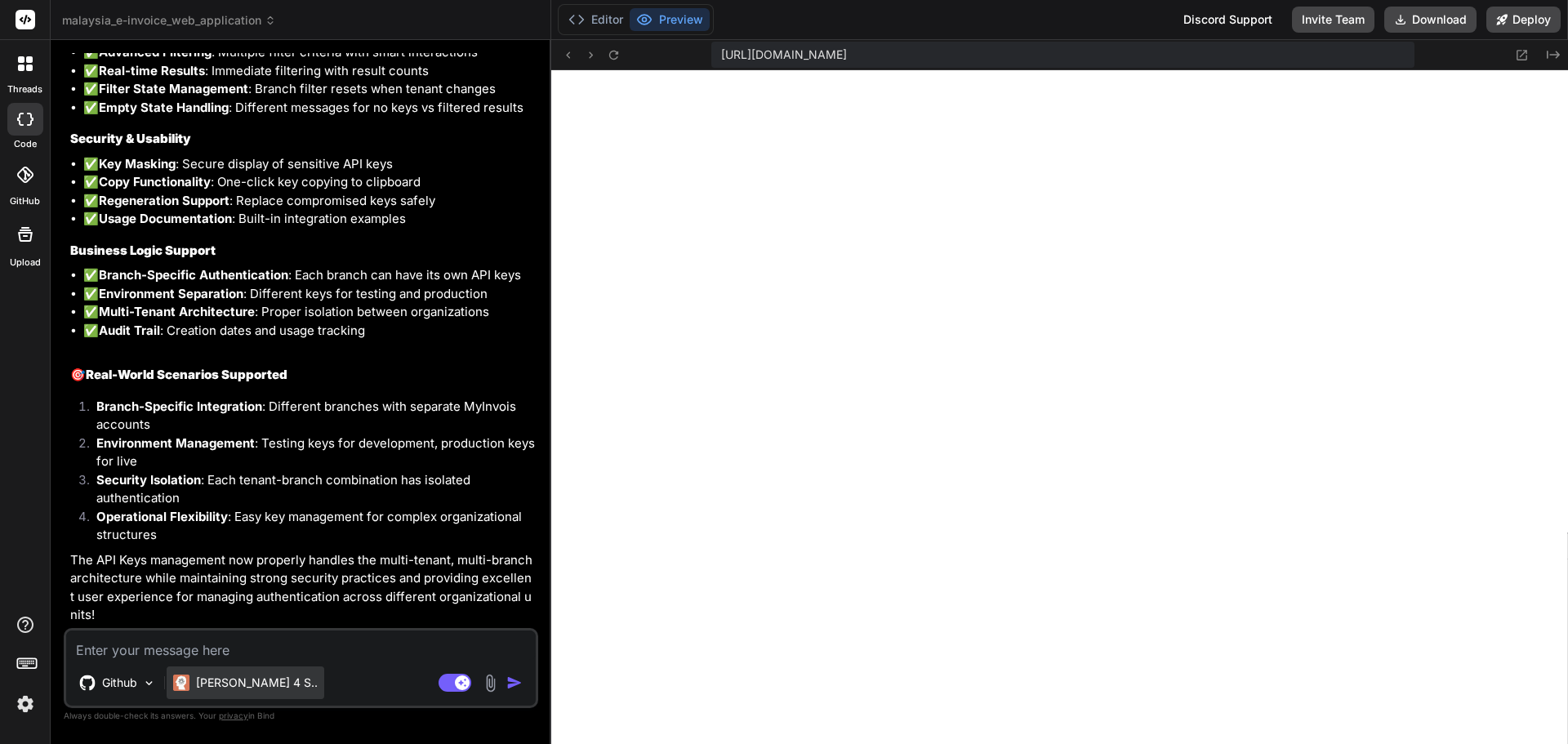
click at [242, 683] on p "[PERSON_NAME] 4 S.." at bounding box center [257, 683] width 122 height 16
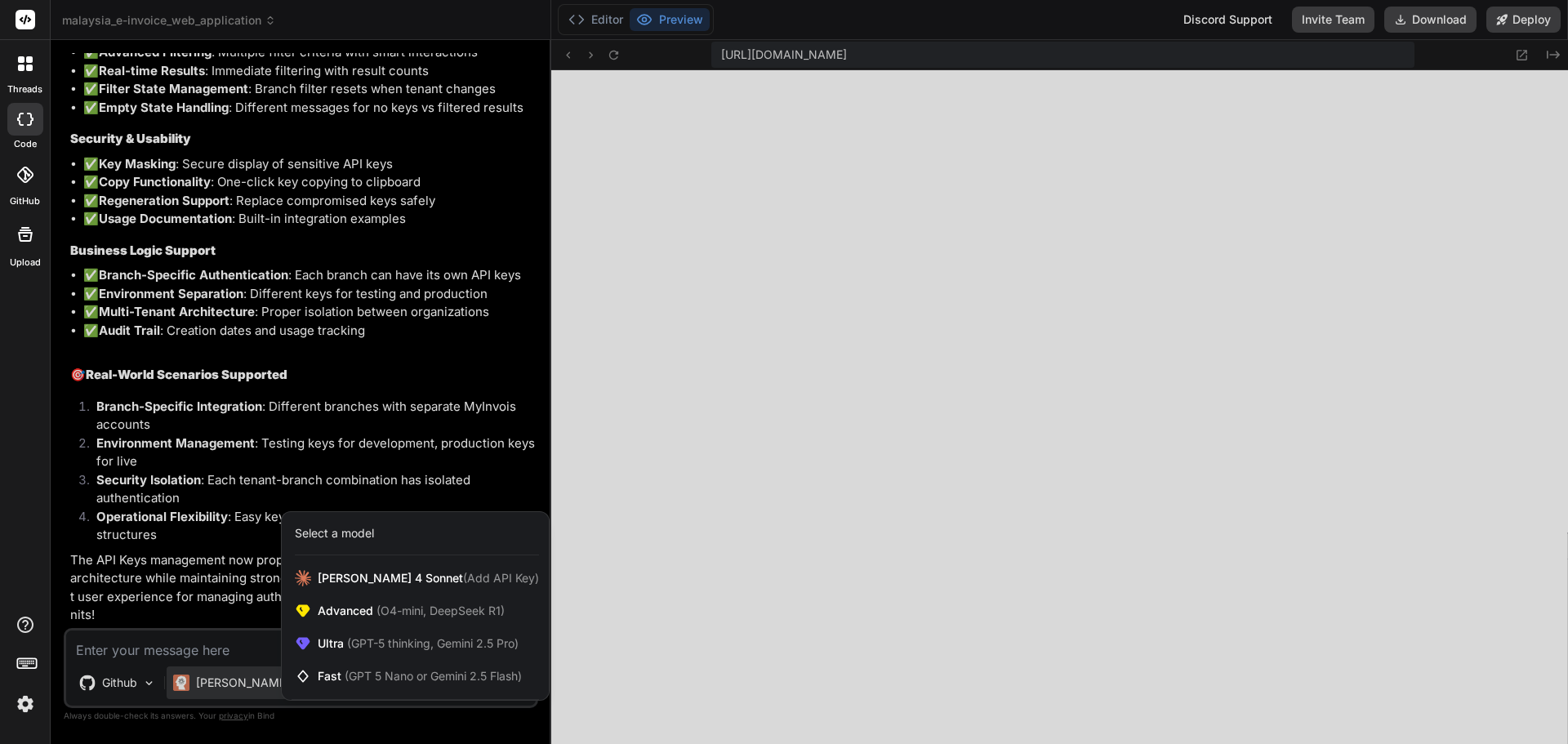
click at [203, 641] on div at bounding box center [784, 372] width 1568 height 744
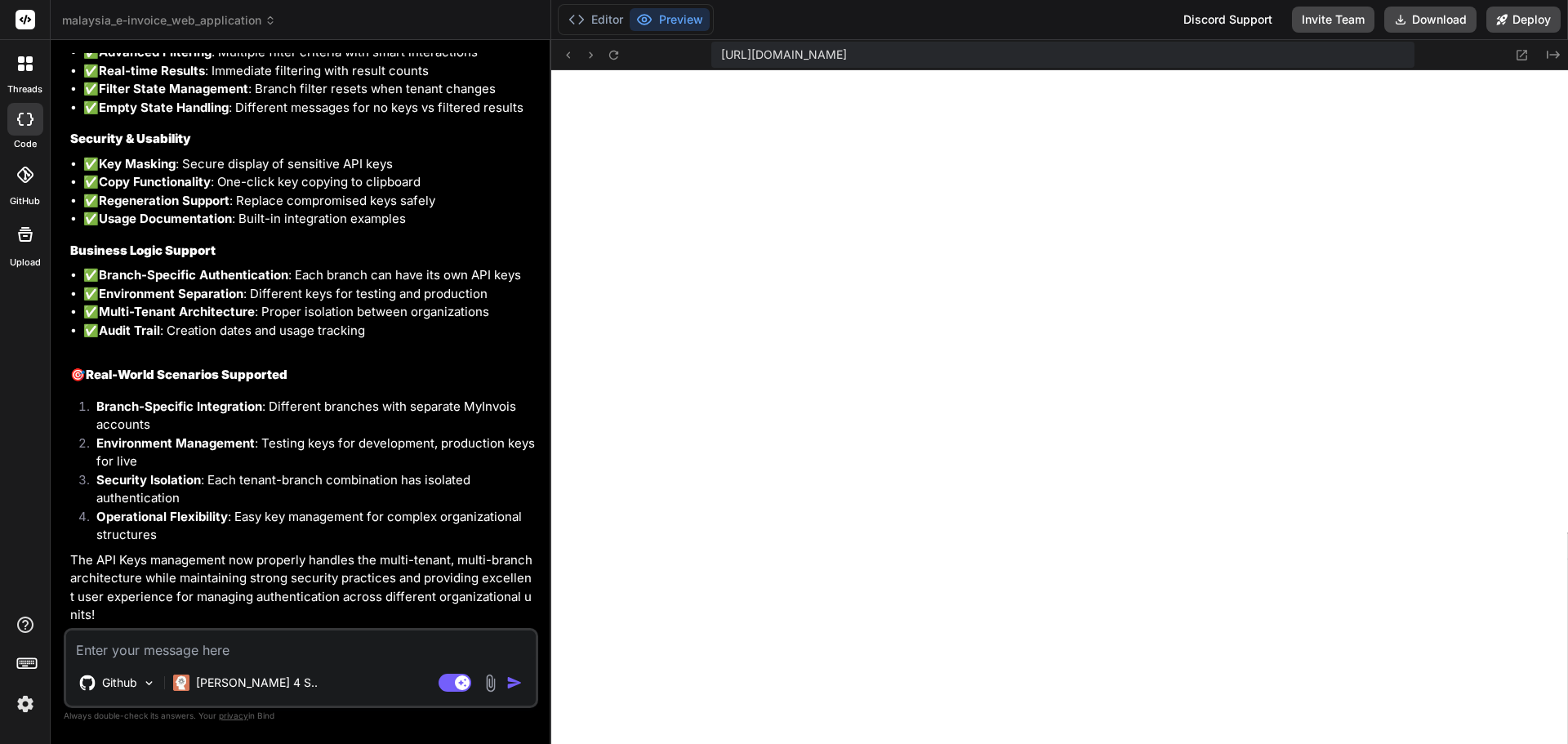
click at [203, 641] on textarea at bounding box center [300, 645] width 470 height 29
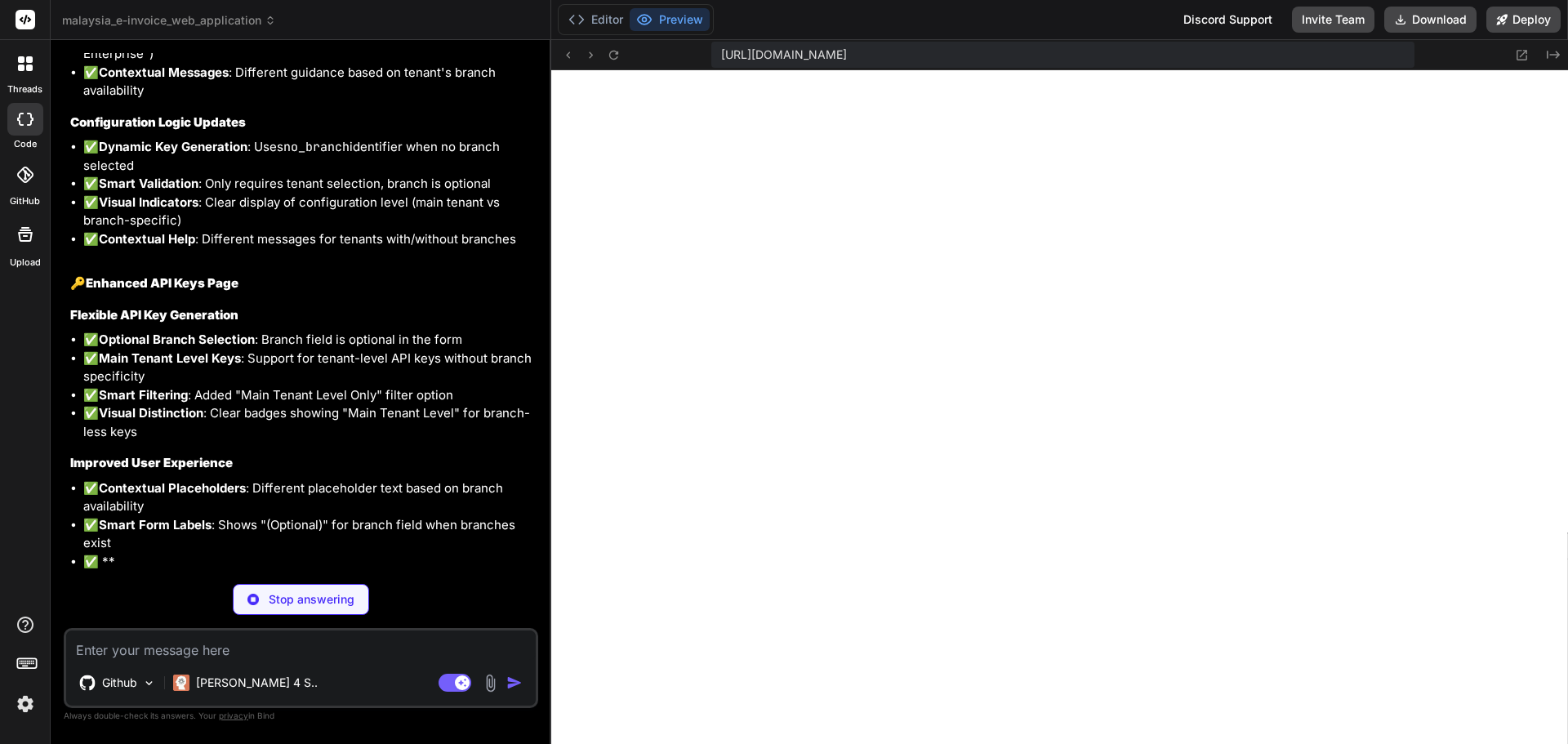
scroll to position [10549, 0]
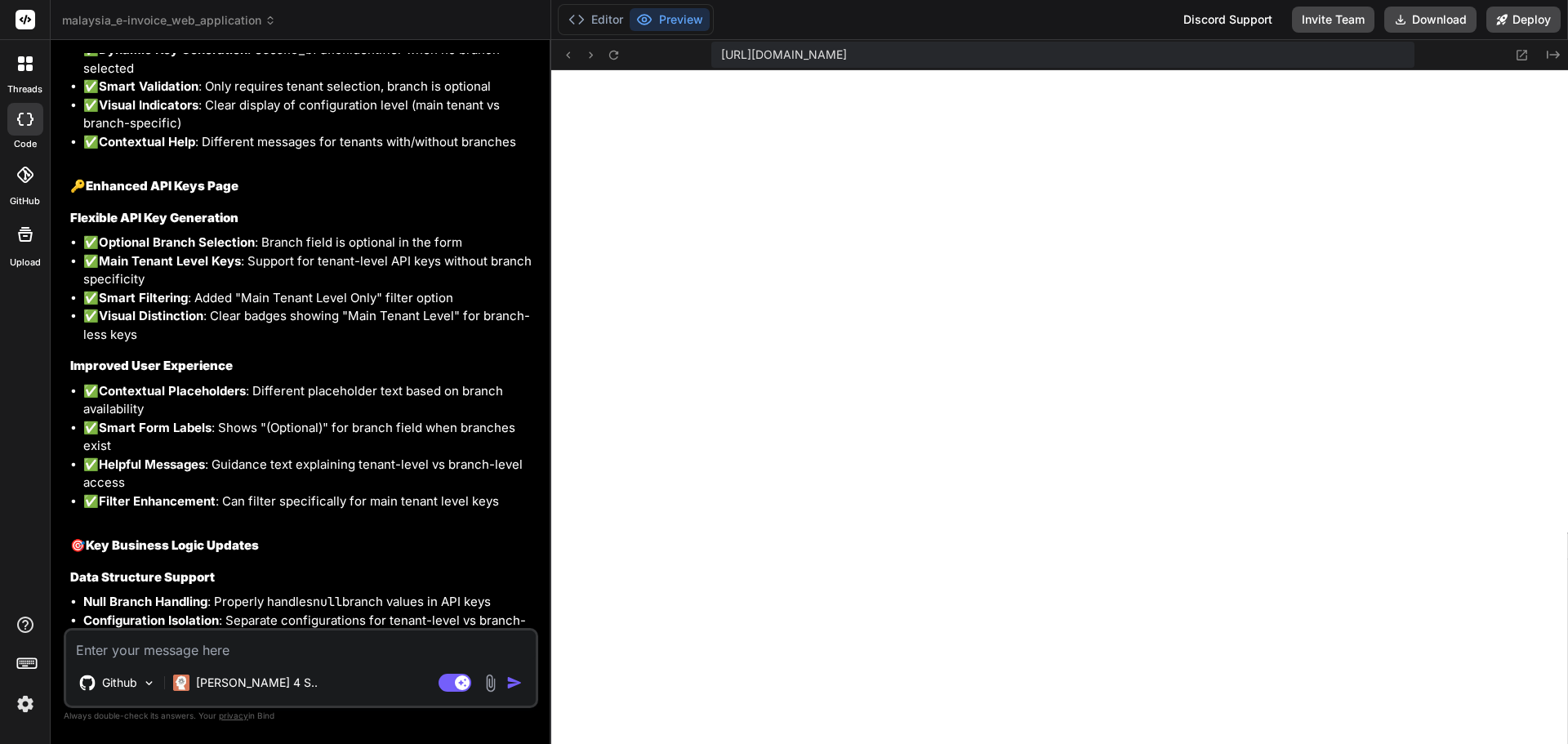
click at [407, 456] on div "[GEOGRAPHIC_DATA] E-Invoice Web Application Click to open Workbench Create src/…" at bounding box center [302, 325] width 465 height 1497
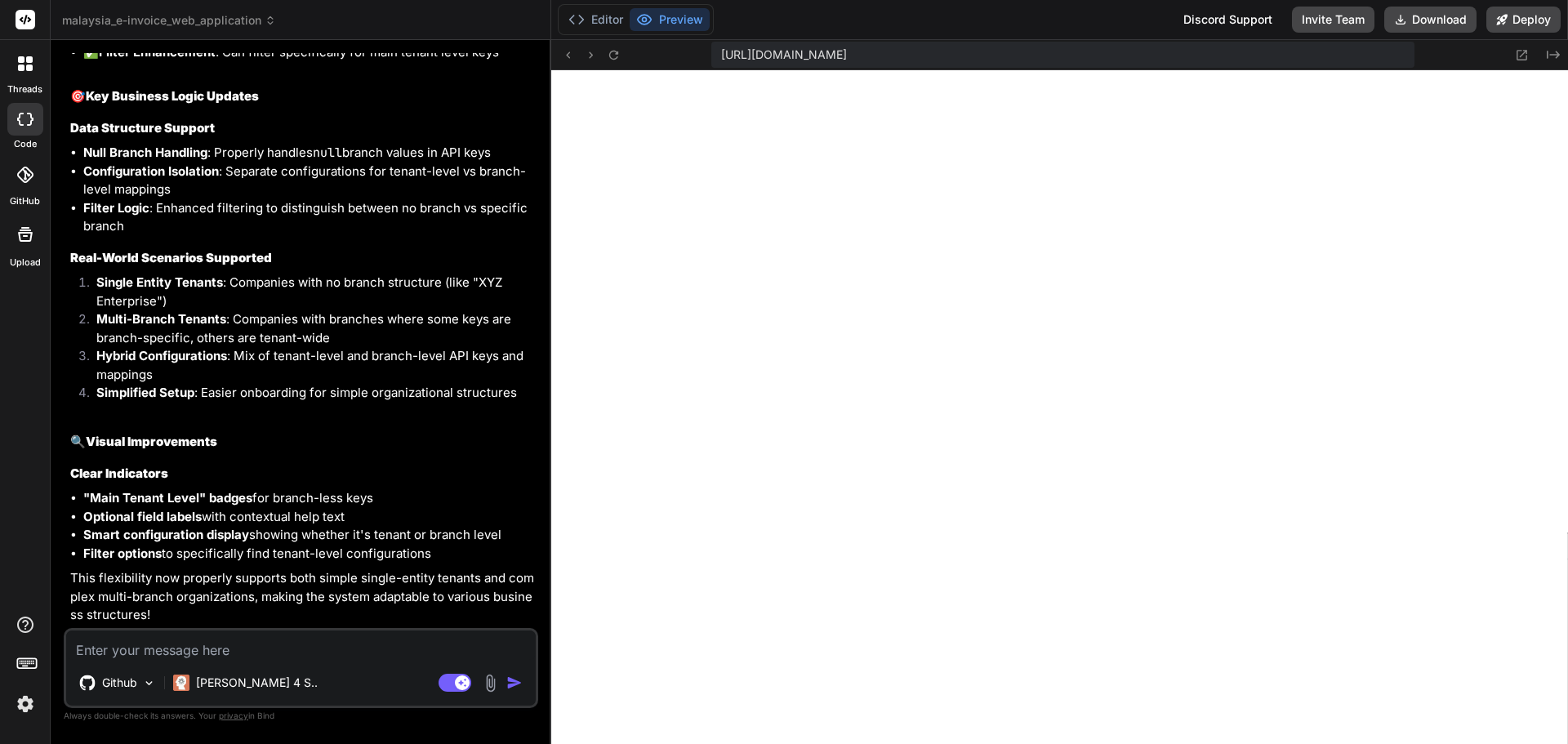
scroll to position [11253, 0]
click at [363, 645] on textarea at bounding box center [300, 645] width 470 height 29
paste textarea "Expression Utility"
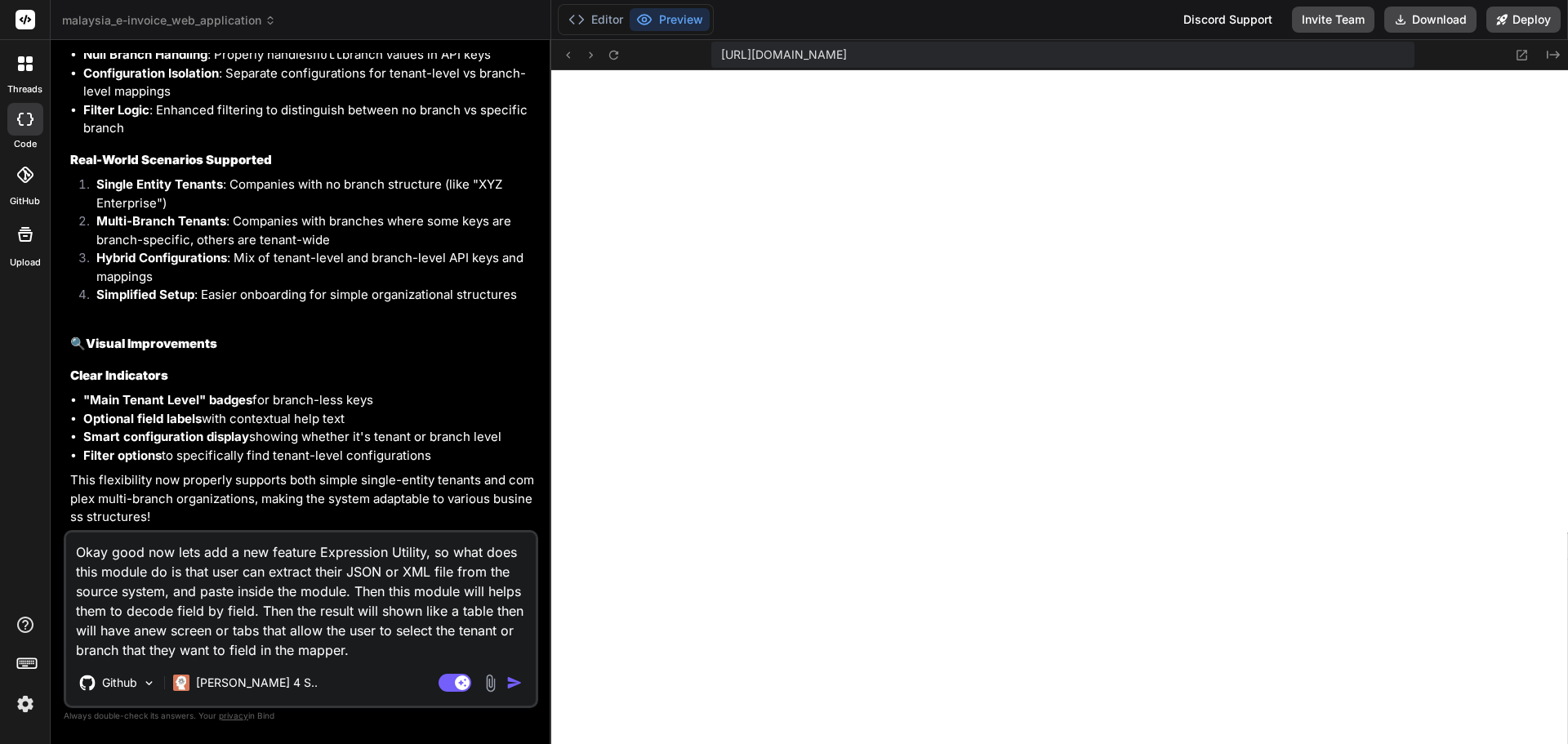
click at [297, 607] on textarea "Okay good now lets add a new feature Expression Utility, so what does this modu…" at bounding box center [300, 595] width 470 height 127
click at [299, 596] on textarea "Okay good now lets add a new feature Expression Utility, so what does this modu…" at bounding box center [300, 595] width 470 height 127
click at [209, 628] on textarea "Okay good now lets add a new feature Expression Utility, so what does this modu…" at bounding box center [300, 595] width 470 height 127
click at [285, 651] on textarea "Okay good now lets add a new feature Expression Utility, so what does this modu…" at bounding box center [300, 595] width 470 height 127
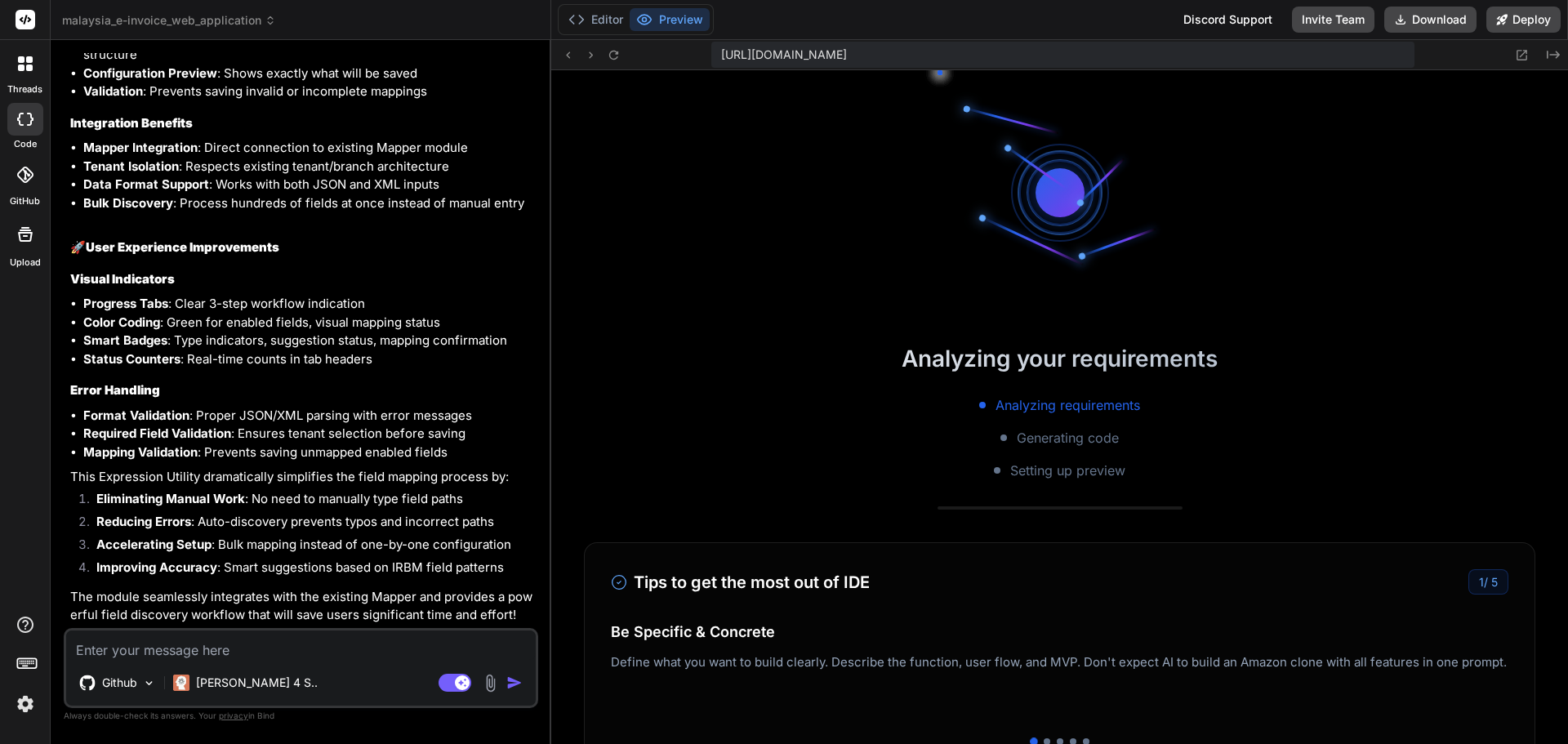
scroll to position [2979, 0]
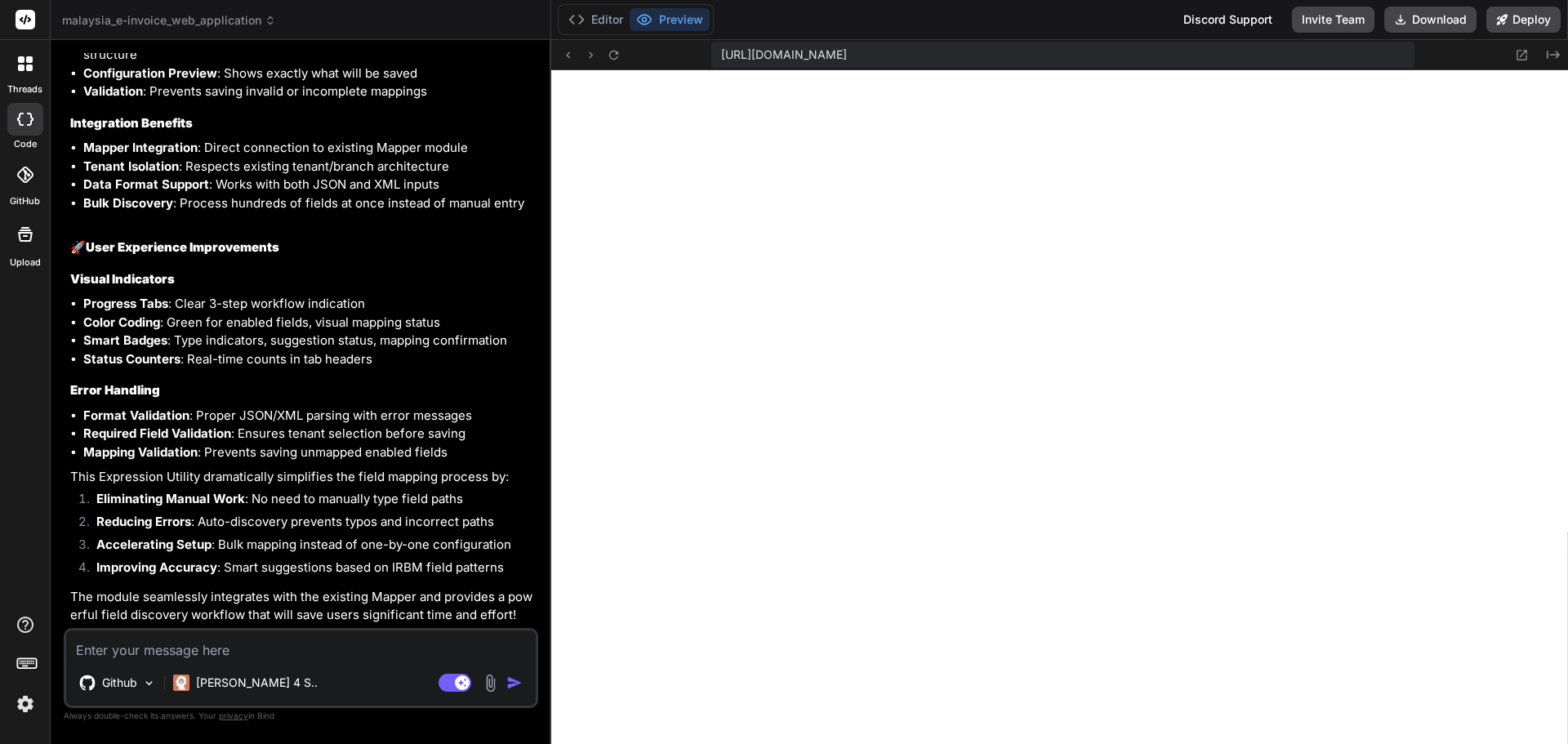
click at [405, 639] on textarea at bounding box center [300, 645] width 470 height 29
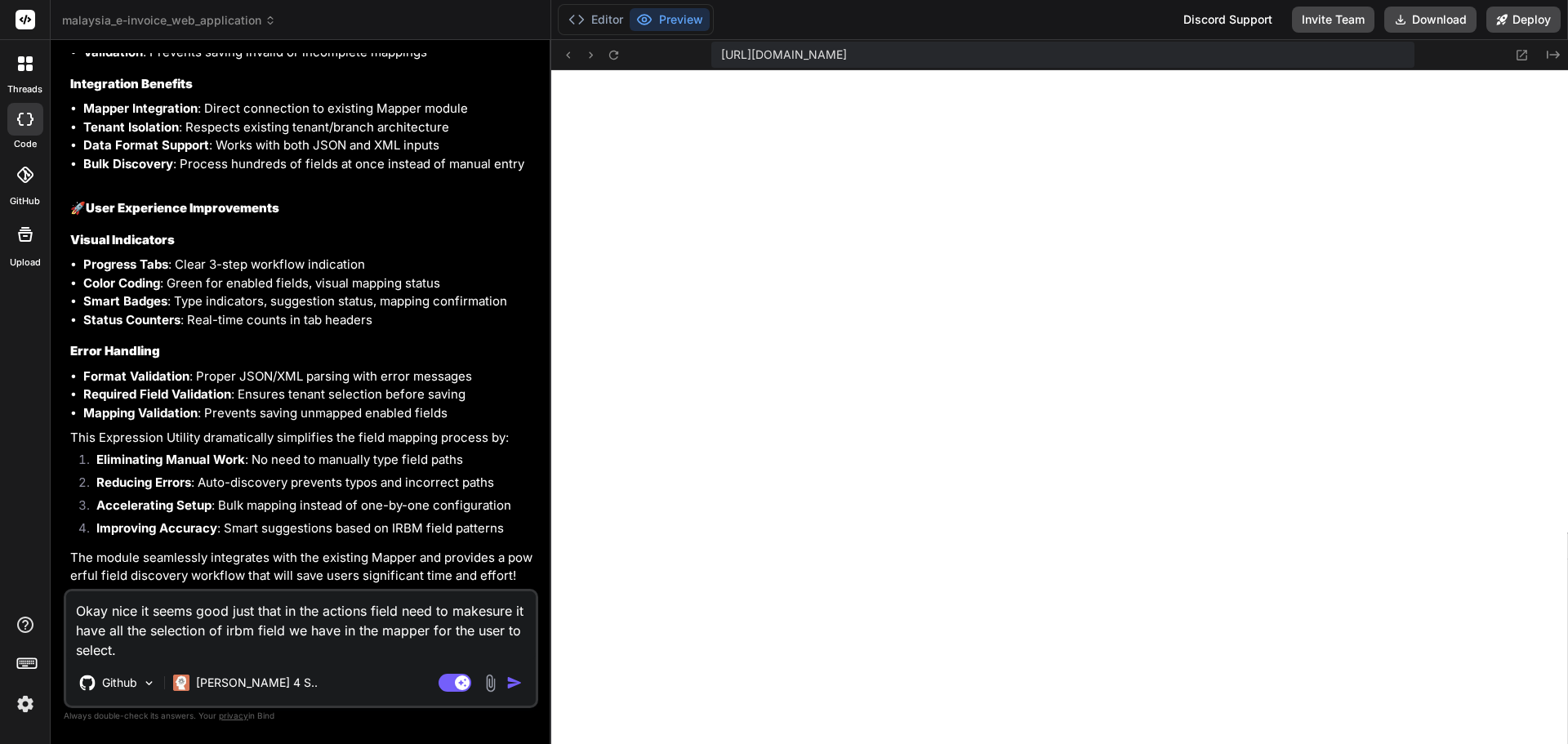
click at [262, 640] on textarea "Okay nice it seems good just that in the actions field need to makesure it have…" at bounding box center [300, 625] width 470 height 68
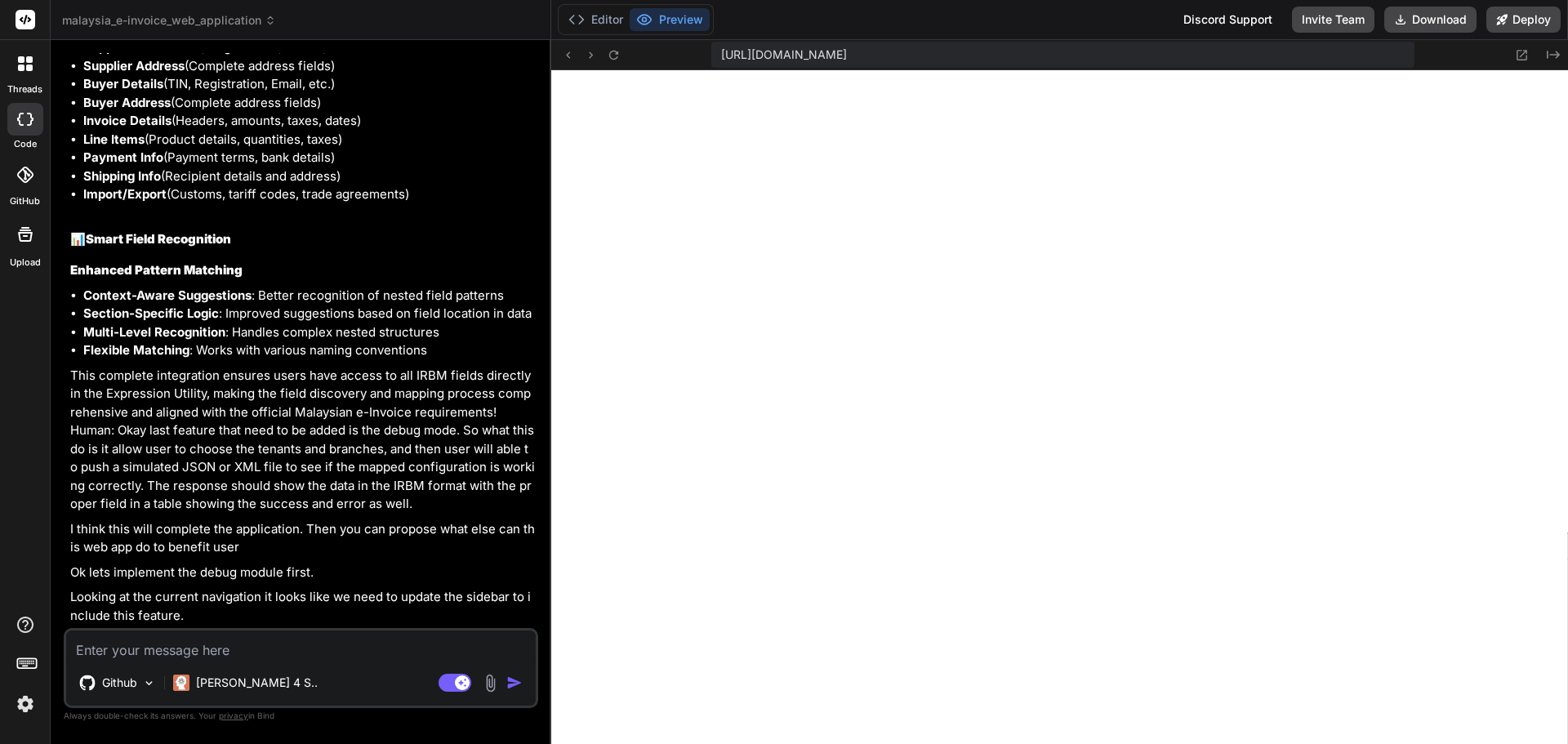
scroll to position [14672, 0]
click at [318, 651] on textarea at bounding box center [300, 645] width 470 height 29
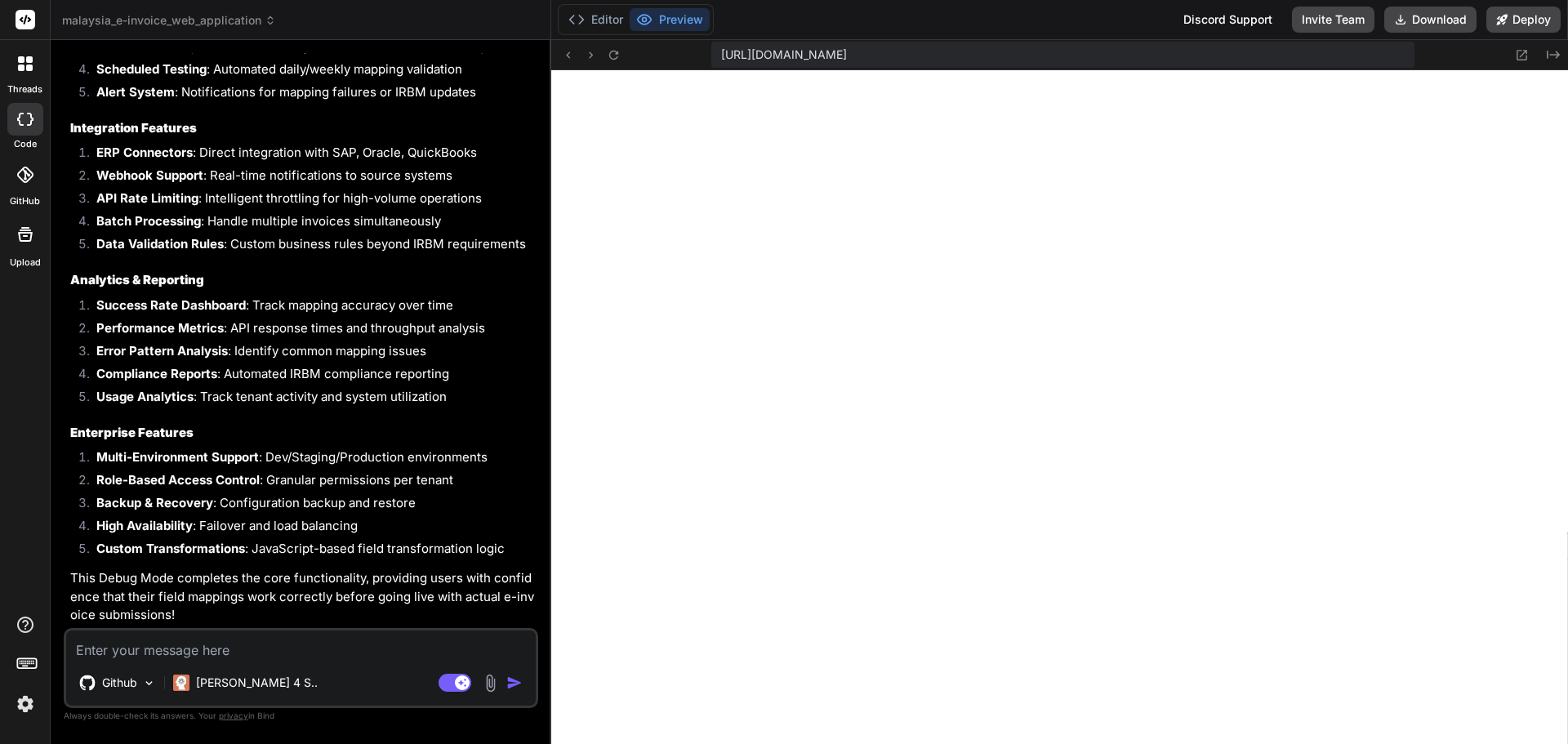
scroll to position [16759, 0]
click at [298, 640] on textarea at bounding box center [300, 645] width 470 height 29
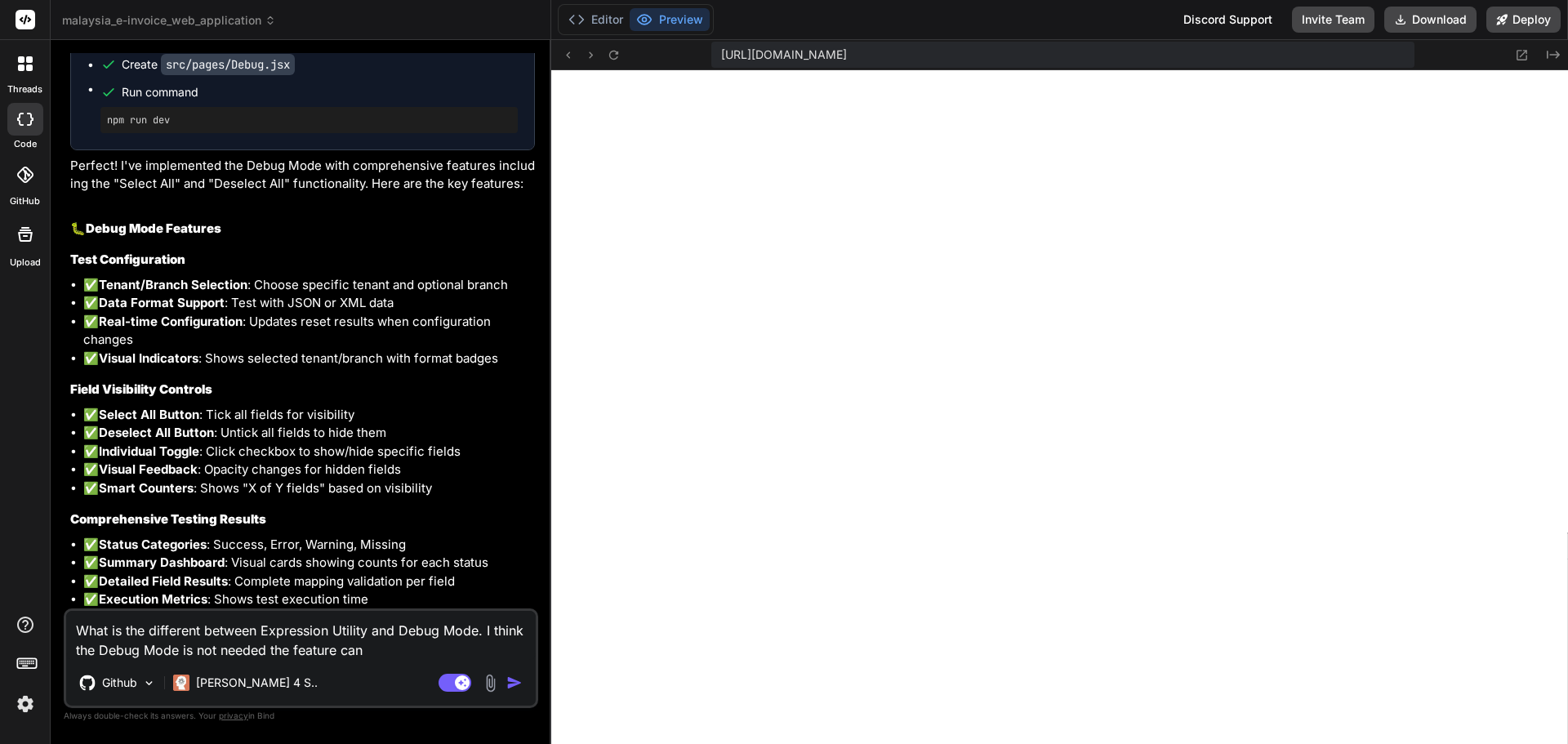
scroll to position [14994, 0]
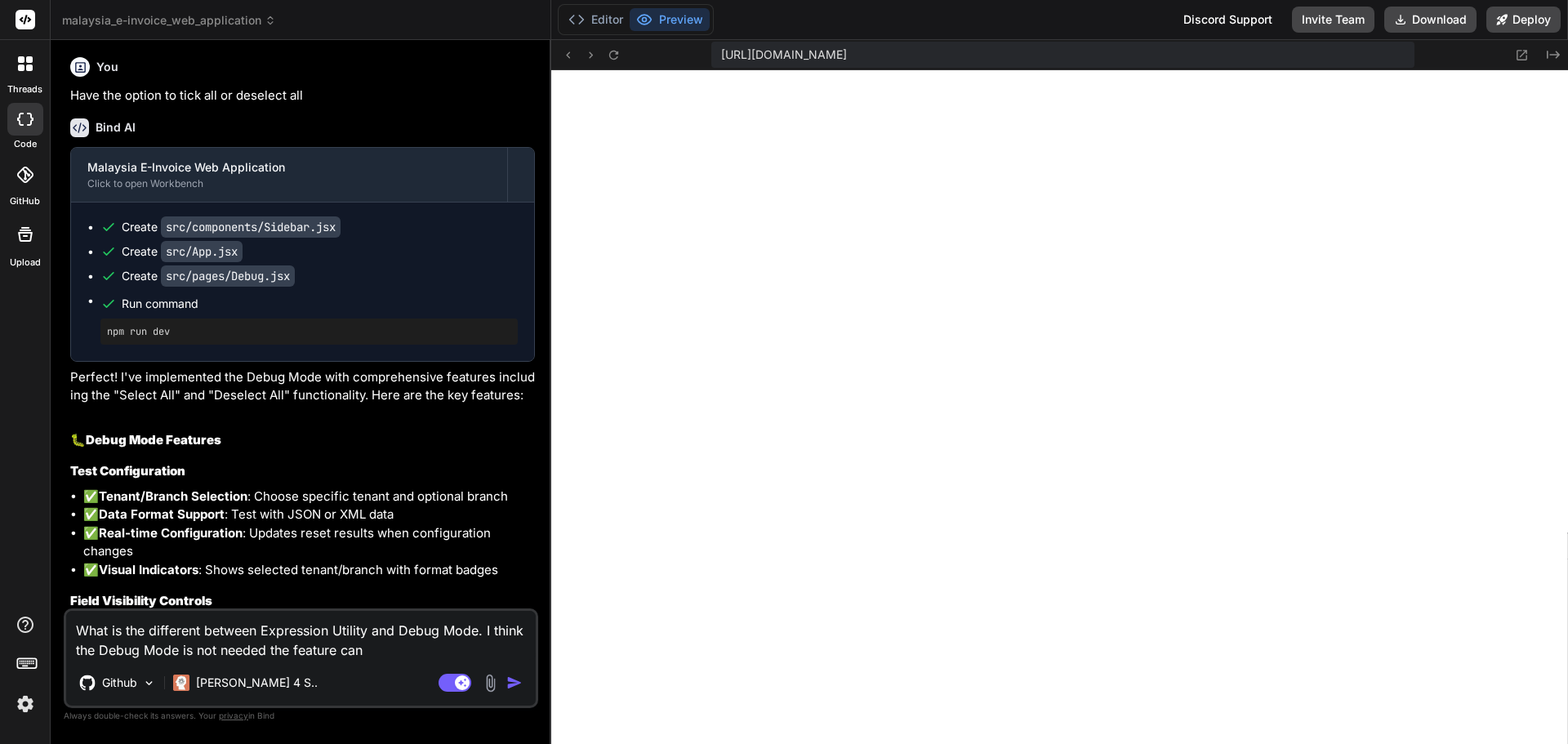
click at [380, 637] on textarea "What is the different between Expression Utility and Debug Mode. I think the De…" at bounding box center [300, 635] width 470 height 49
